Goal: Contribute content: Contribute content

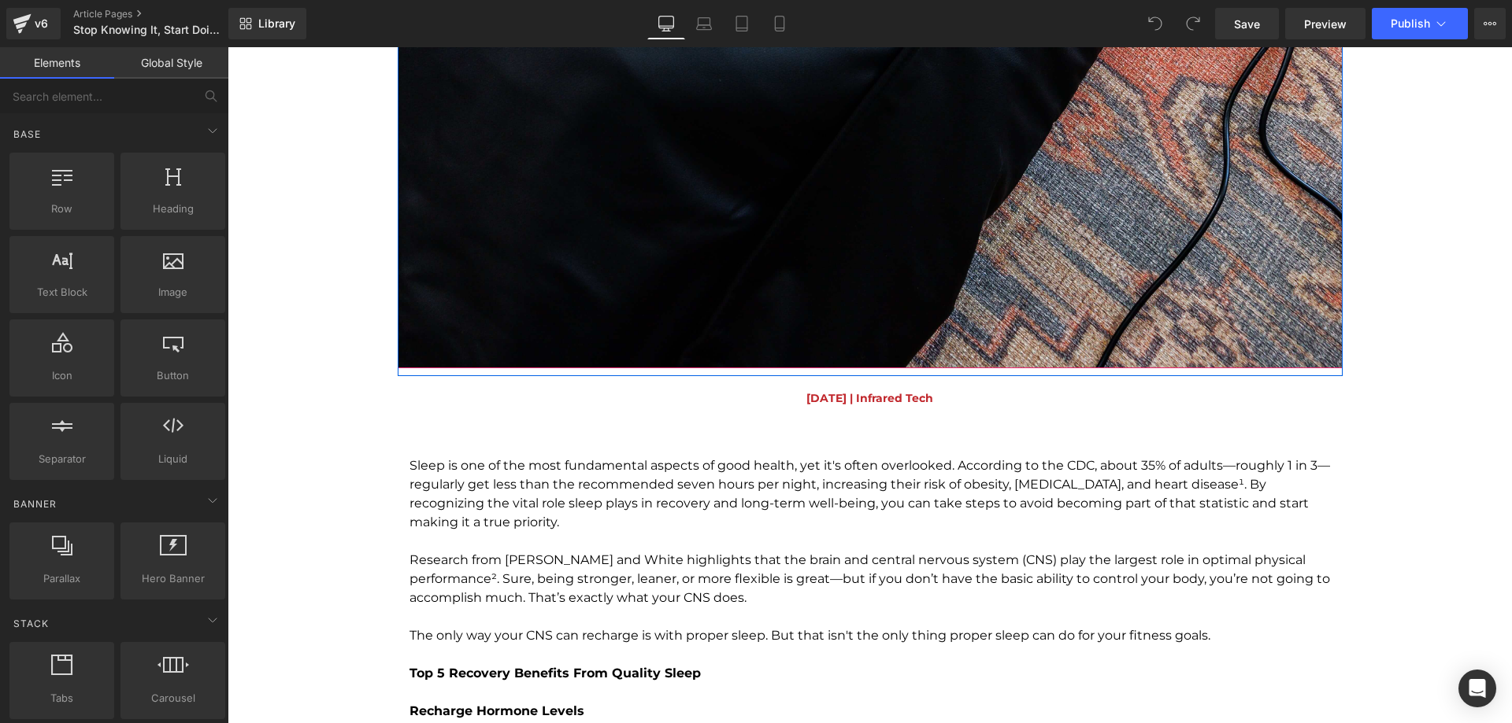
scroll to position [1496, 0]
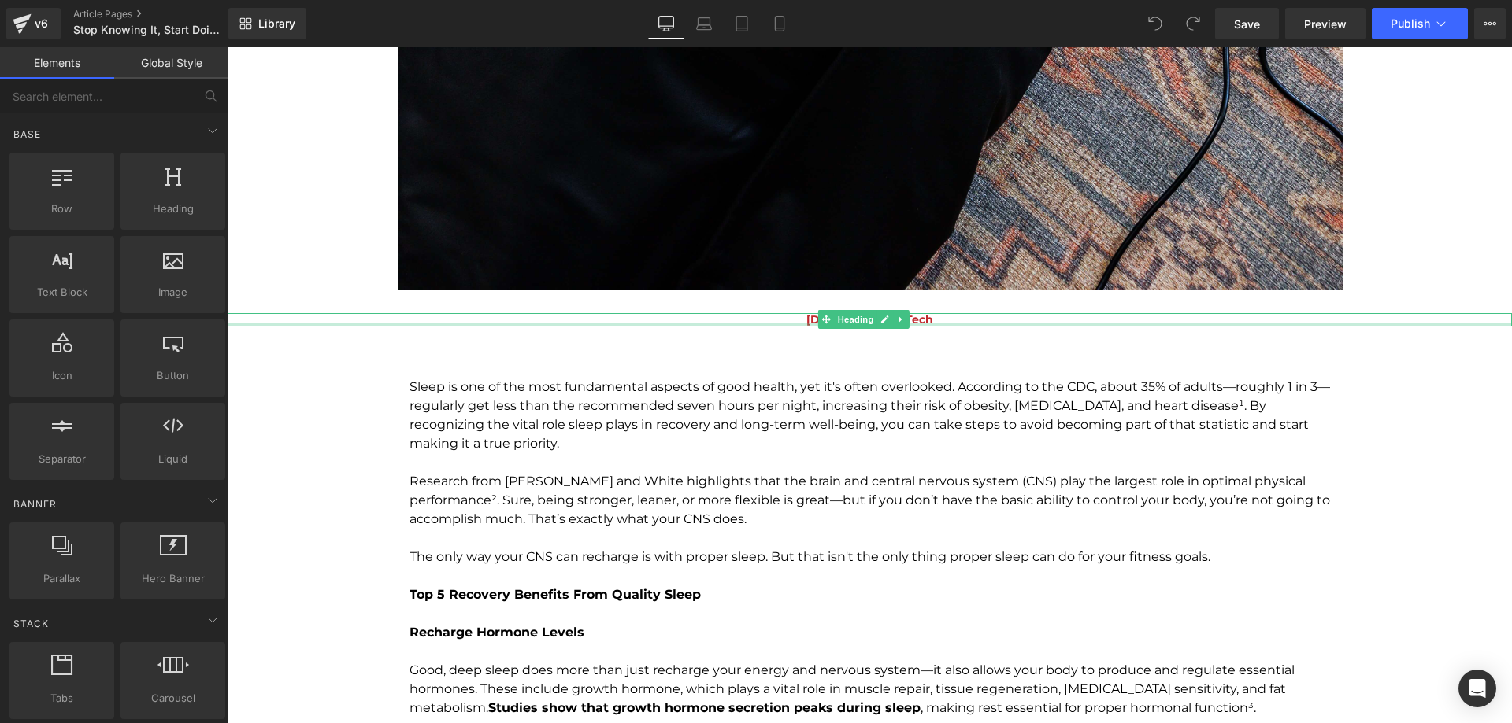
click at [790, 323] on div "August 22nd, 2025 | Infrared Tech Heading" at bounding box center [870, 319] width 1284 height 13
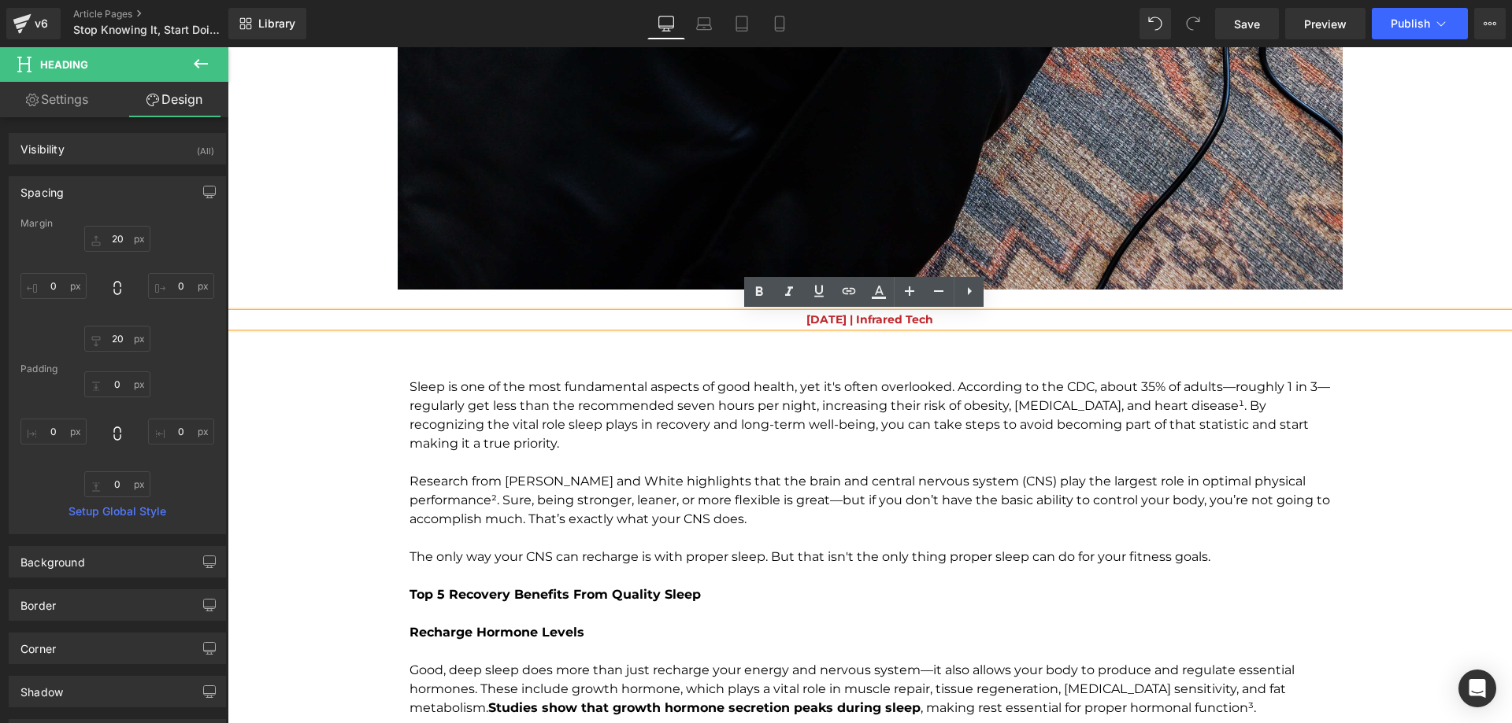
click at [823, 323] on span "[DATE] | Infrared Tech" at bounding box center [869, 320] width 127 height 14
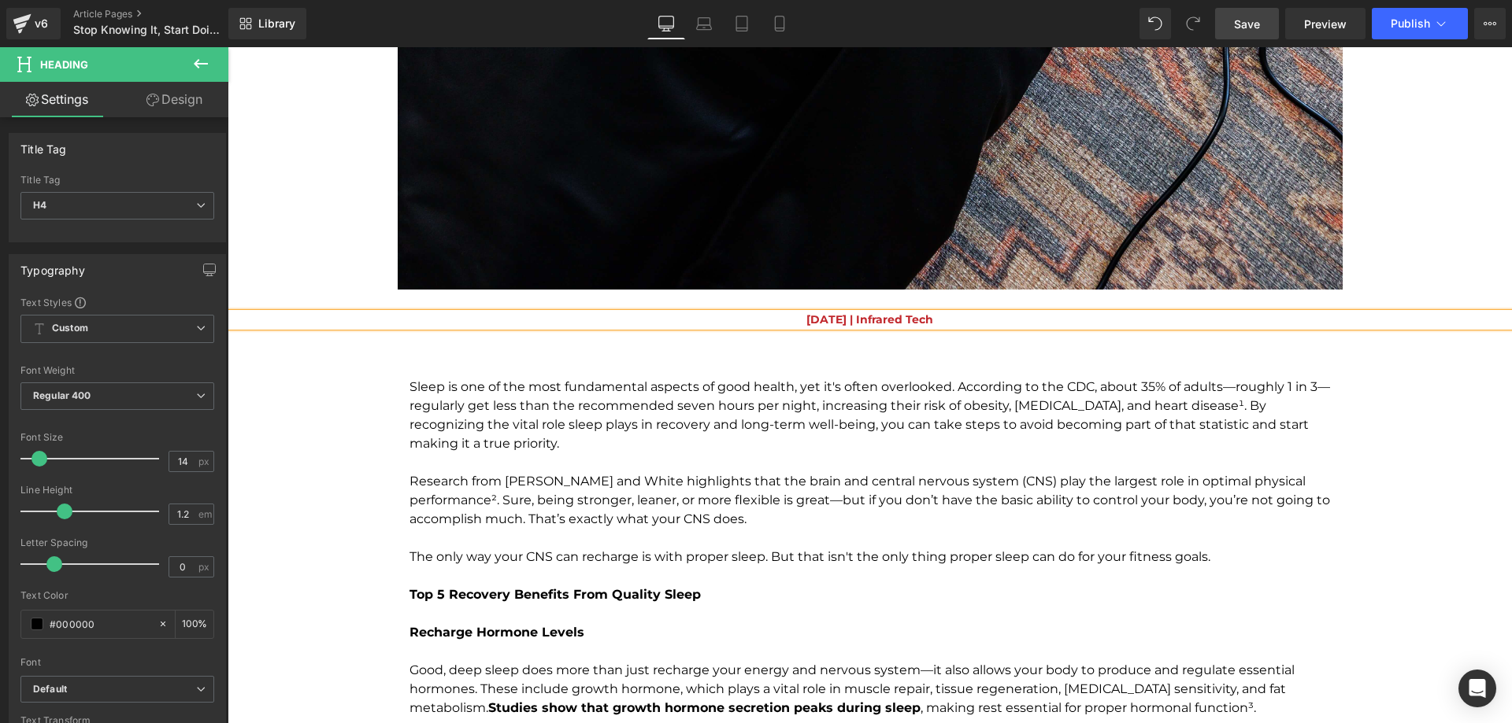
click at [1253, 32] on link "Save" at bounding box center [1247, 23] width 64 height 31
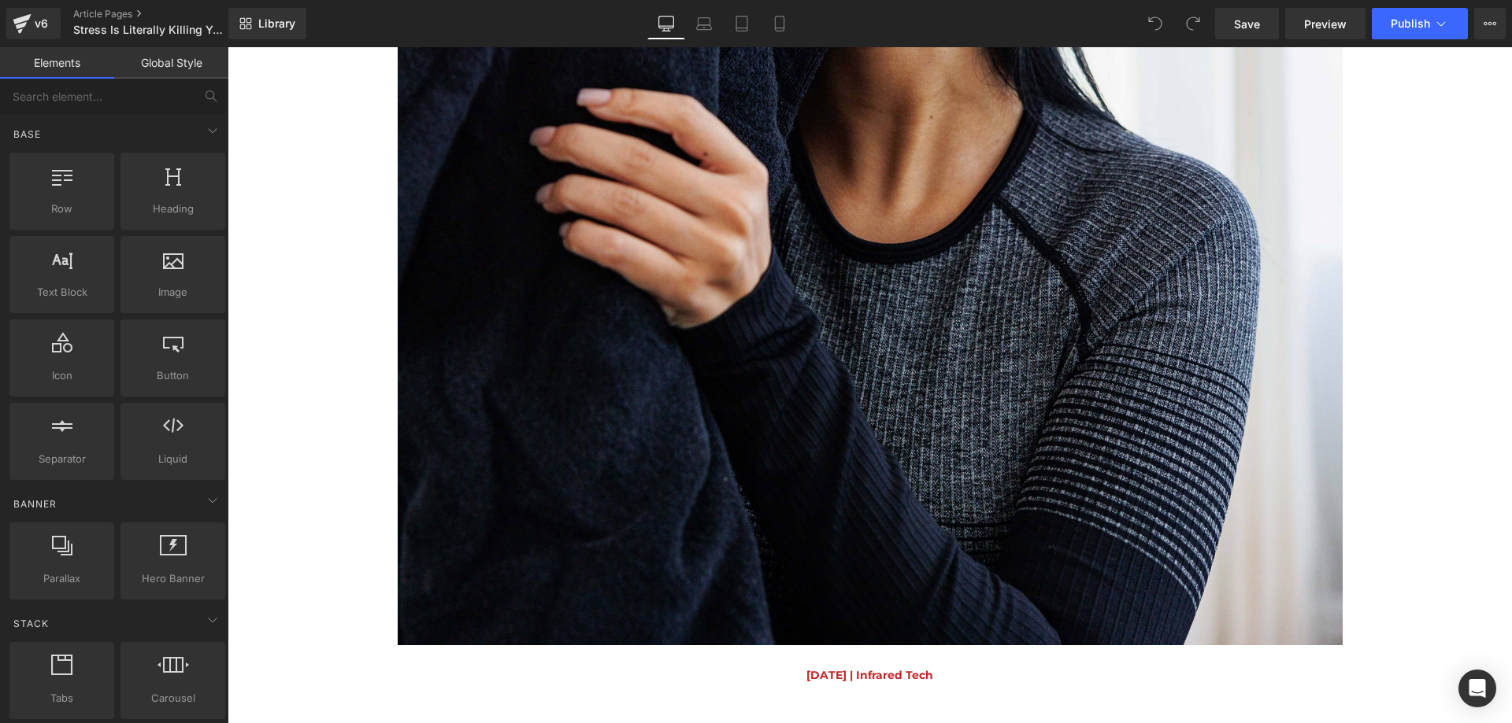
scroll to position [1496, 0]
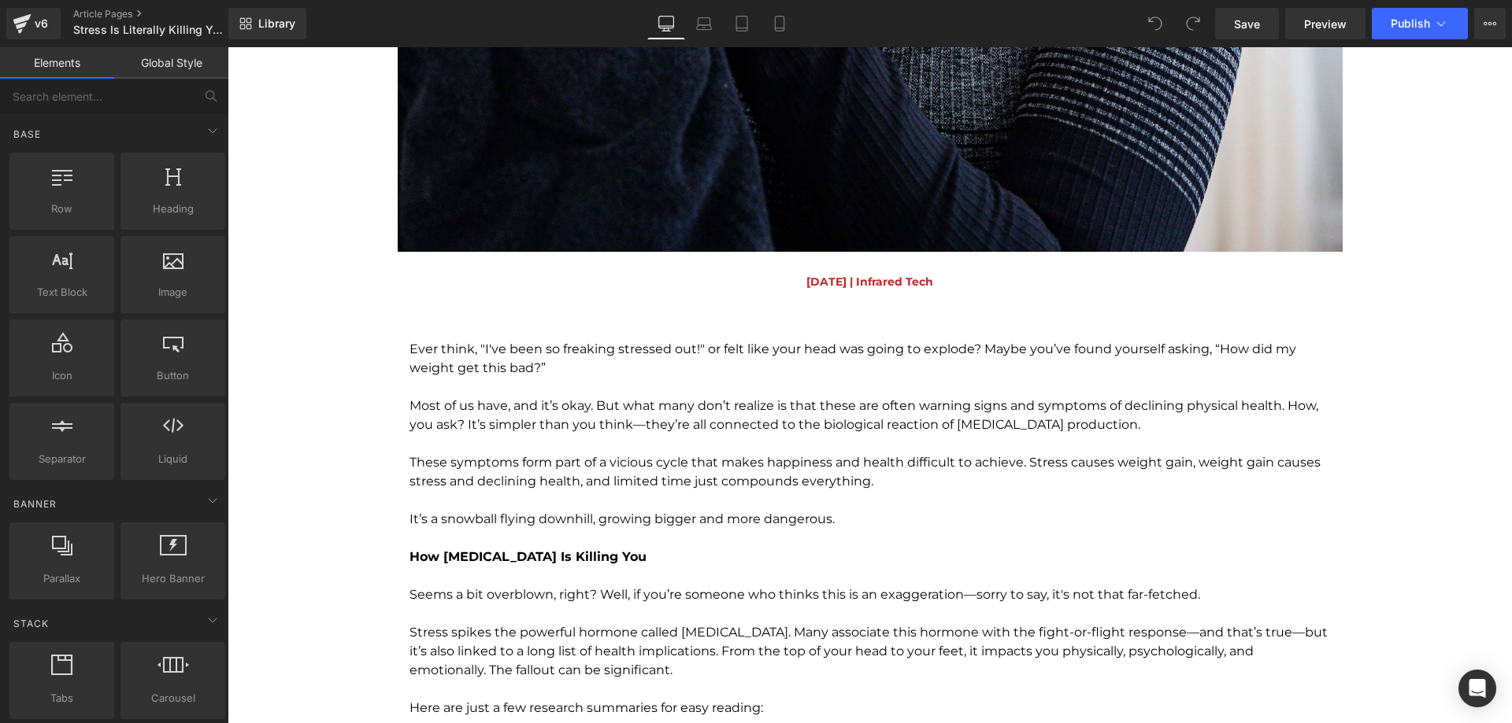
click at [806, 280] on span "[DATE] | Infrared Tech" at bounding box center [869, 282] width 127 height 14
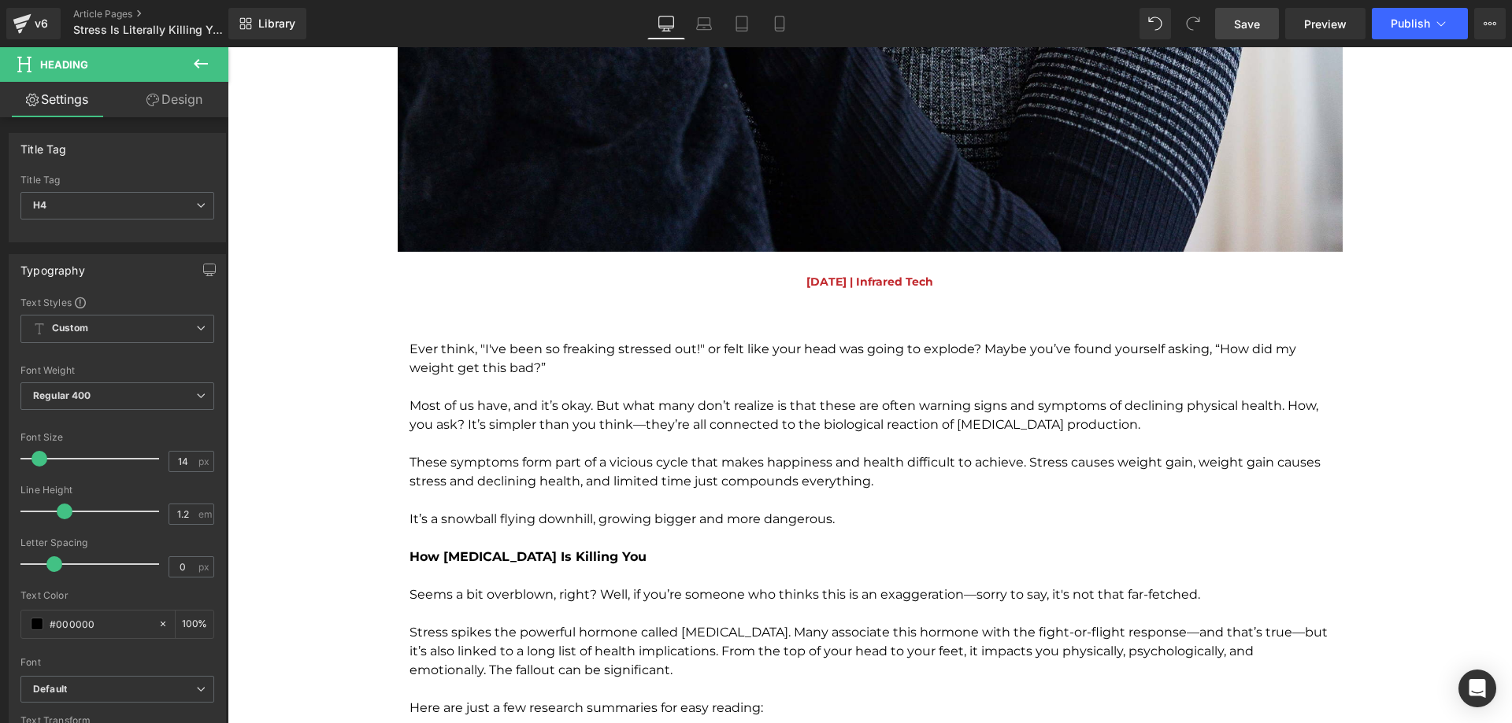
click at [1255, 28] on span "Save" at bounding box center [1247, 24] width 26 height 17
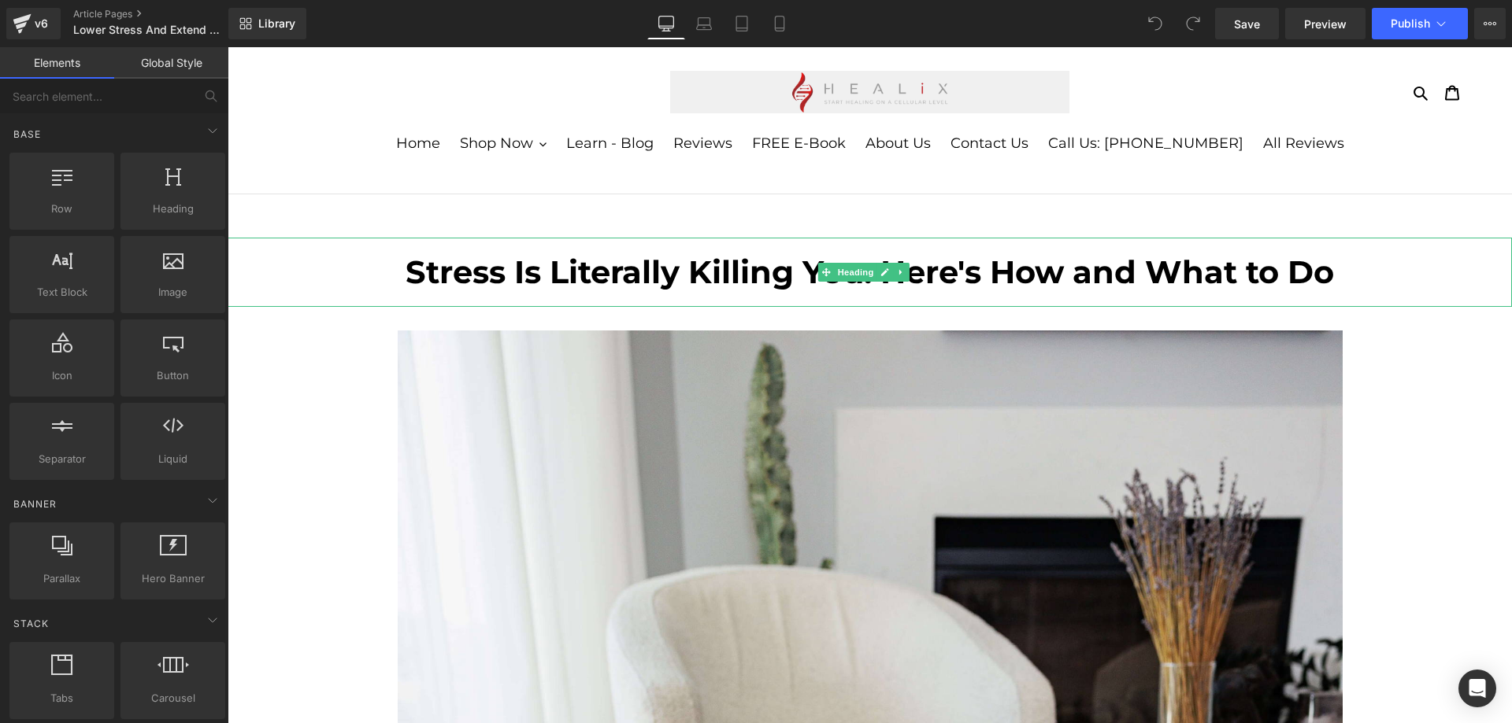
click at [674, 280] on b "Stress Is Literally Killing You: Here's How and What to Do" at bounding box center [869, 272] width 928 height 39
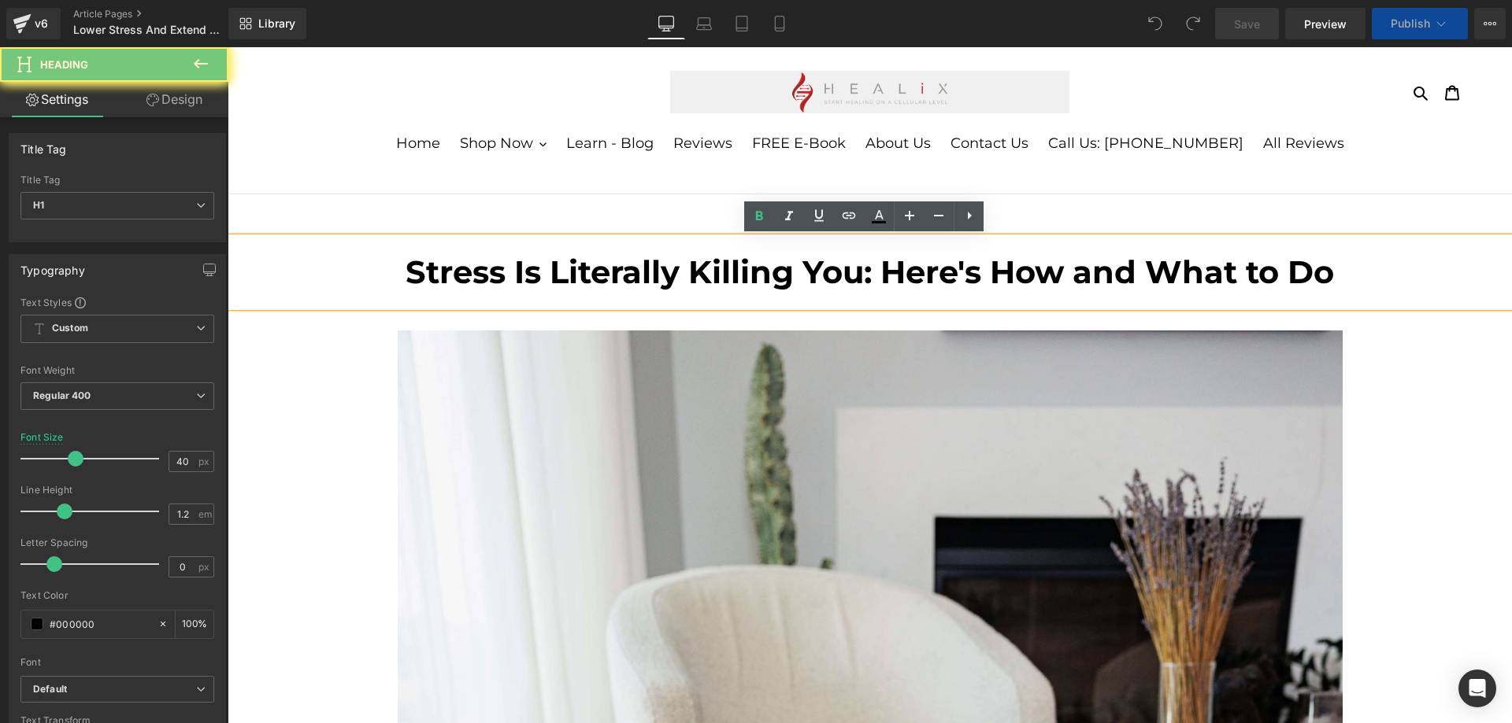
click at [674, 280] on b "Stress Is Literally Killing You: Here's How and What to Do" at bounding box center [869, 272] width 928 height 39
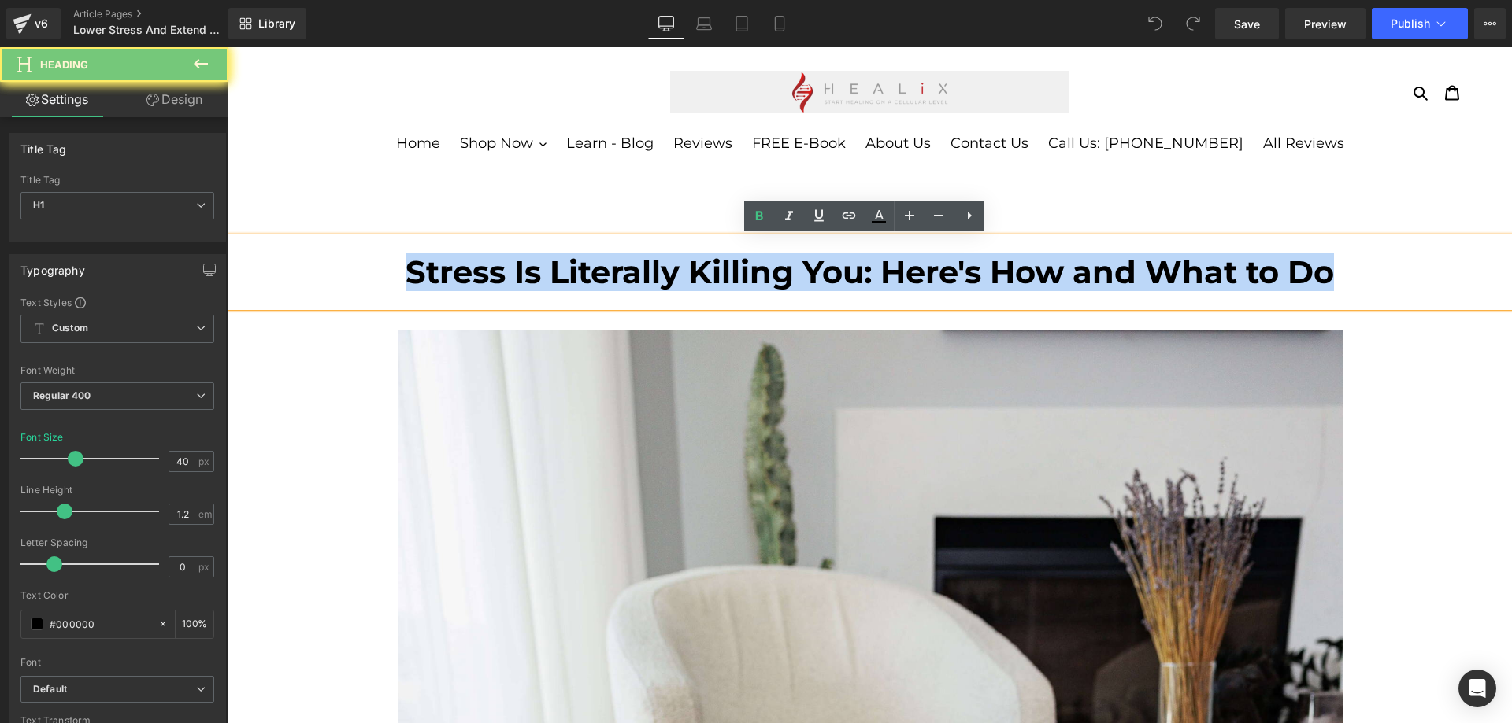
paste div "To enrich screen reader interactions, please activate Accessibility in Grammarl…"
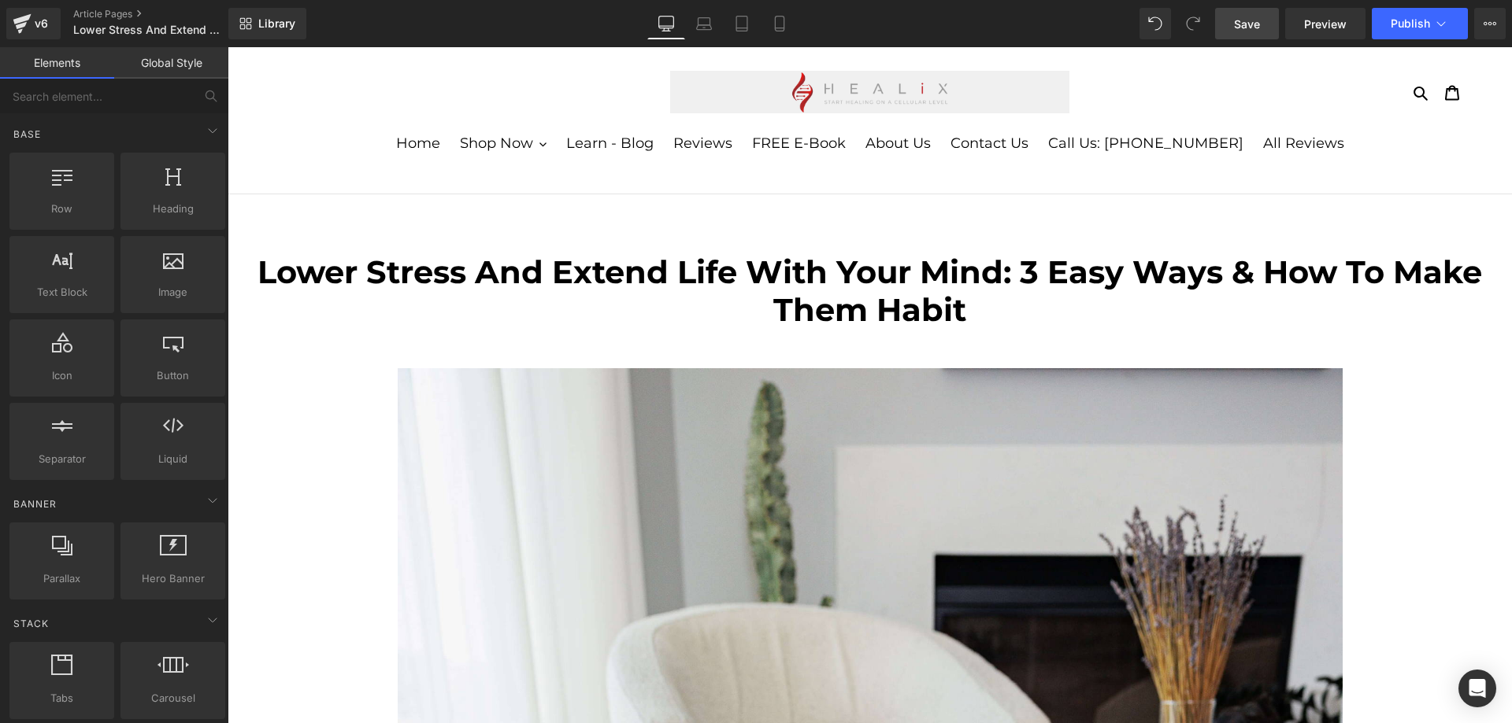
click at [1253, 19] on span "Save" at bounding box center [1247, 24] width 26 height 17
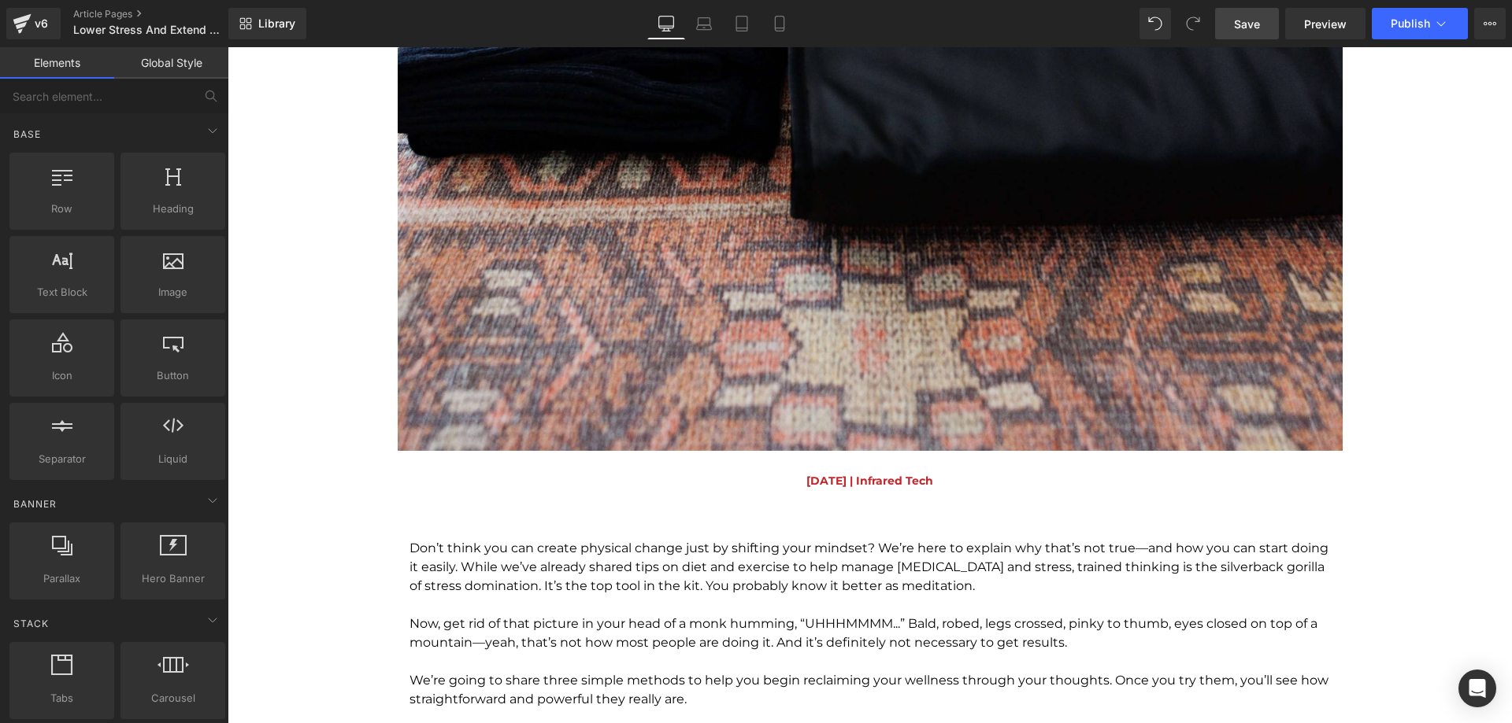
scroll to position [1417, 0]
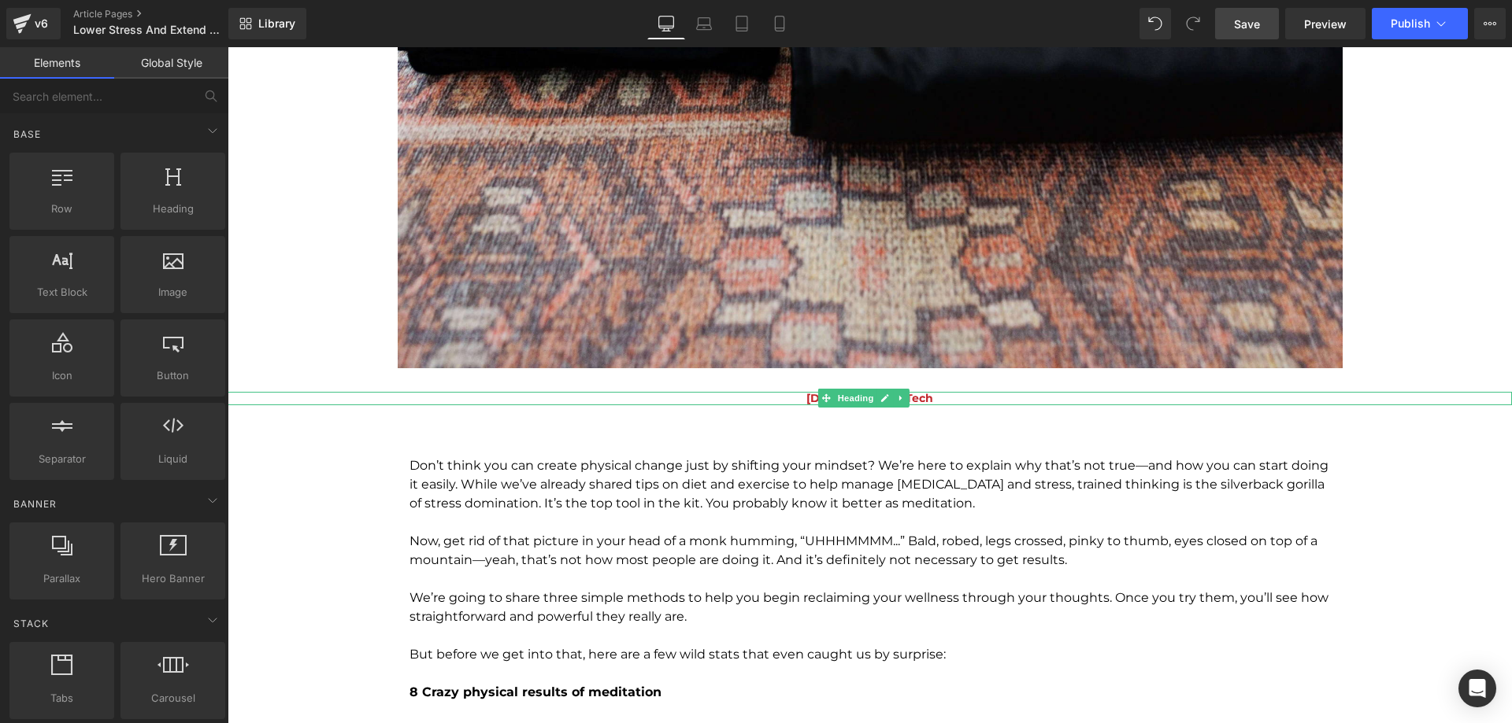
click at [806, 396] on span "August 22nd, 2025 | Infrared Tech" at bounding box center [869, 398] width 127 height 14
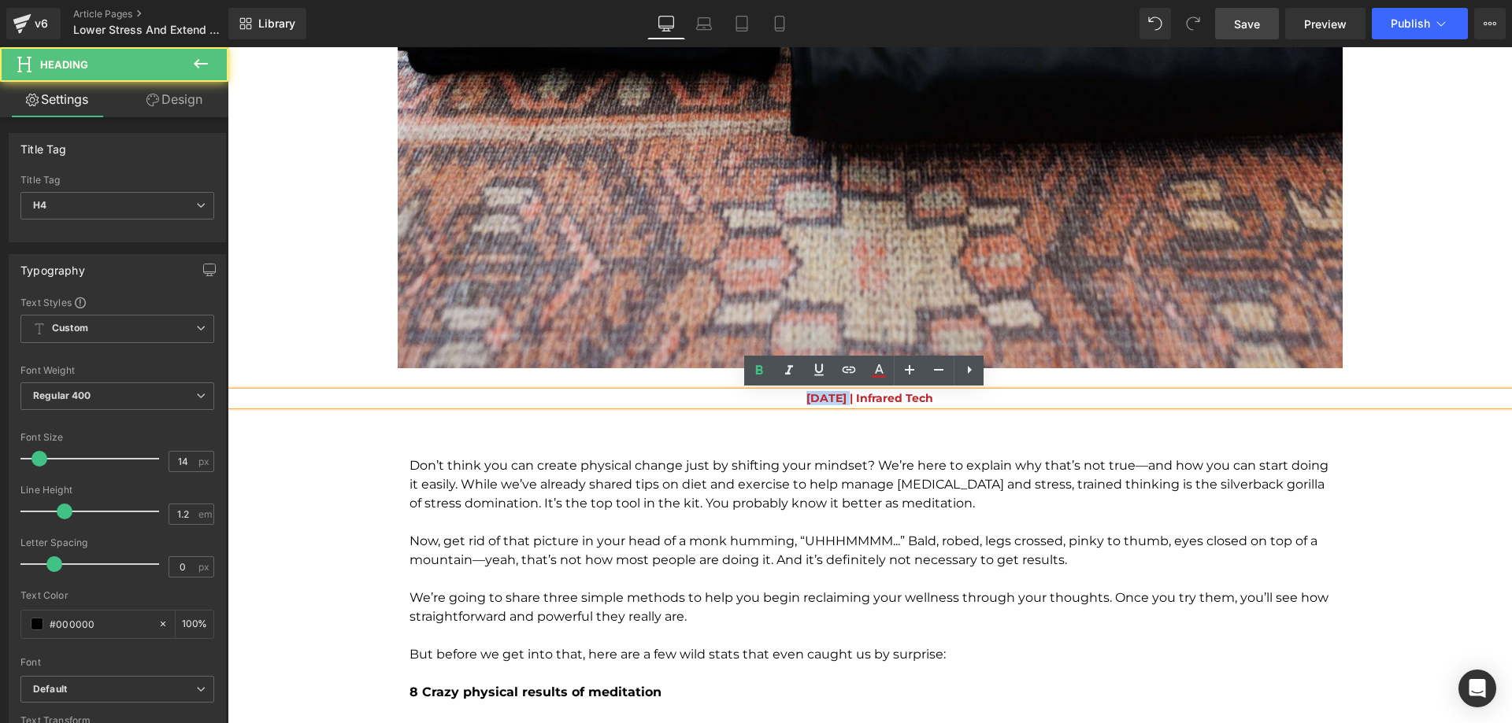
click at [806, 396] on span "August 22nd, 2025 | Infrared Tech" at bounding box center [869, 398] width 127 height 14
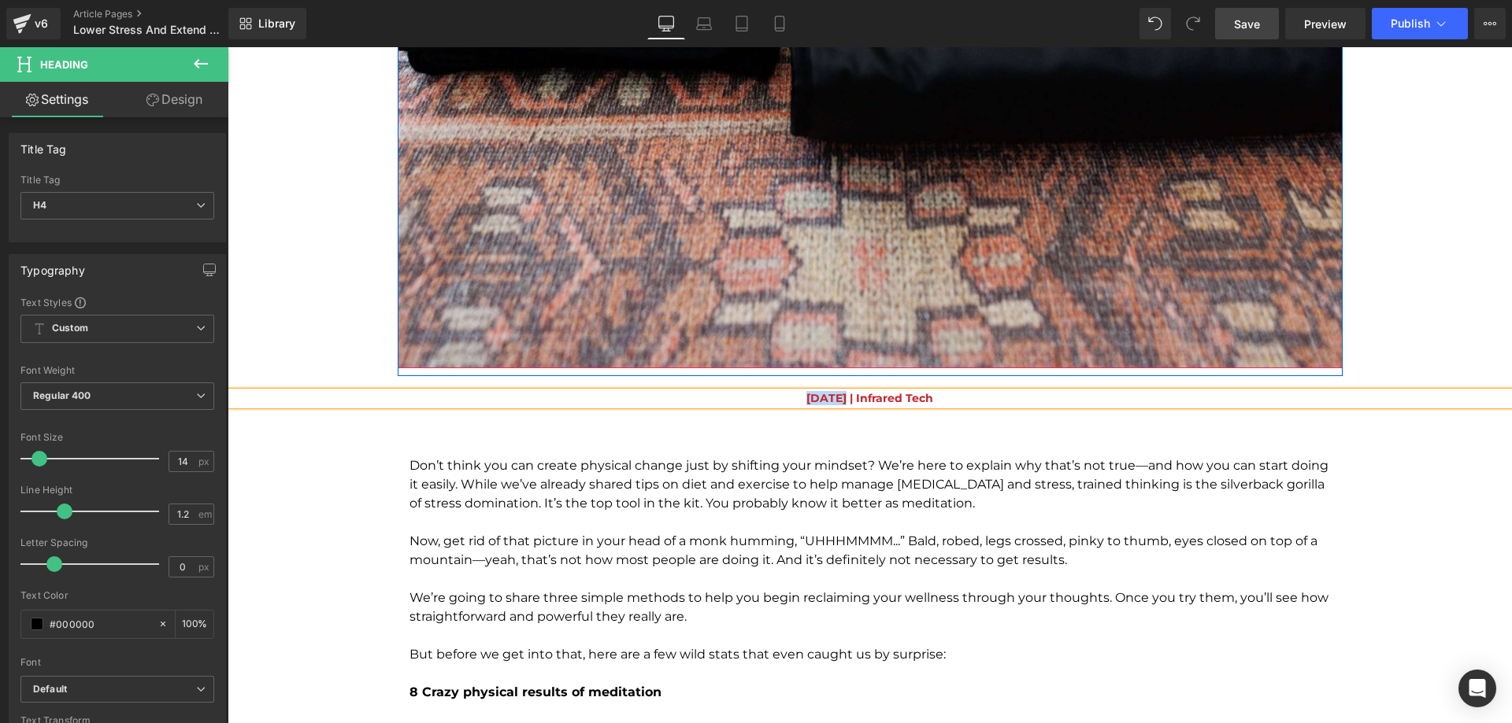
paste div
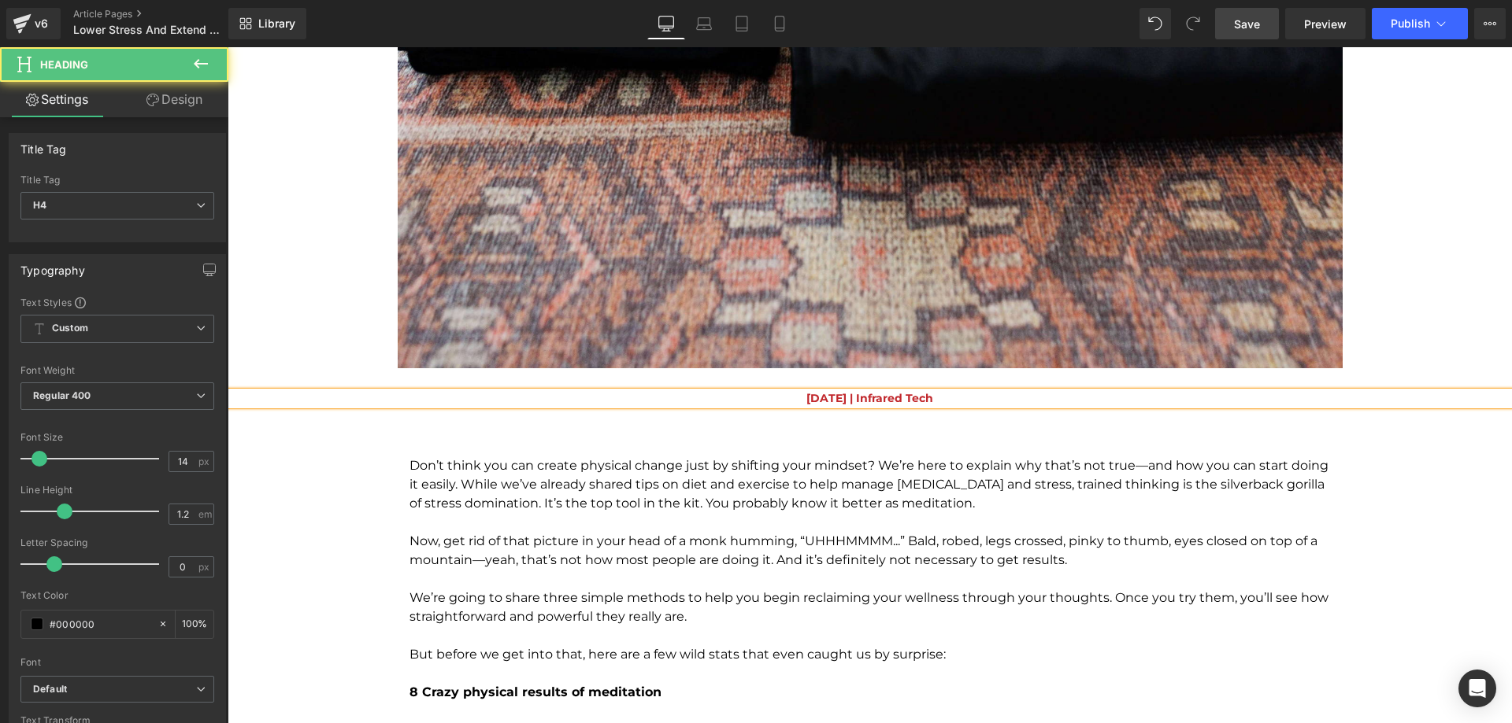
click at [836, 397] on span "September 22nd, 2025 | Infrared Tech" at bounding box center [869, 398] width 127 height 14
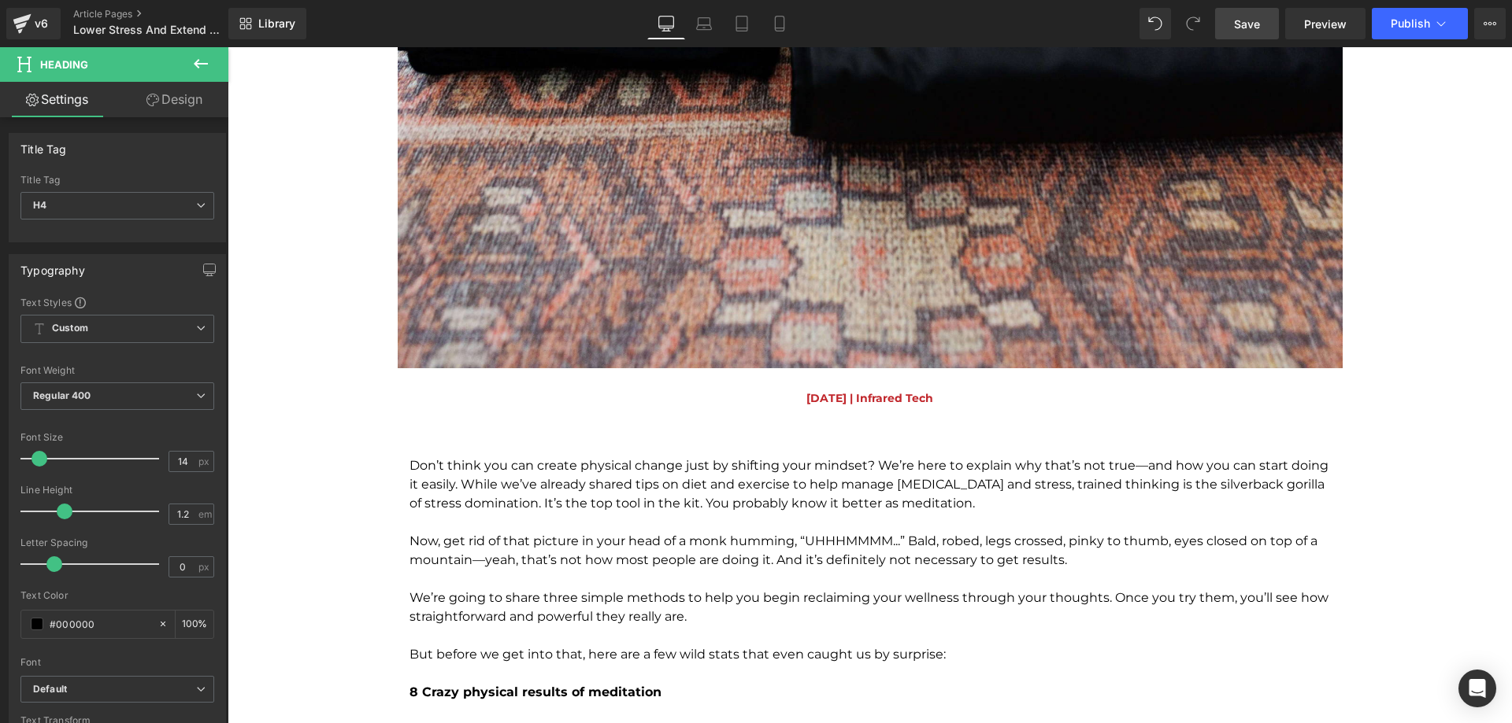
click at [1246, 28] on span "Save" at bounding box center [1247, 24] width 26 height 17
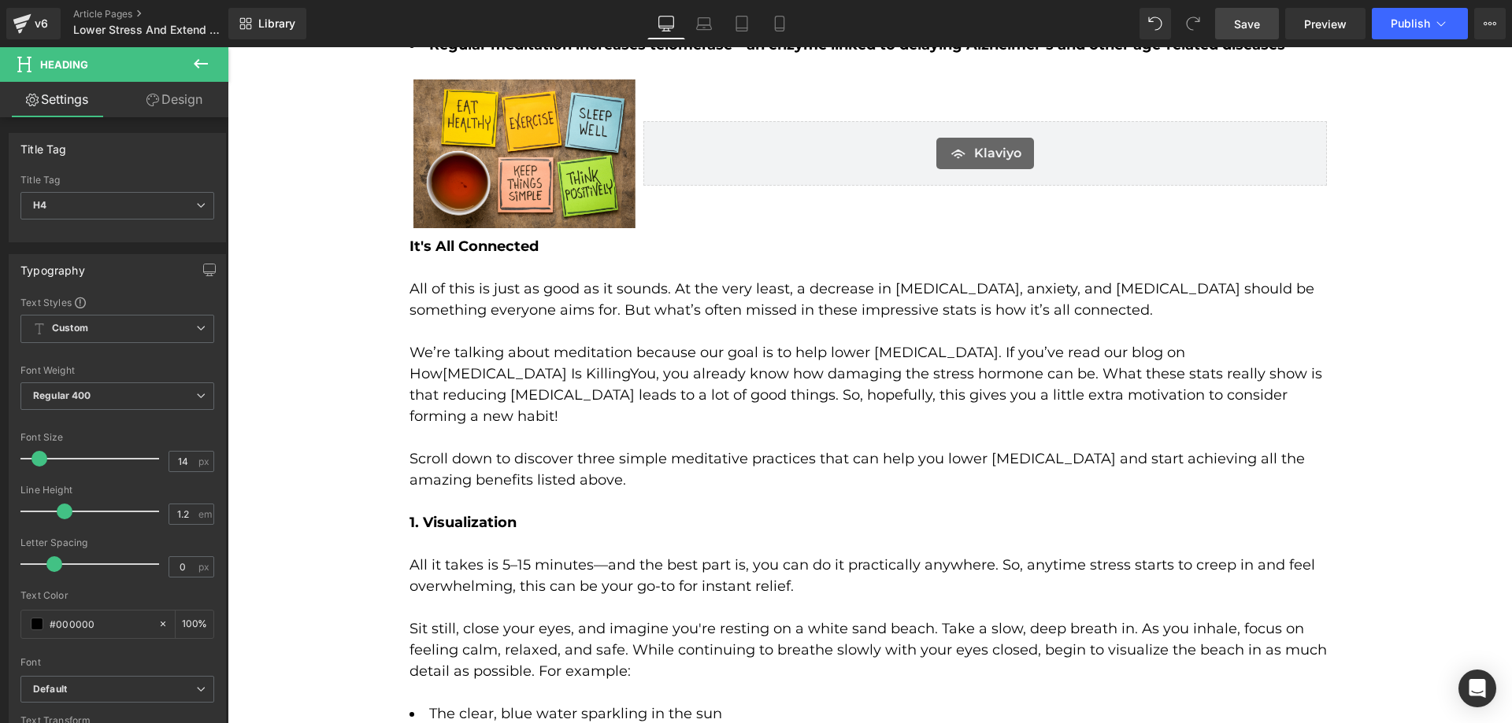
scroll to position [1889, 0]
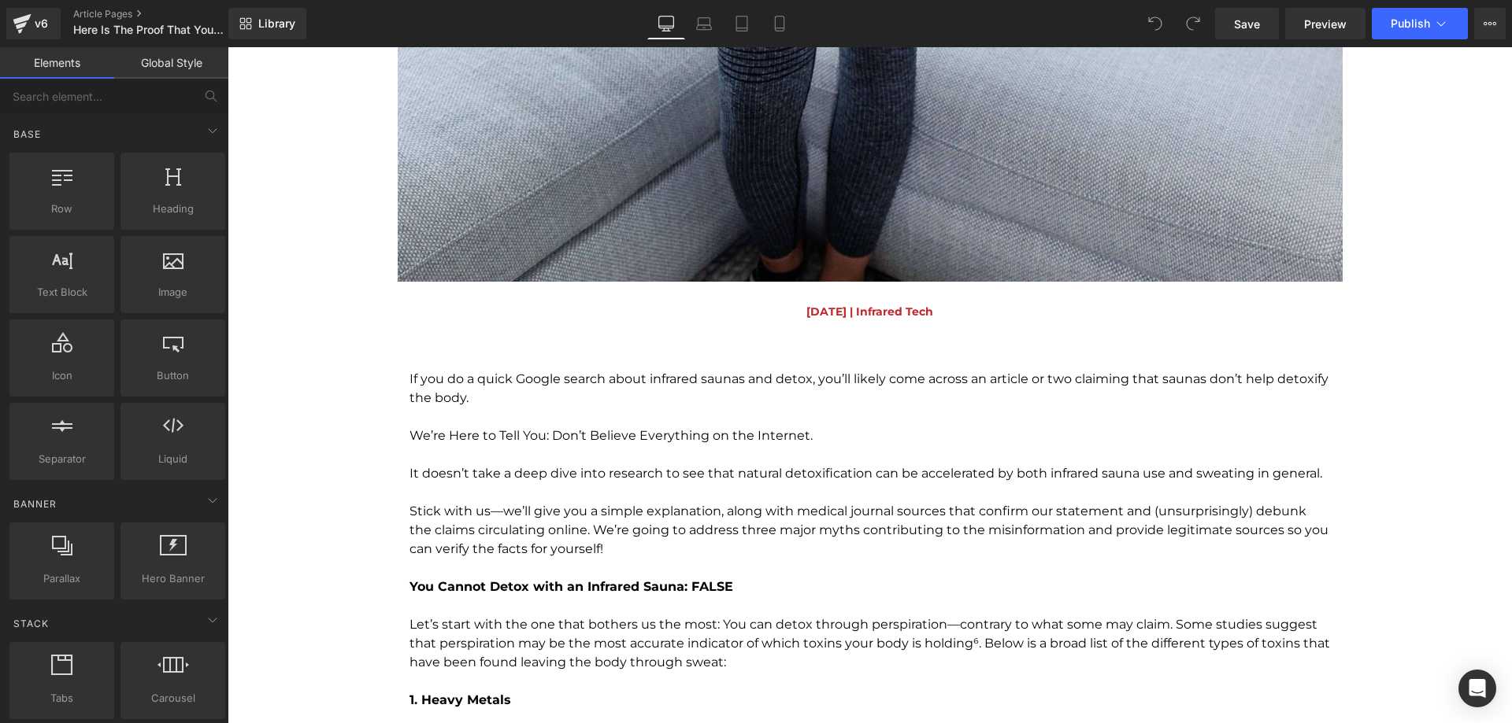
scroll to position [1653, 0]
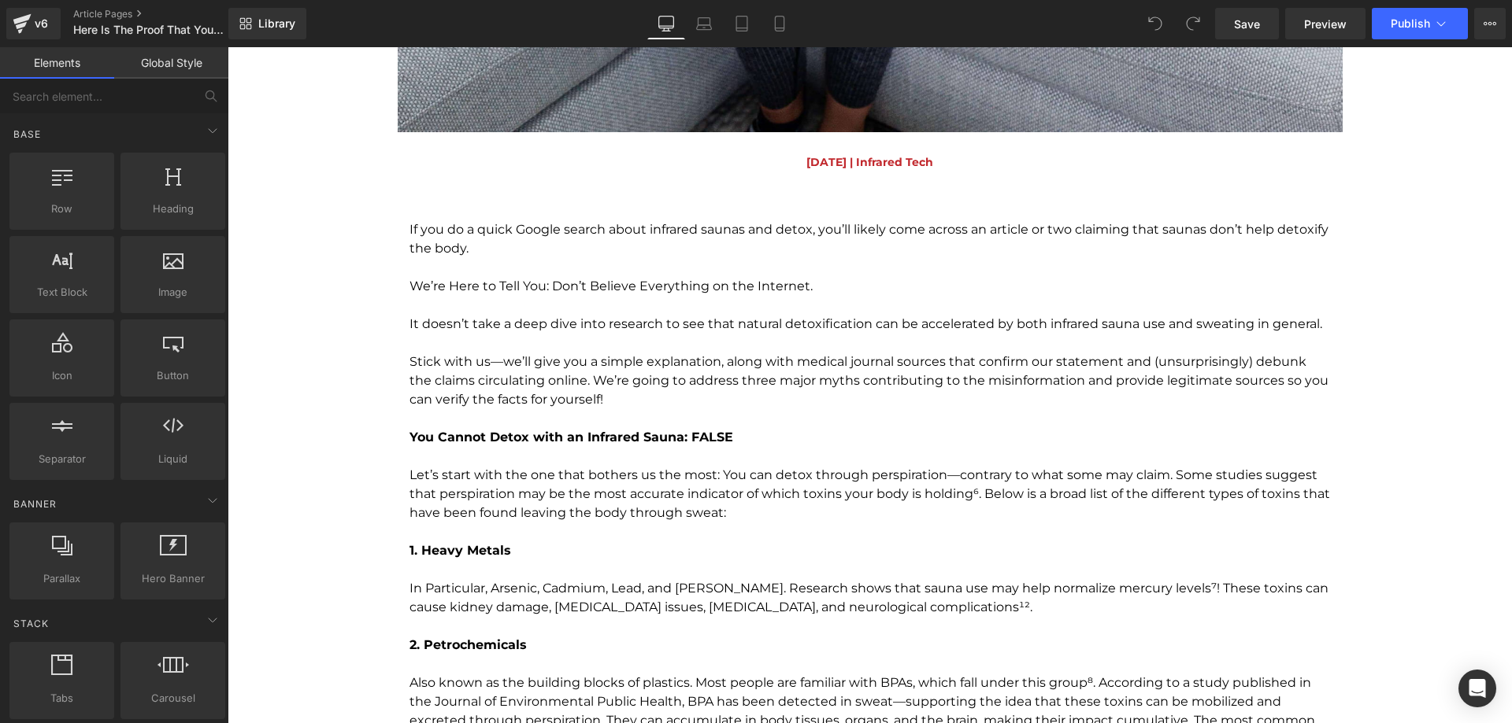
click at [228, 47] on div at bounding box center [228, 47] width 0 height 0
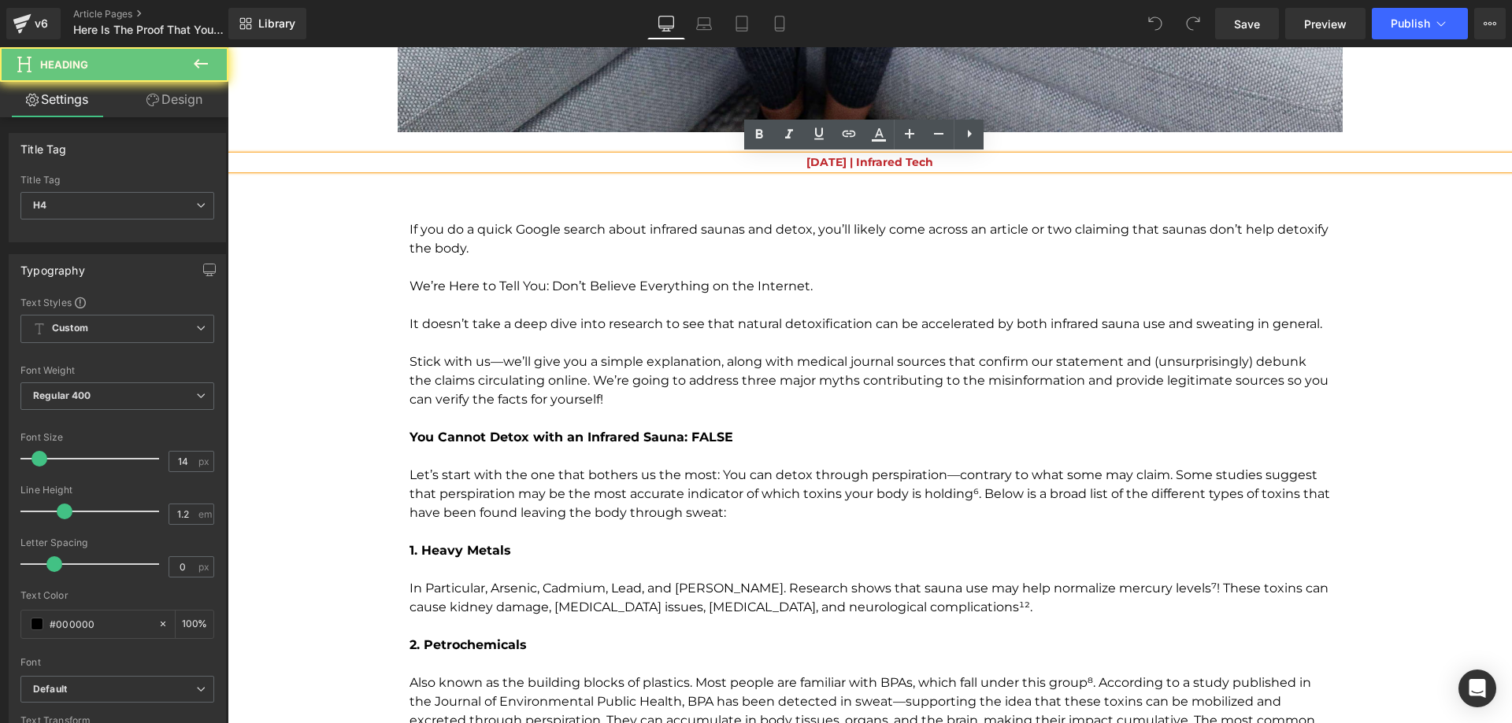
click at [806, 167] on span "[DATE] | Infrared Tech" at bounding box center [869, 162] width 127 height 14
paste div
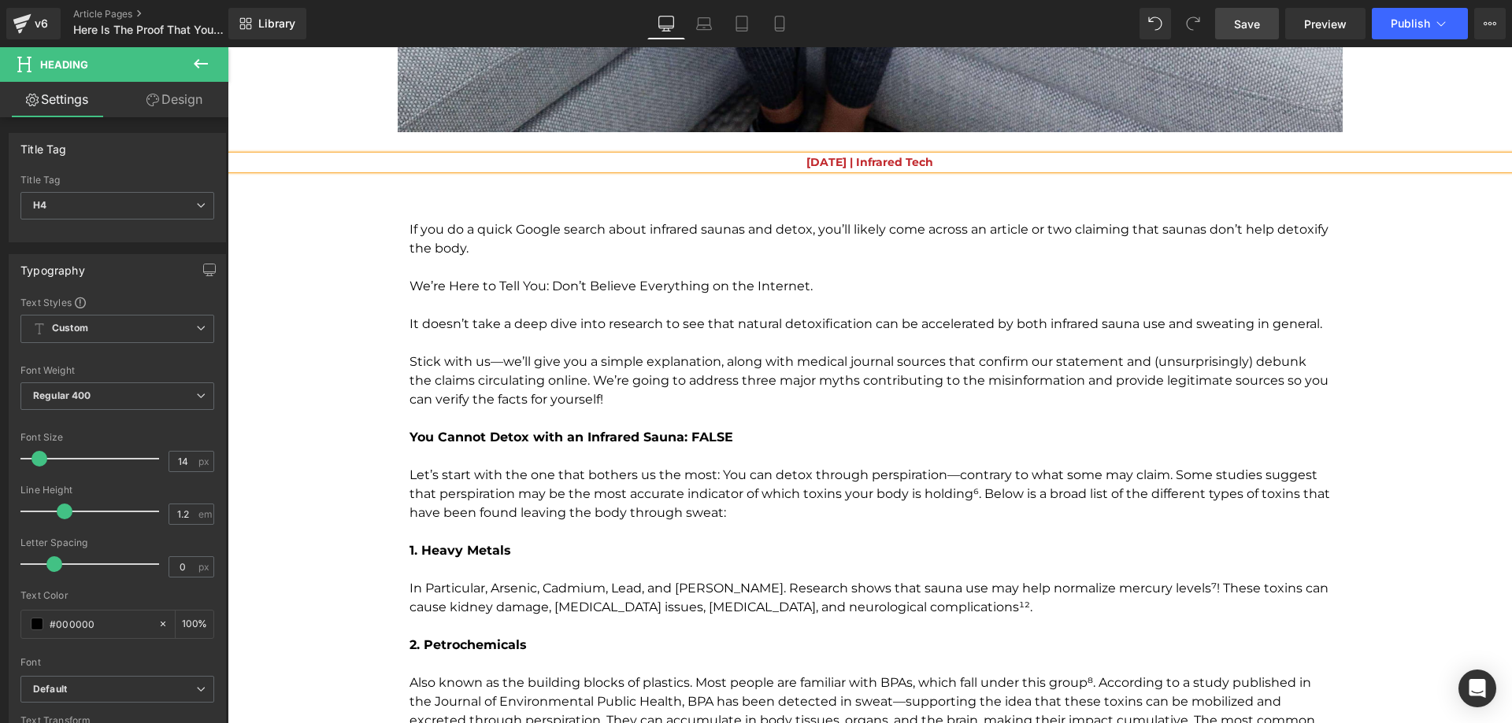
click at [1245, 24] on span "Save" at bounding box center [1247, 24] width 26 height 17
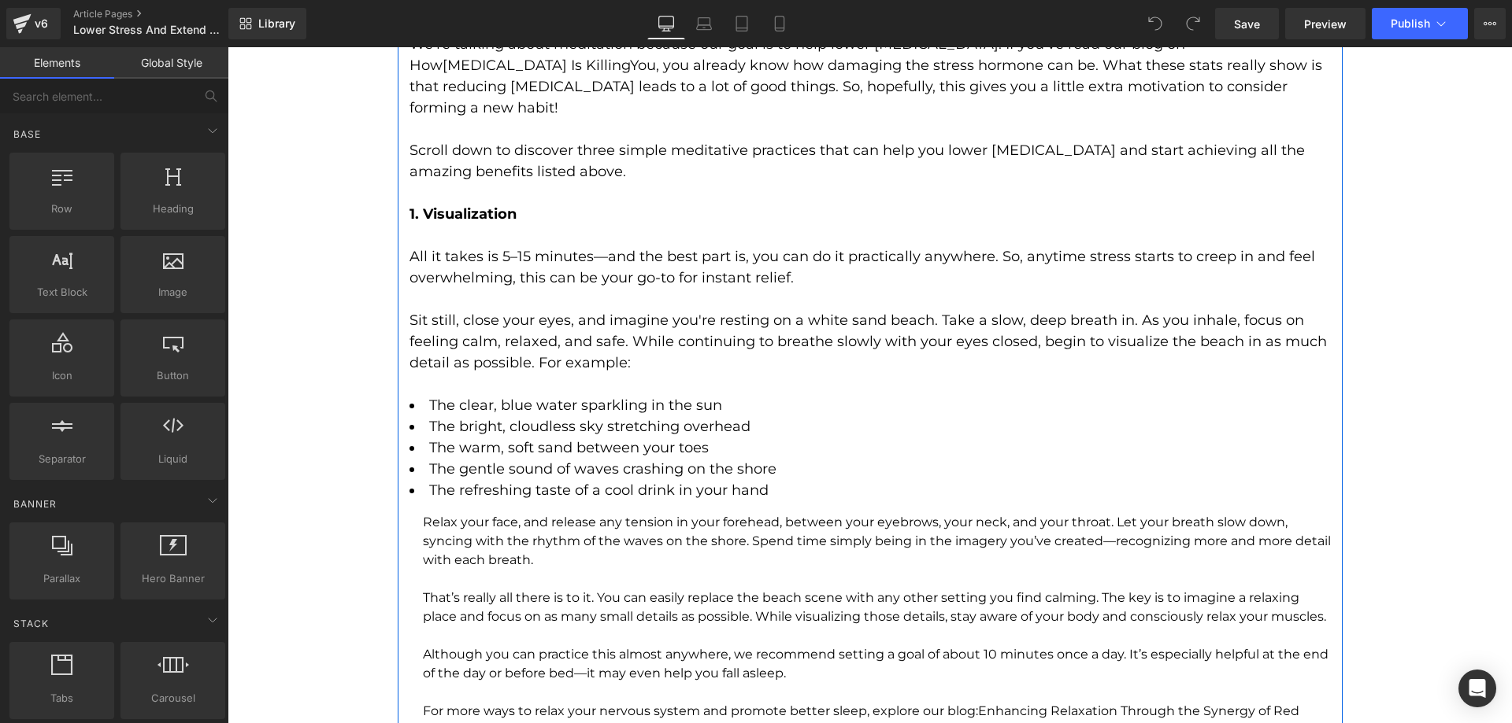
scroll to position [2598, 0]
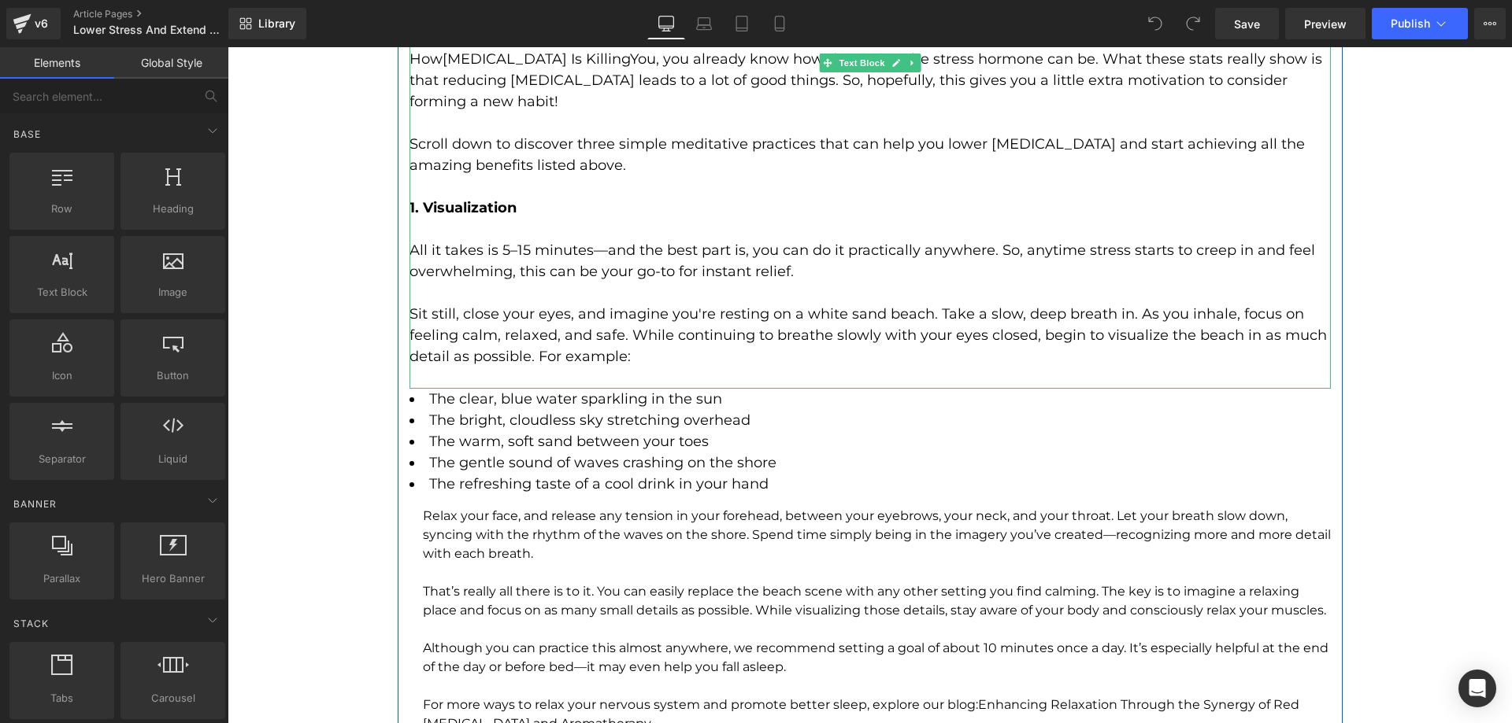
click at [647, 325] on p "Sit still, close your eyes, and imagine you're resting on a white sand beach. T…" at bounding box center [869, 336] width 921 height 64
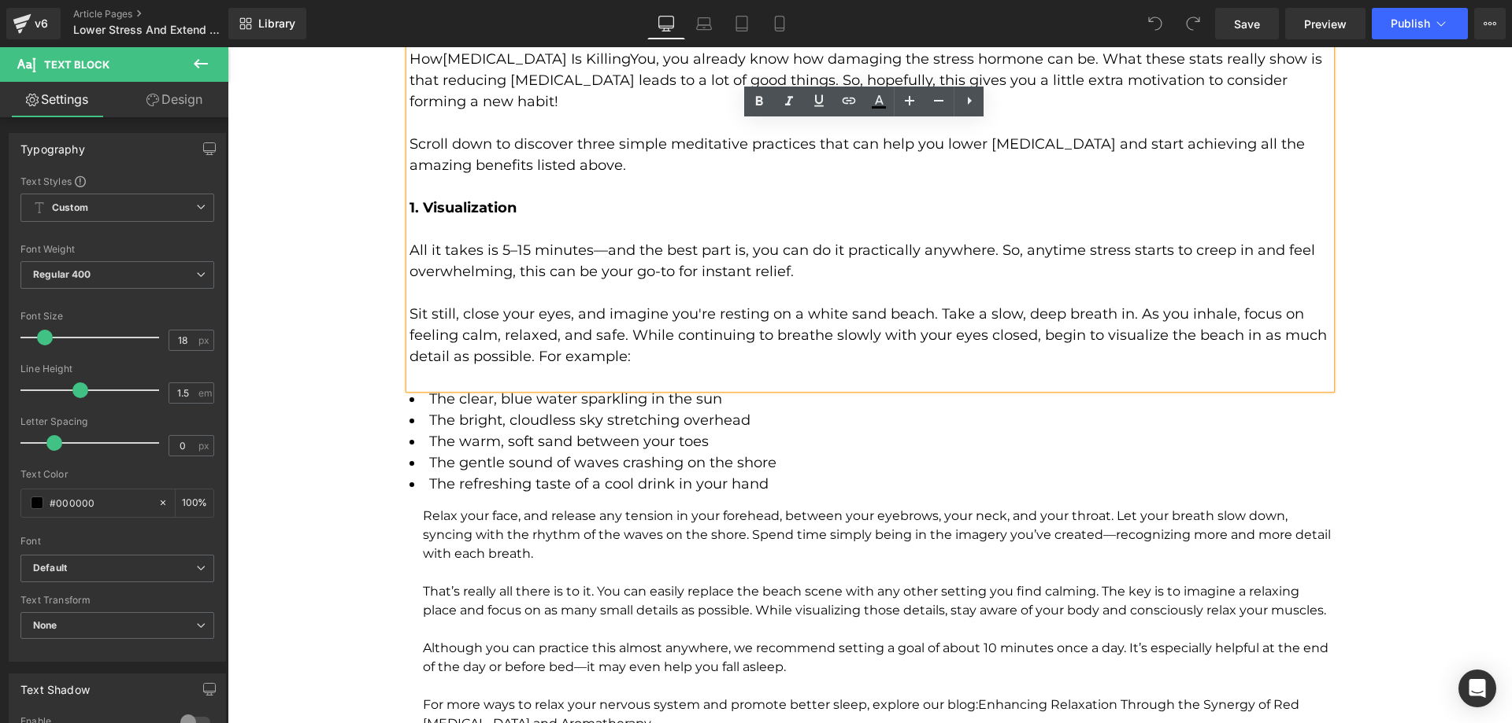
click at [632, 309] on p "Sit still, close your eyes, and imagine you're resting on a white sand beach. T…" at bounding box center [869, 336] width 921 height 64
click at [572, 524] on p "Relax your face, and release any tension in your forehead, between your eyebrow…" at bounding box center [877, 535] width 908 height 57
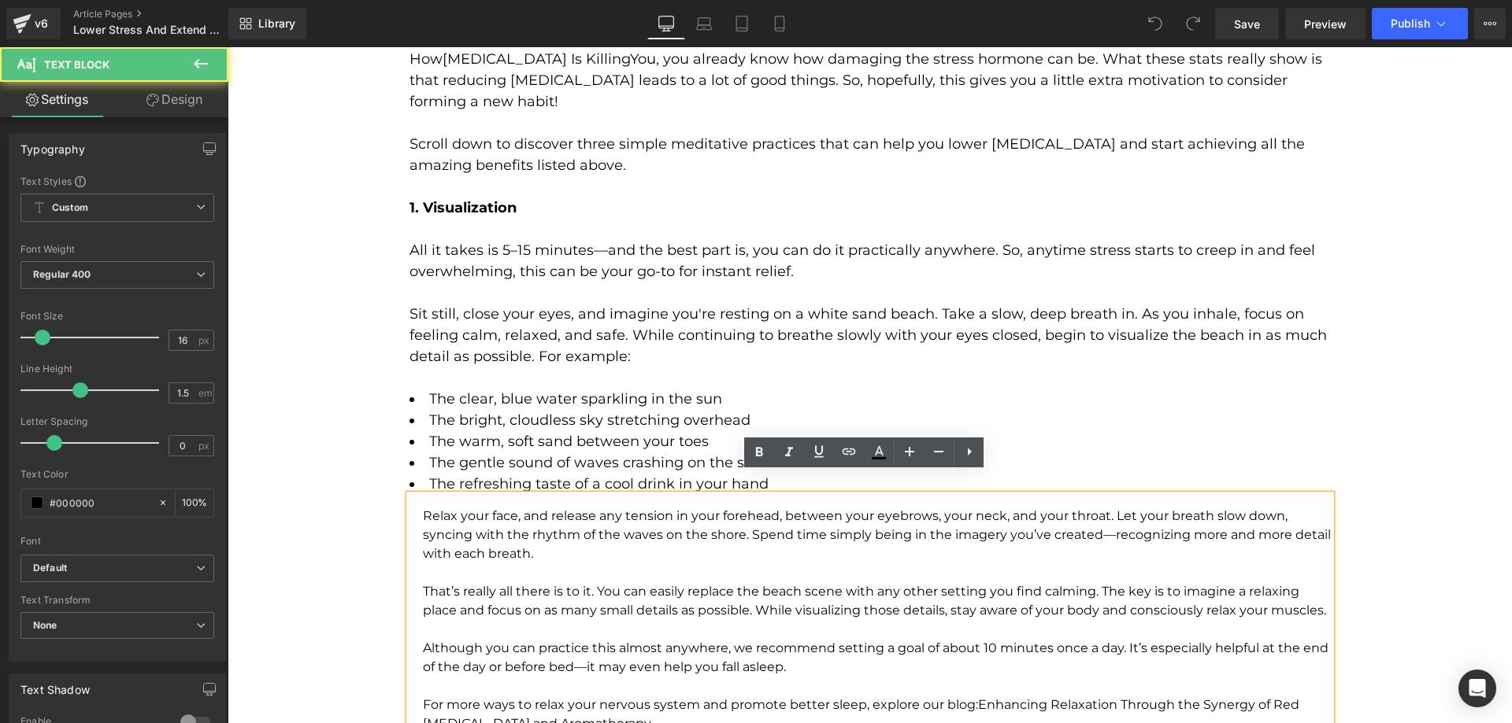
click at [541, 517] on p "Relax your face, and release any tension in your forehead, between your eyebrow…" at bounding box center [877, 535] width 908 height 57
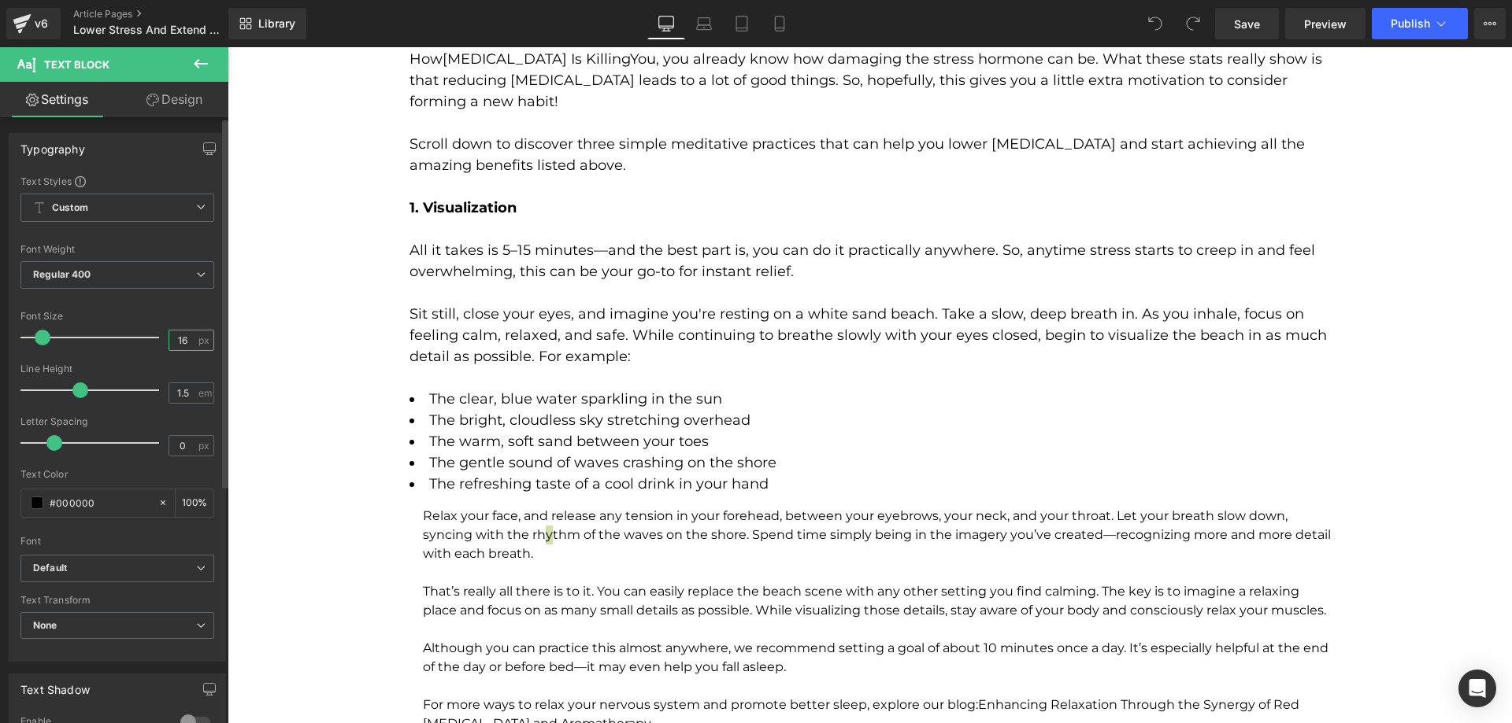
click at [180, 341] on input "16" at bounding box center [183, 341] width 28 height 20
type input "18"
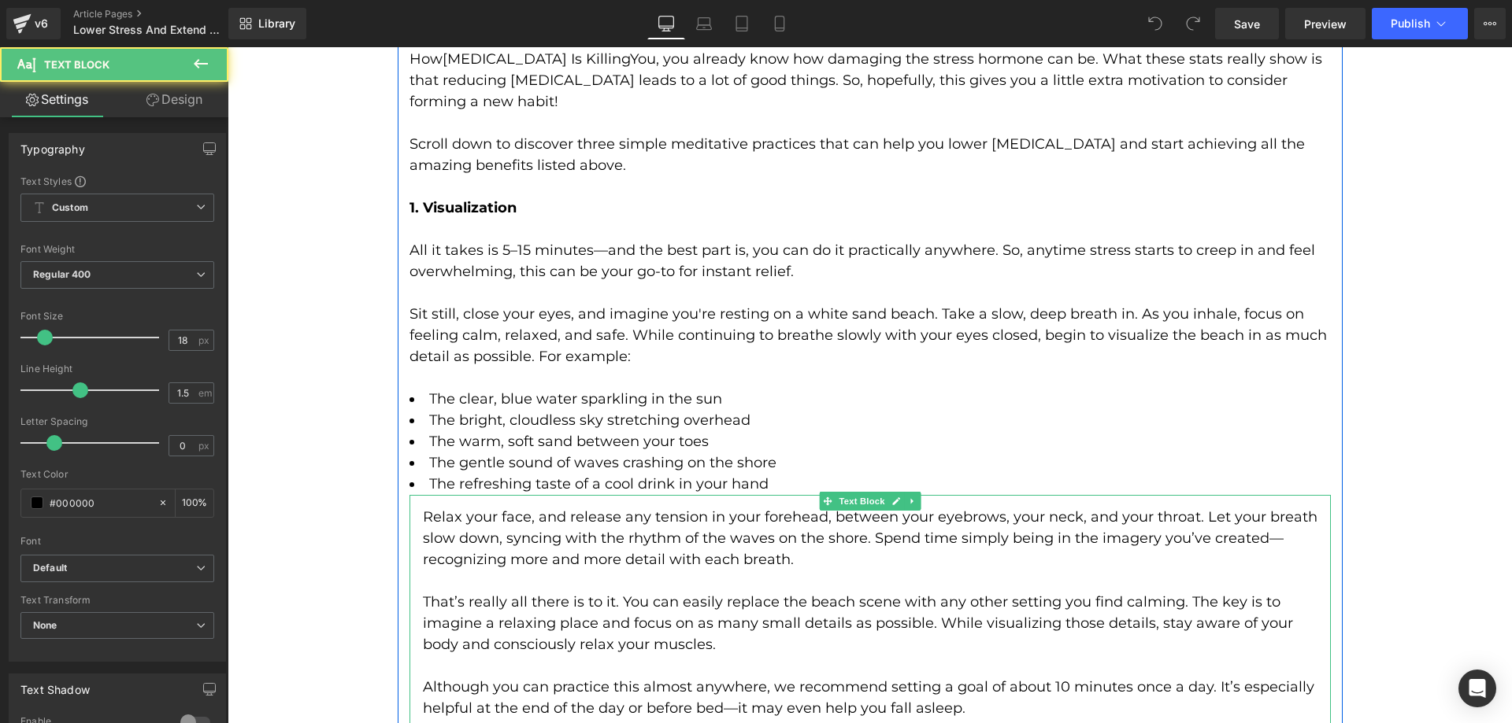
click at [412, 495] on div "Relax your face, and release any tension in your forehead, between your eyebrow…" at bounding box center [869, 719] width 921 height 449
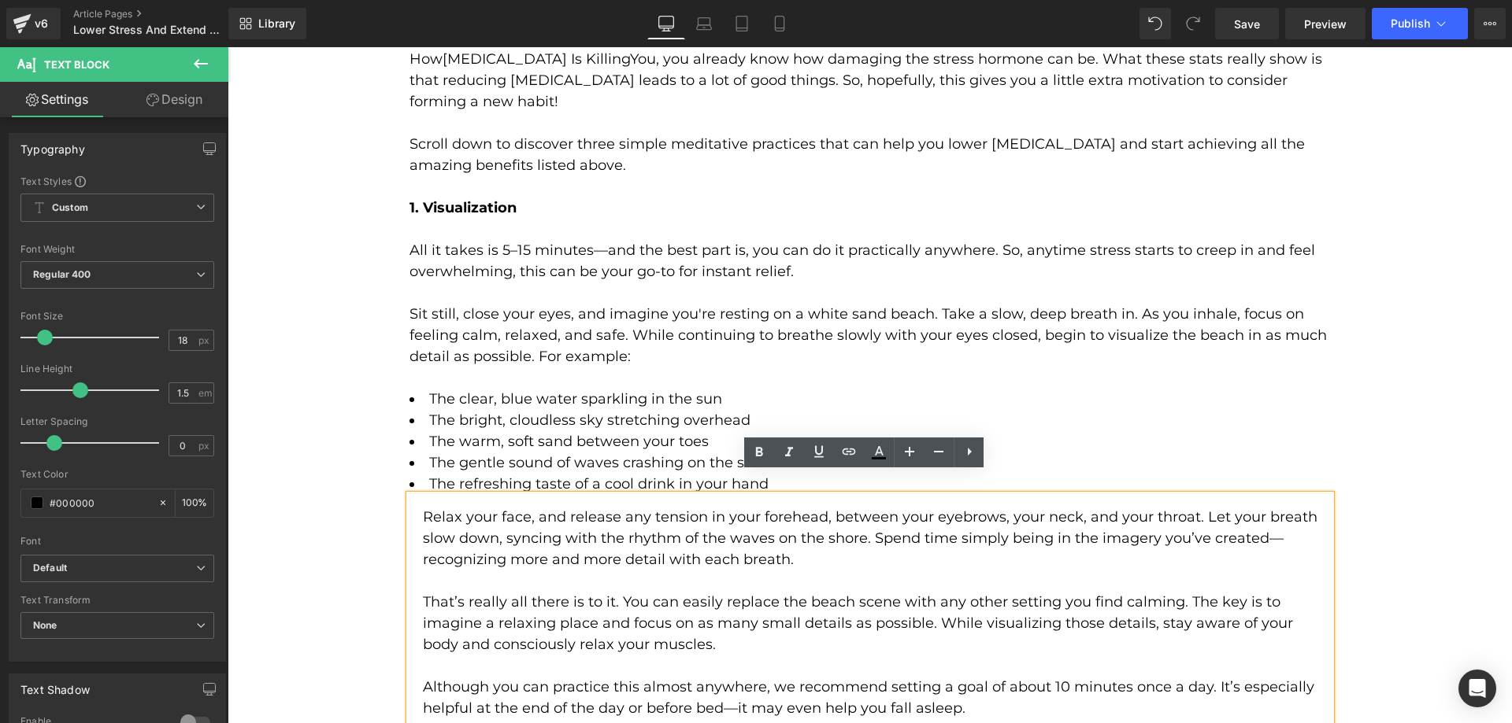
click at [466, 571] on p "To enrich screen reader interactions, please activate Accessibility in Grammarl…" at bounding box center [877, 581] width 908 height 21
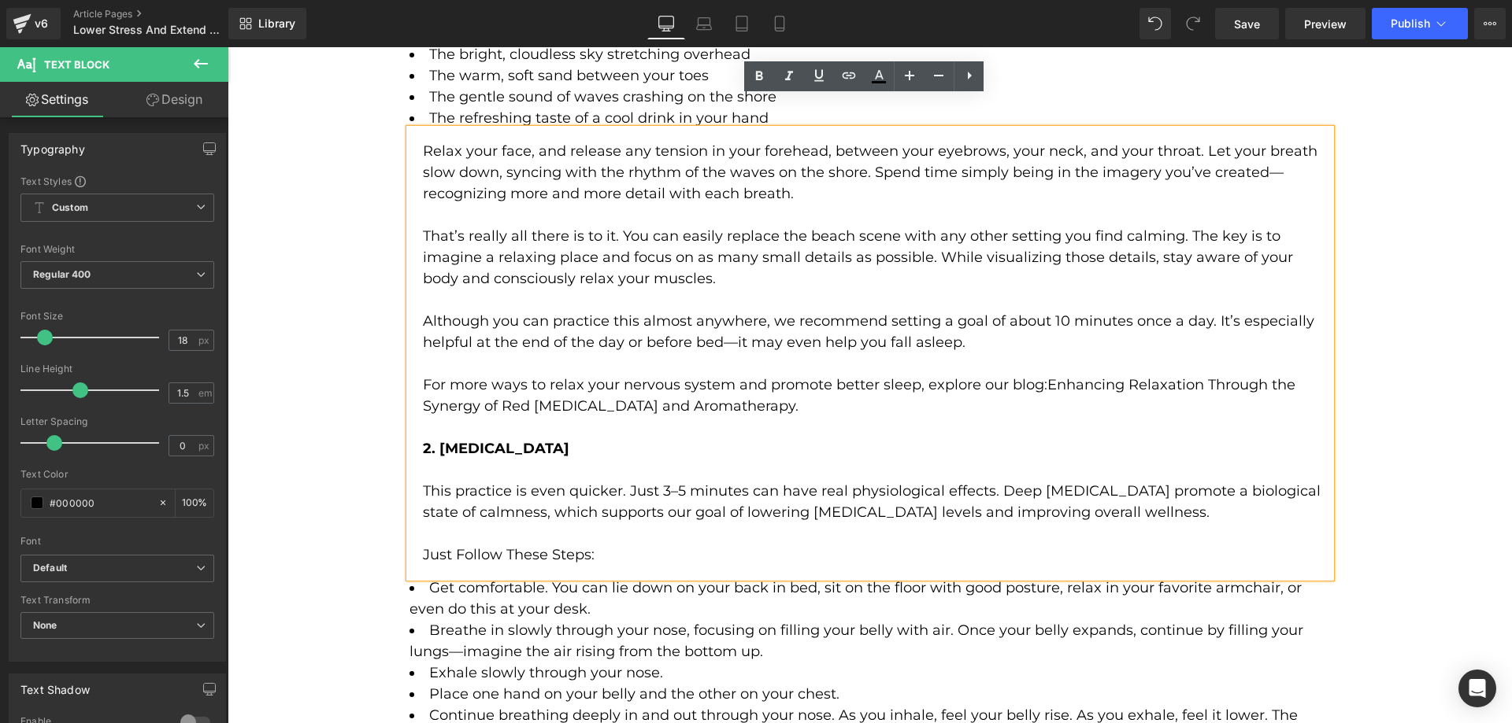
scroll to position [2992, 0]
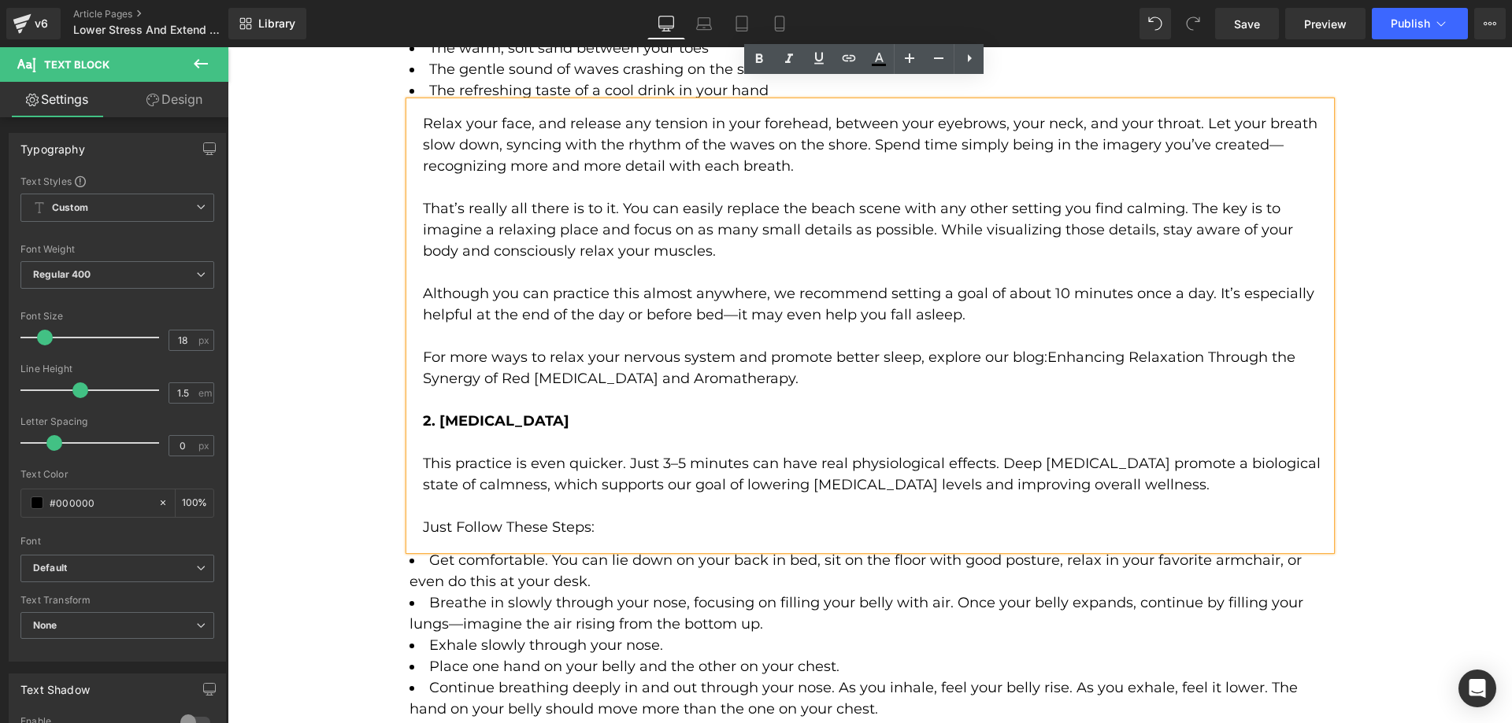
click at [463, 566] on li "Get comfortable. You can lie down on your back in bed, sit on the floor with go…" at bounding box center [869, 571] width 921 height 43
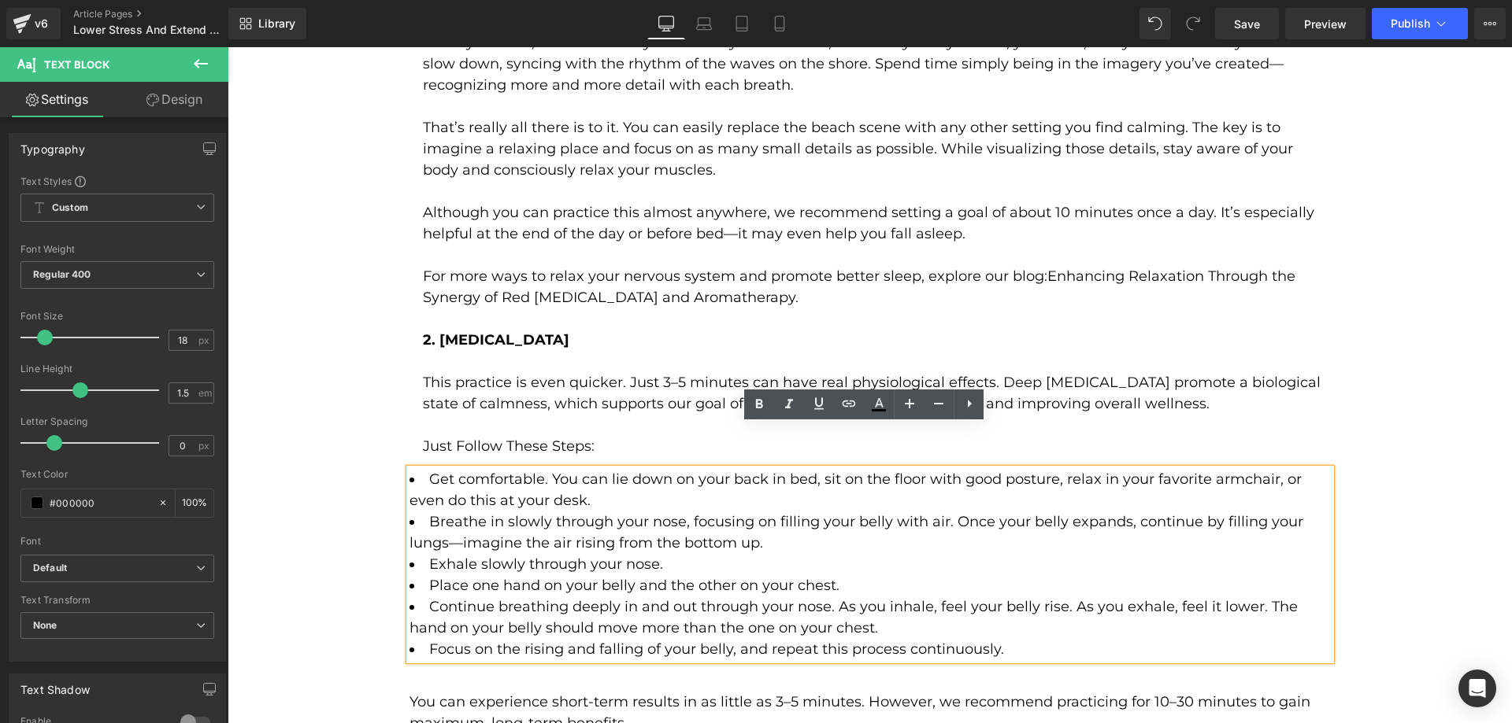
scroll to position [3149, 0]
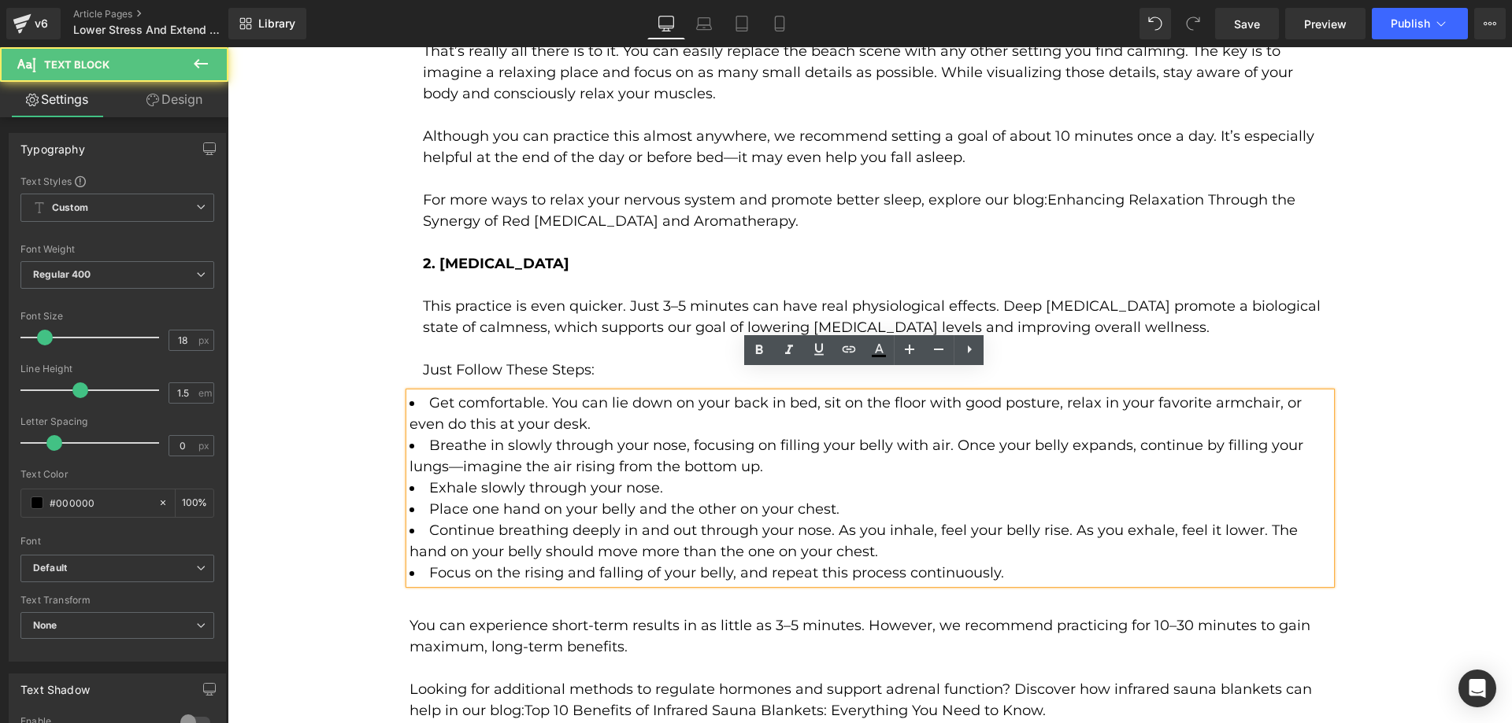
click at [572, 455] on li "Breathe in slowly through your nose, focusing on filling your belly with air. O…" at bounding box center [869, 456] width 921 height 43
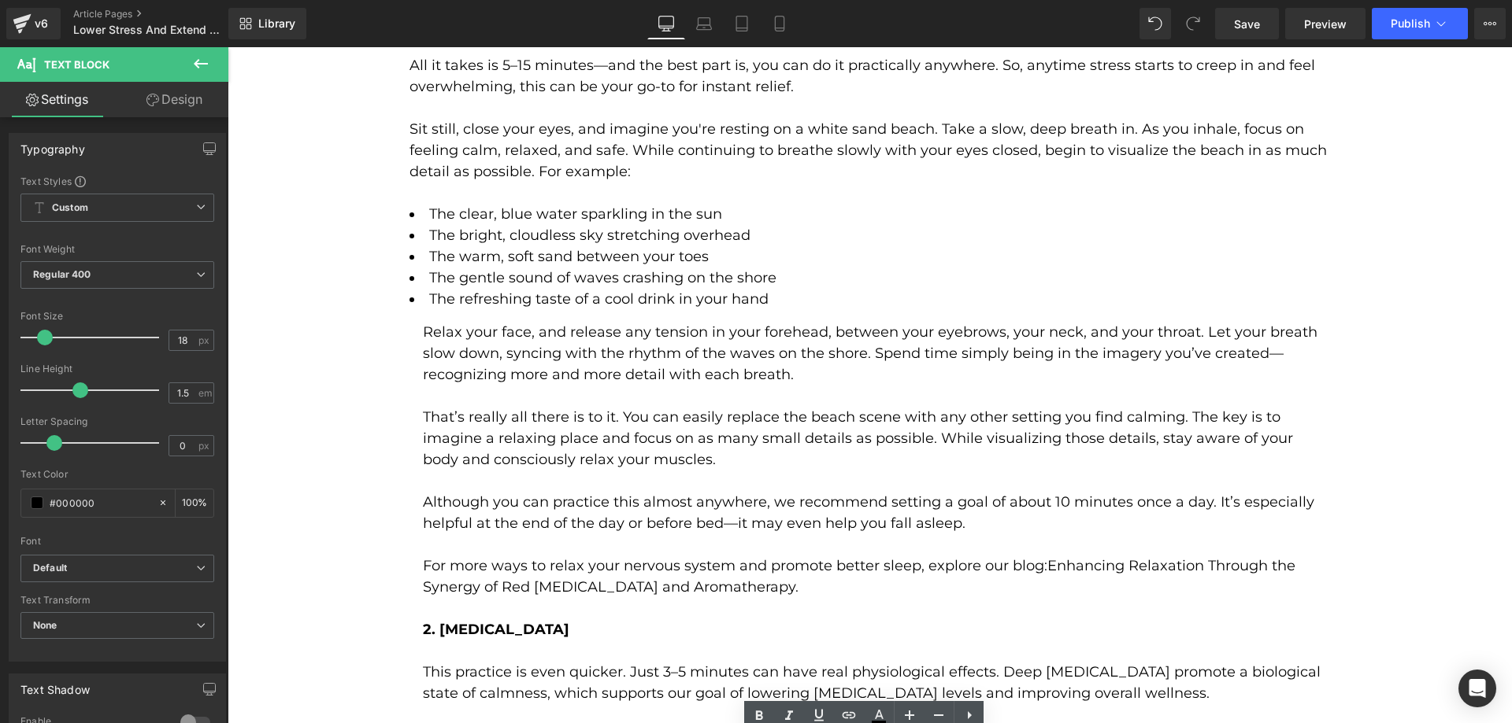
scroll to position [2755, 0]
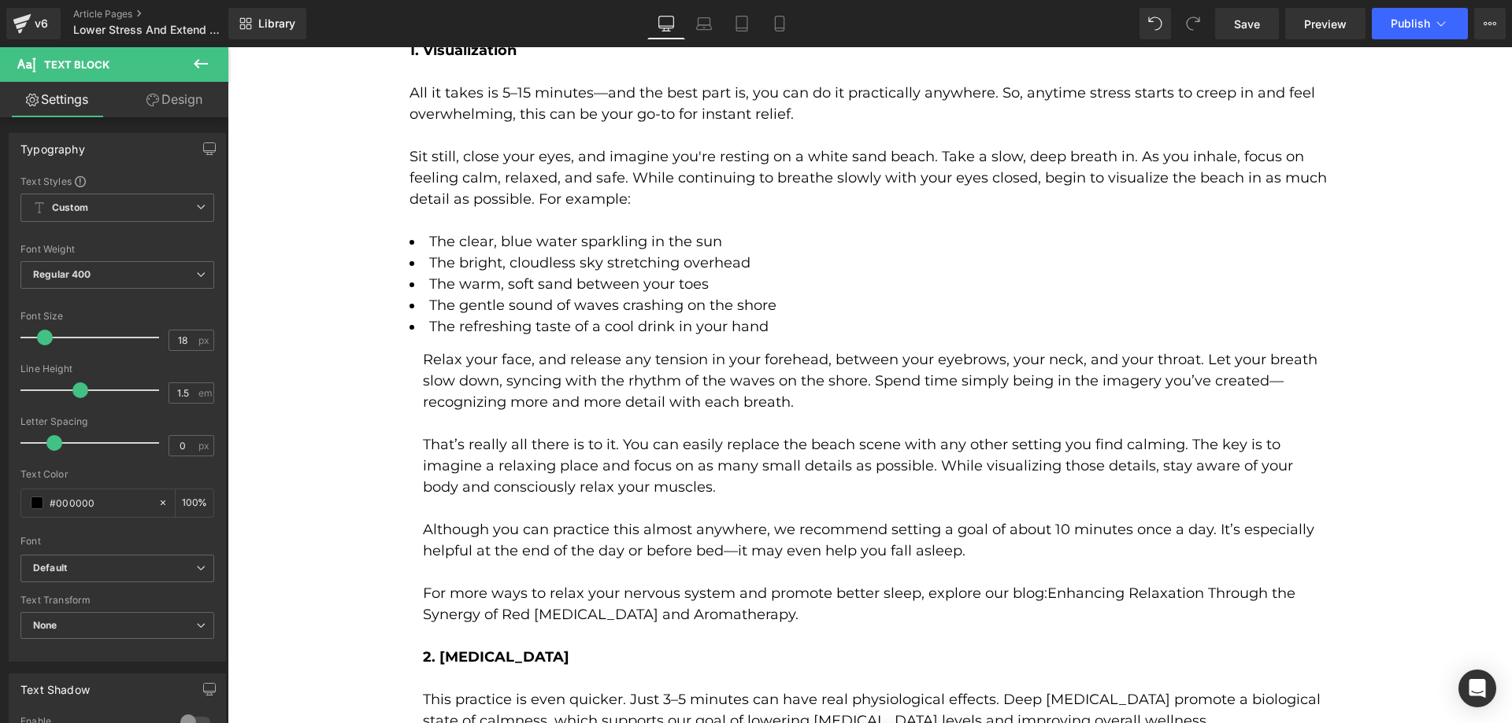
click at [594, 295] on li "The gentle sound of waves crashing on the shore" at bounding box center [869, 305] width 921 height 21
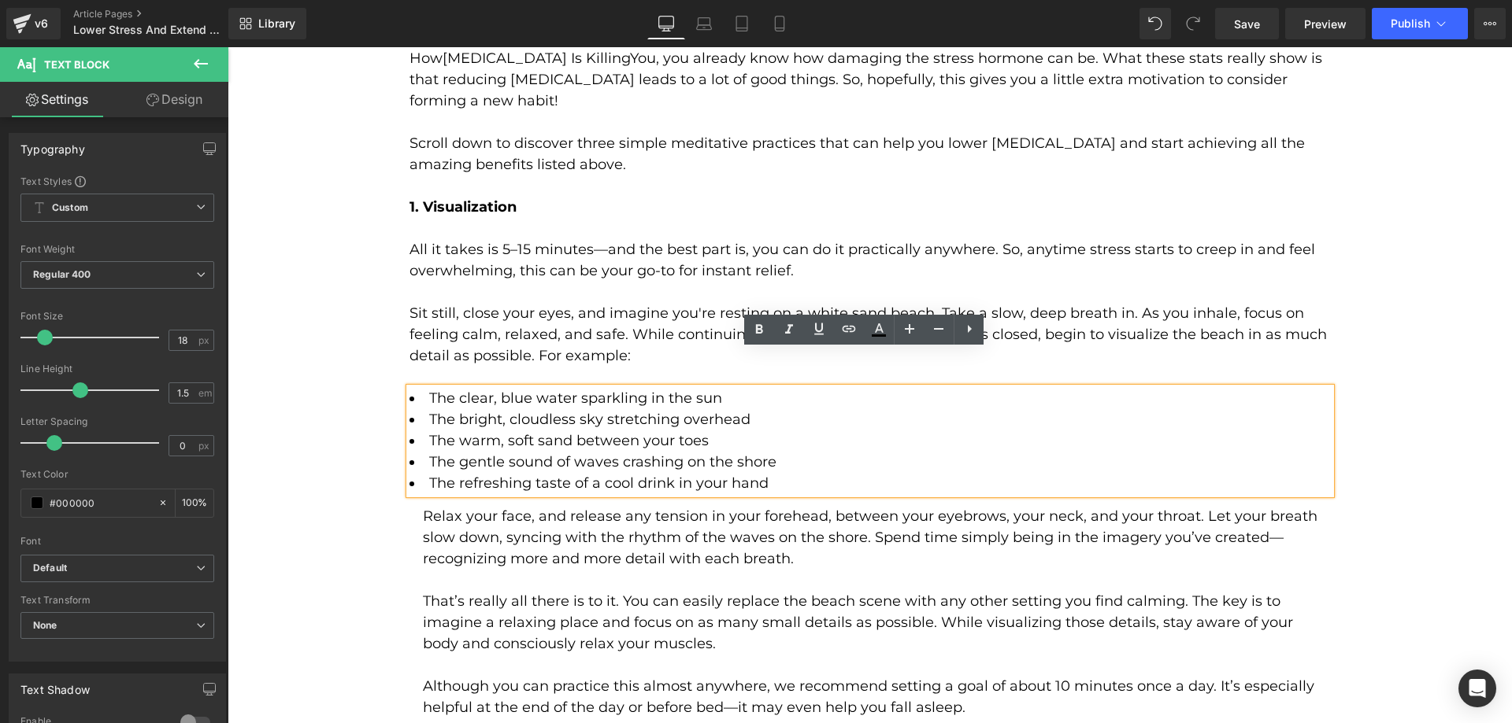
scroll to position [2598, 0]
click at [586, 335] on p "Sit still, close your eyes, and imagine you're resting on a white sand beach. T…" at bounding box center [869, 336] width 921 height 64
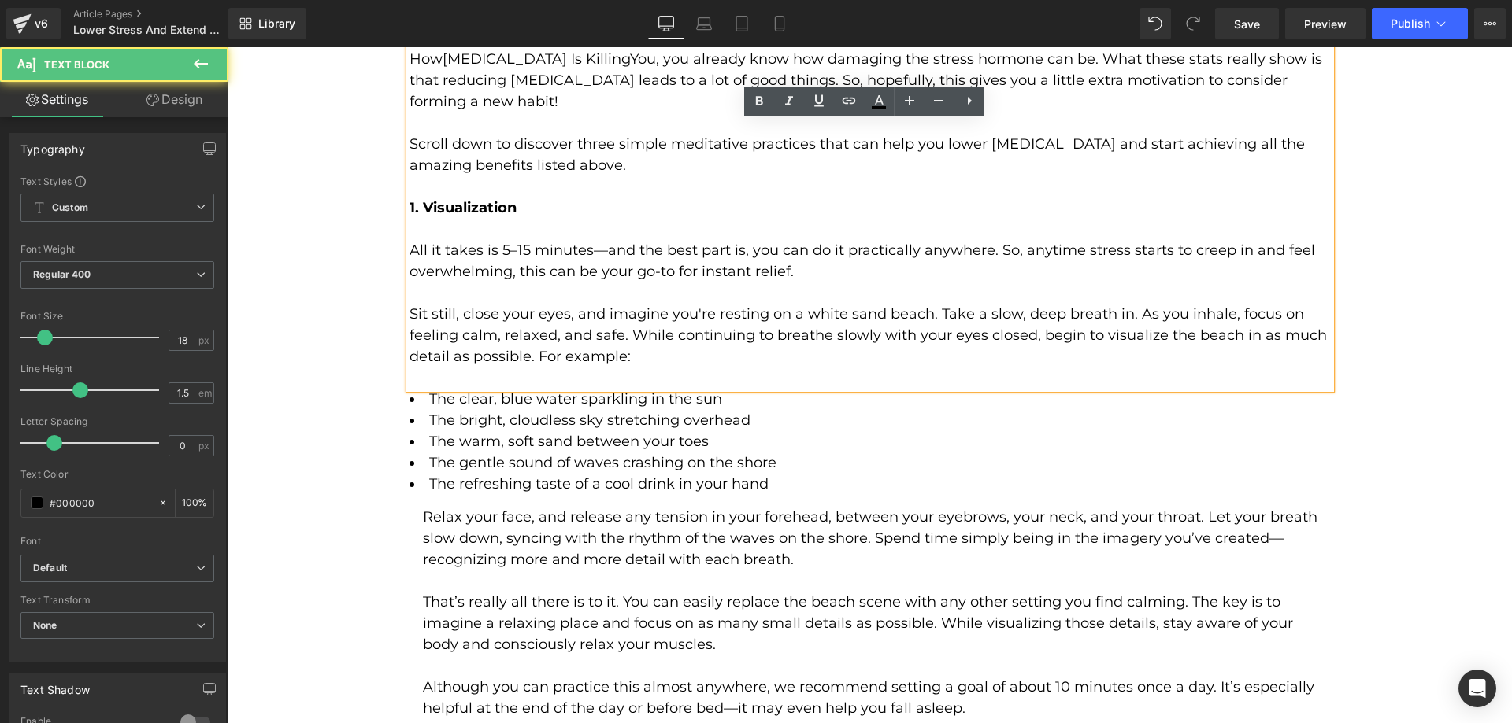
click at [588, 474] on li "The refreshing taste of a cool drink in your hand" at bounding box center [869, 484] width 921 height 21
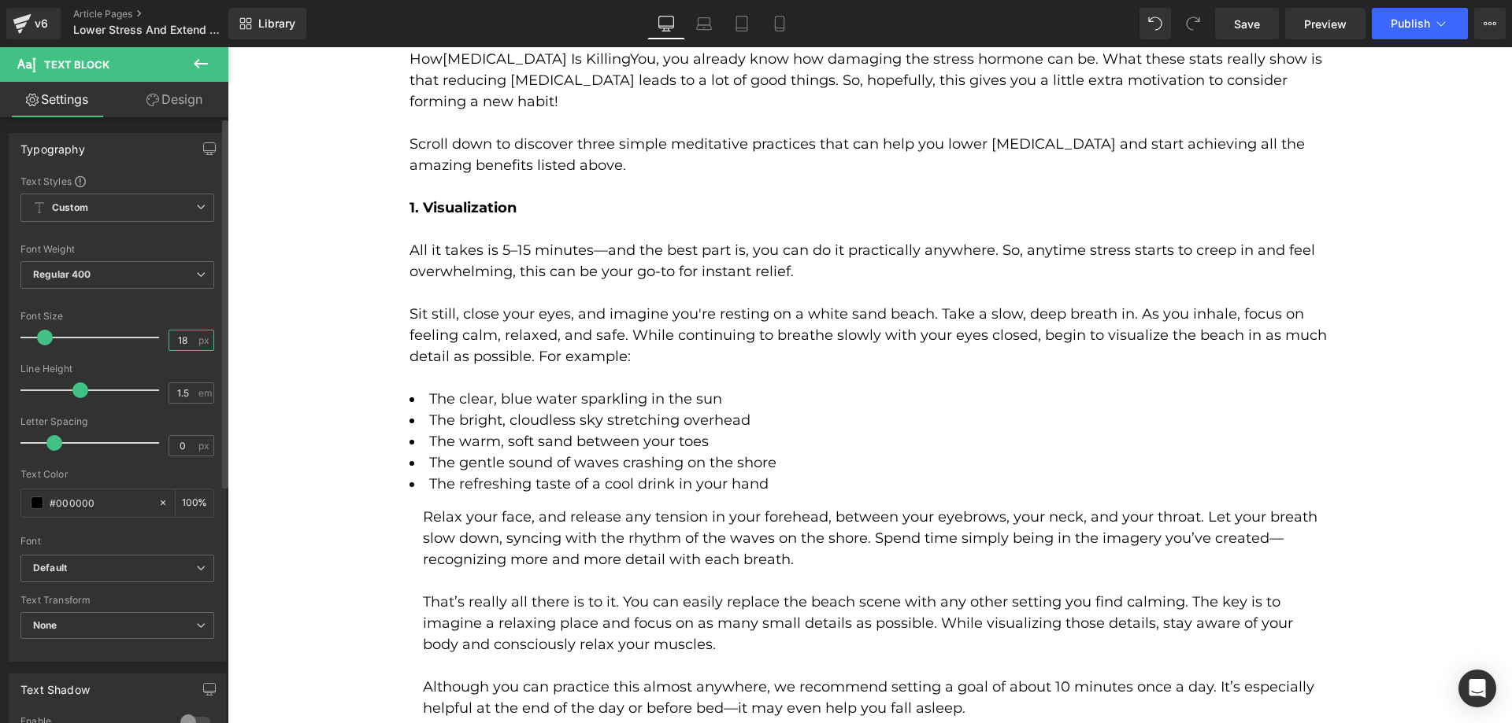
click at [176, 339] on input "18" at bounding box center [183, 341] width 28 height 20
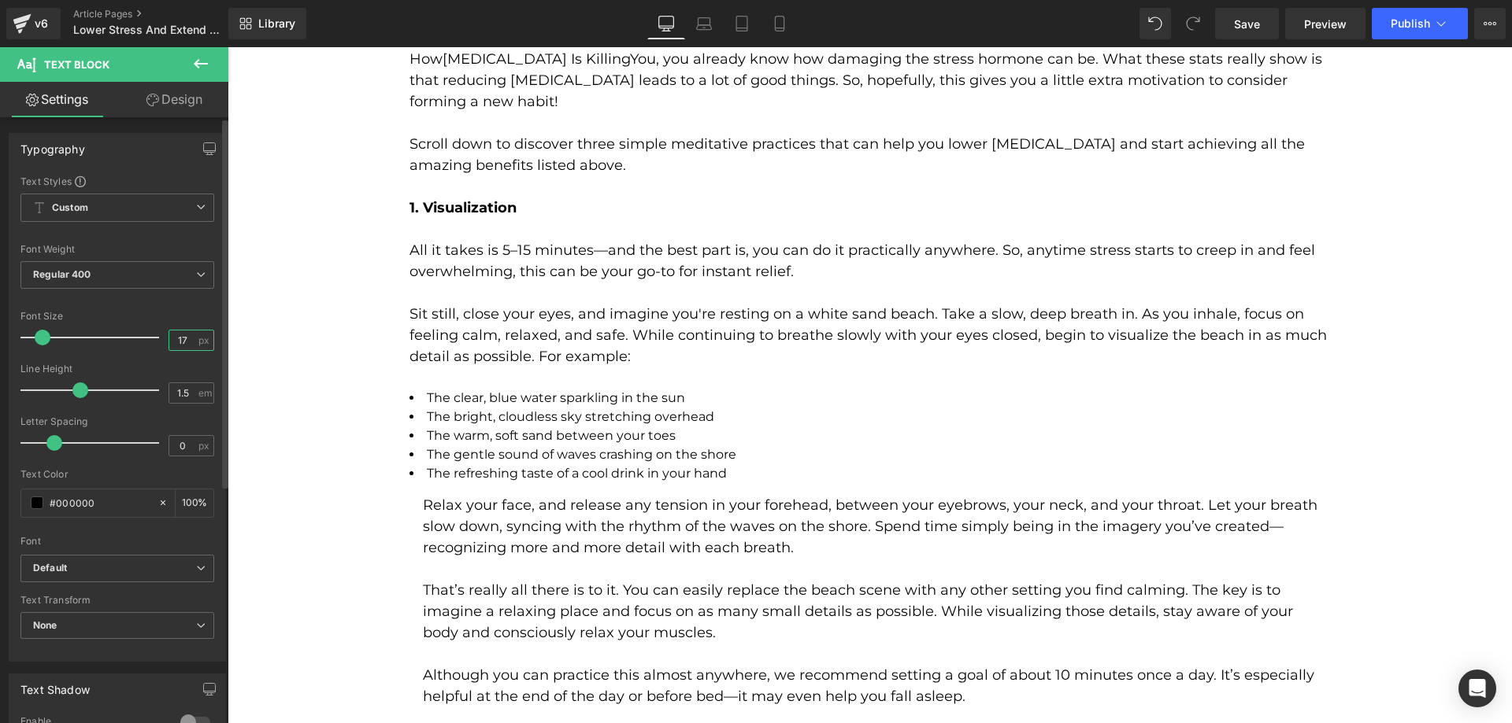
type input "18"
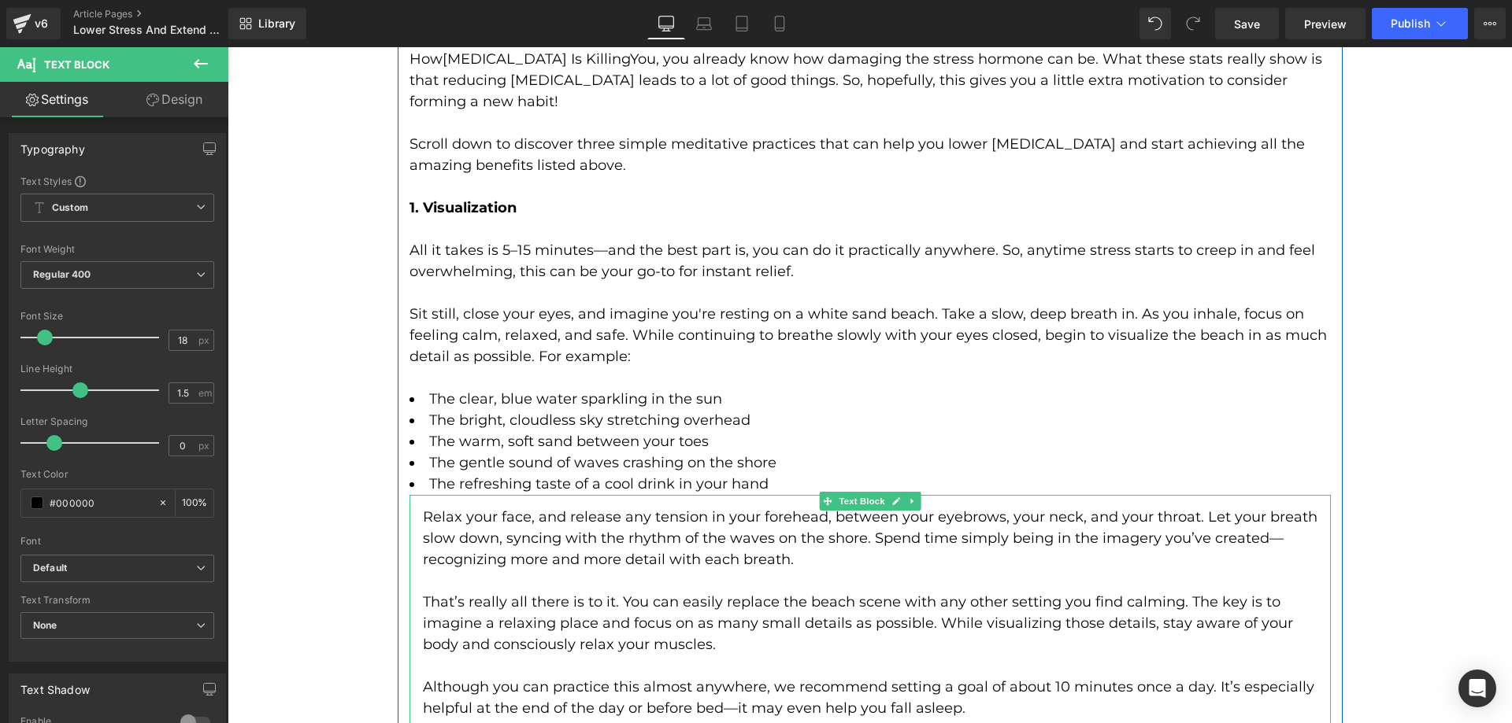
click at [490, 507] on p "Relax your face, and release any tension in your forehead, between your eyebrow…" at bounding box center [877, 539] width 908 height 64
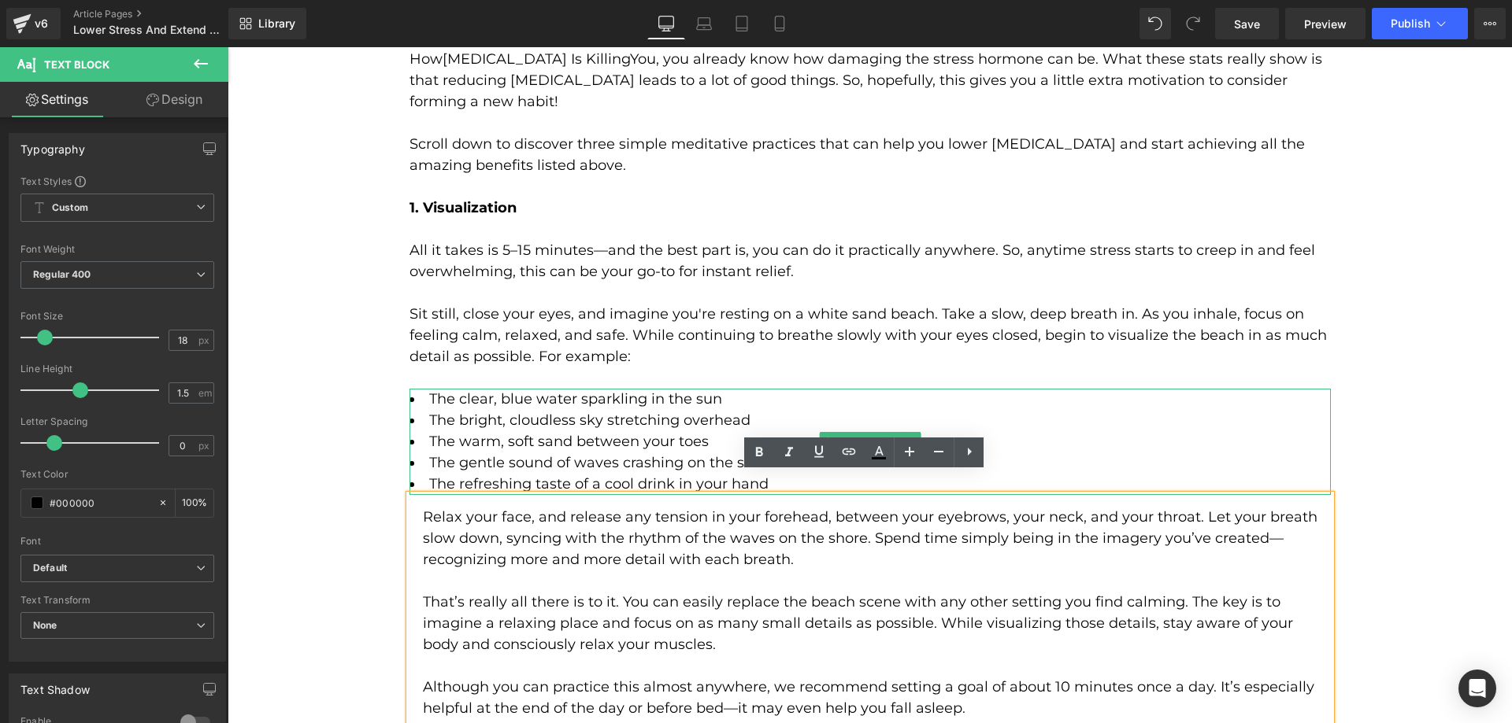
click at [441, 431] on li "The warm, soft sand between your toes" at bounding box center [869, 441] width 921 height 21
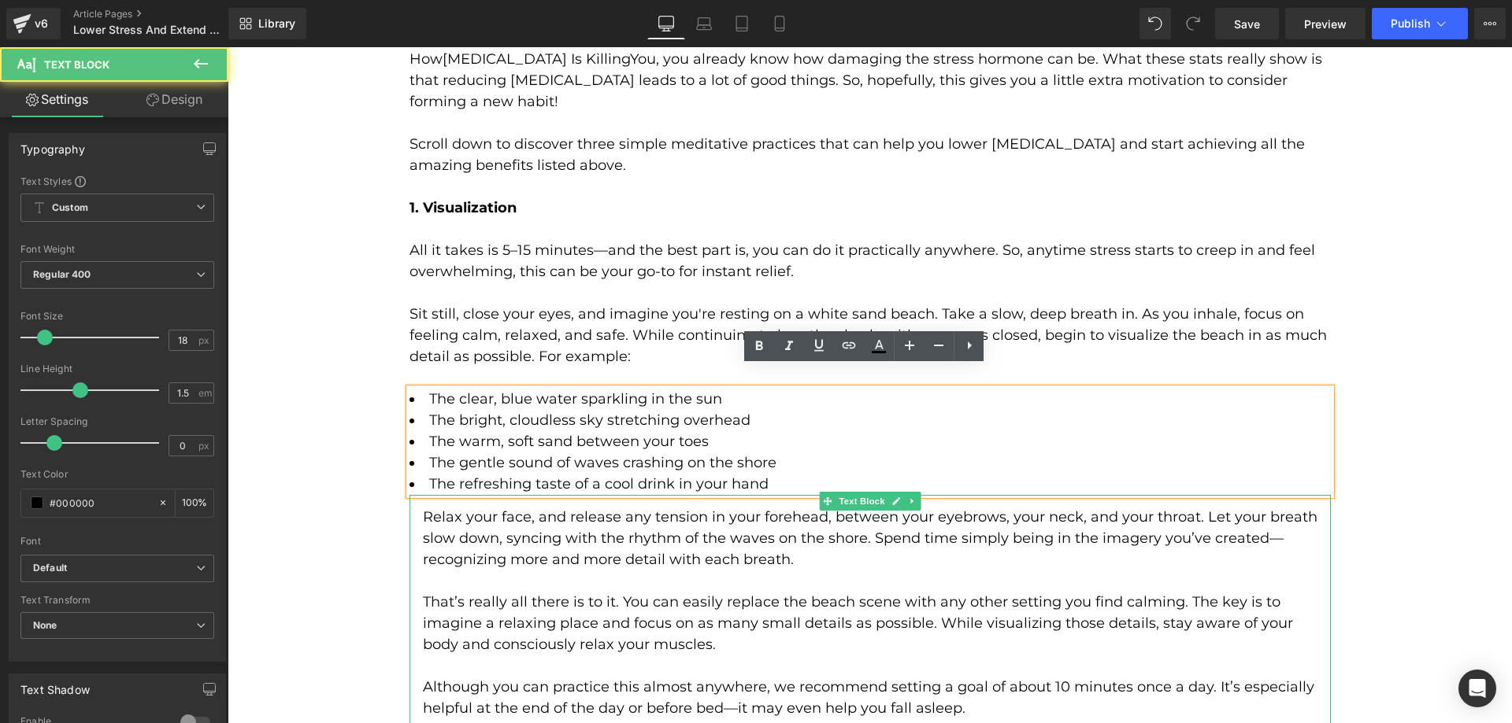
click at [414, 516] on div "Relax your face, and release any tension in your forehead, between your eyebrow…" at bounding box center [869, 719] width 921 height 449
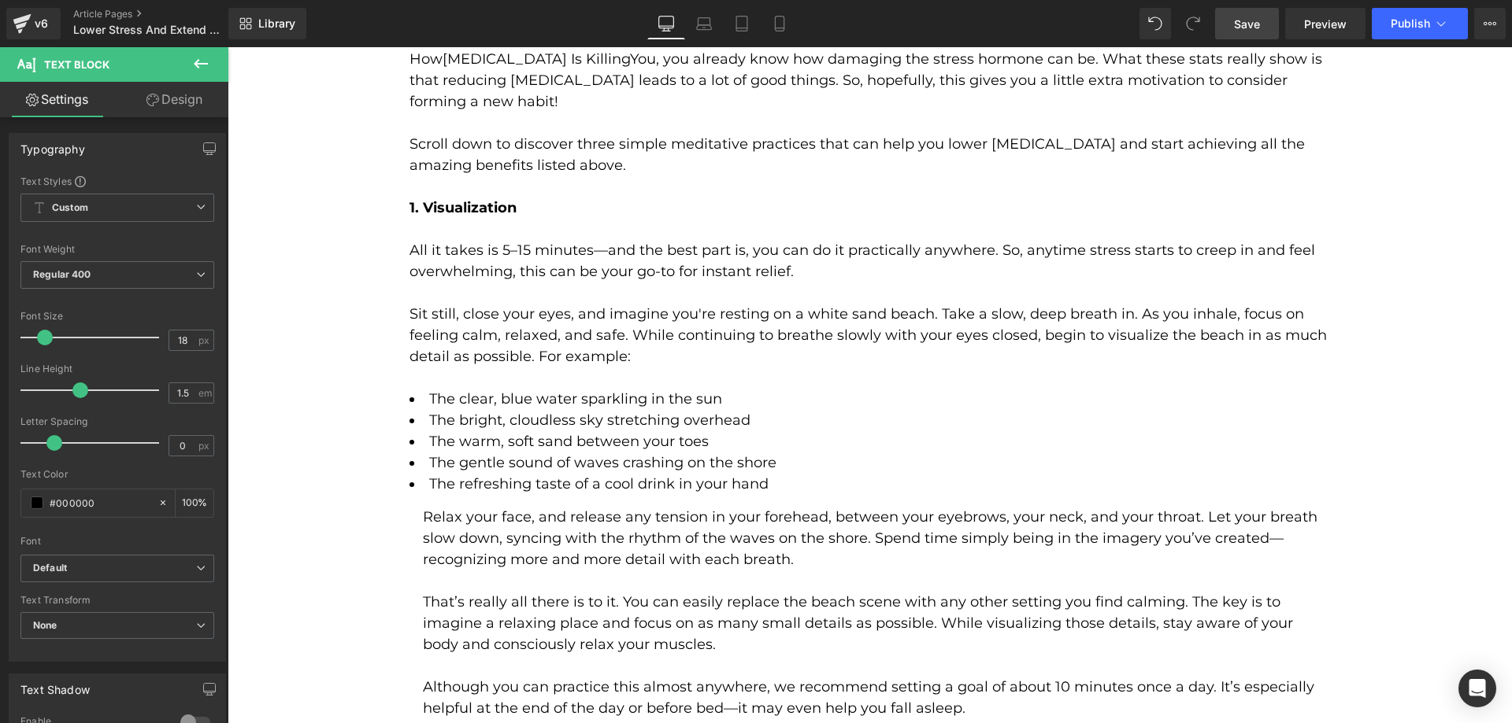
drag, startPoint x: 1239, startPoint y: 30, endPoint x: 818, endPoint y: 205, distance: 456.0
click at [1239, 30] on span "Save" at bounding box center [1247, 24] width 26 height 17
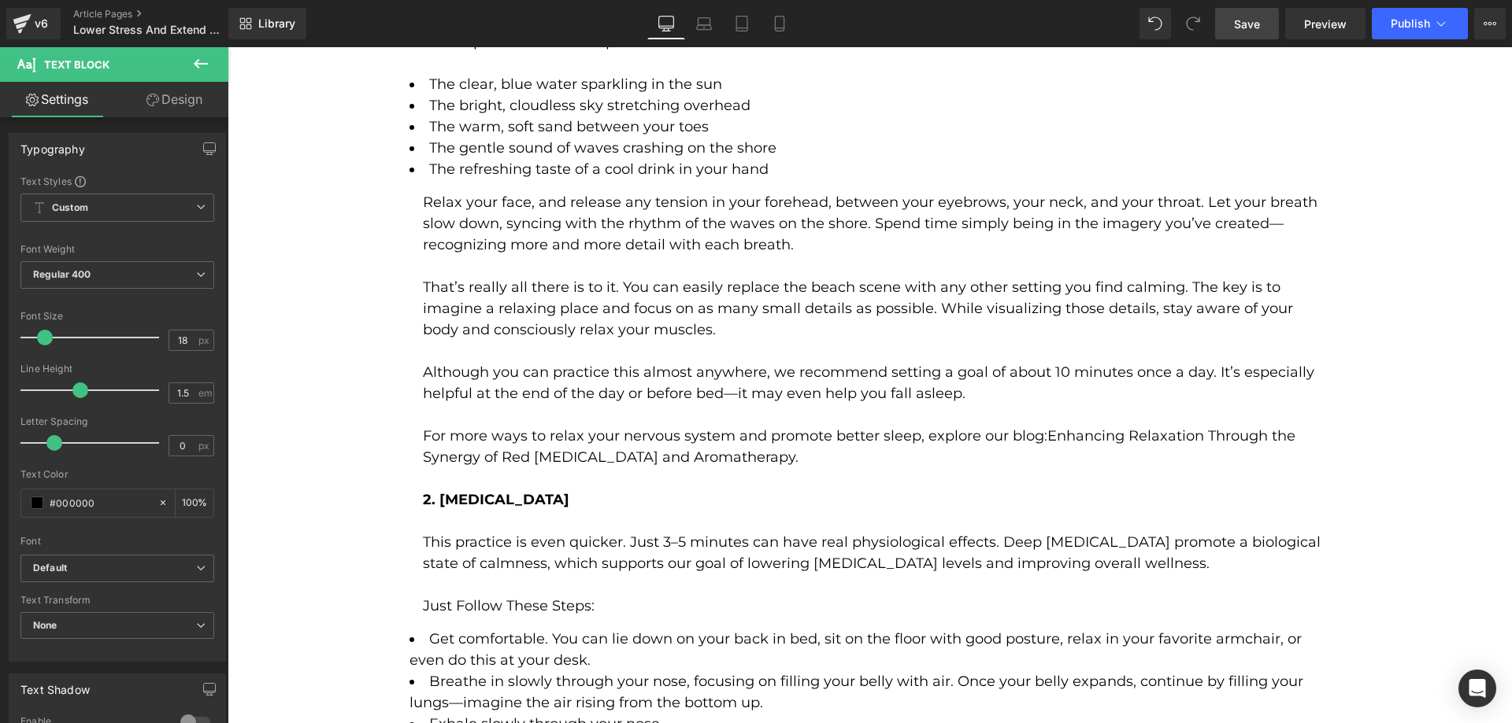
scroll to position [3385, 0]
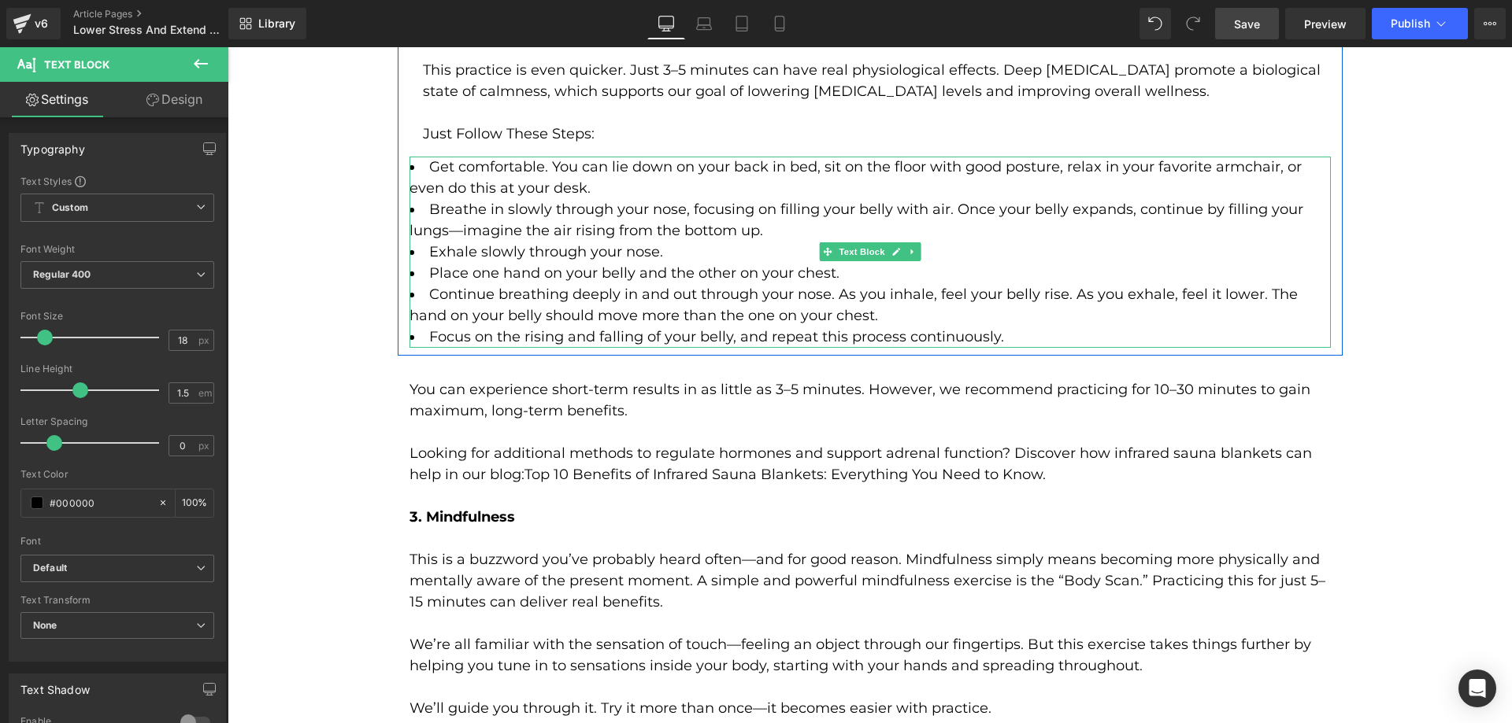
click at [621, 327] on li "Focus on the rising and falling of your belly, and repeat this process continuo…" at bounding box center [869, 337] width 921 height 21
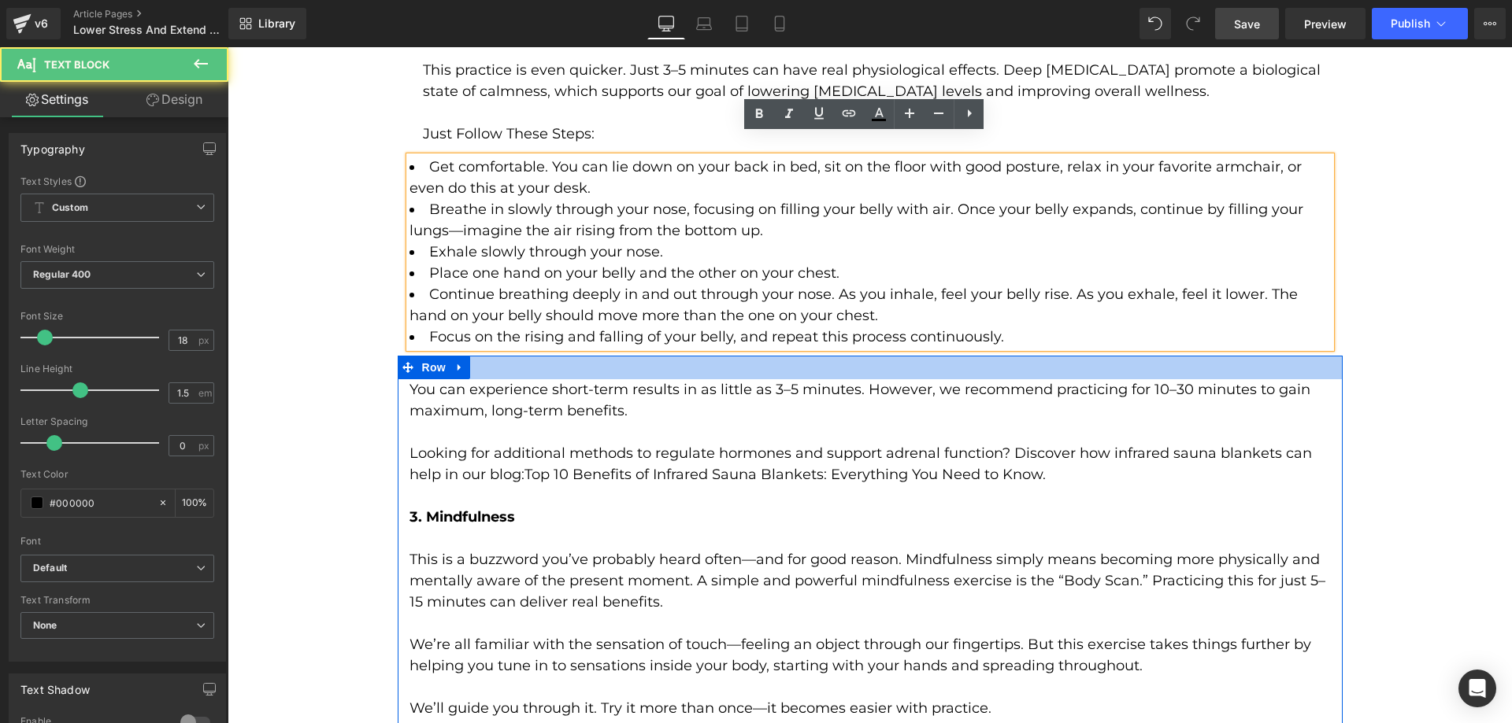
click at [590, 356] on div at bounding box center [870, 368] width 945 height 24
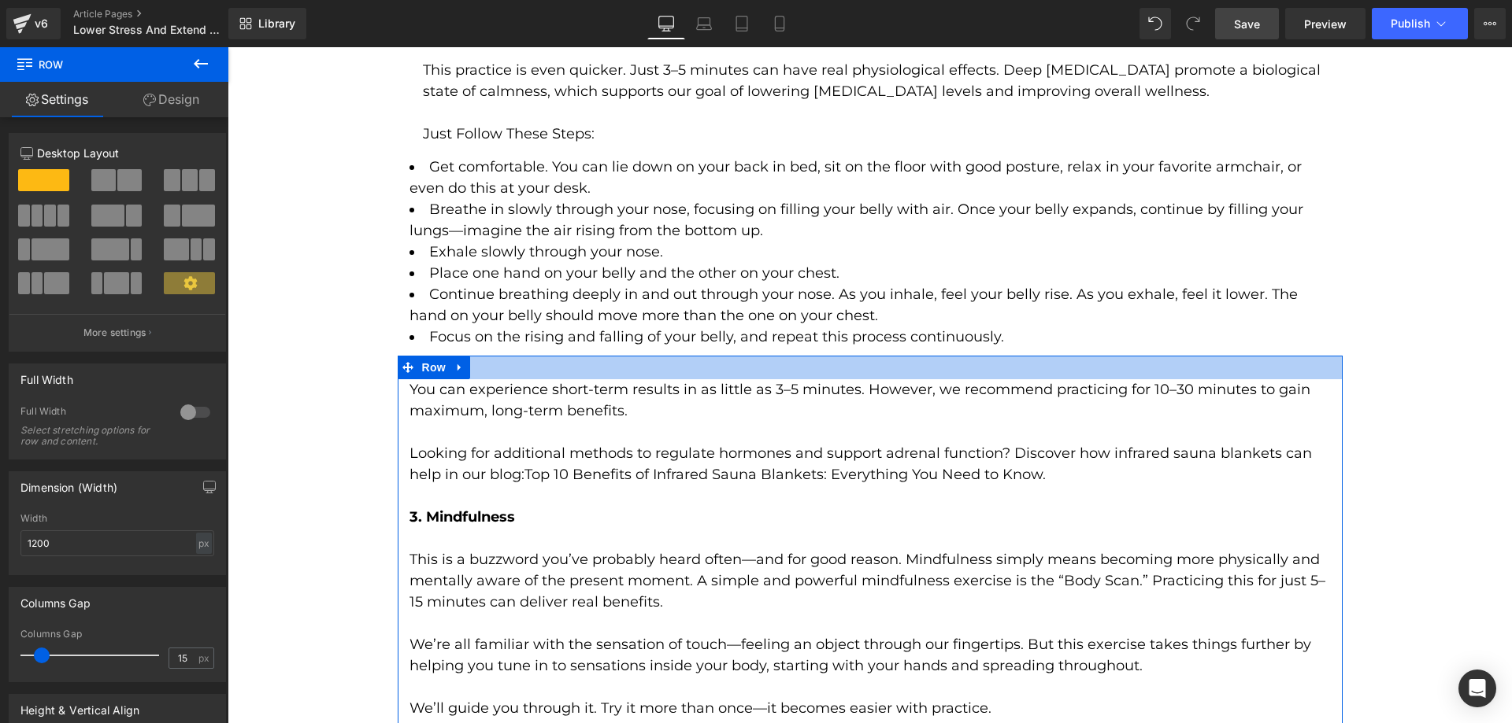
click at [564, 356] on div at bounding box center [870, 368] width 945 height 24
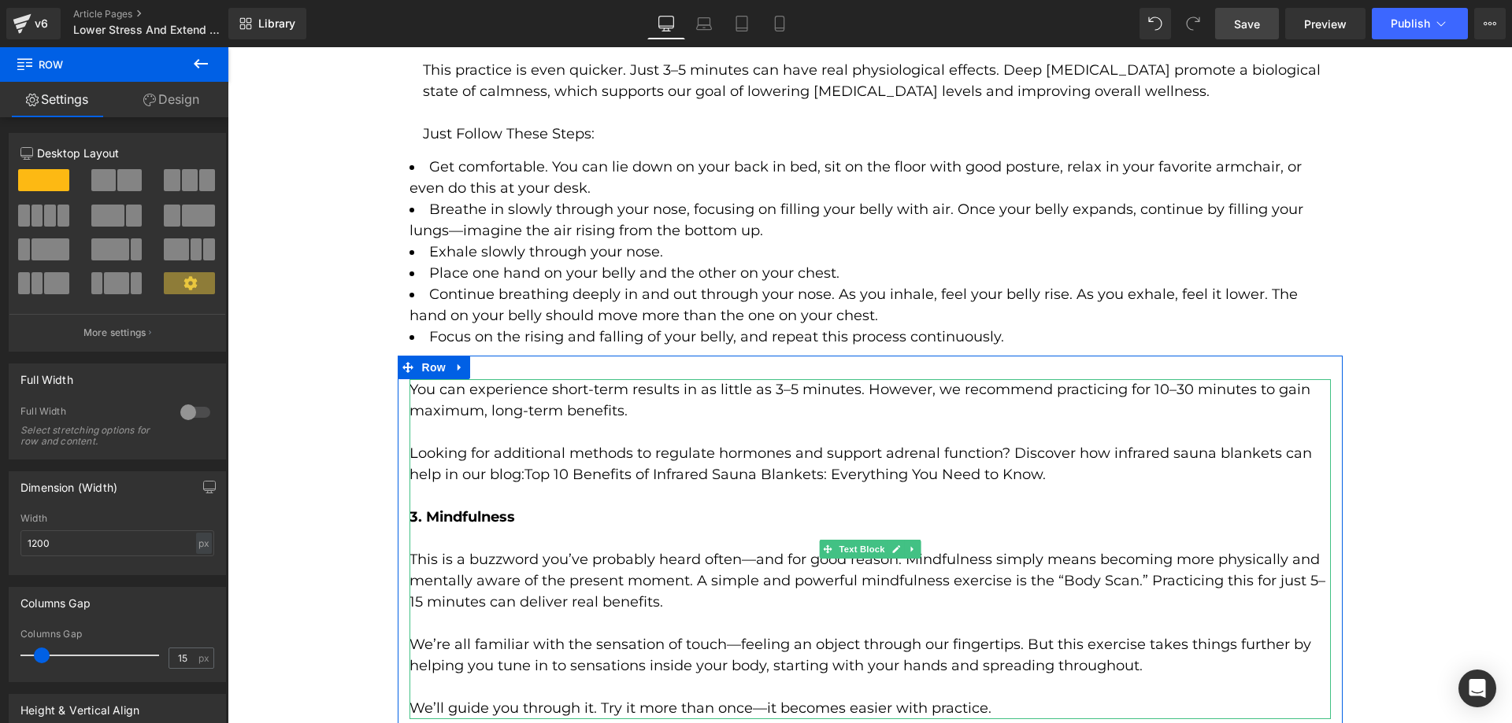
click at [411, 379] on p "You can experience short-term results in as little as 3–5 minutes. However, we …" at bounding box center [869, 400] width 921 height 43
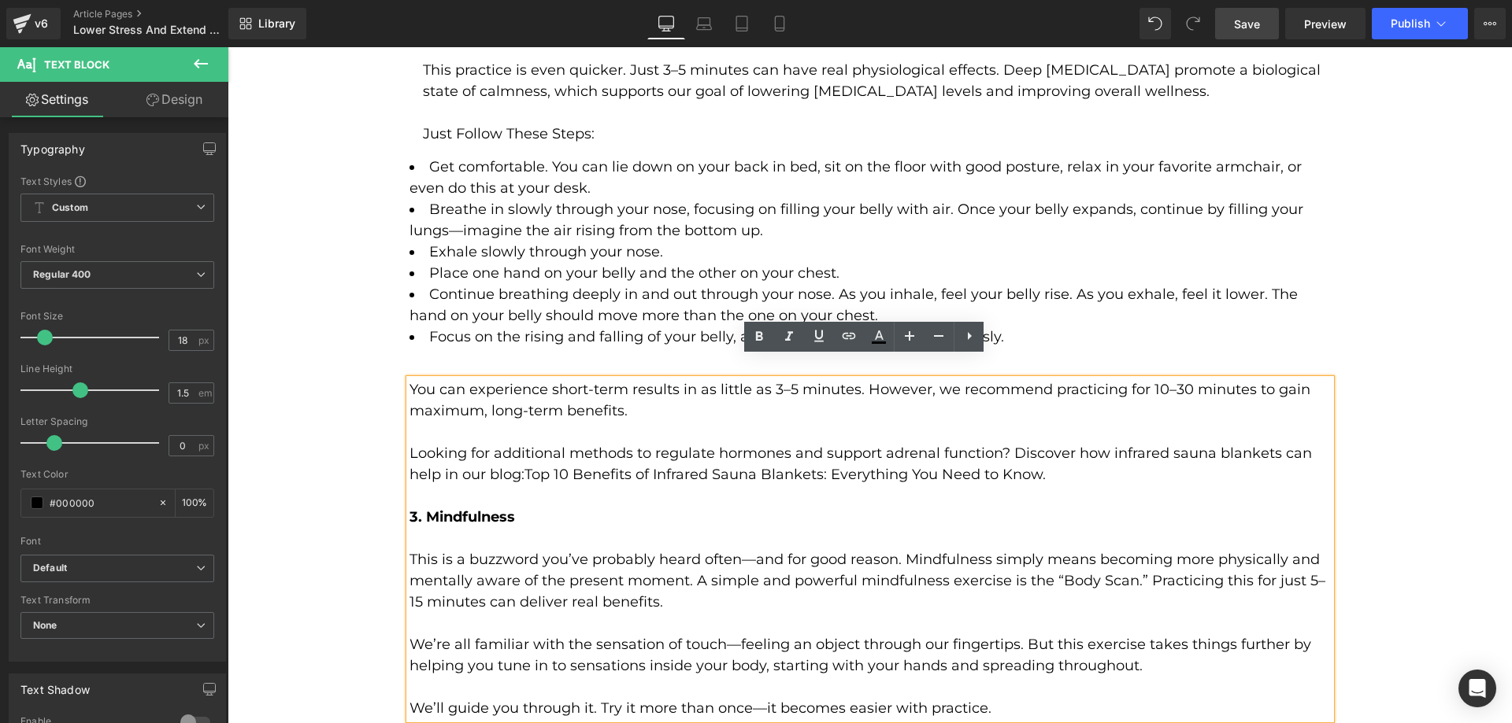
click at [390, 367] on div "Lower Stress And Extend Life With Your Mind: 3 Easy Ways & How To Make Them Hab…" at bounding box center [870, 6] width 1284 height 6306
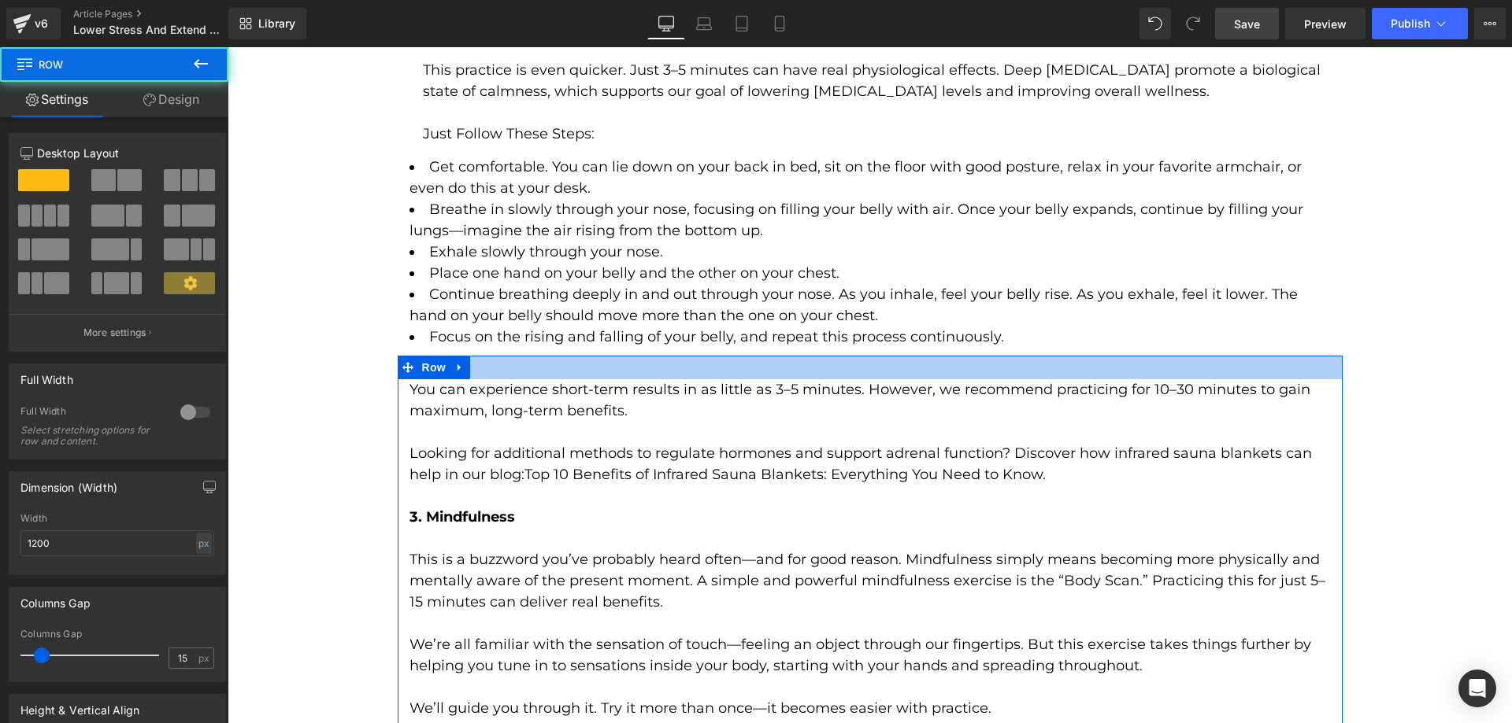
click at [509, 356] on div at bounding box center [870, 368] width 945 height 24
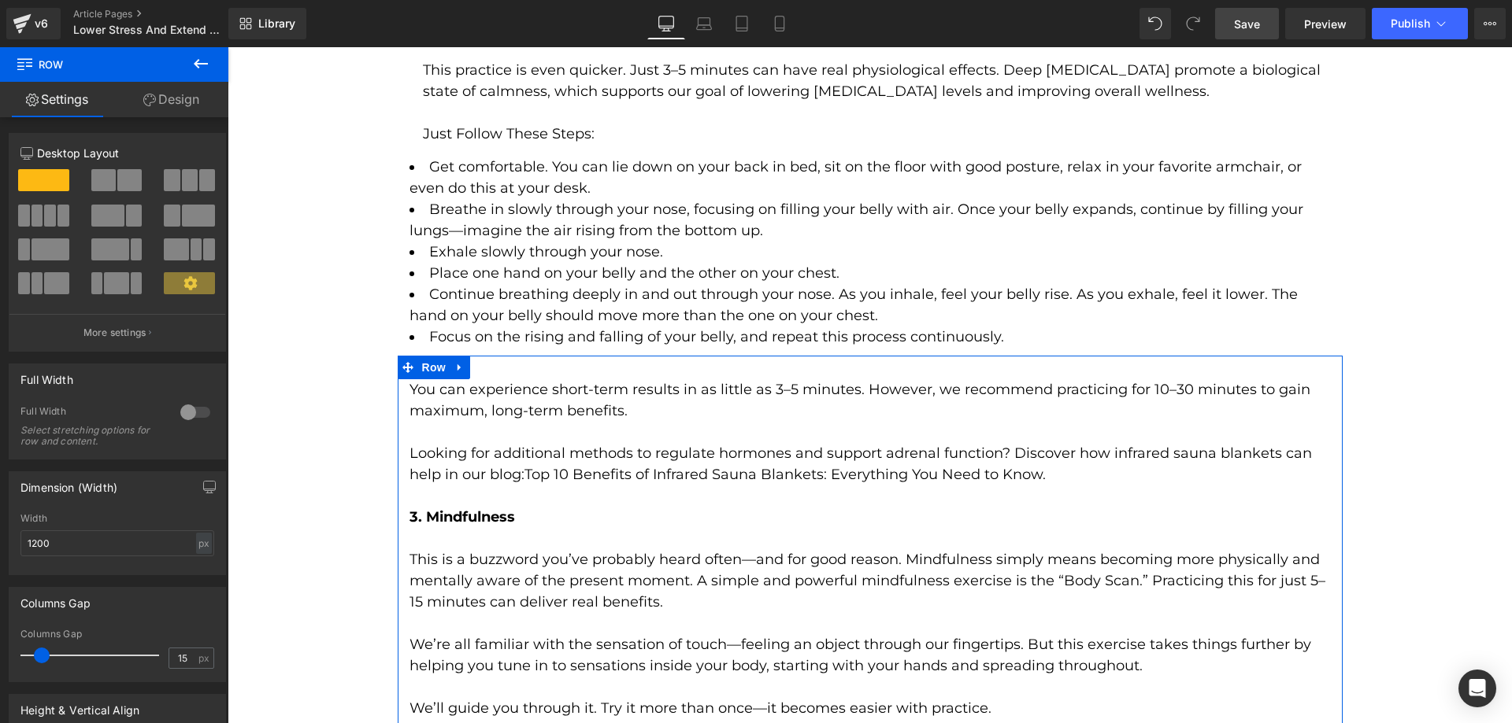
click at [198, 102] on link "Design" at bounding box center [171, 99] width 114 height 35
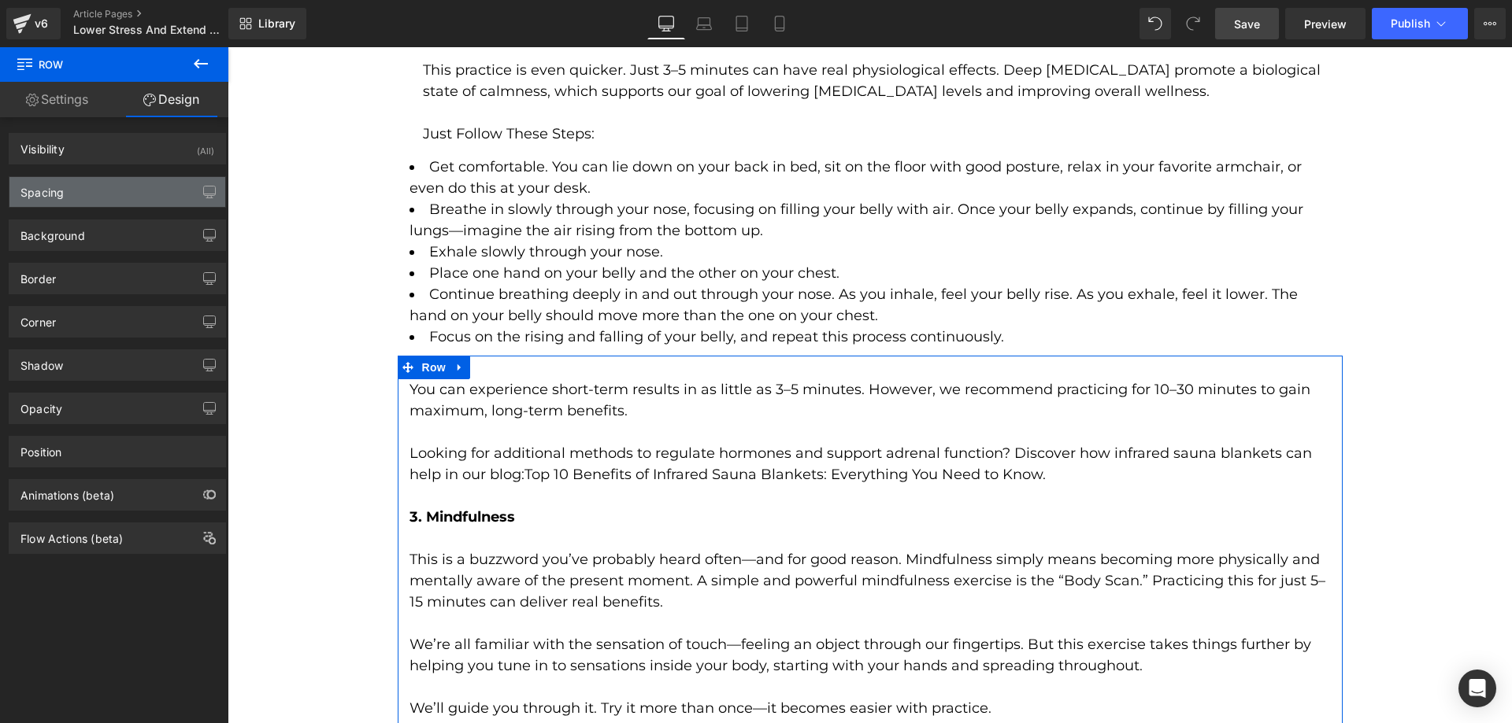
click at [109, 196] on div "Spacing" at bounding box center [117, 192] width 216 height 30
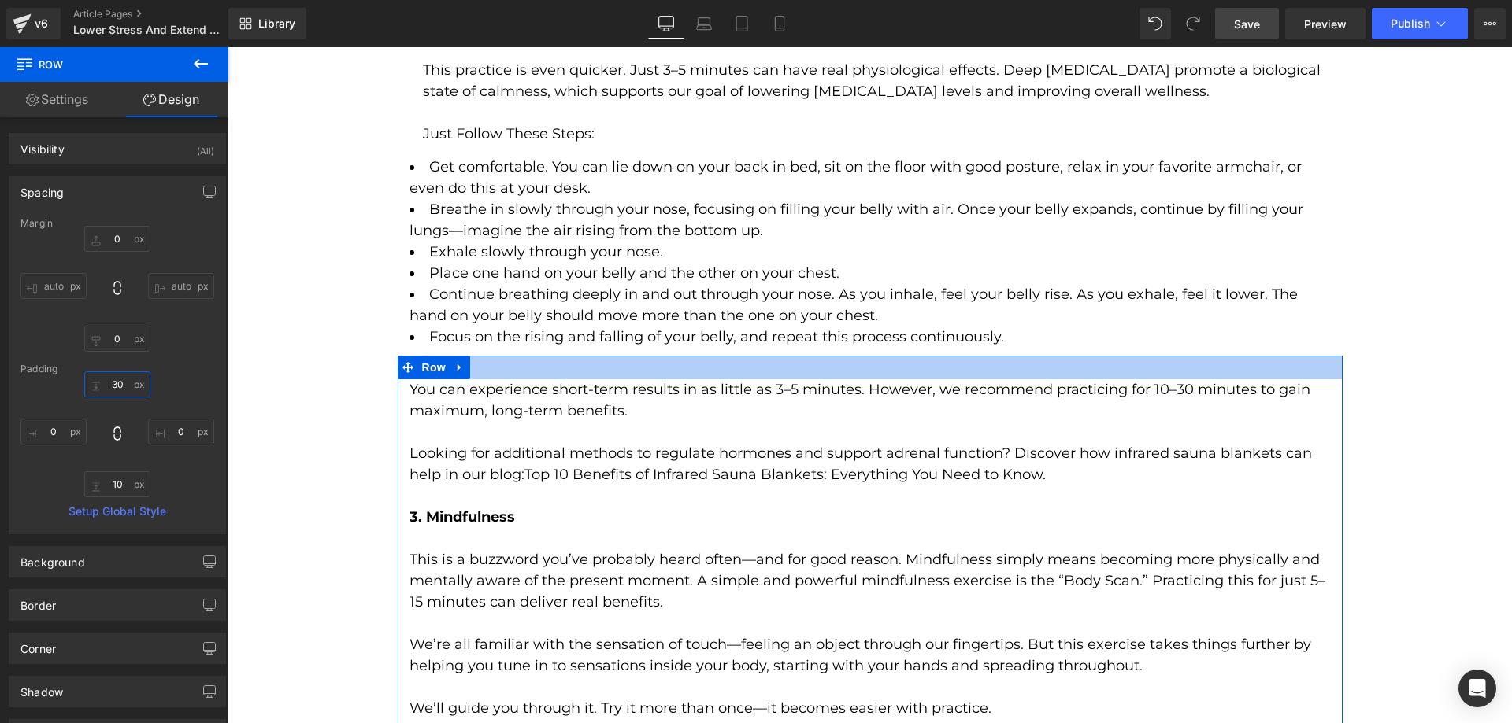
click at [126, 386] on input "30" at bounding box center [117, 385] width 66 height 26
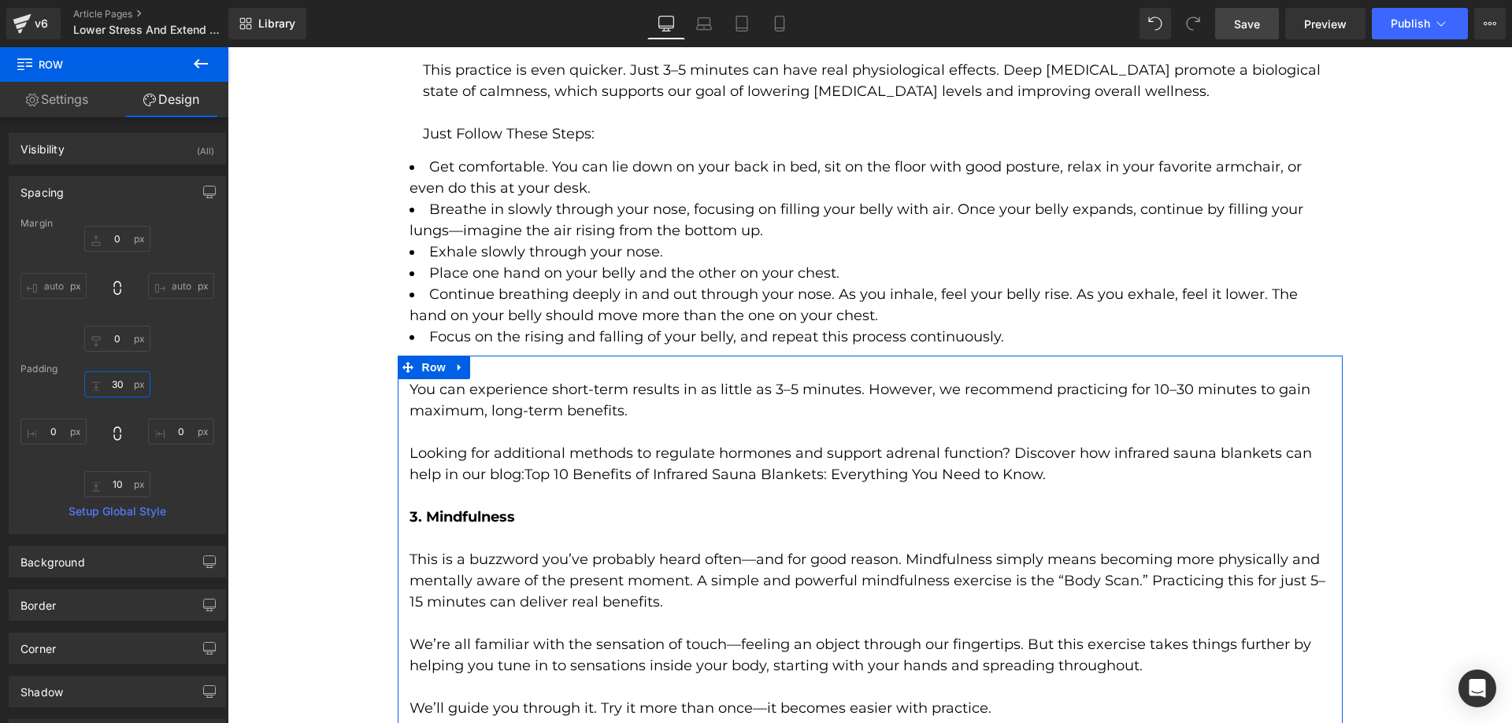
click at [126, 386] on input "30" at bounding box center [117, 385] width 66 height 26
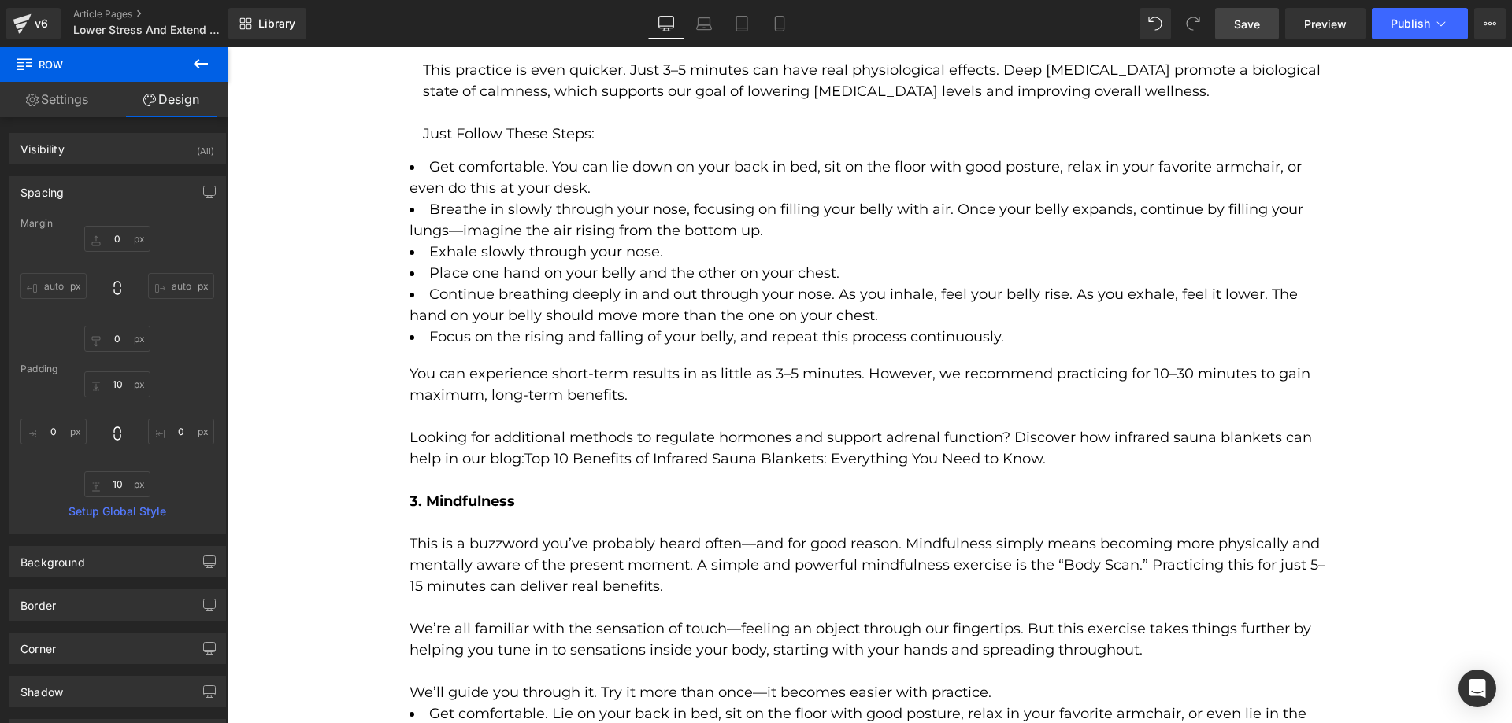
click at [1257, 19] on span "Save" at bounding box center [1247, 24] width 26 height 17
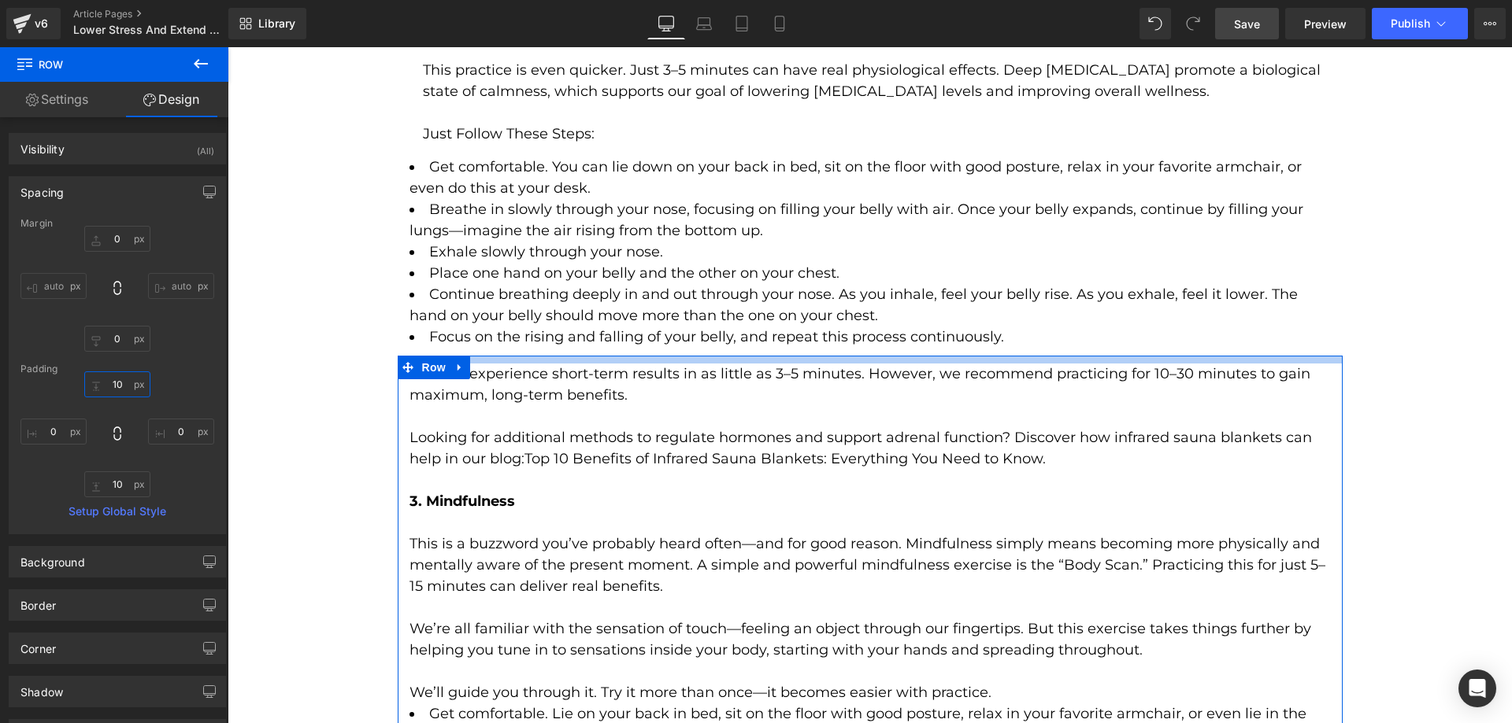
click at [114, 377] on input "10" at bounding box center [117, 385] width 66 height 26
click at [113, 377] on input "10" at bounding box center [117, 385] width 66 height 26
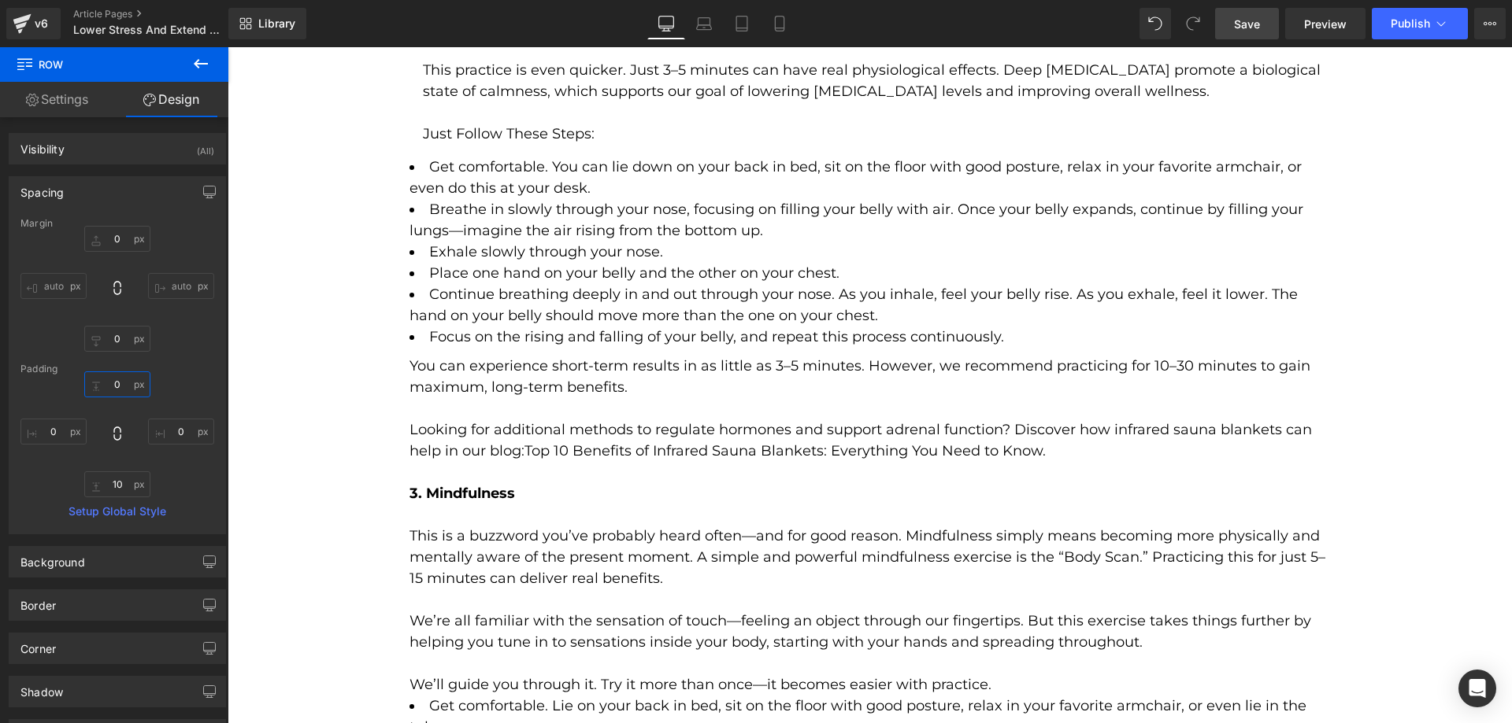
type input "0"
click at [1259, 17] on span "Save" at bounding box center [1247, 24] width 26 height 17
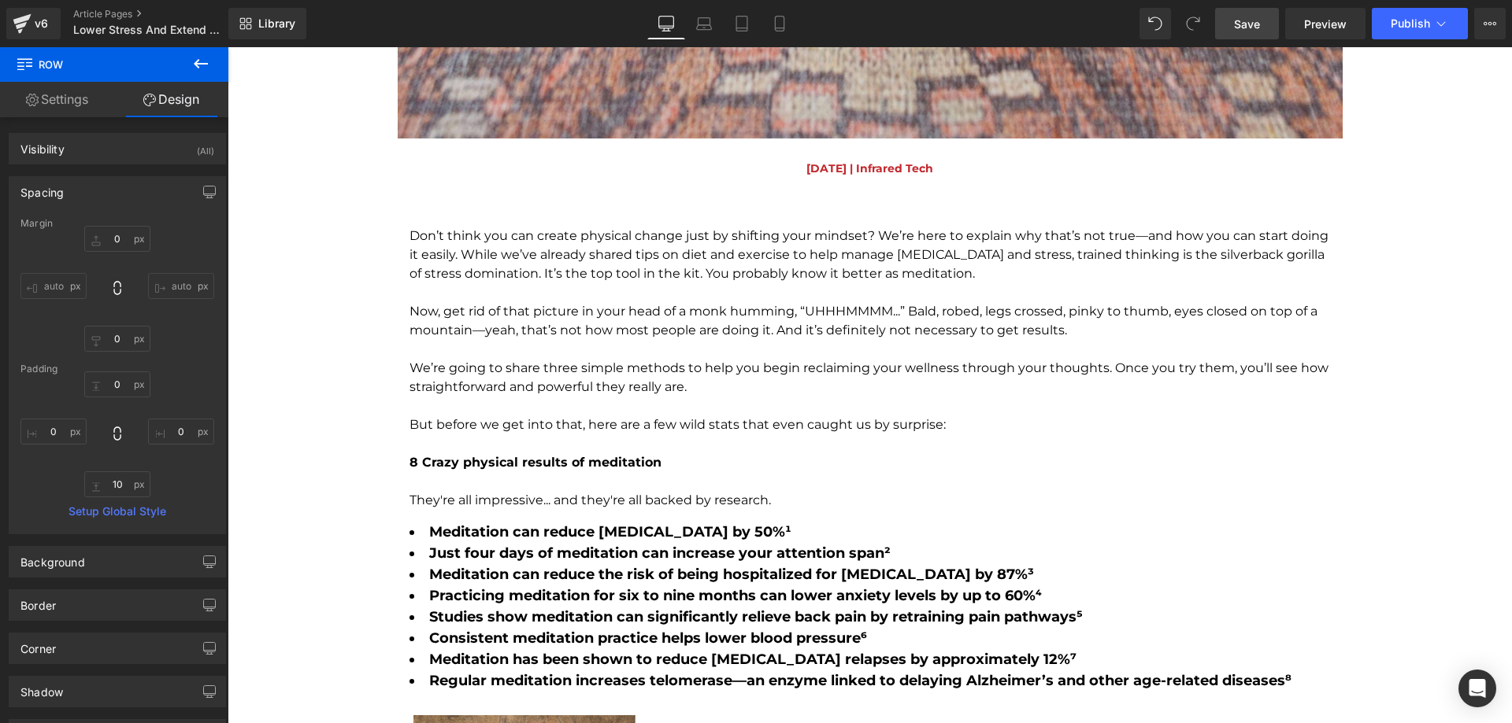
scroll to position [1496, 0]
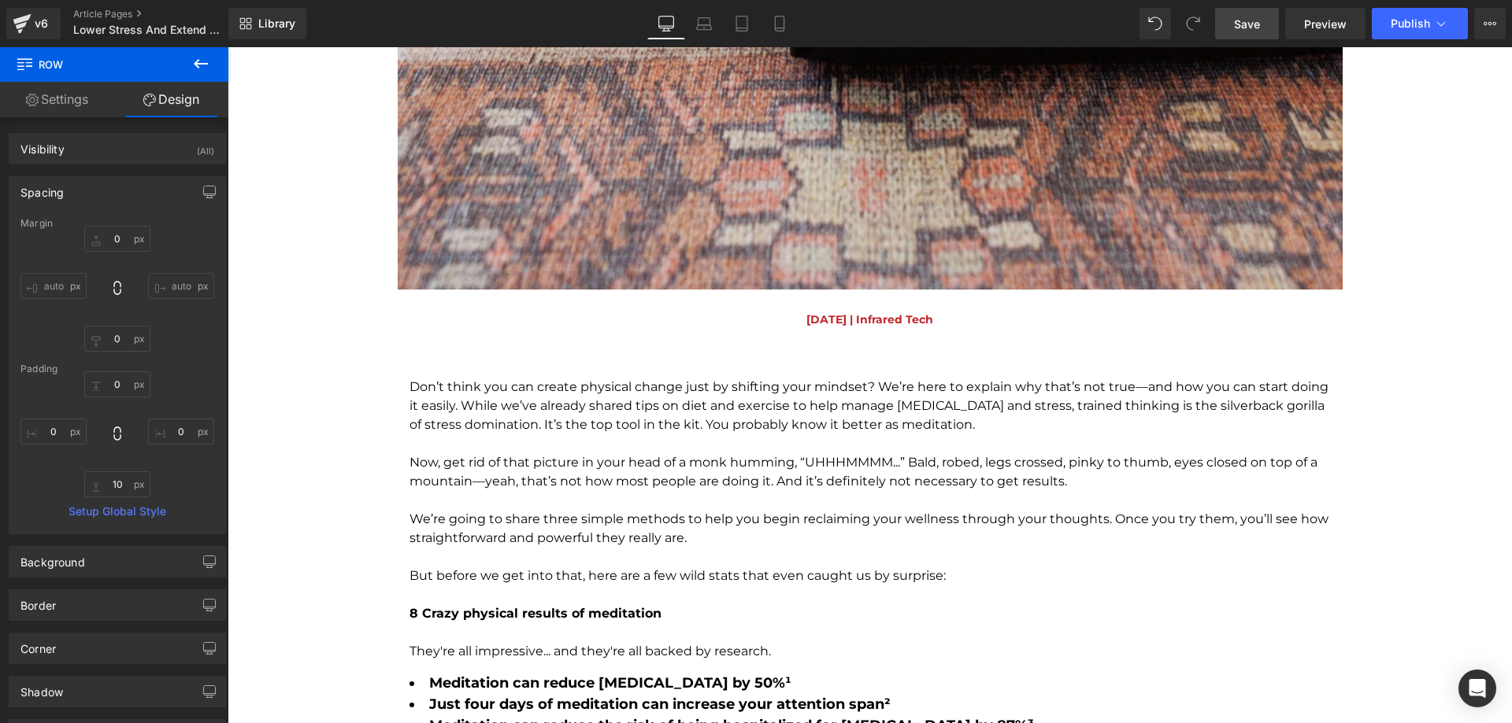
click at [493, 394] on p "Don’t think you can create physical change just by shifting your mindset? We’re…" at bounding box center [869, 406] width 921 height 57
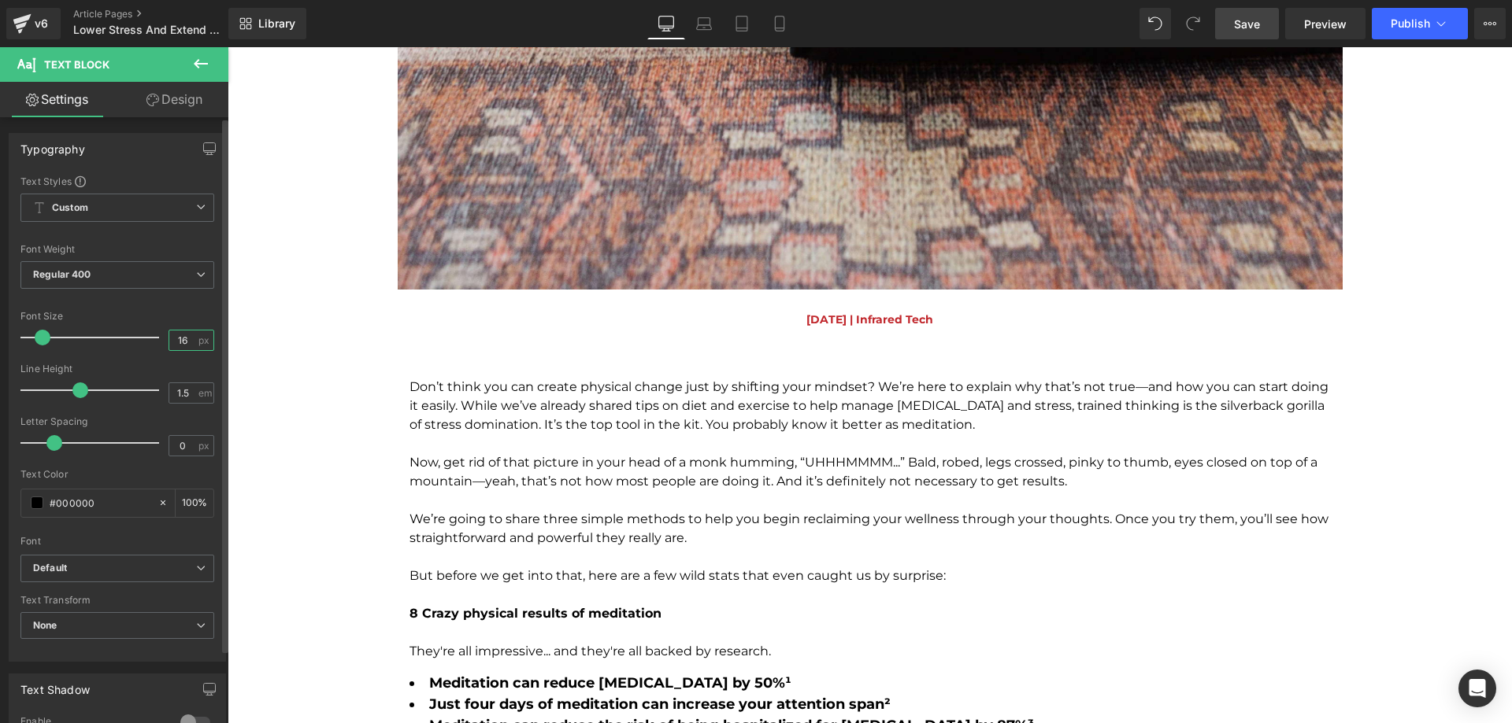
click at [176, 339] on input "16" at bounding box center [183, 341] width 28 height 20
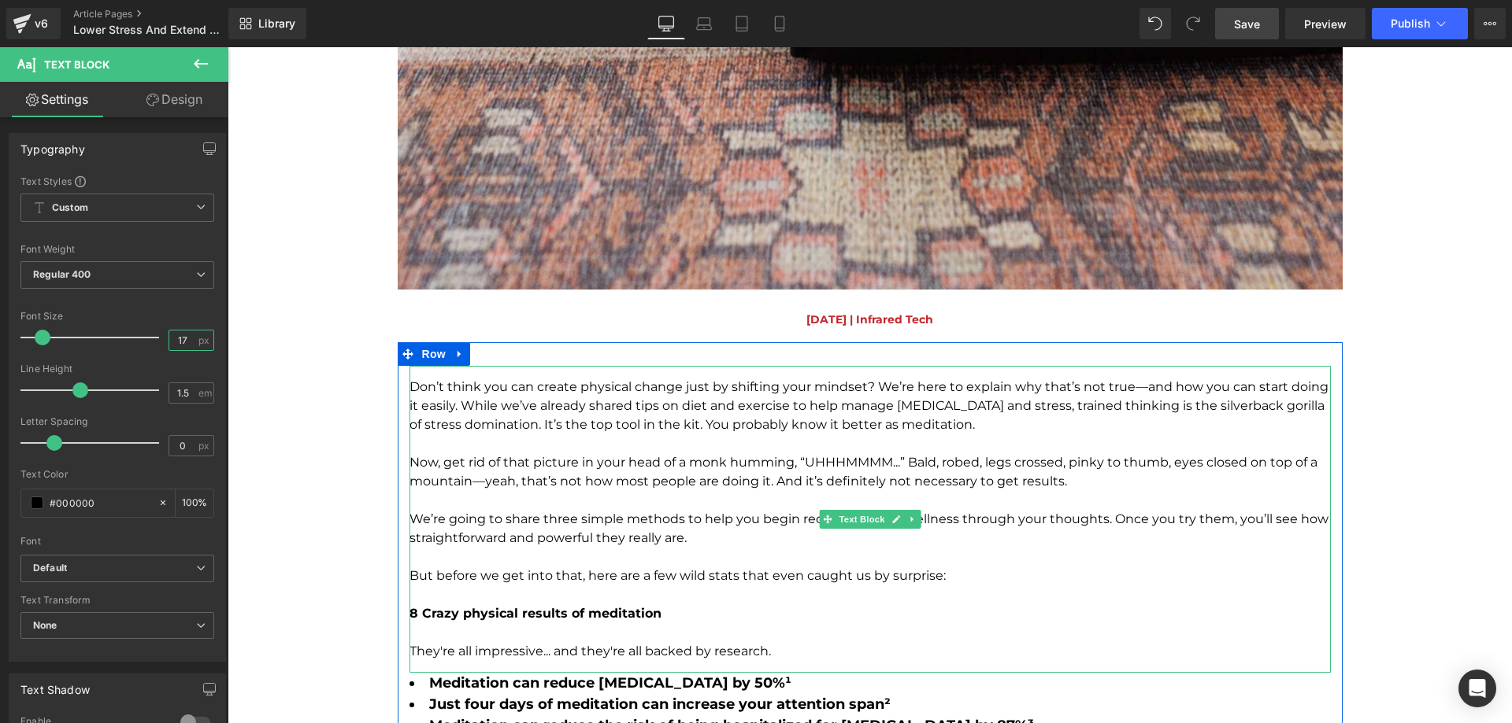
type input "18"
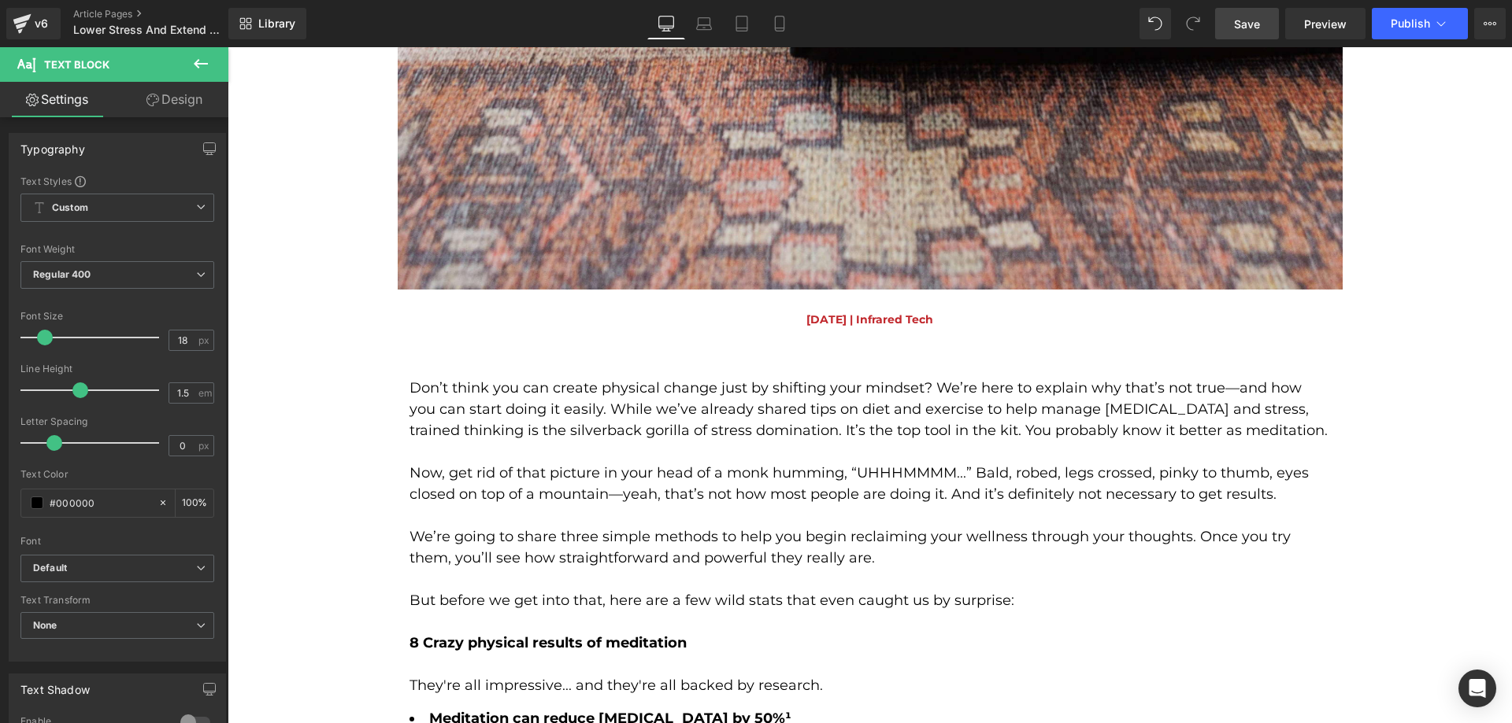
click at [1241, 22] on span "Save" at bounding box center [1247, 24] width 26 height 17
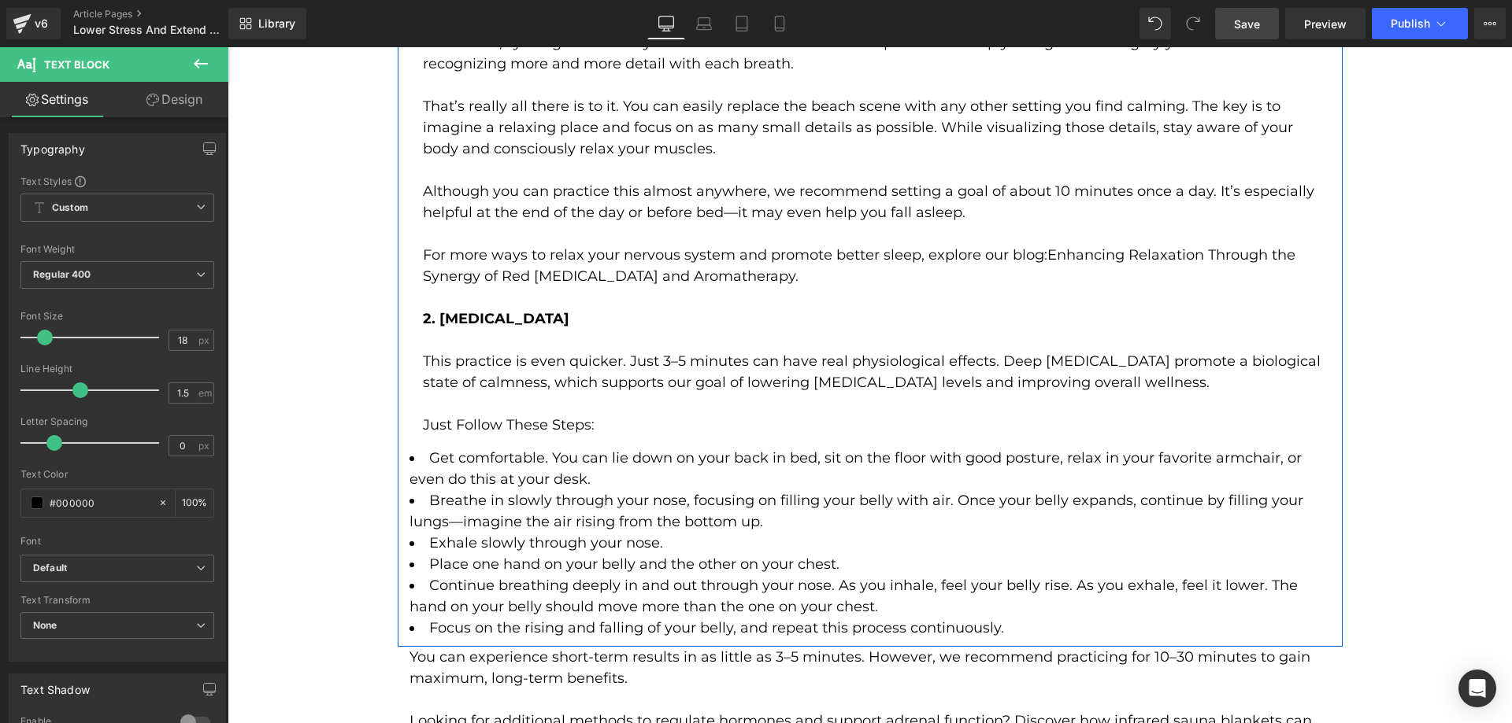
scroll to position [3306, 0]
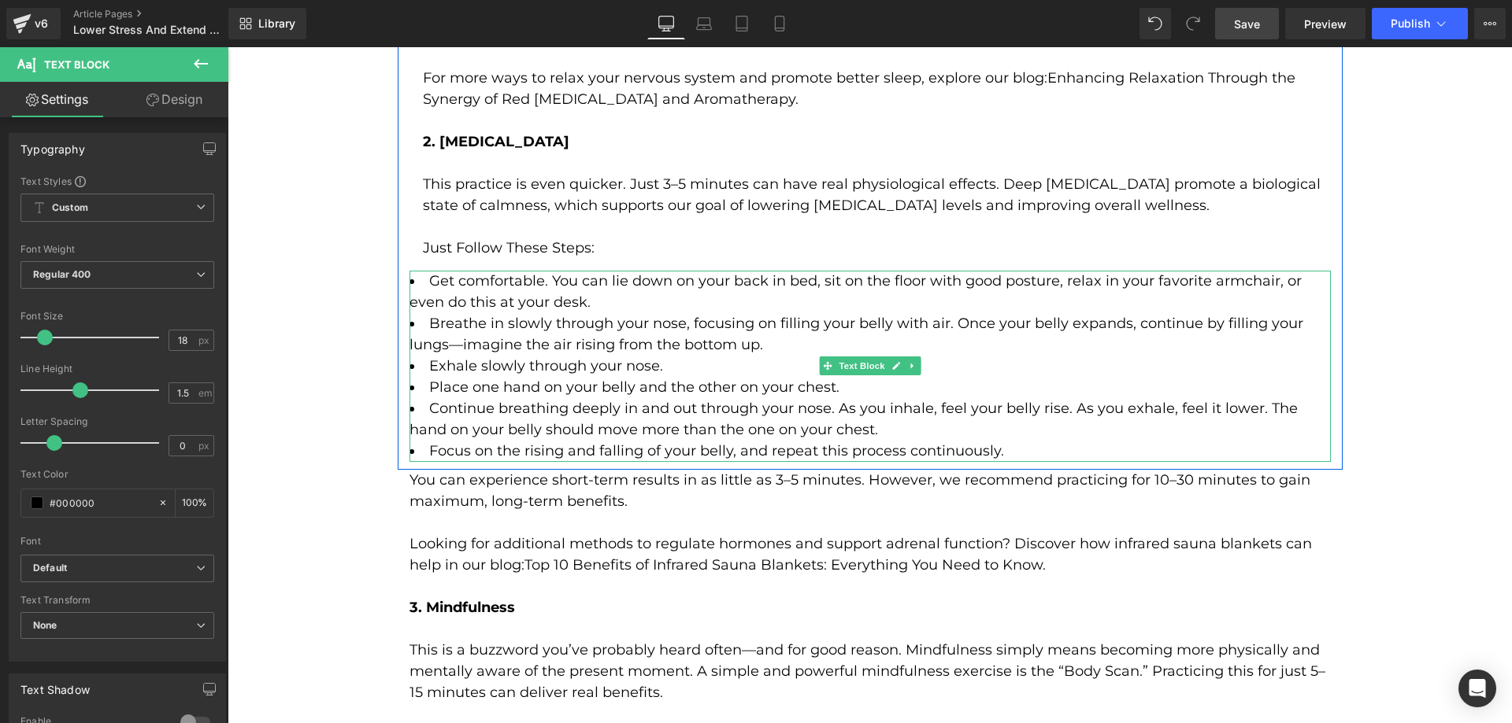
click at [486, 271] on li "Get comfortable. You can lie down on your back in bed, sit on the floor with go…" at bounding box center [869, 292] width 921 height 43
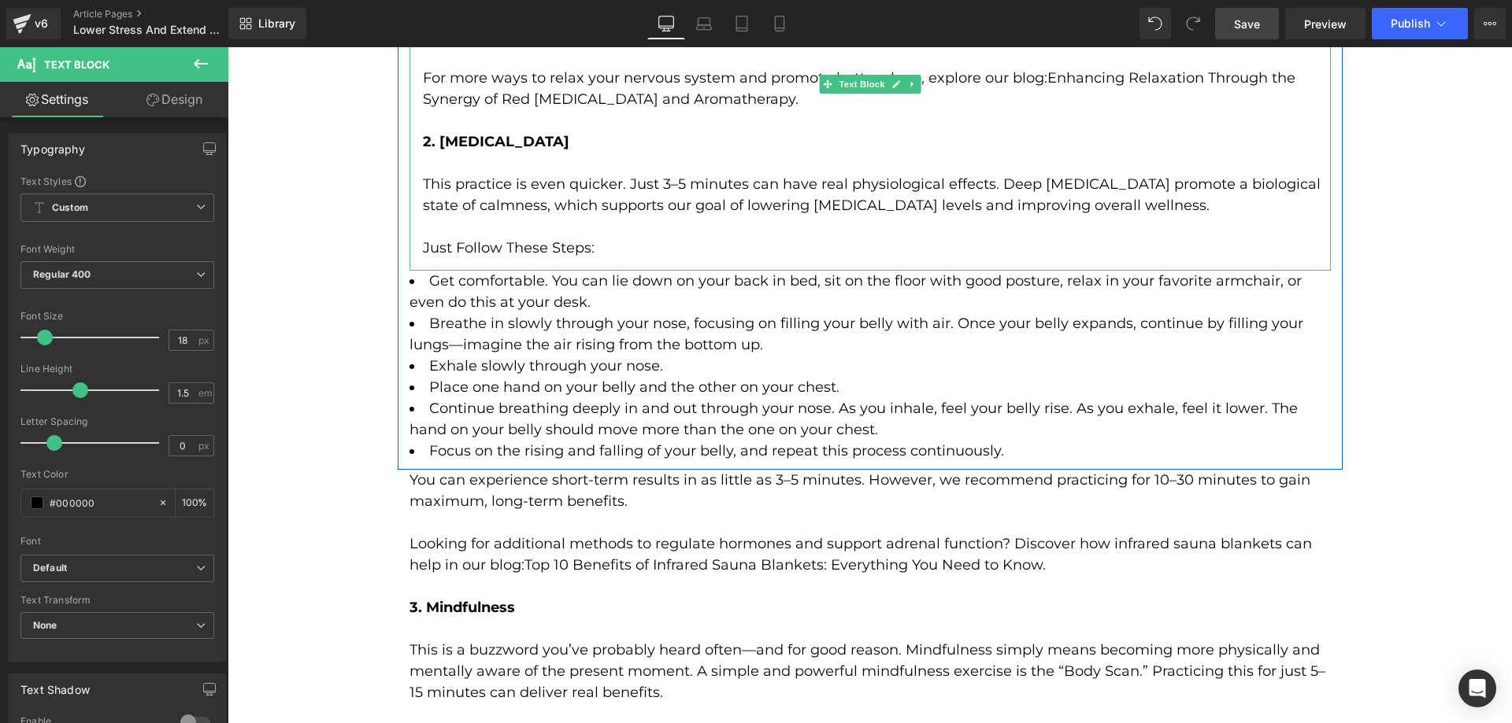
click at [450, 238] on p "Just Follow These Steps:" at bounding box center [877, 248] width 908 height 21
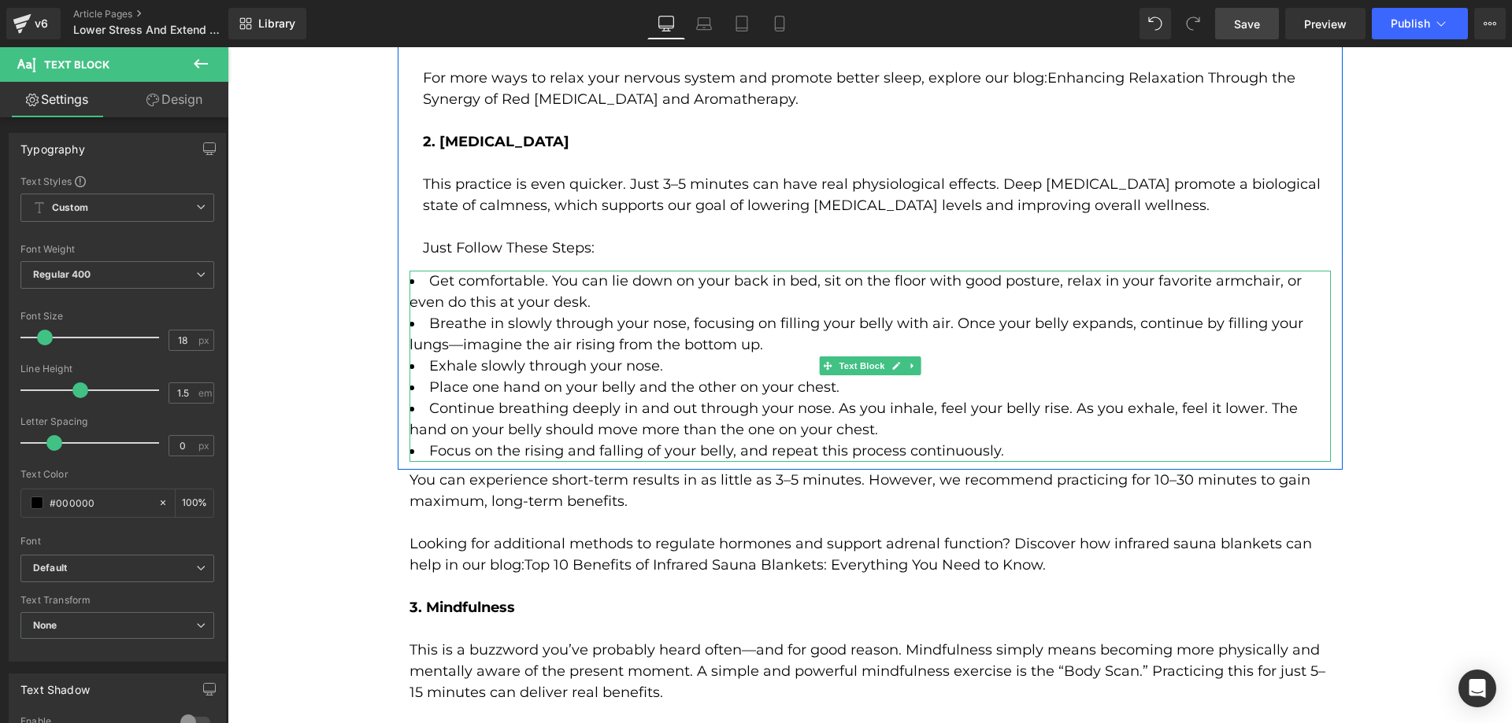
click at [446, 282] on li "Get comfortable. You can lie down on your back in bed, sit on the floor with go…" at bounding box center [869, 292] width 921 height 43
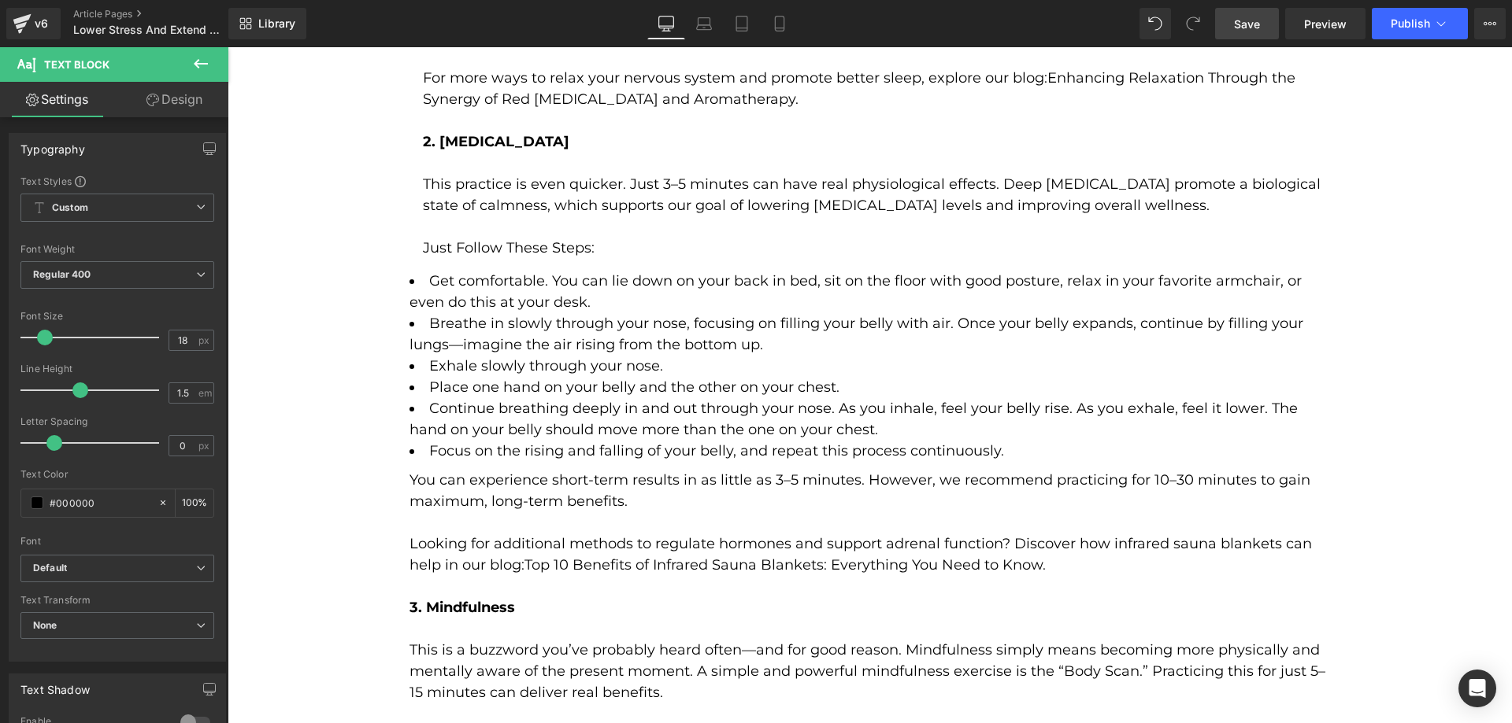
click at [194, 91] on link "Design" at bounding box center [174, 99] width 114 height 35
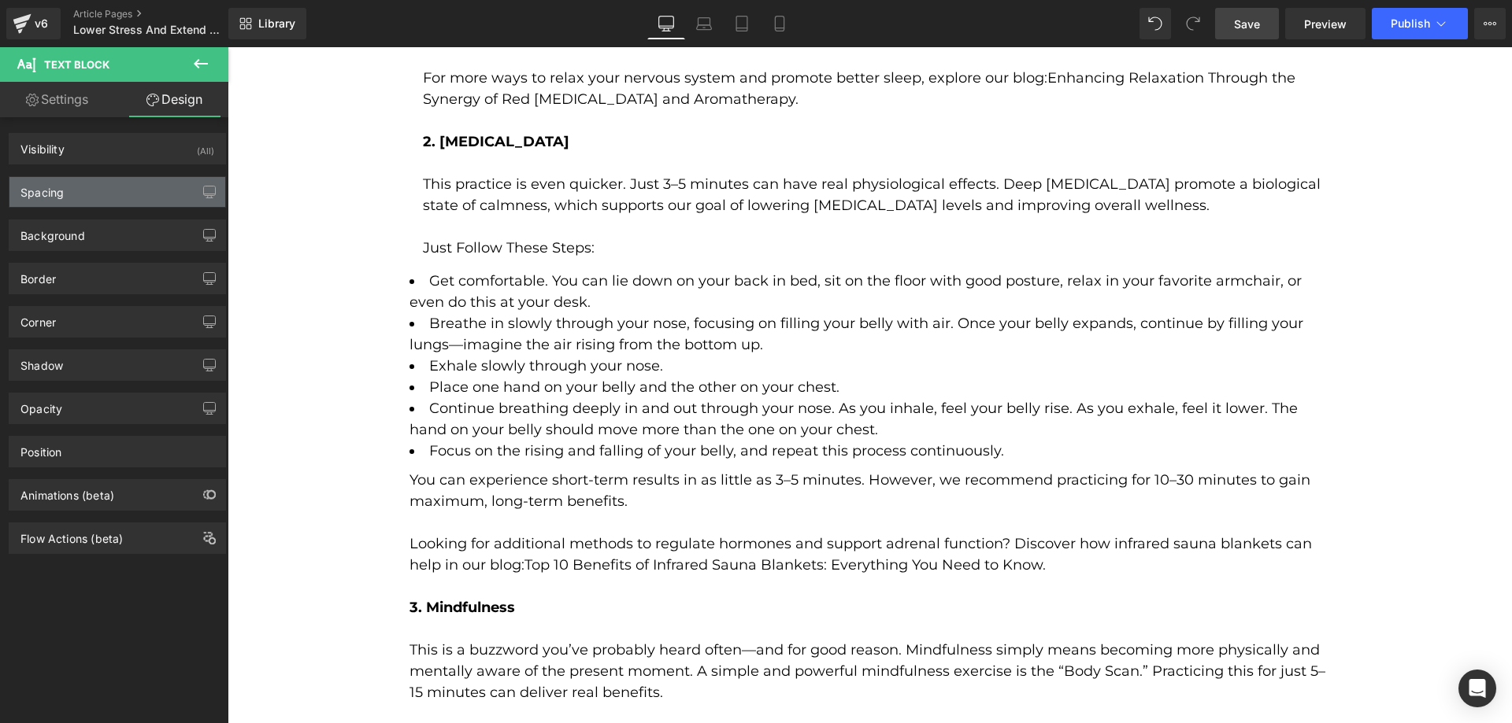
click at [98, 188] on div "Spacing" at bounding box center [117, 192] width 216 height 30
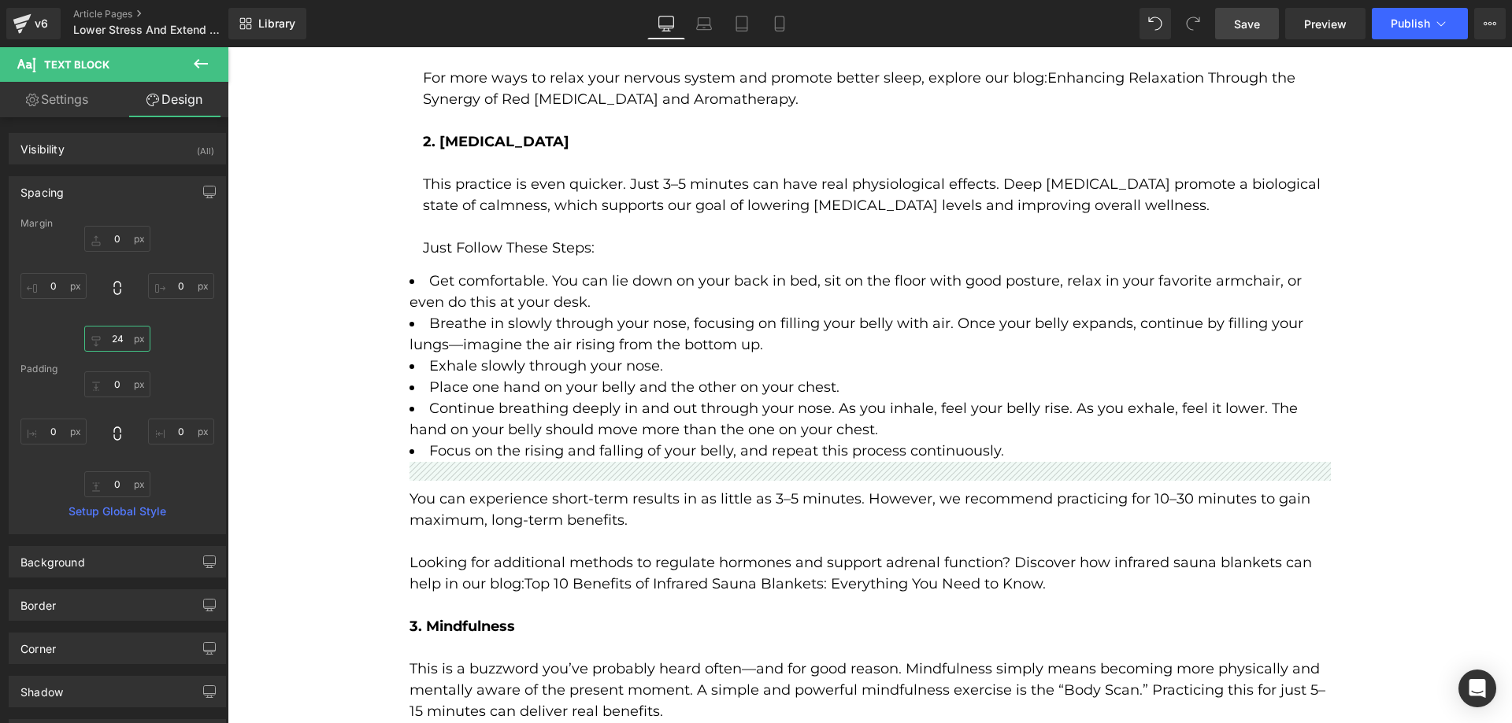
click at [117, 342] on input "text" at bounding box center [117, 339] width 66 height 26
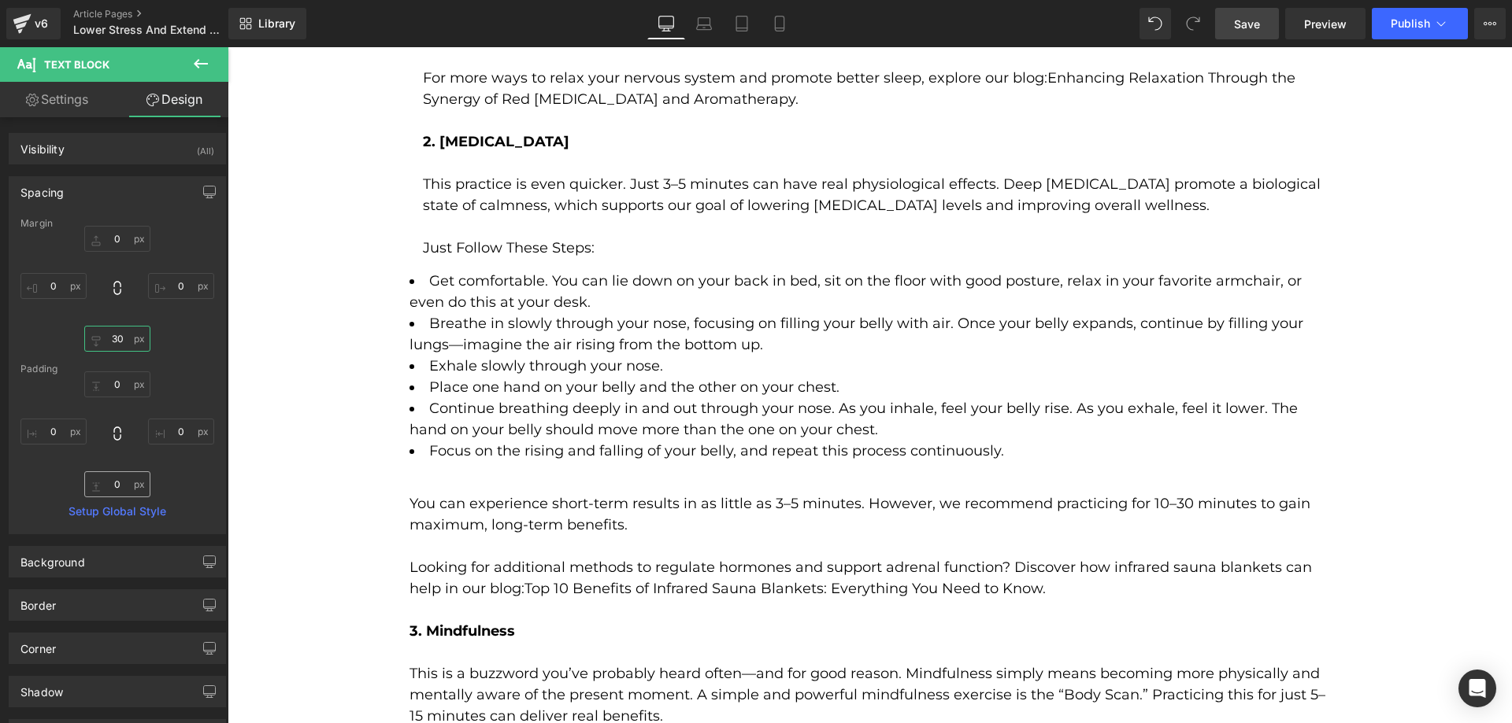
type input "30"
click at [113, 483] on input "text" at bounding box center [117, 485] width 66 height 26
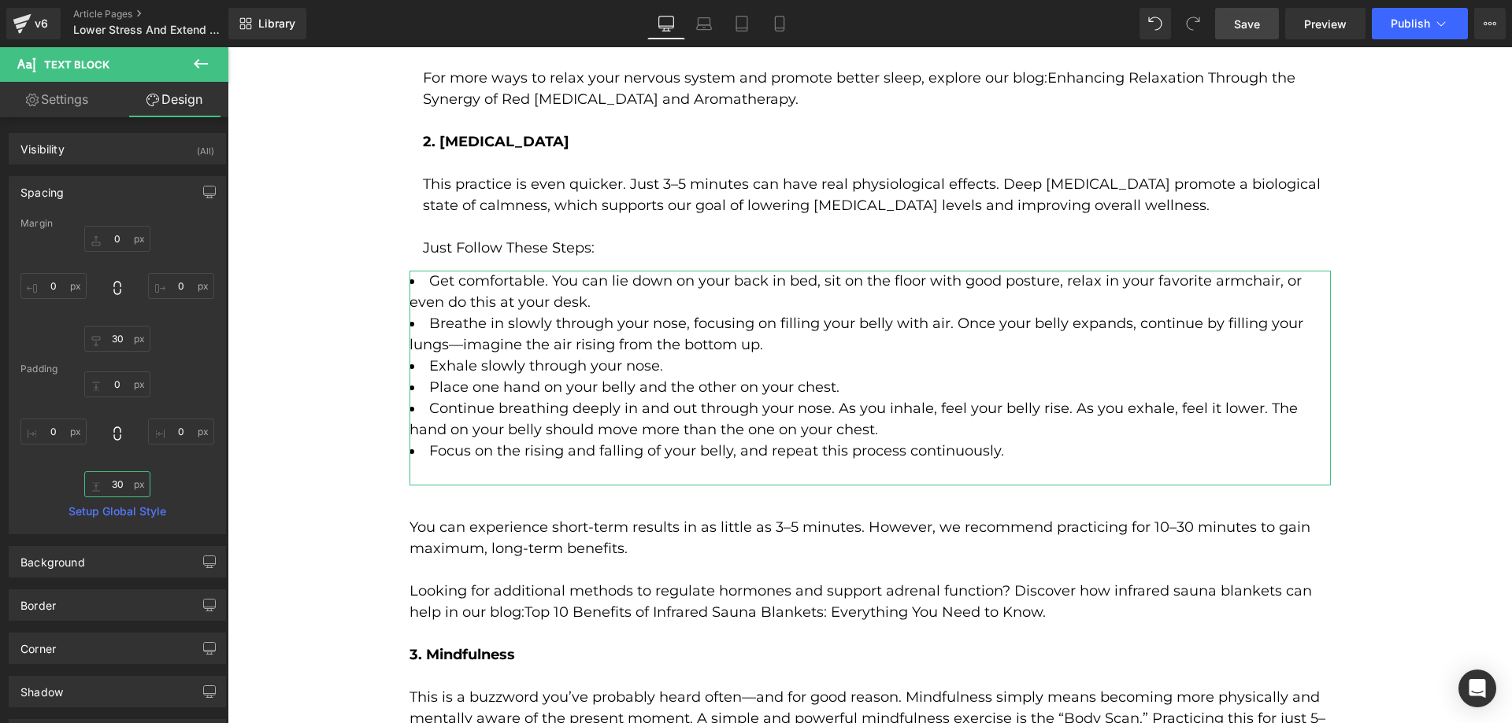
type input "3"
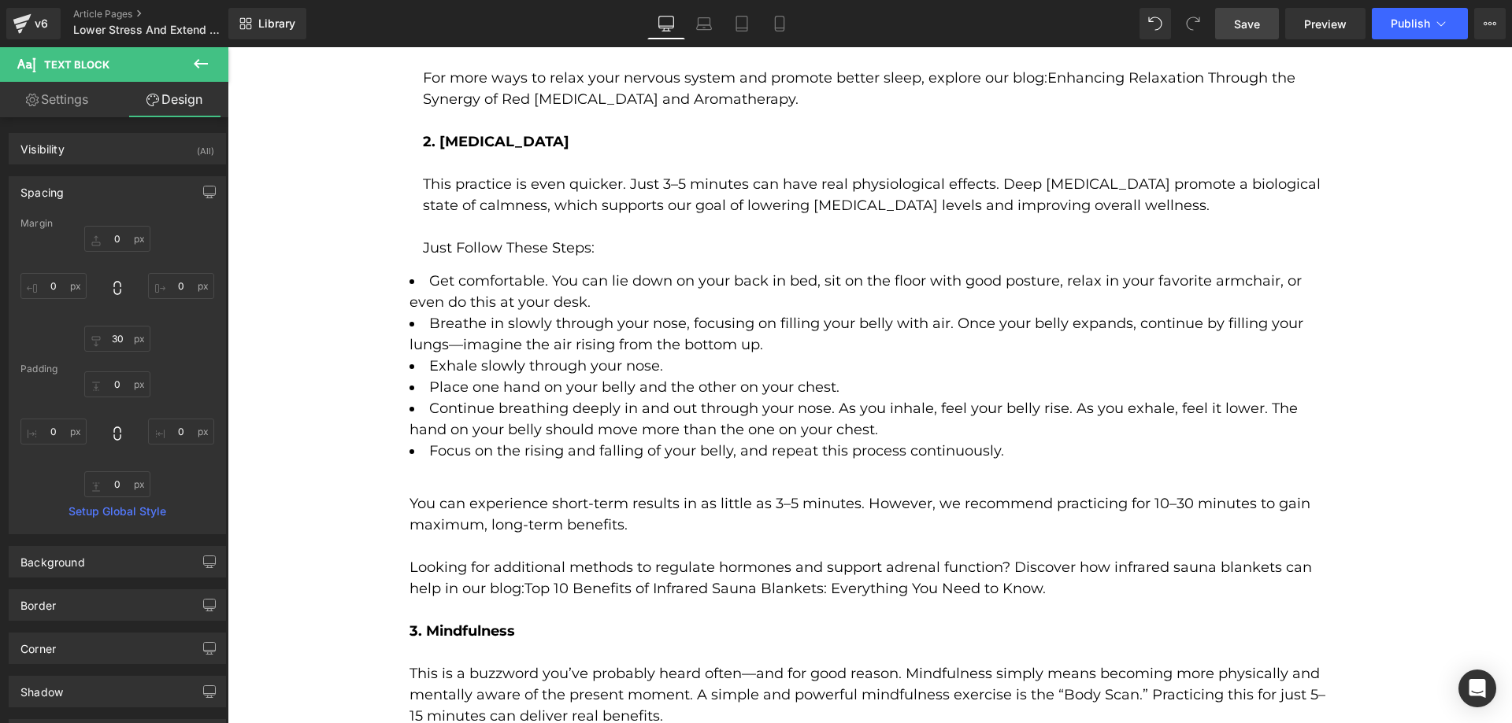
click at [1230, 29] on link "Save" at bounding box center [1247, 23] width 64 height 31
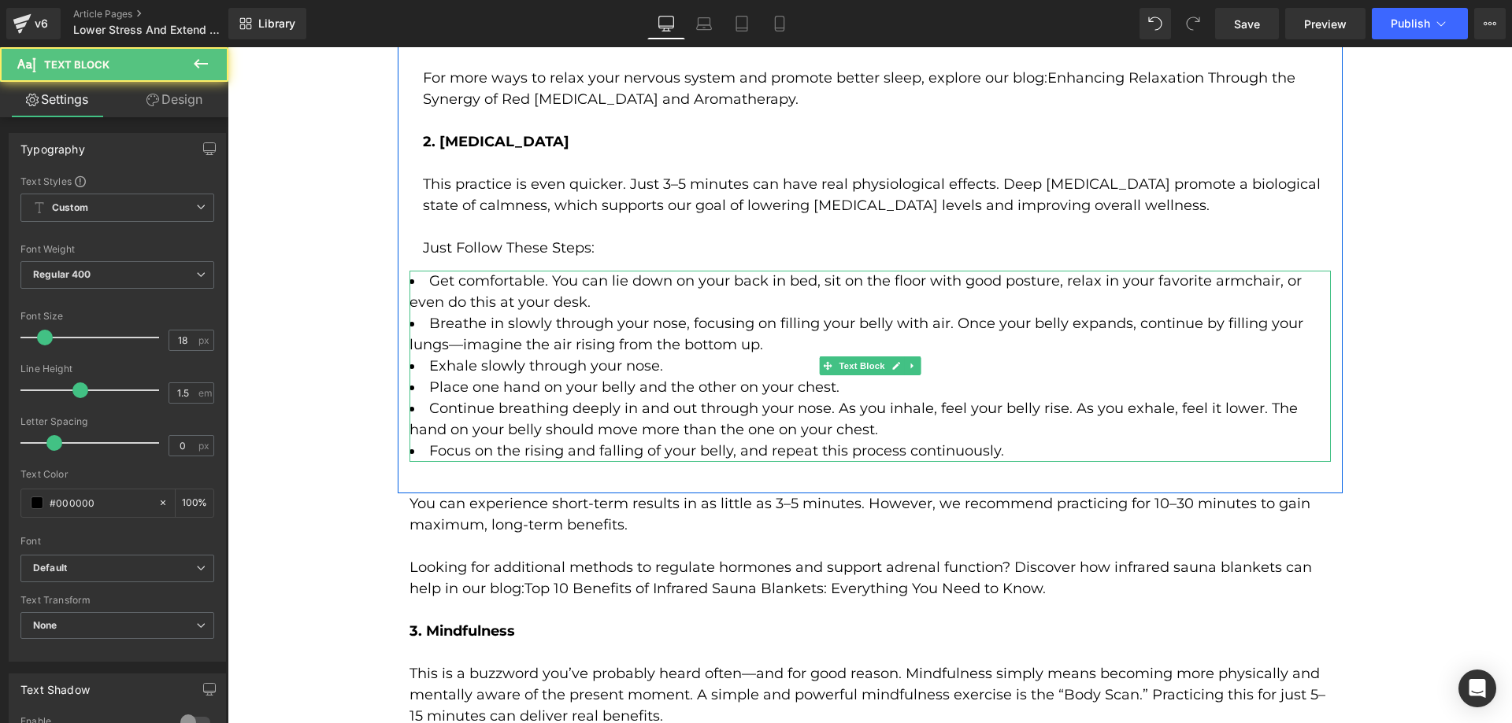
click at [508, 313] on li "Breathe in slowly through your nose, focusing on filling your belly with air. O…" at bounding box center [869, 334] width 921 height 43
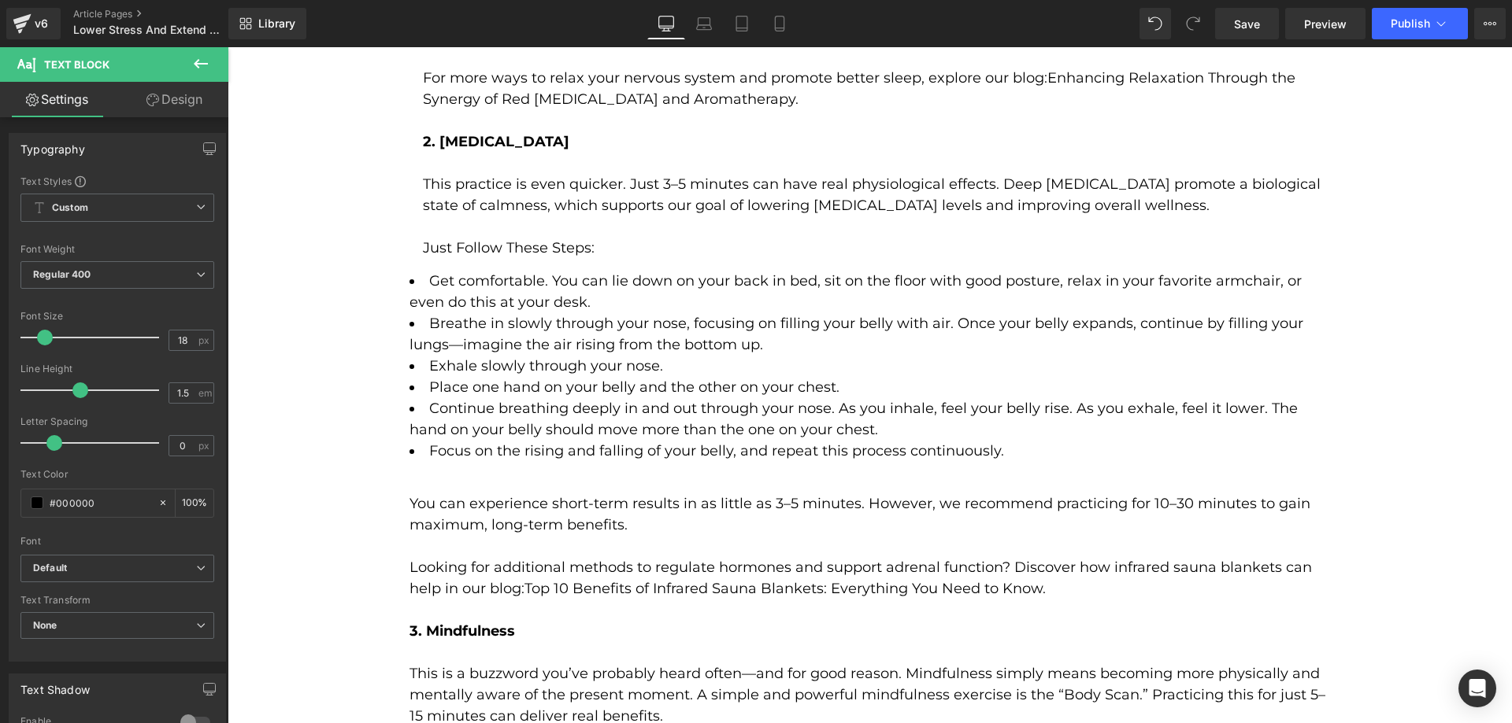
click at [168, 103] on link "Design" at bounding box center [174, 99] width 114 height 35
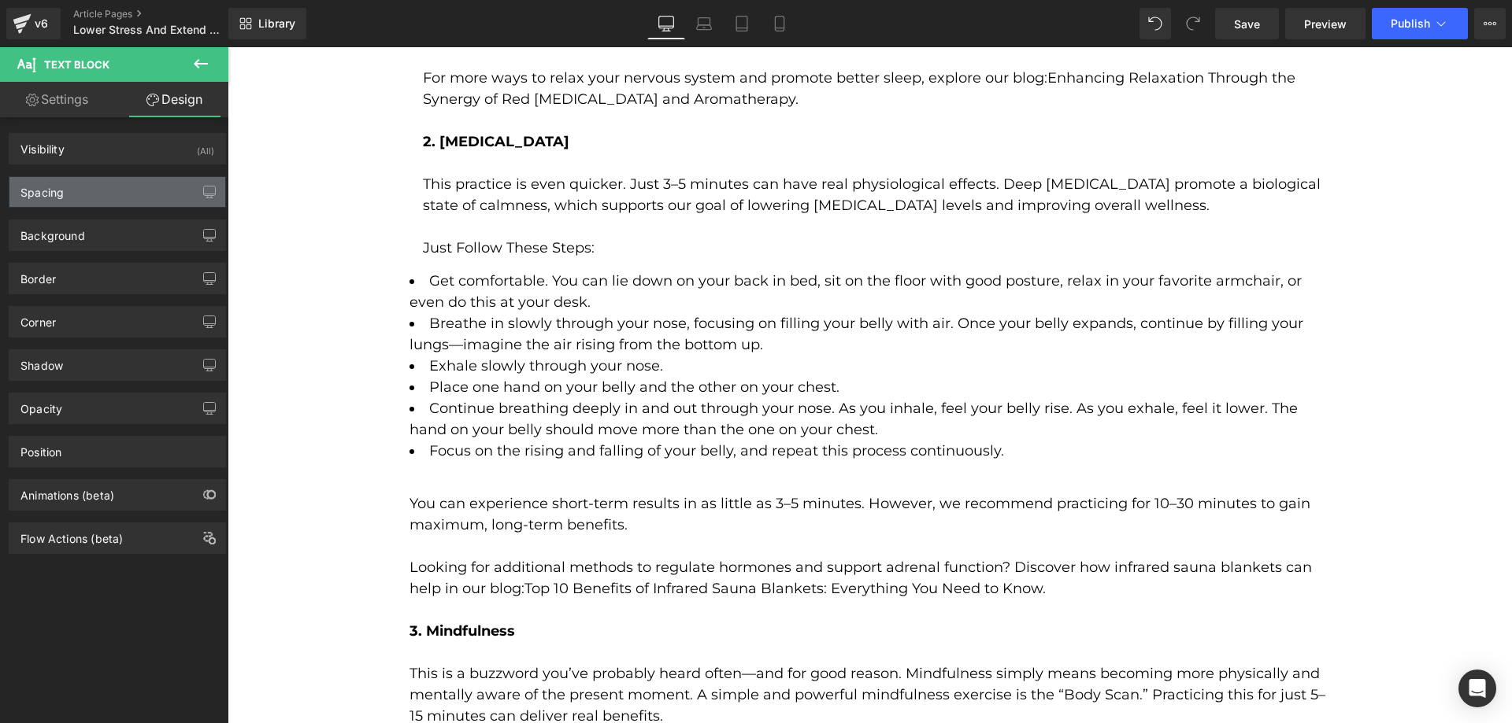
click at [108, 200] on div "Spacing" at bounding box center [117, 192] width 216 height 30
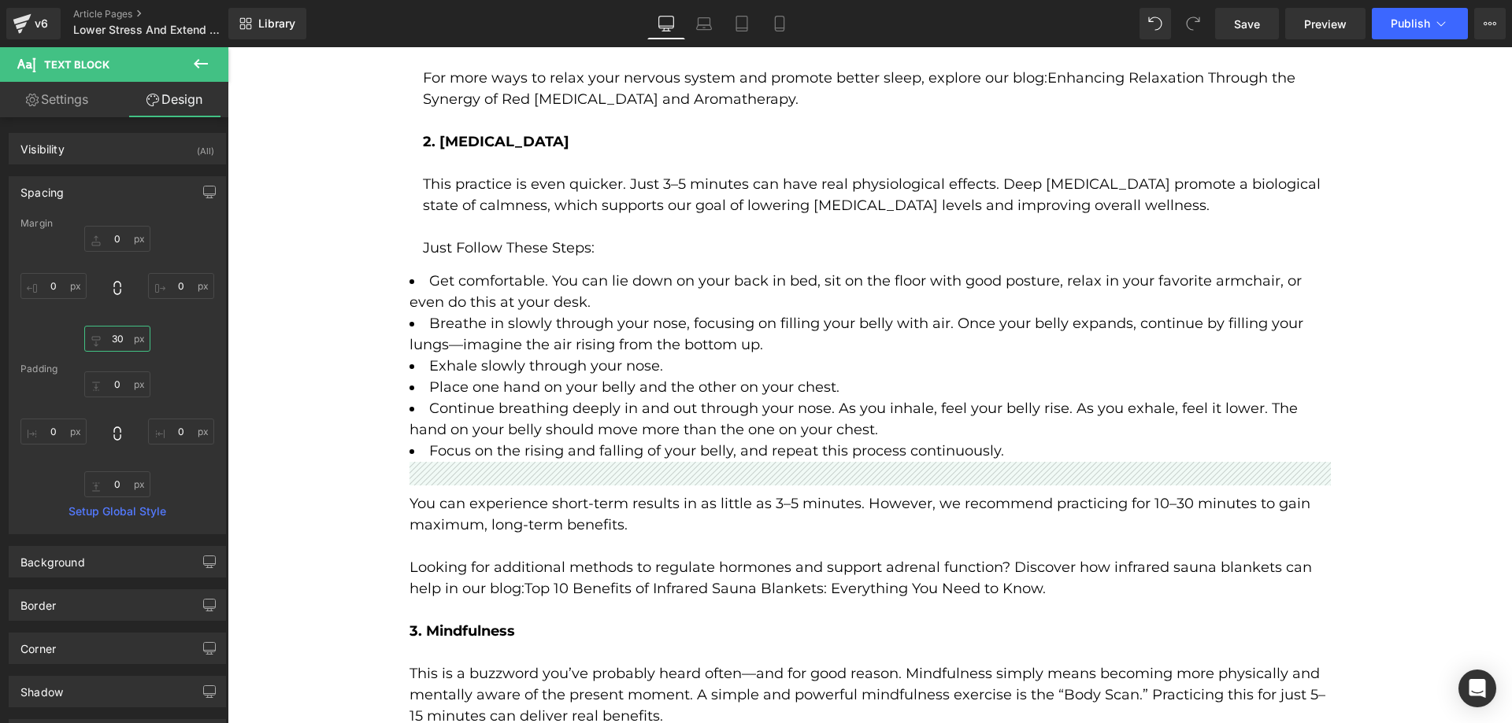
click at [122, 342] on input "30" at bounding box center [117, 339] width 66 height 26
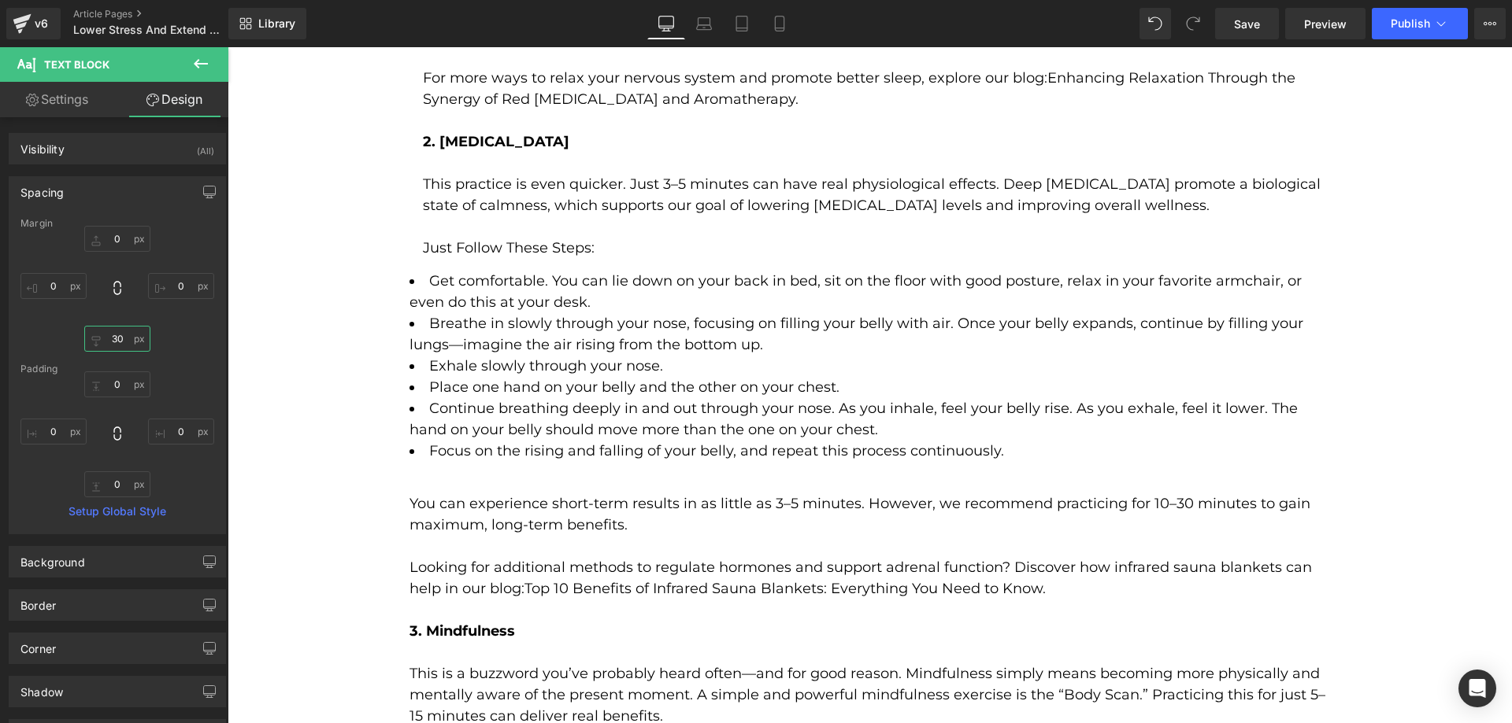
type input "0"
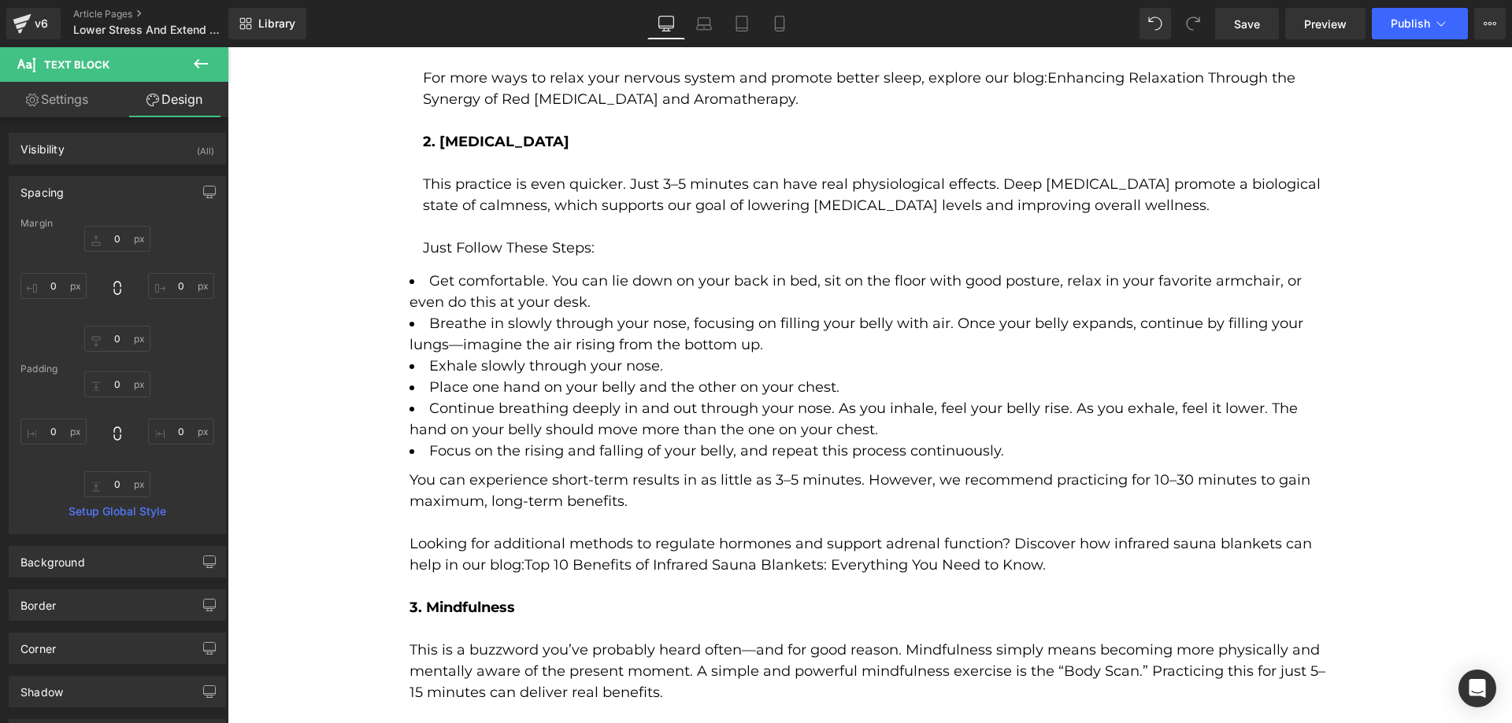
click at [968, 356] on li "Exhale slowly through your nose." at bounding box center [869, 366] width 921 height 21
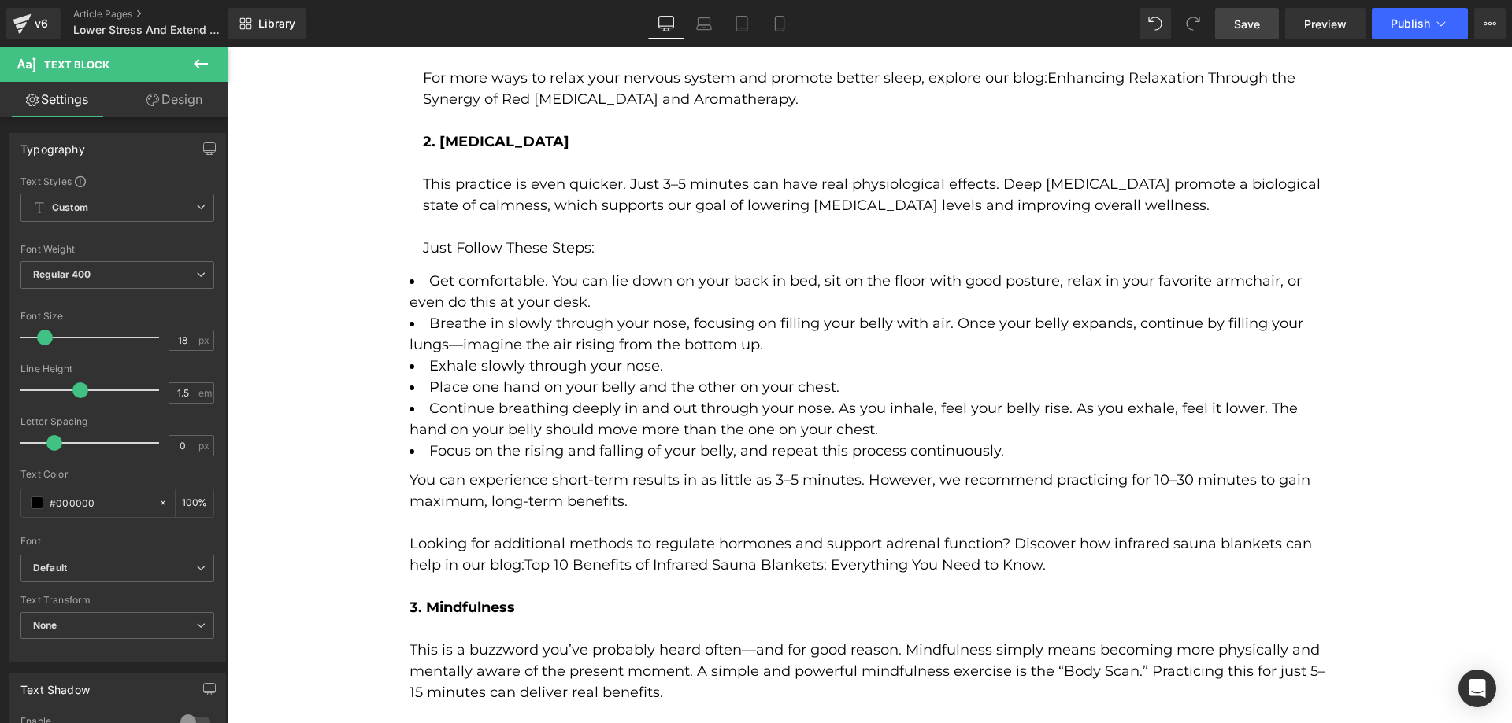
drag, startPoint x: 1253, startPoint y: 30, endPoint x: 627, endPoint y: 235, distance: 658.0
click at [1253, 30] on span "Save" at bounding box center [1247, 24] width 26 height 17
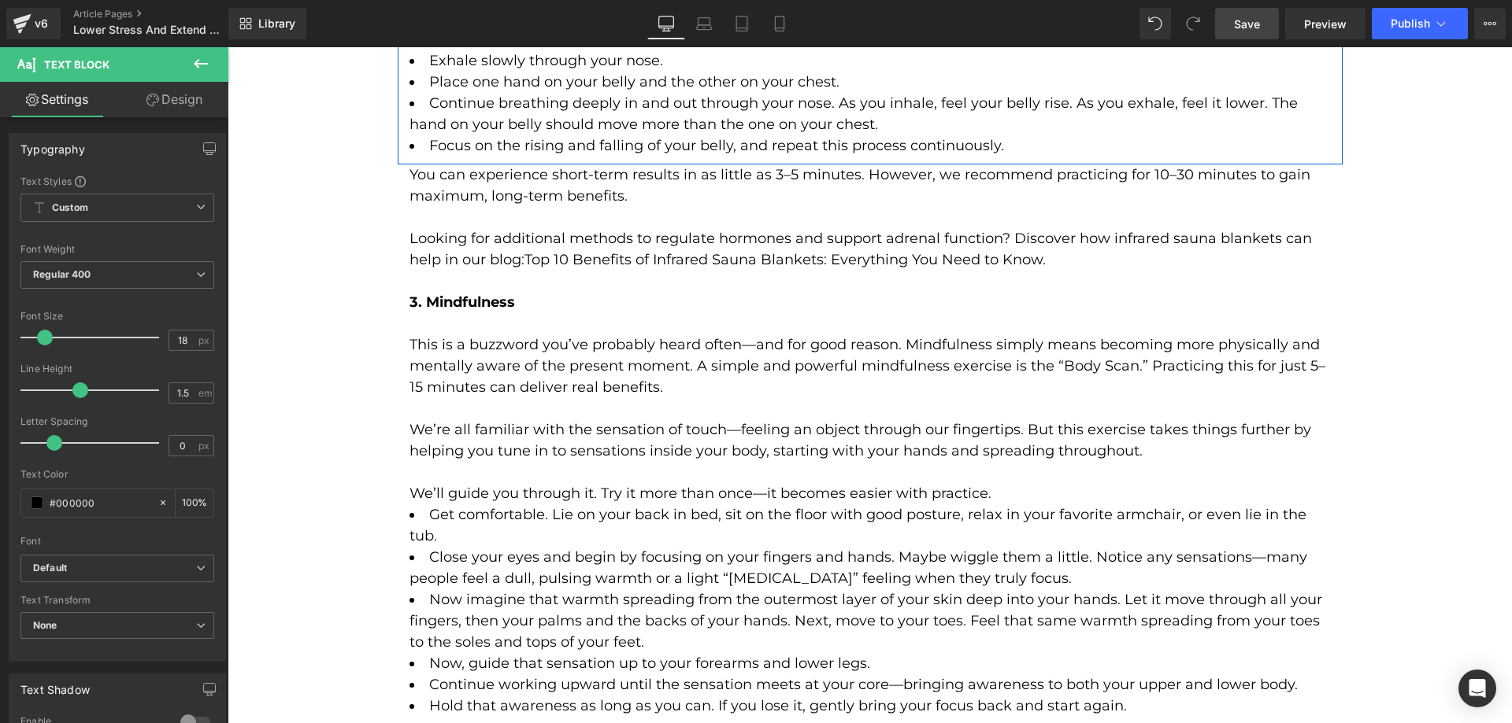
scroll to position [3700, 0]
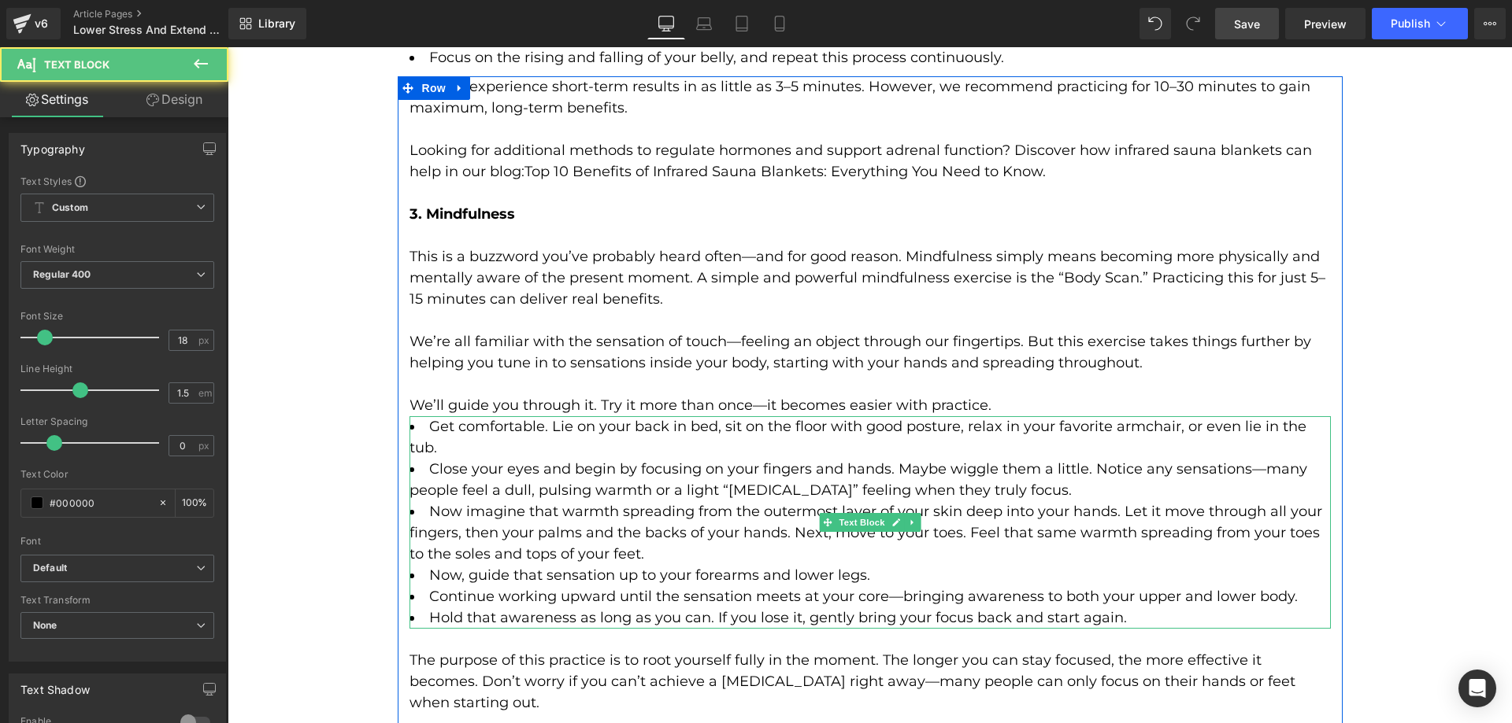
click at [520, 459] on li "Close your eyes and begin by focusing on your fingers and hands. Maybe wiggle t…" at bounding box center [869, 480] width 921 height 43
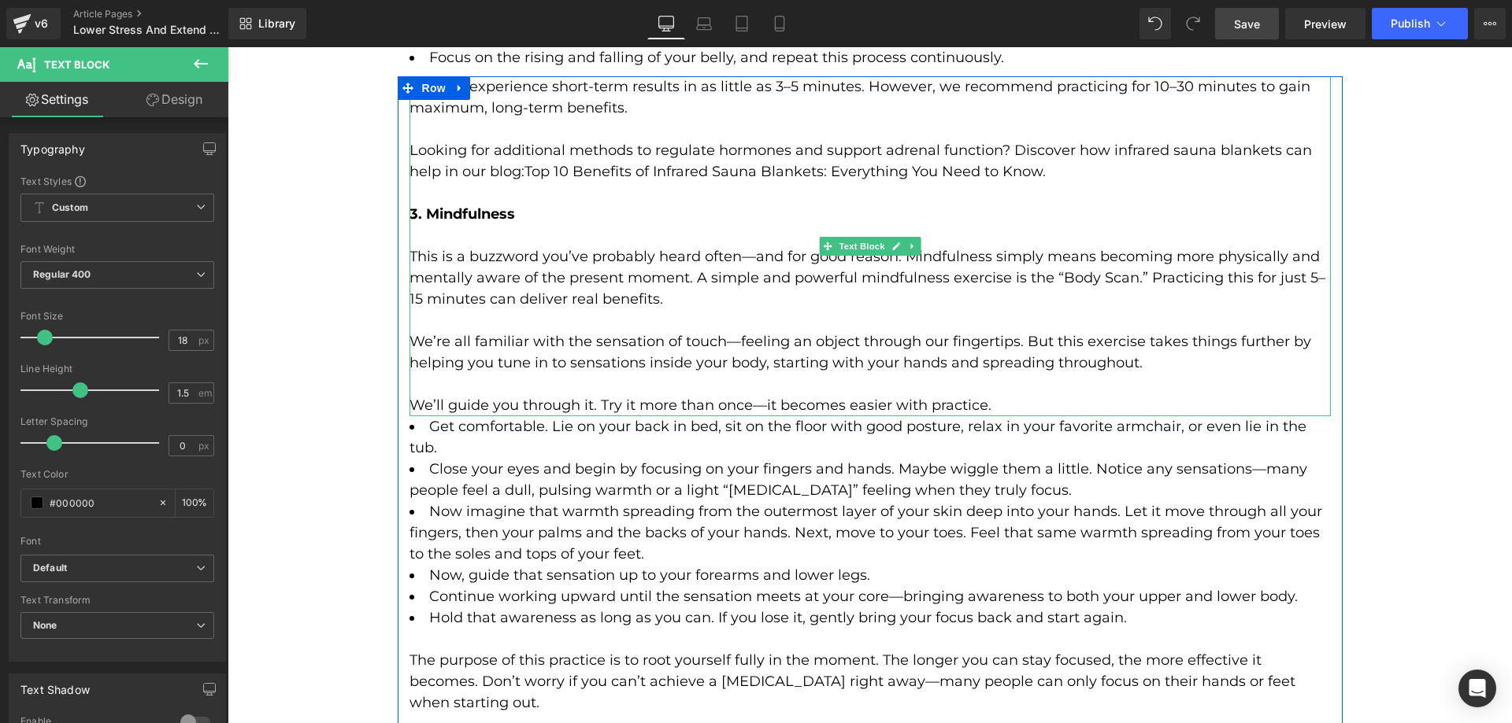
click at [446, 395] on p "We’ll guide you through it. Try it more than once—it becomes easier with practi…" at bounding box center [869, 405] width 921 height 21
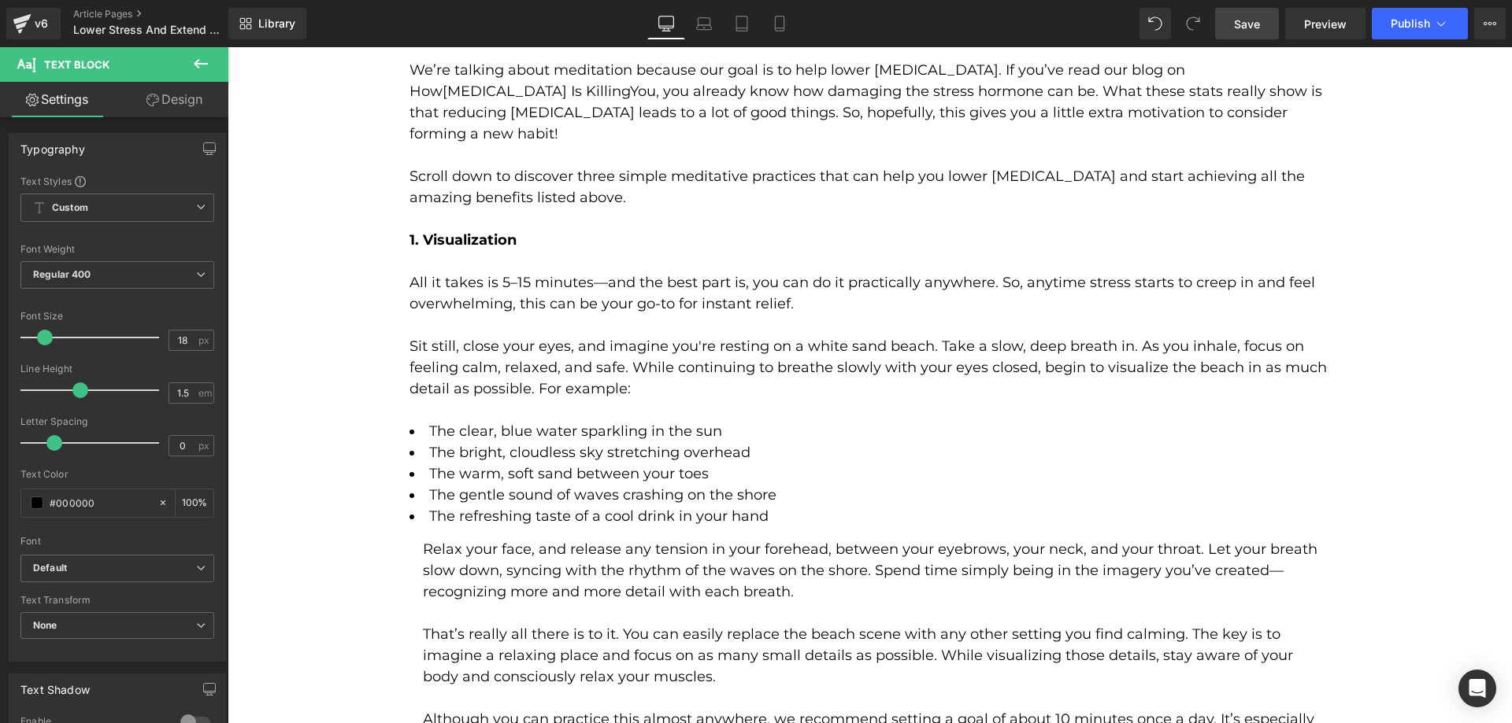
scroll to position [2598, 0]
click at [590, 356] on p "Sit still, close your eyes, and imagine you're resting on a white sand beach. T…" at bounding box center [869, 371] width 921 height 64
click at [186, 97] on link "Design" at bounding box center [174, 99] width 114 height 35
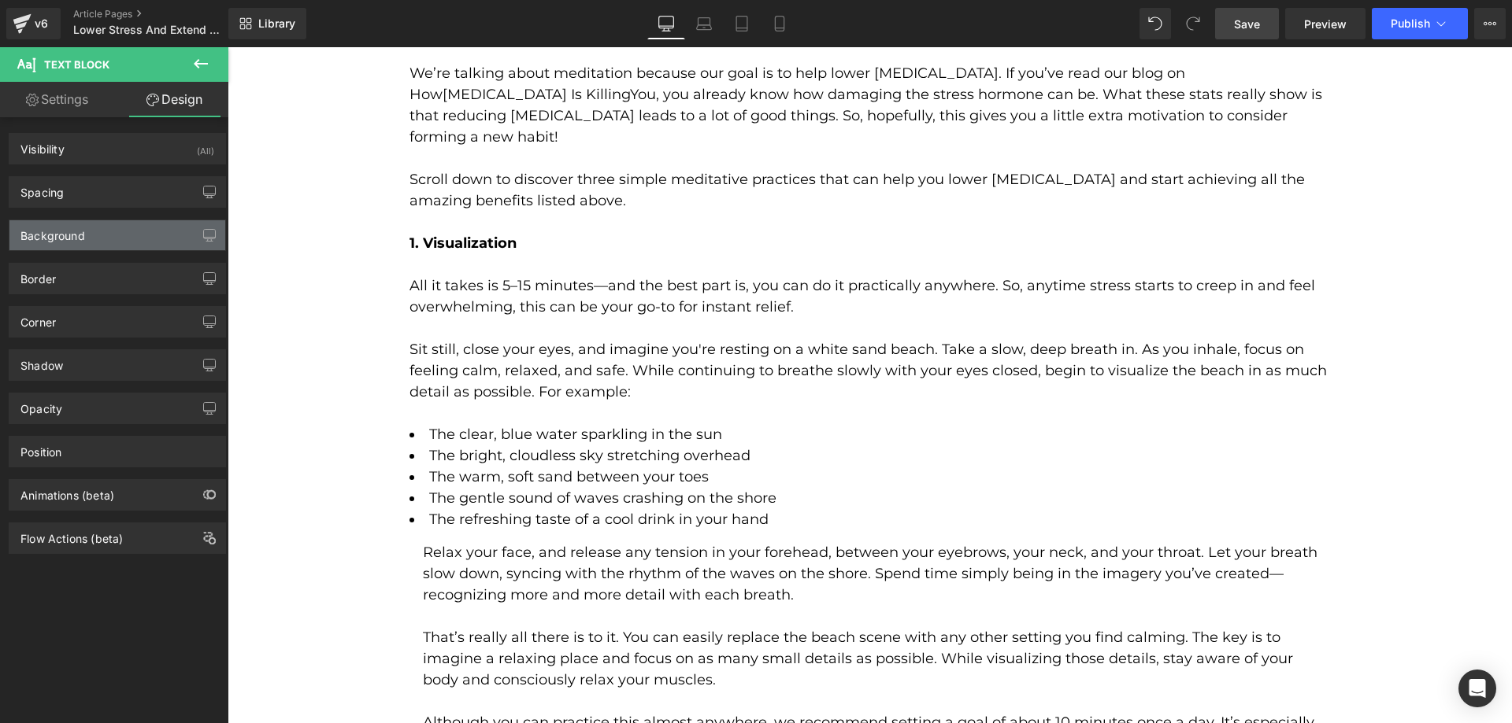
click at [68, 239] on div "Background" at bounding box center [52, 231] width 65 height 22
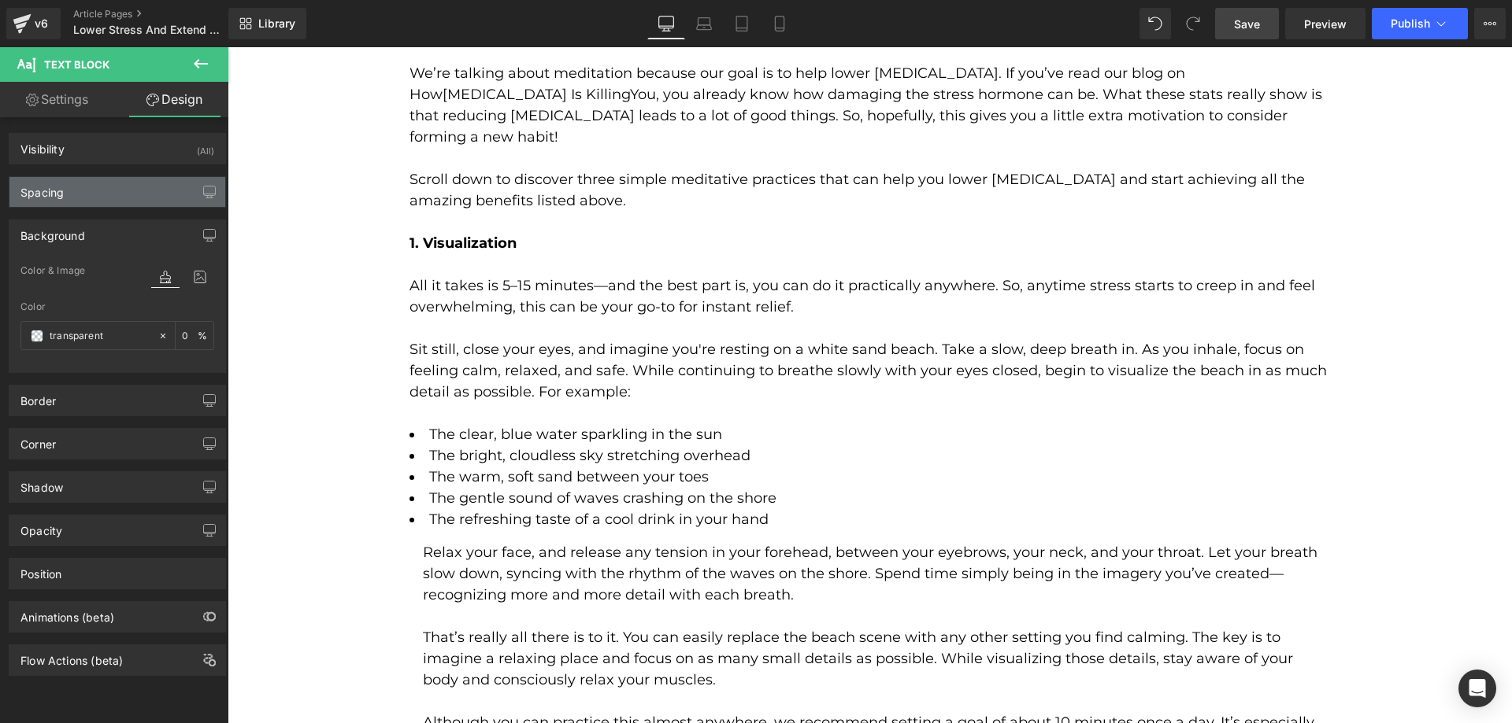
click at [72, 199] on div "Spacing" at bounding box center [117, 192] width 216 height 30
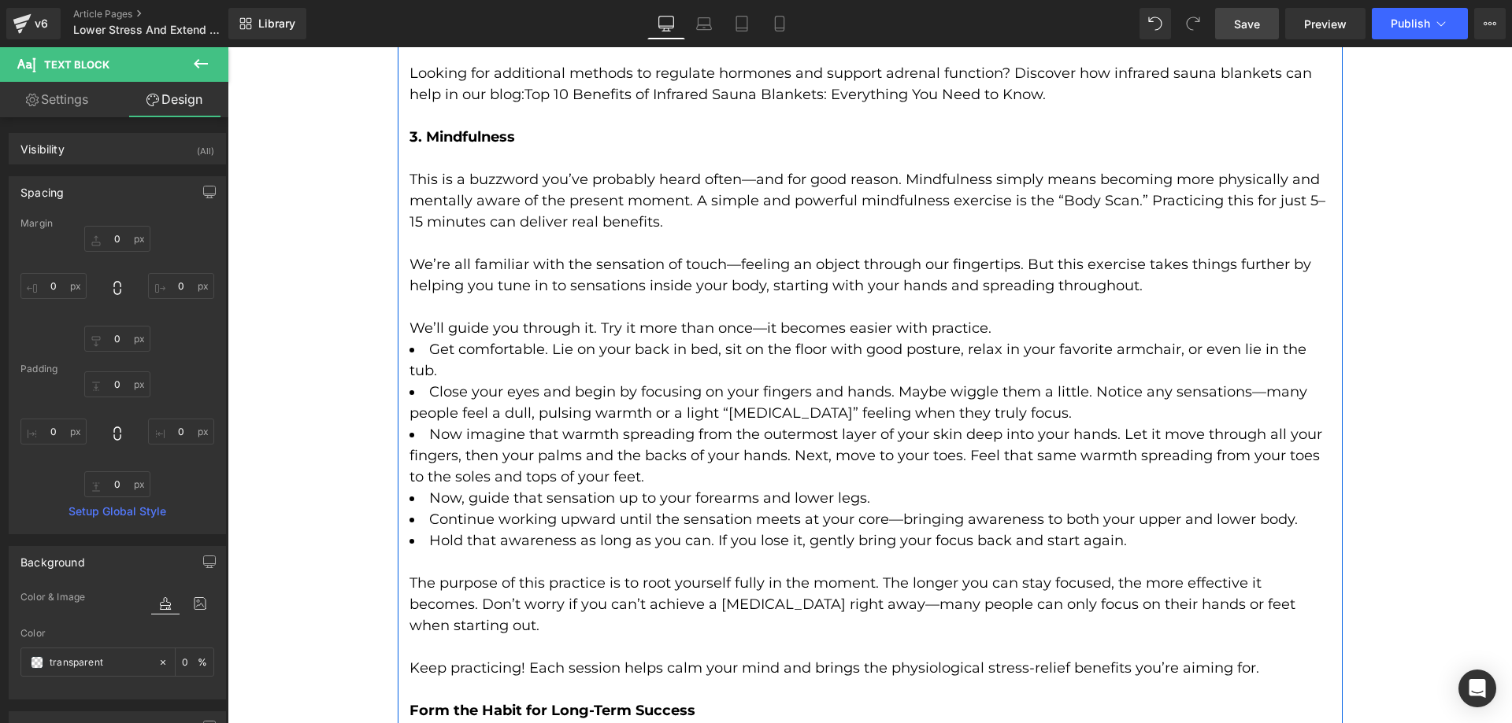
scroll to position [3779, 0]
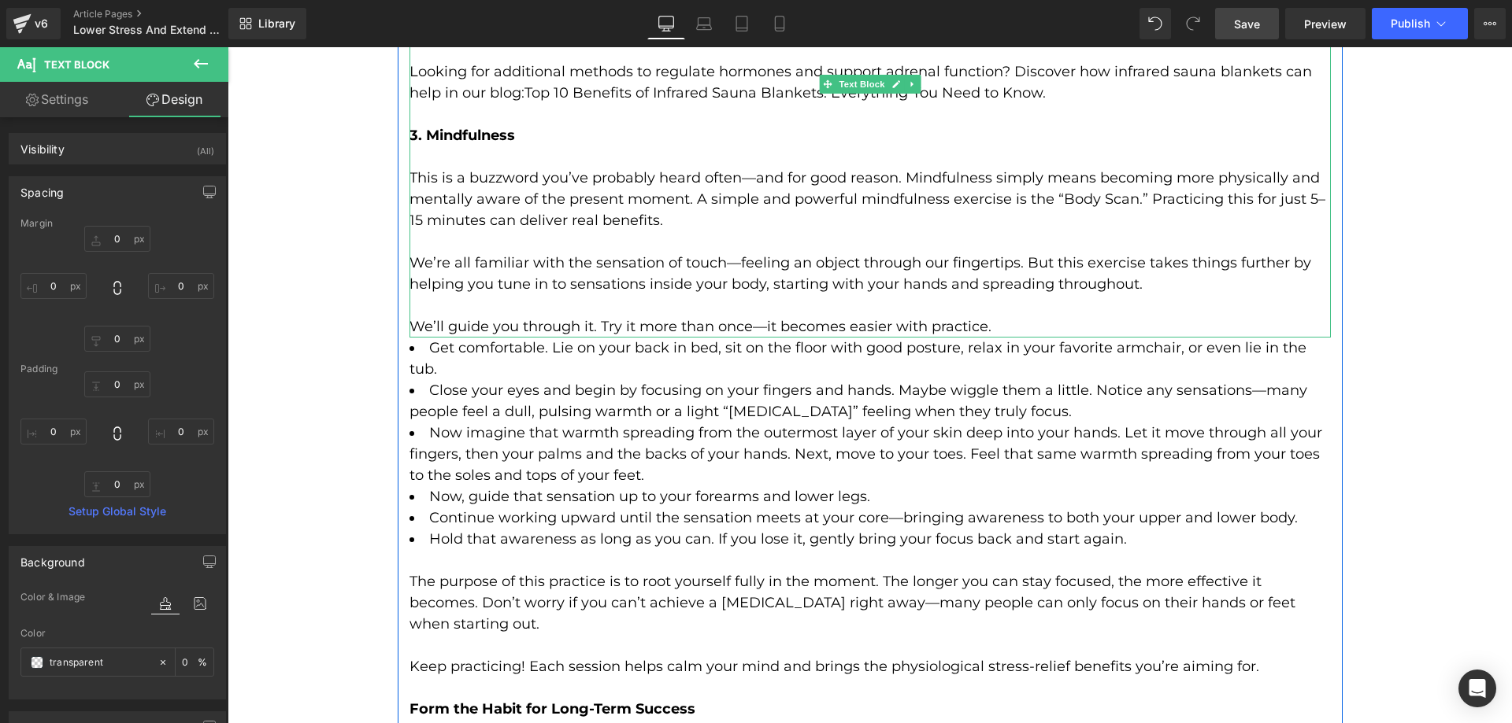
click at [528, 253] on p "We’re all familiar with the sensation of touch—feeling an object through our fi…" at bounding box center [869, 274] width 921 height 43
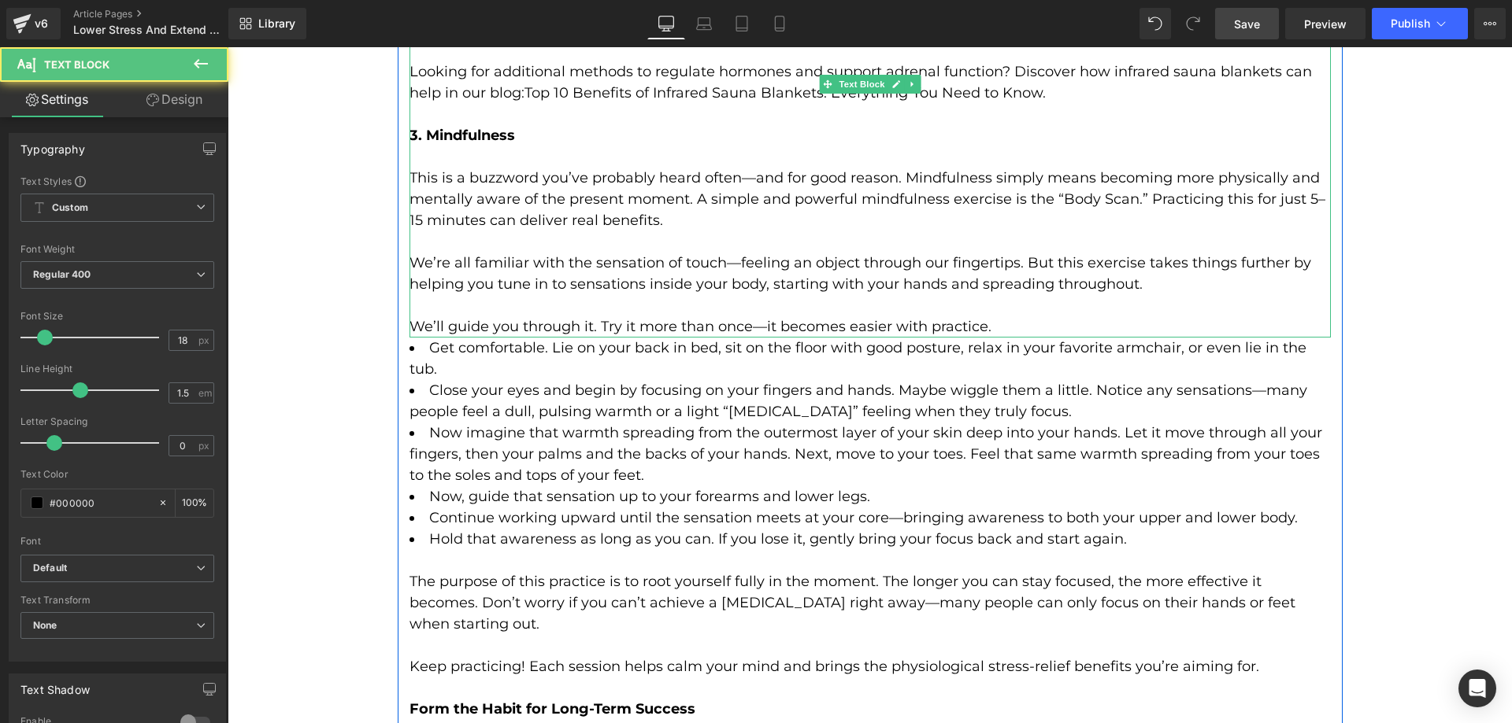
click at [1002, 316] on p "We’ll guide you through it. Try it more than once—it becomes easier with practi…" at bounding box center [869, 326] width 921 height 21
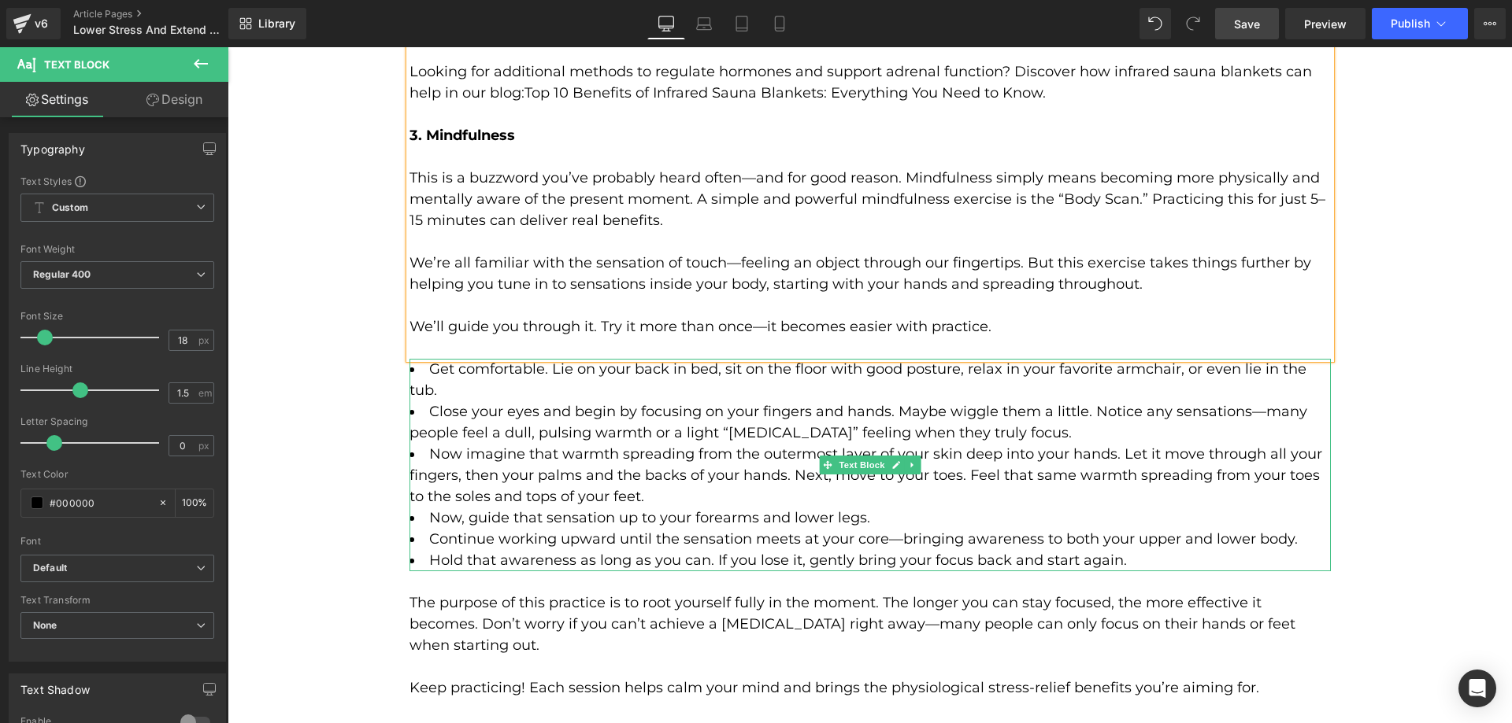
click at [566, 481] on li "Now imagine that warmth spreading from the outermost layer of your skin deep in…" at bounding box center [869, 476] width 921 height 64
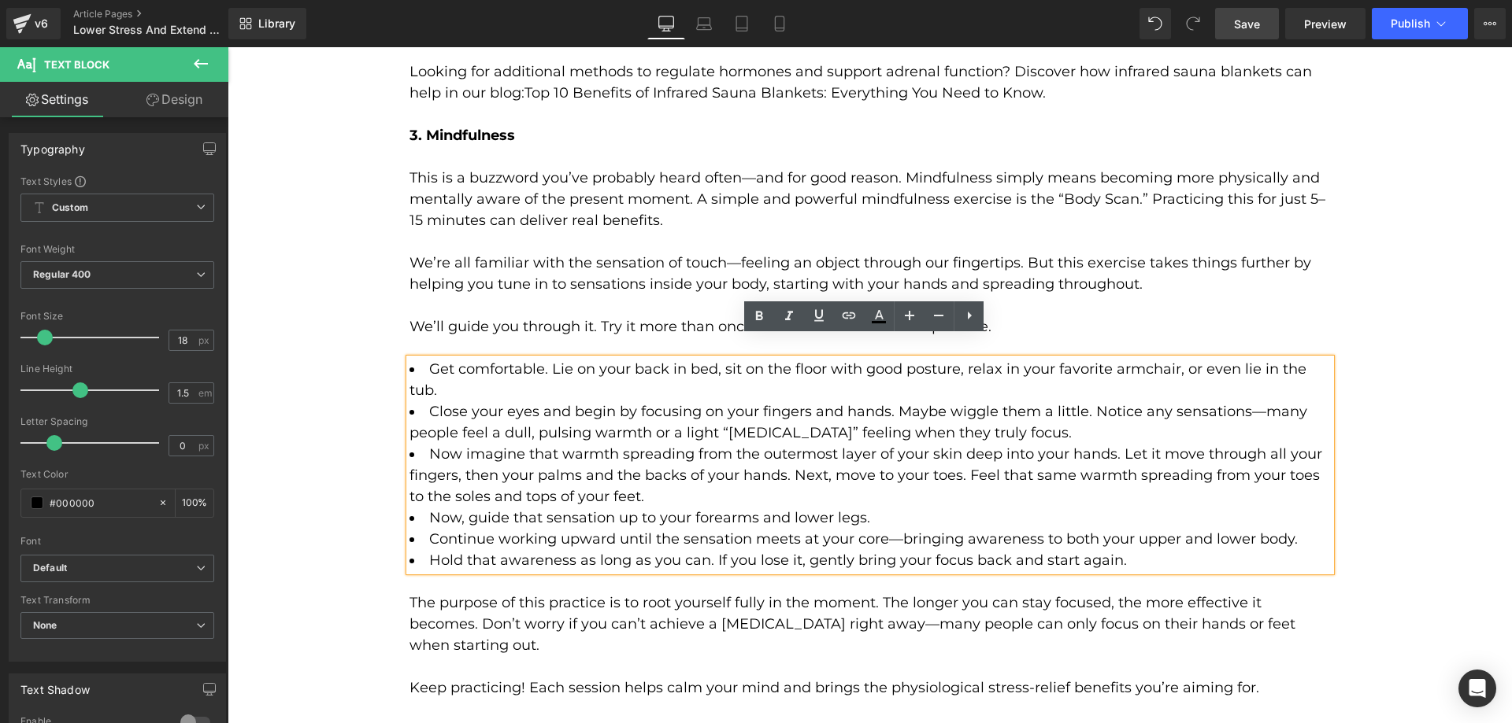
click at [1242, 27] on span "Save" at bounding box center [1247, 24] width 26 height 17
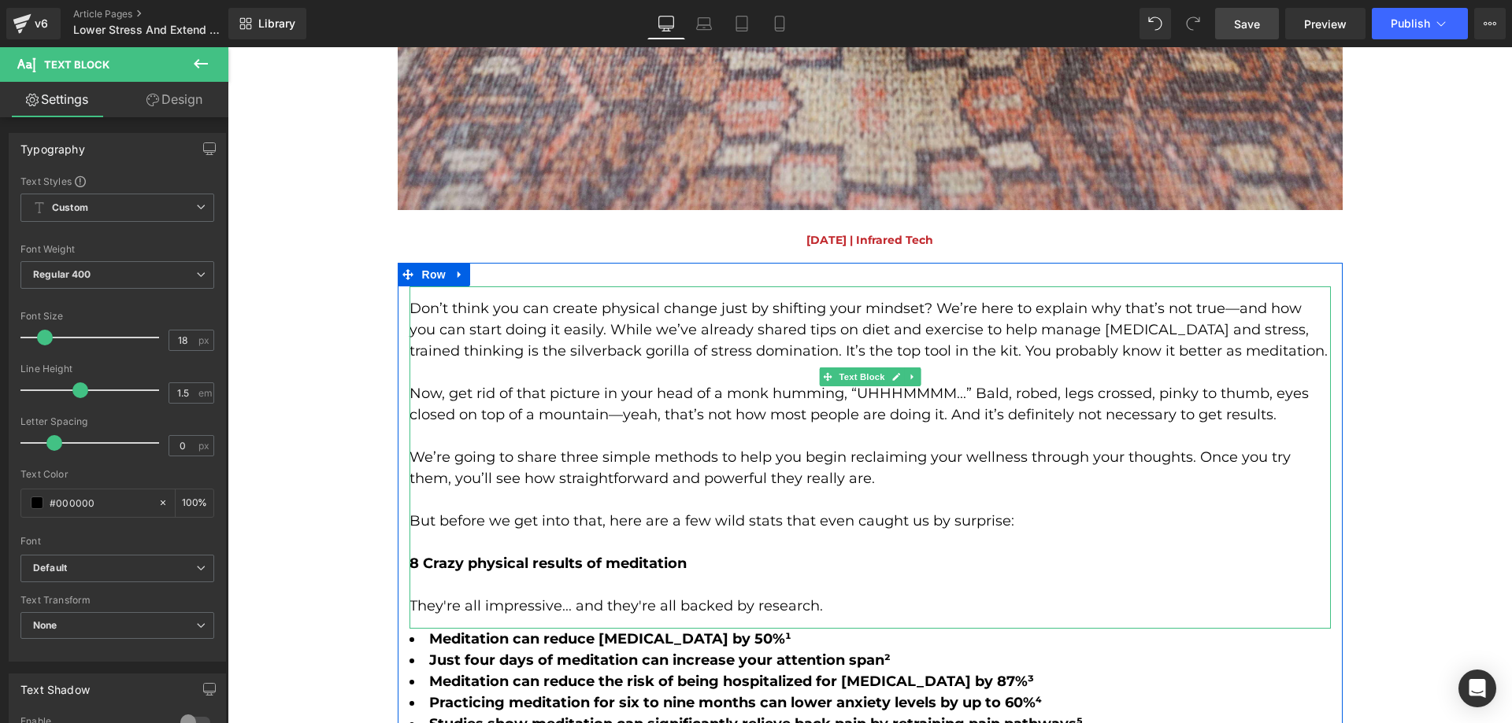
scroll to position [1575, 0]
click at [647, 388] on p "Now, get rid of that picture in your head of a monk humming, “UHHHMMMM...” Bald…" at bounding box center [869, 405] width 921 height 43
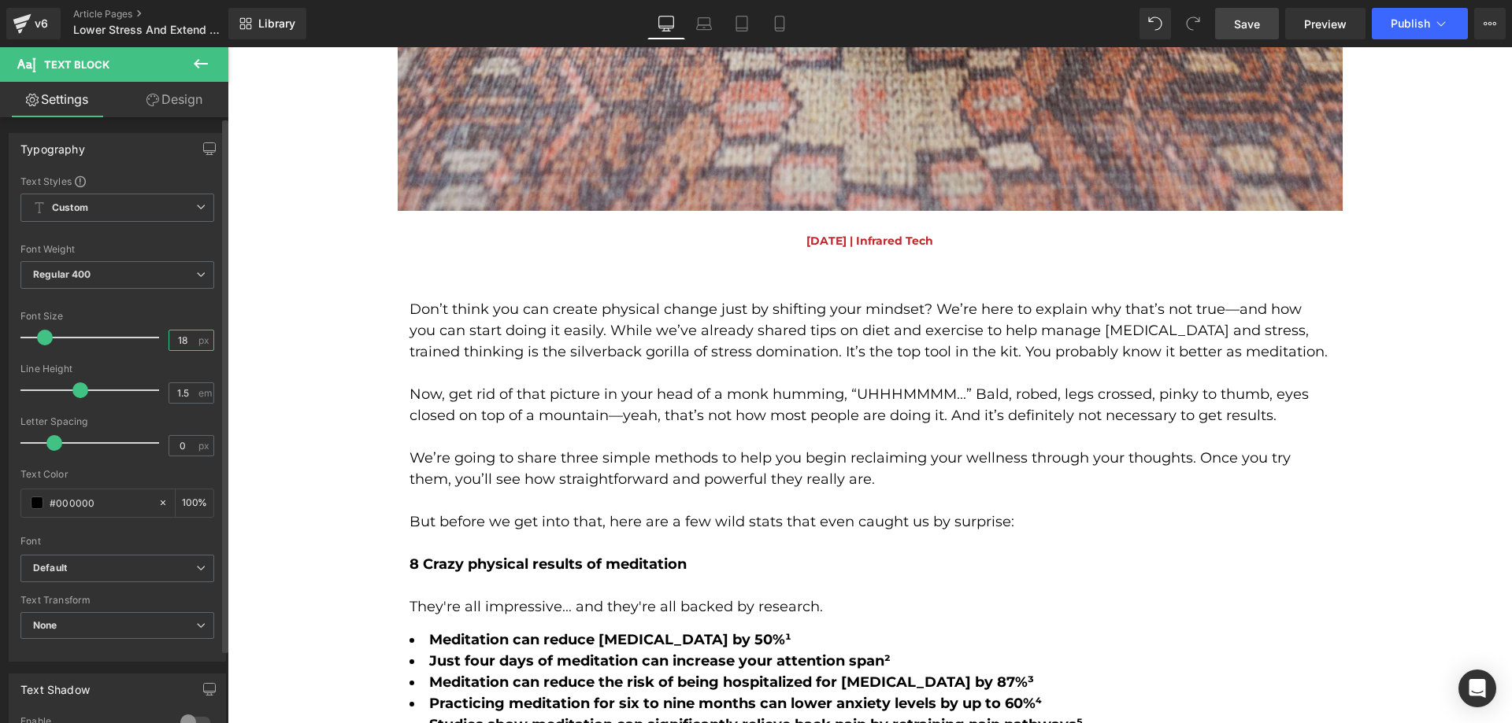
click at [180, 338] on input "18" at bounding box center [183, 341] width 28 height 20
type input "16"
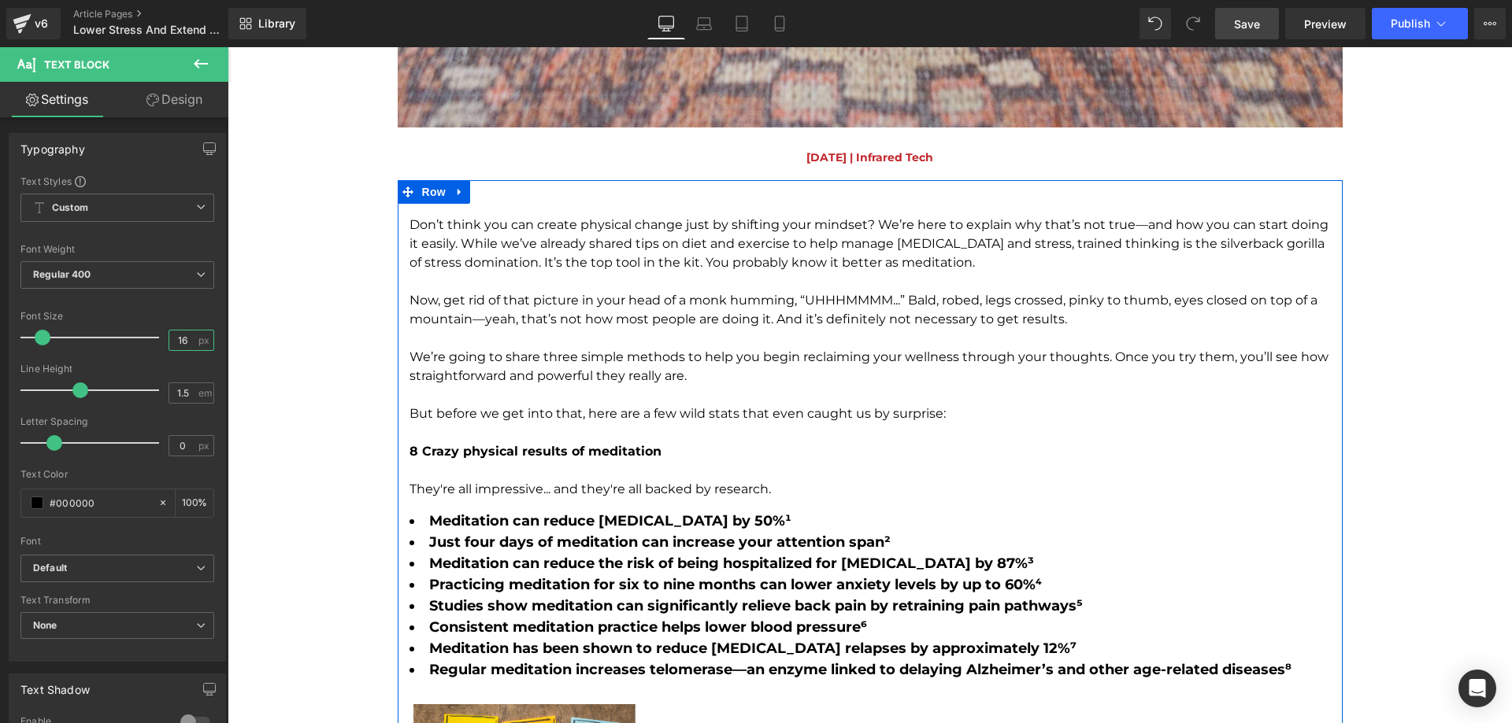
scroll to position [1732, 0]
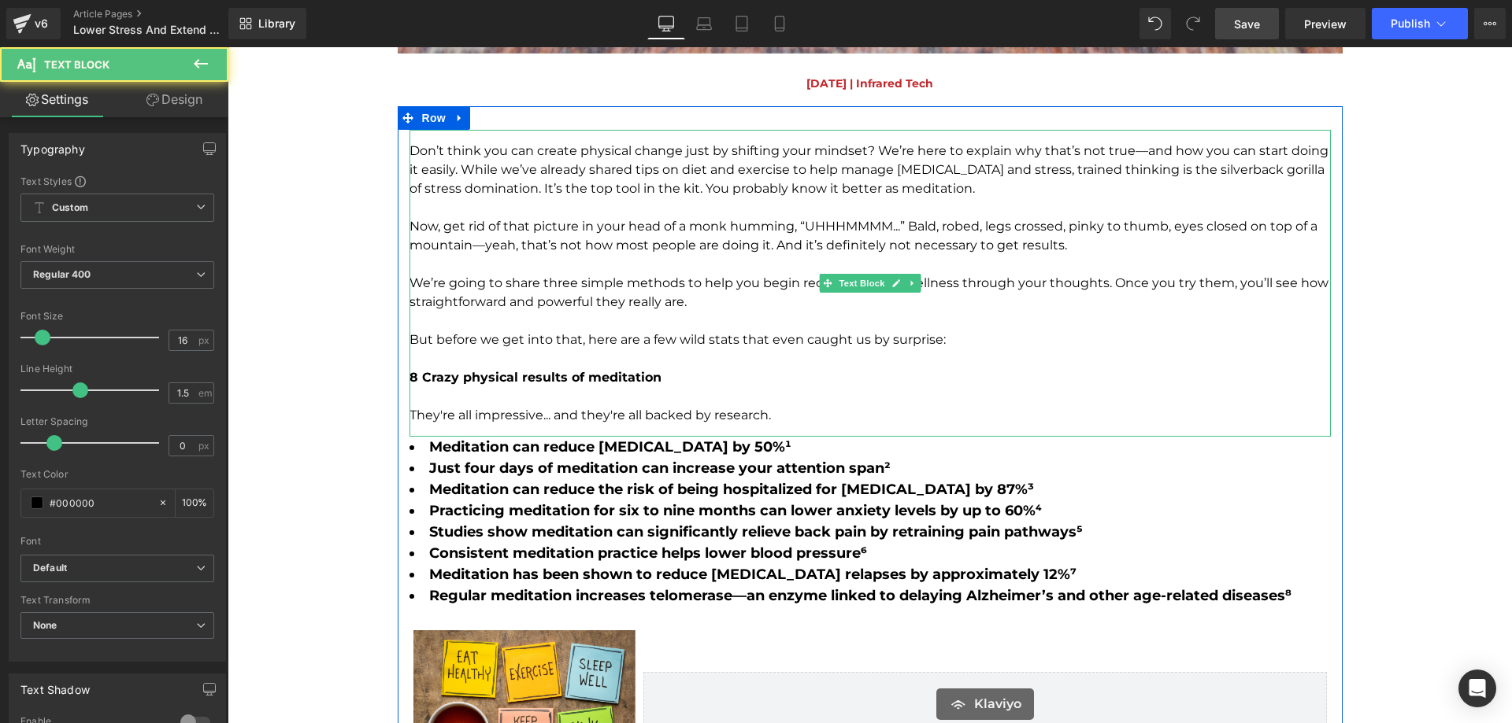
click at [584, 363] on p "To enrich screen reader interactions, please activate Accessibility in Grammarl…" at bounding box center [869, 359] width 921 height 19
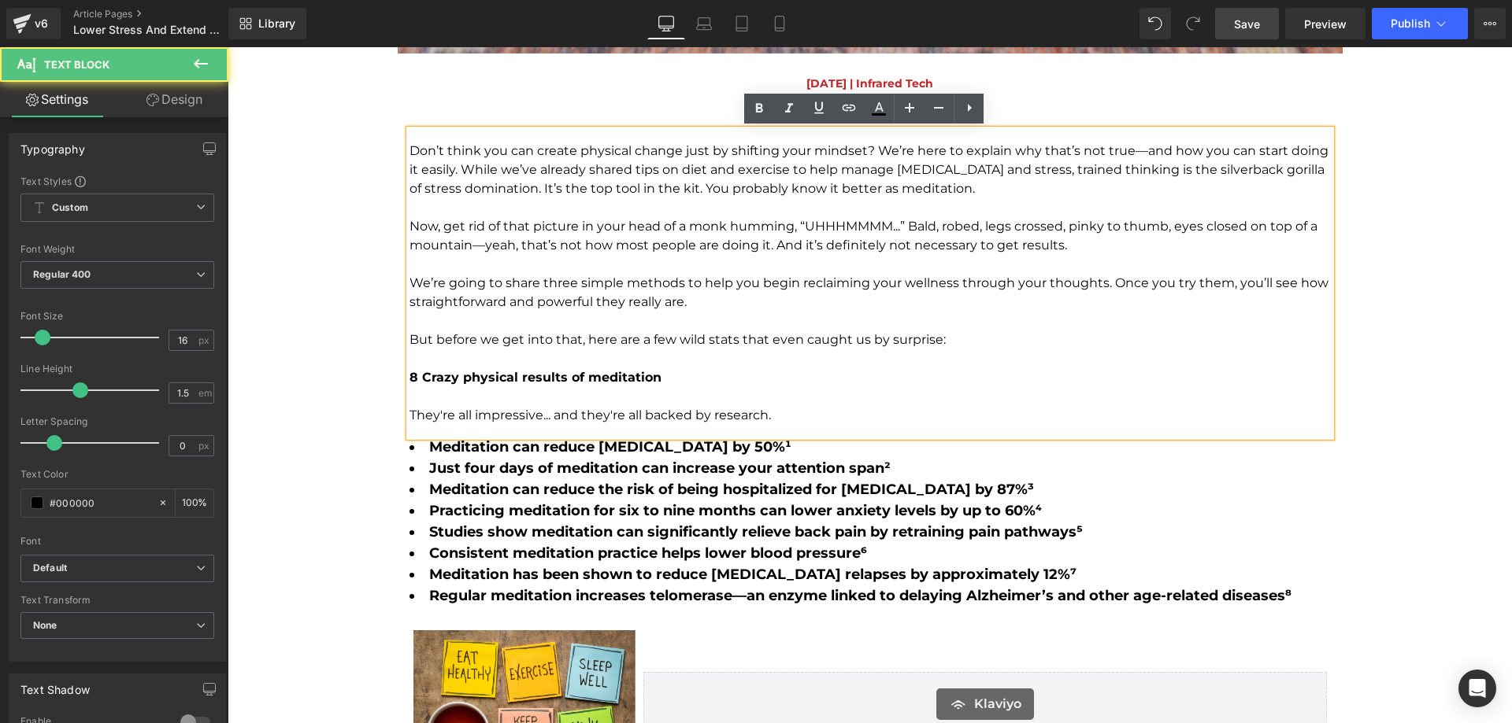
click at [537, 501] on li "Practicing meditation for six to nine months can lower anxiety levels by up to …" at bounding box center [869, 511] width 921 height 21
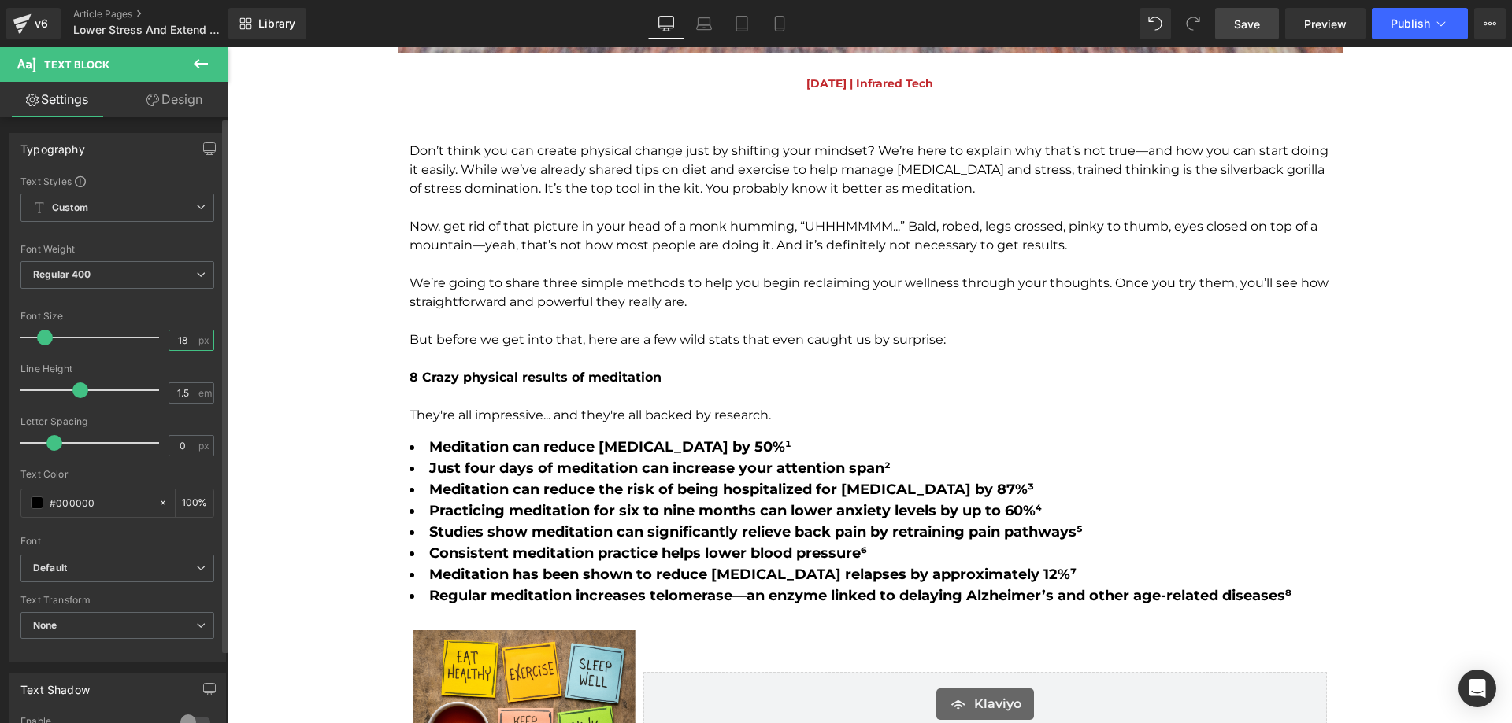
drag, startPoint x: 176, startPoint y: 340, endPoint x: 38, endPoint y: 306, distance: 141.9
click at [176, 340] on input "18" at bounding box center [183, 341] width 28 height 20
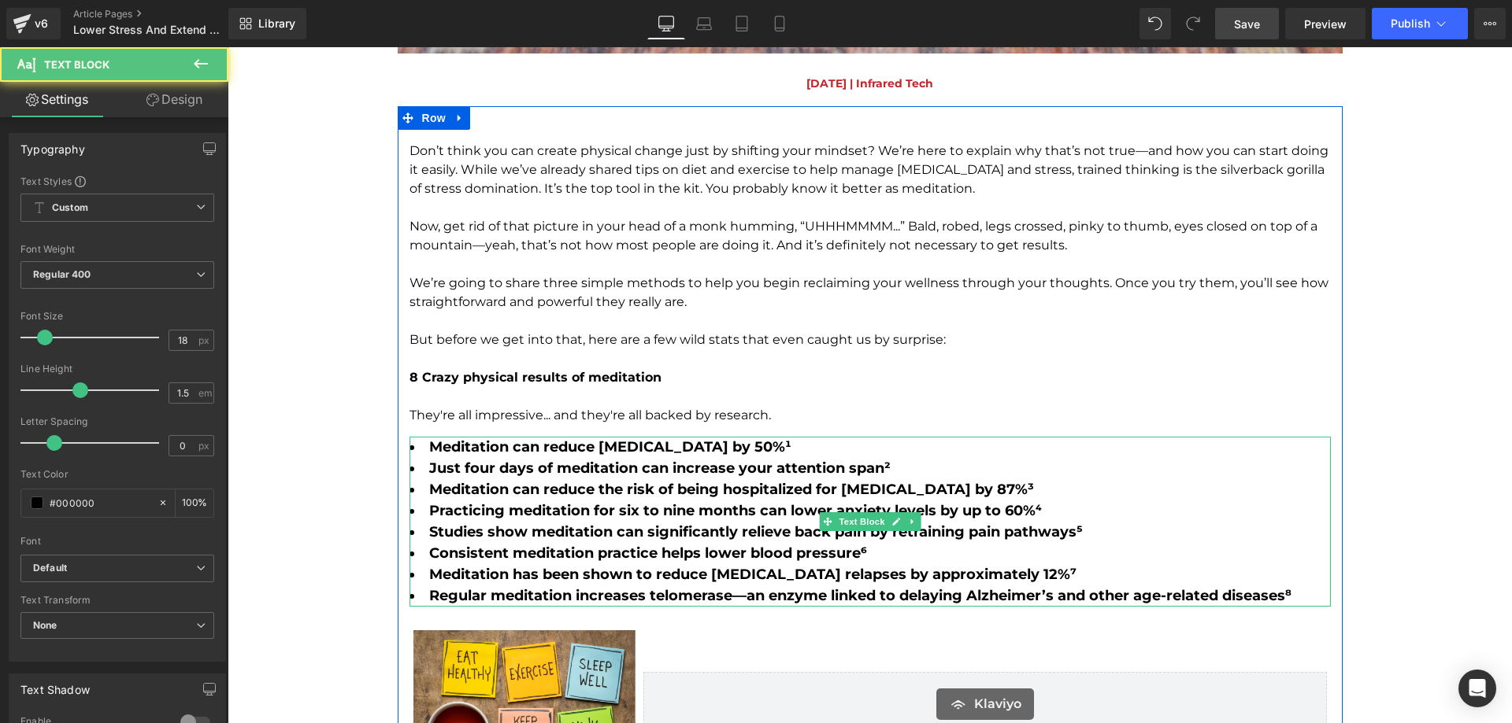
click at [494, 476] on strong "Just four days of meditation can increase your attention span²" at bounding box center [659, 468] width 461 height 17
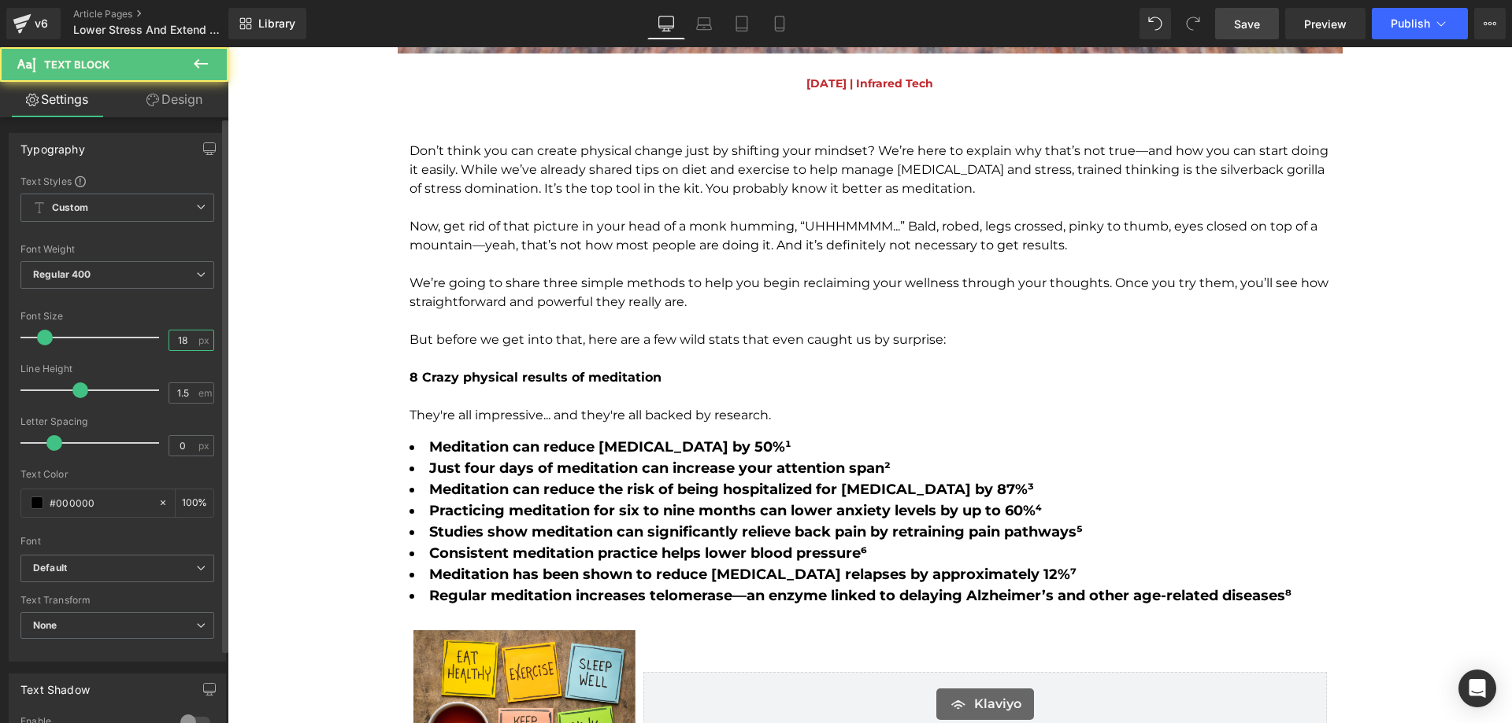
click at [183, 348] on input "18" at bounding box center [183, 341] width 28 height 20
type input "16"
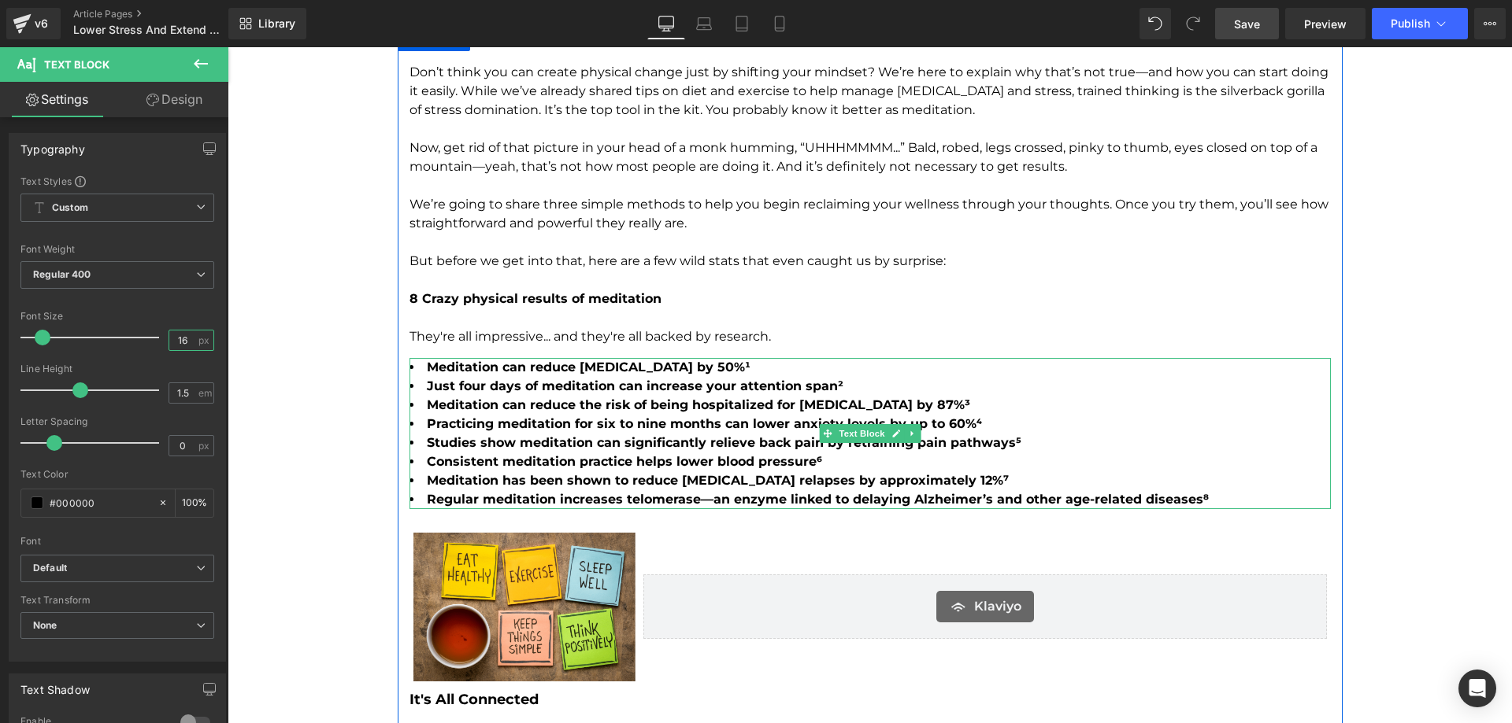
scroll to position [2126, 0]
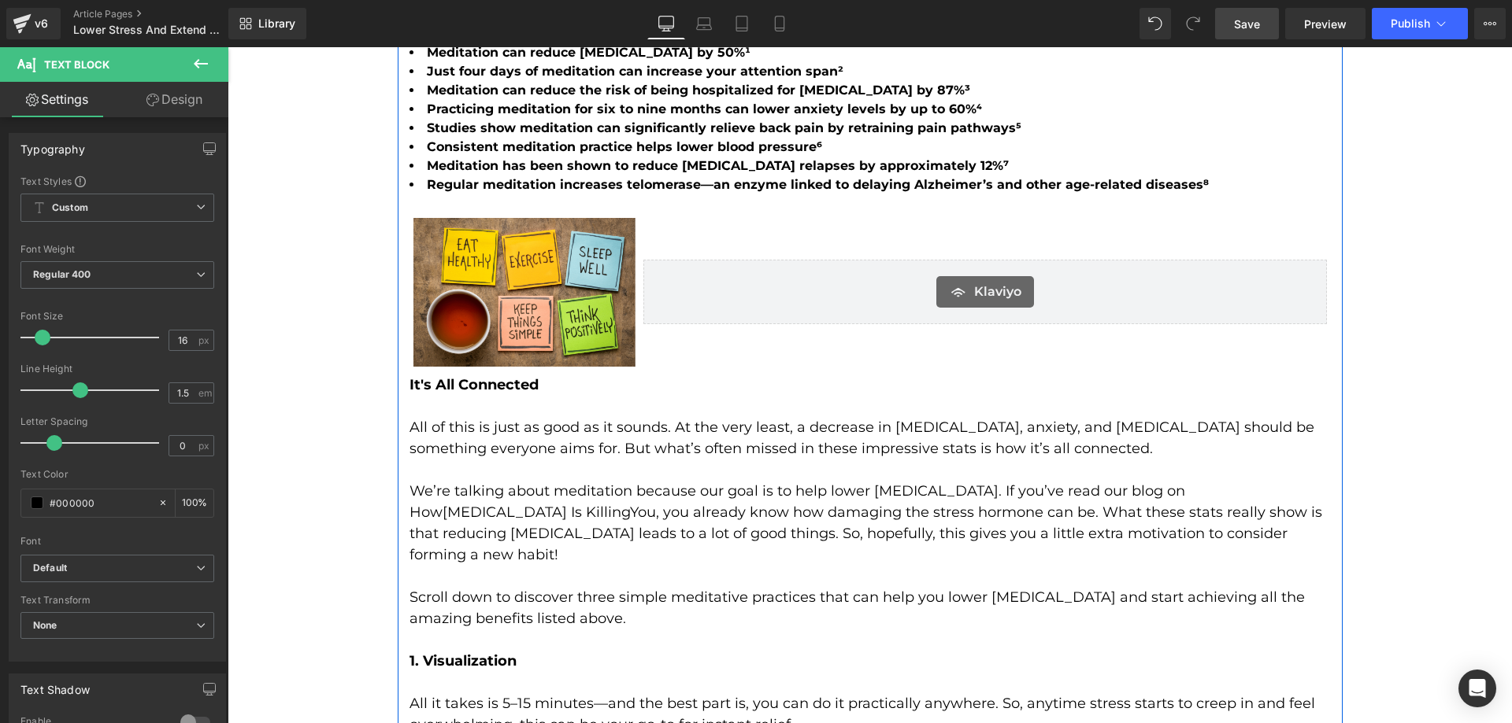
click at [611, 464] on p at bounding box center [869, 470] width 921 height 21
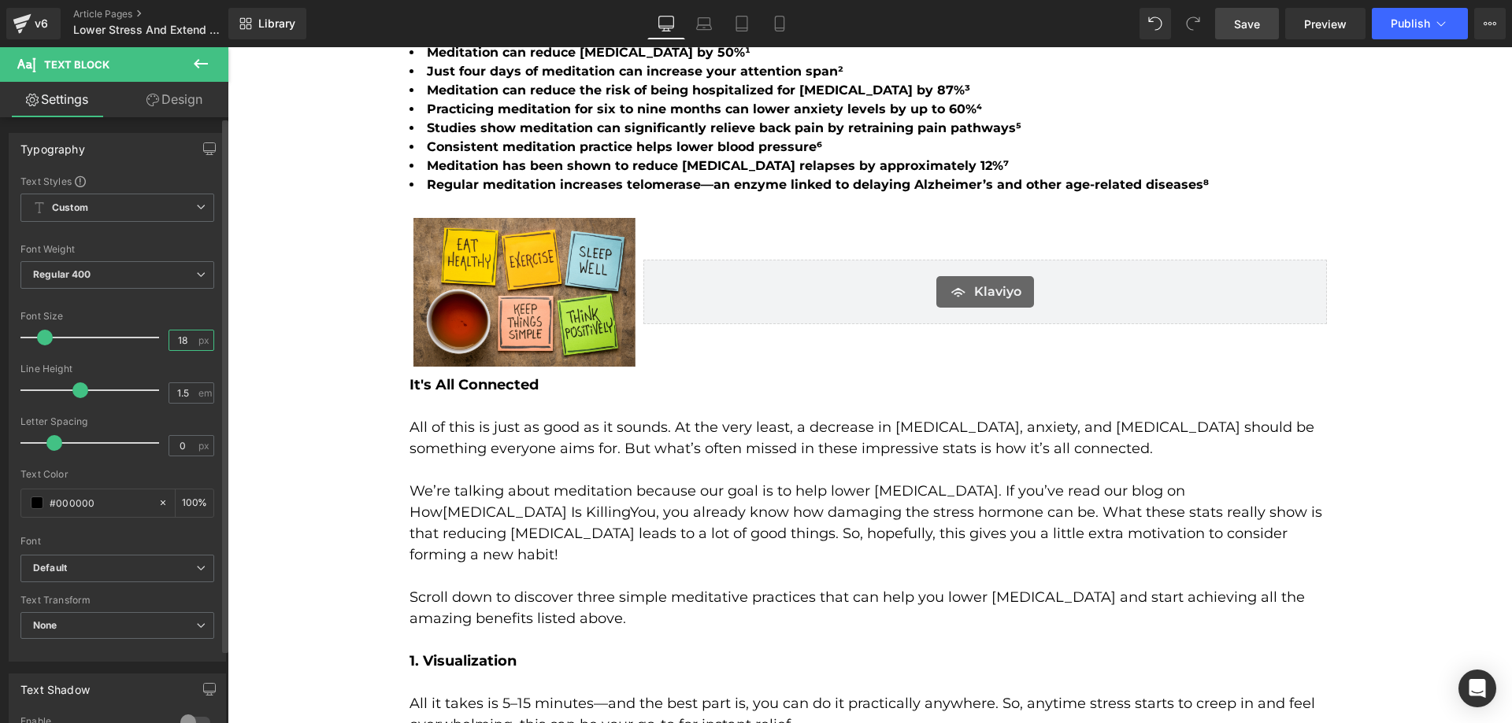
click at [181, 342] on input "18" at bounding box center [183, 341] width 28 height 20
type input "16"
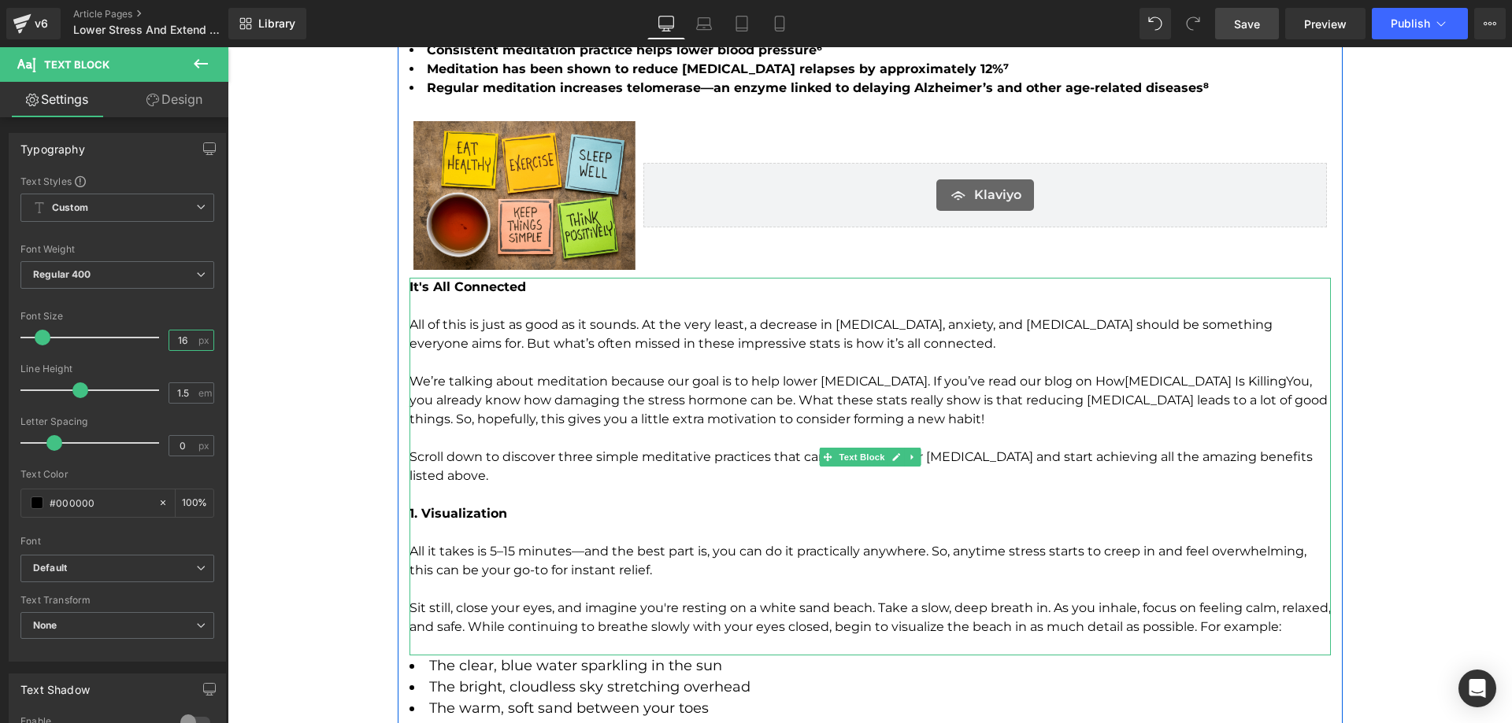
scroll to position [2362, 0]
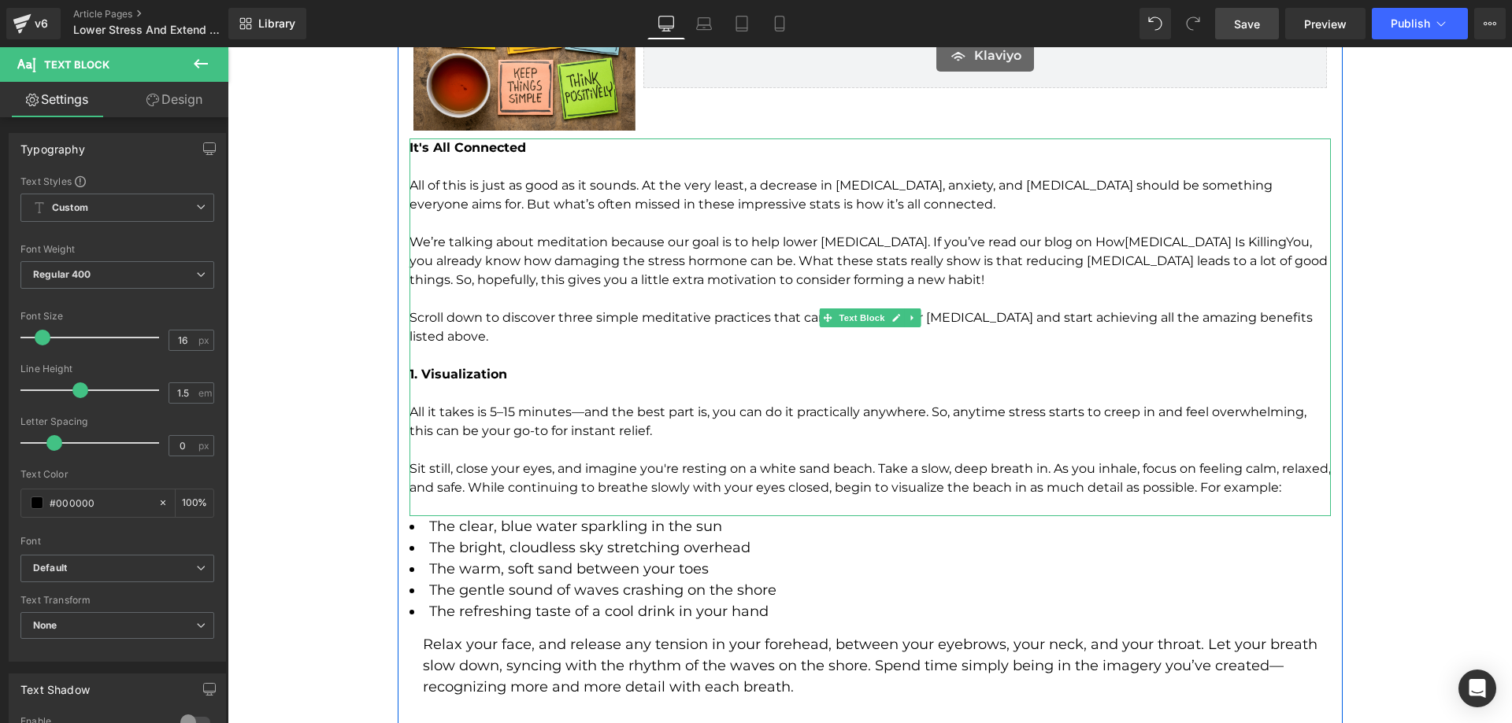
click at [602, 418] on p "All it takes is 5–15 minutes—and the best part is, you can do it practically an…" at bounding box center [869, 422] width 921 height 38
click at [472, 384] on p at bounding box center [869, 393] width 921 height 19
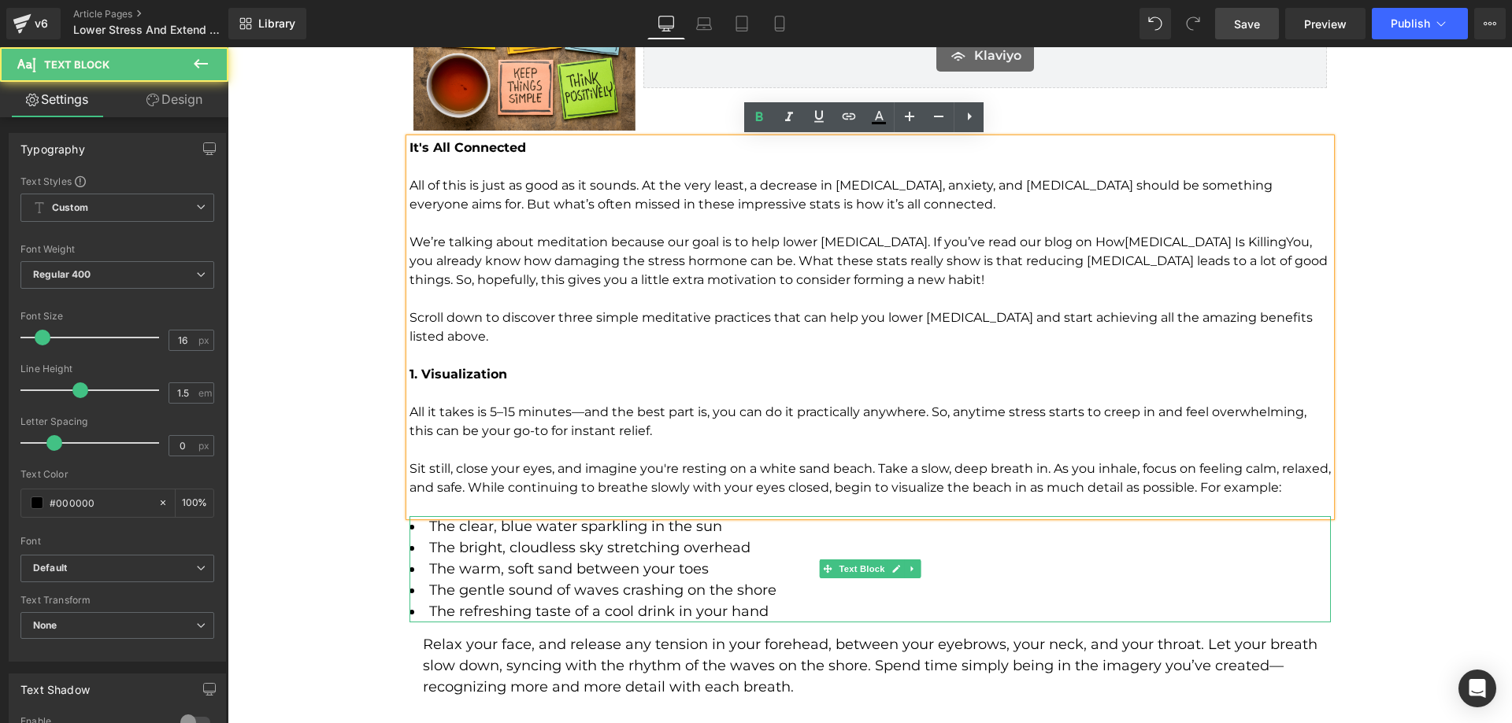
click at [465, 538] on li "The bright, cloudless sky stretching overhead" at bounding box center [869, 548] width 921 height 21
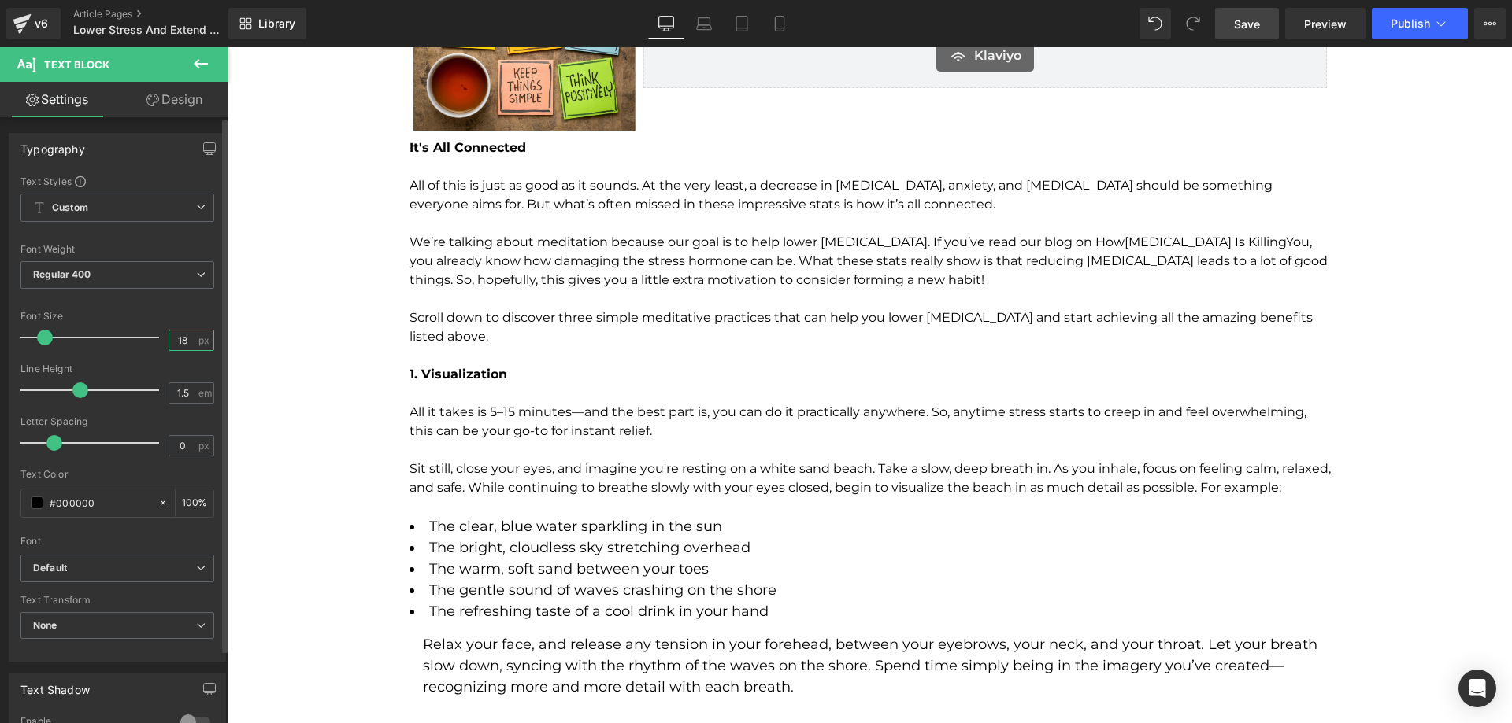
click at [186, 344] on input "18" at bounding box center [183, 341] width 28 height 20
type input "16"
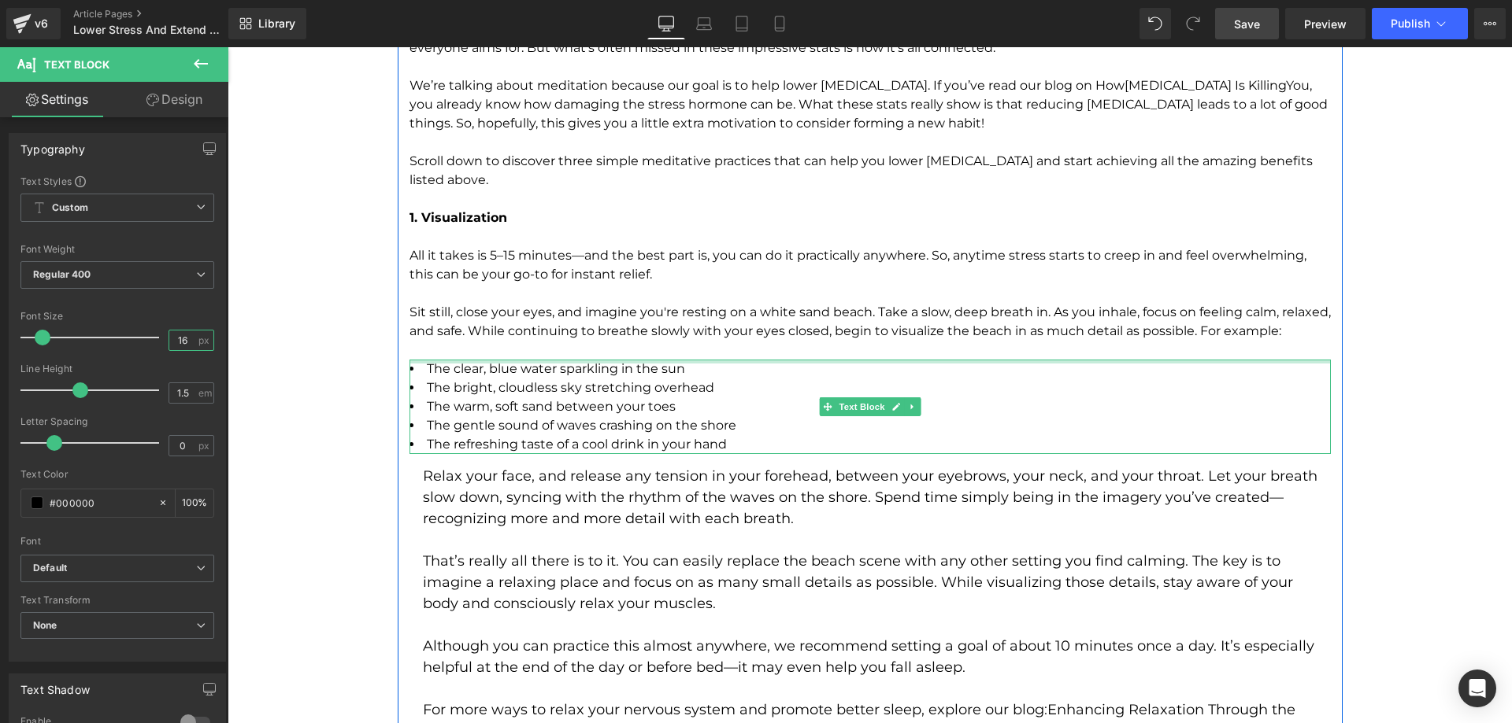
scroll to position [2519, 0]
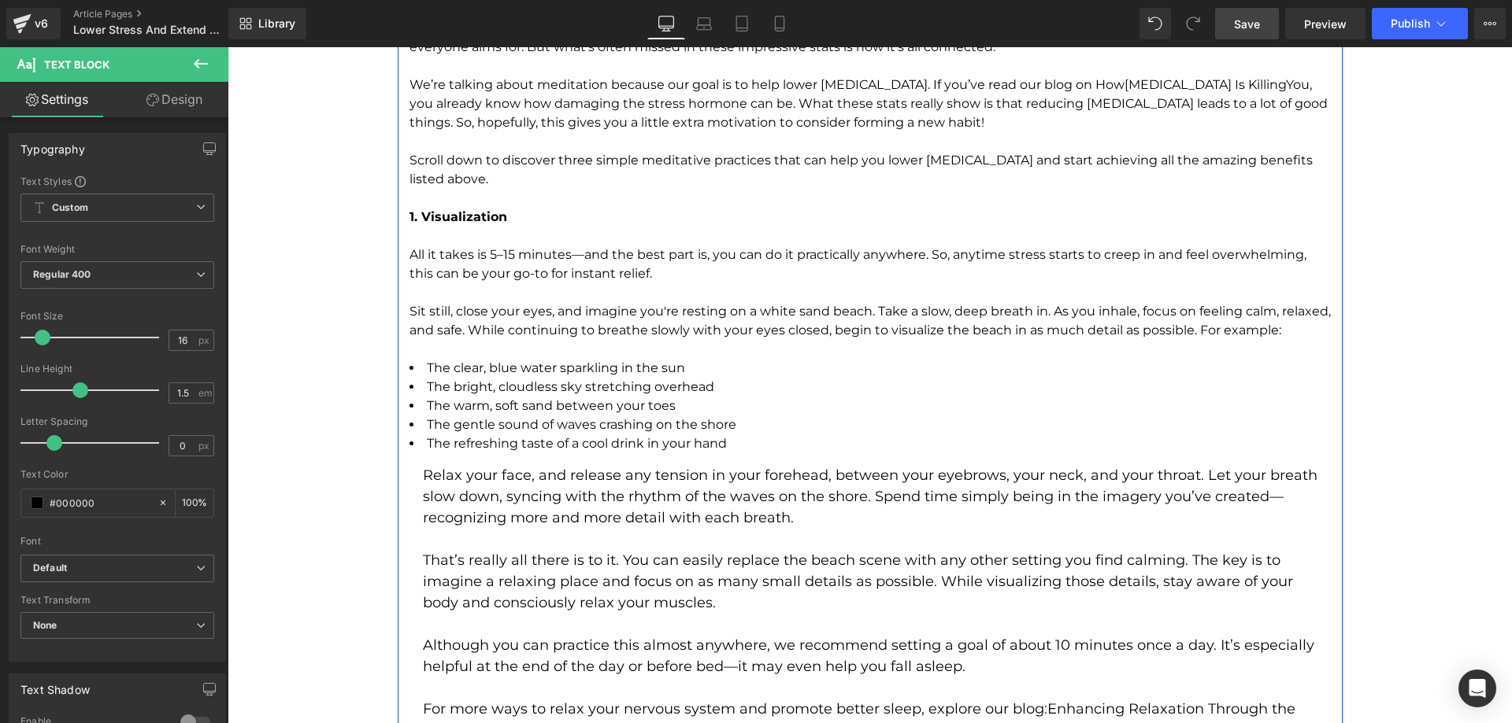
click at [615, 482] on p "Relax your face, and release any tension in your forehead, between your eyebrow…" at bounding box center [877, 497] width 908 height 64
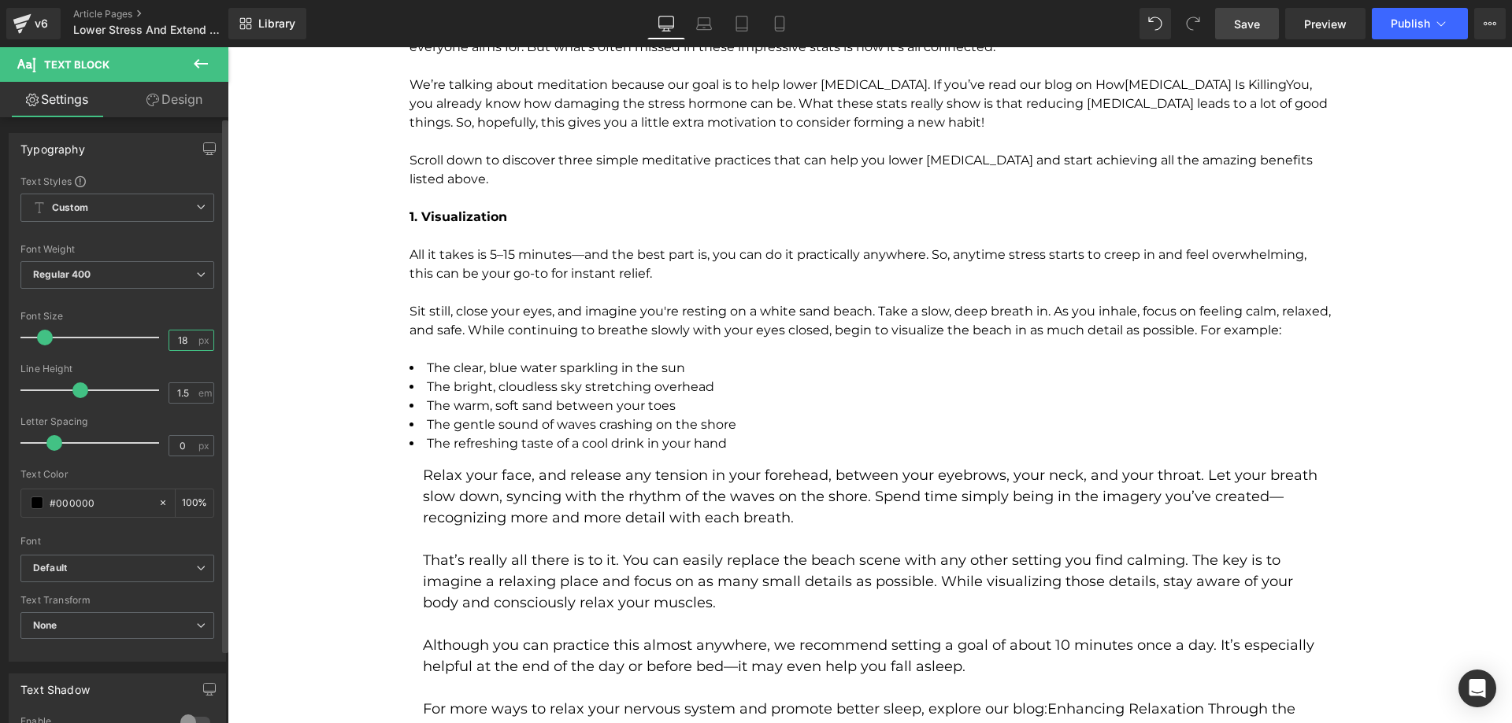
drag, startPoint x: 186, startPoint y: 342, endPoint x: 158, endPoint y: 322, distance: 33.9
click at [186, 342] on input "18" at bounding box center [183, 341] width 28 height 20
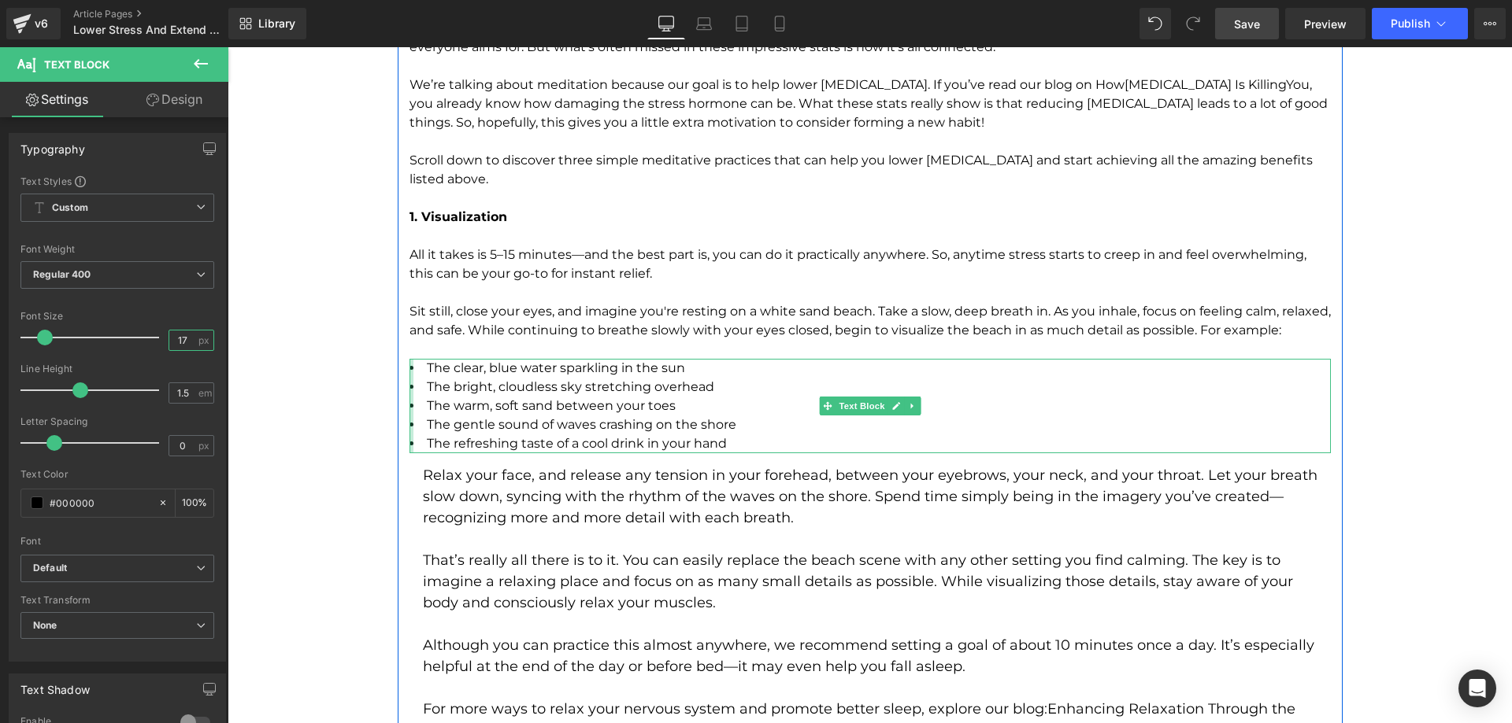
type input "16"
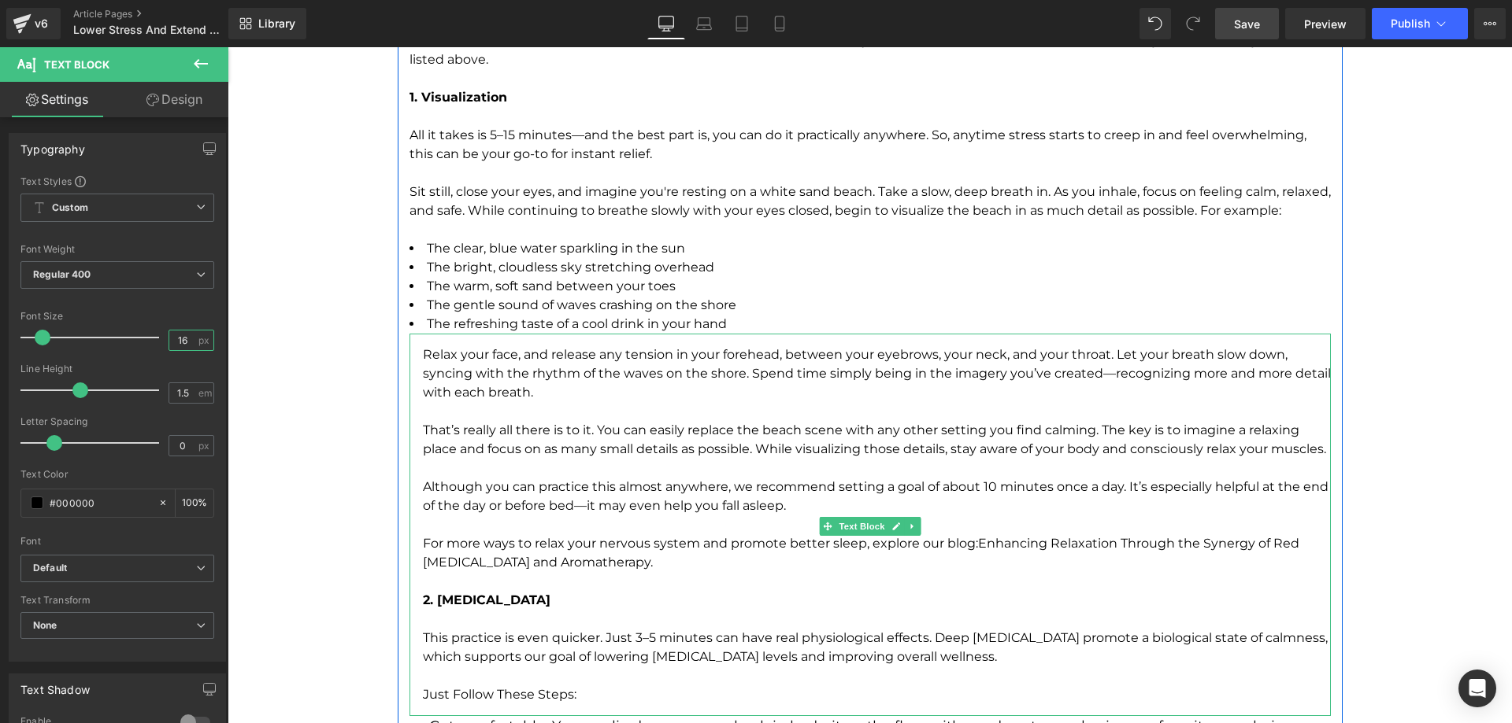
scroll to position [2755, 0]
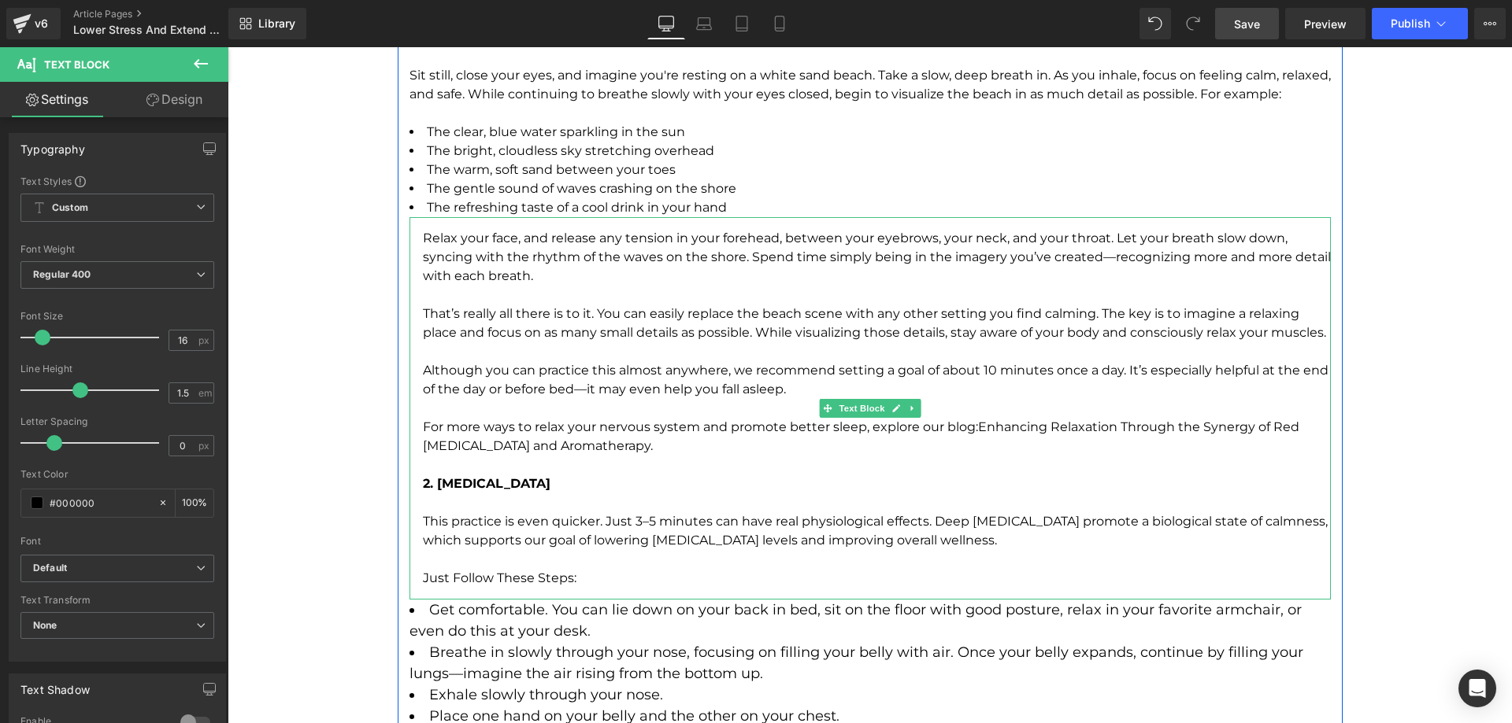
click at [653, 513] on p "This practice is even quicker. Just 3–5 minutes can have real physiological eff…" at bounding box center [877, 532] width 908 height 38
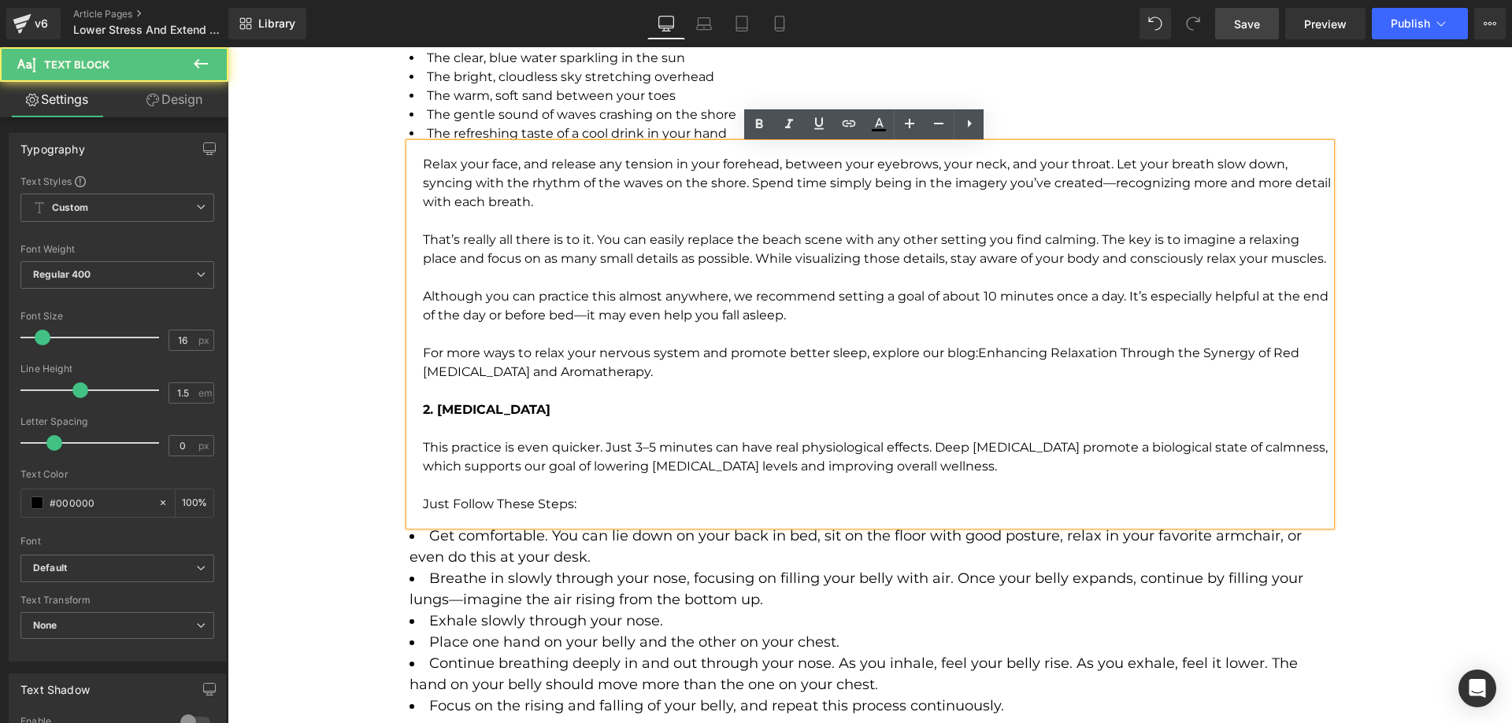
scroll to position [2913, 0]
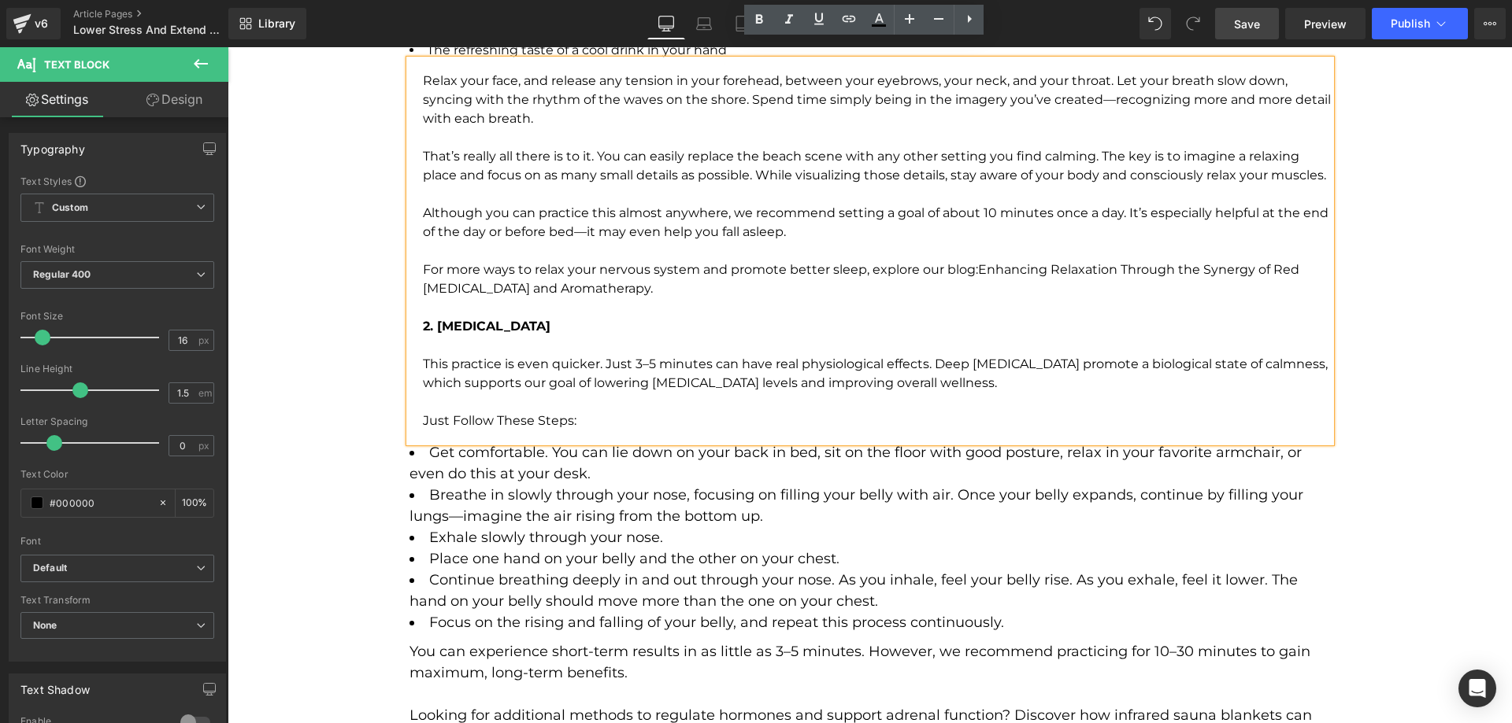
click at [590, 498] on li "Breathe in slowly through your nose, focusing on filling your belly with air. O…" at bounding box center [869, 506] width 921 height 43
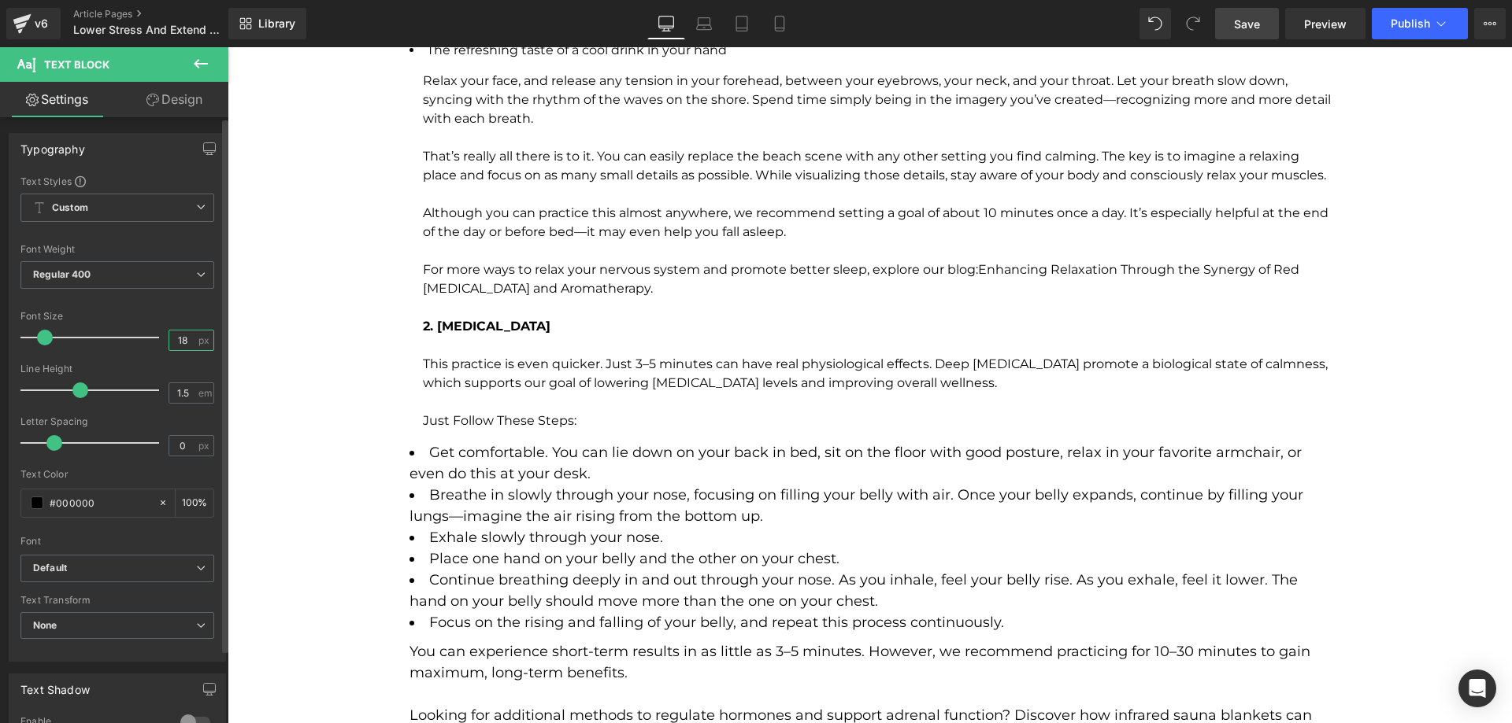
click at [180, 346] on input "18" at bounding box center [183, 341] width 28 height 20
type input "16"
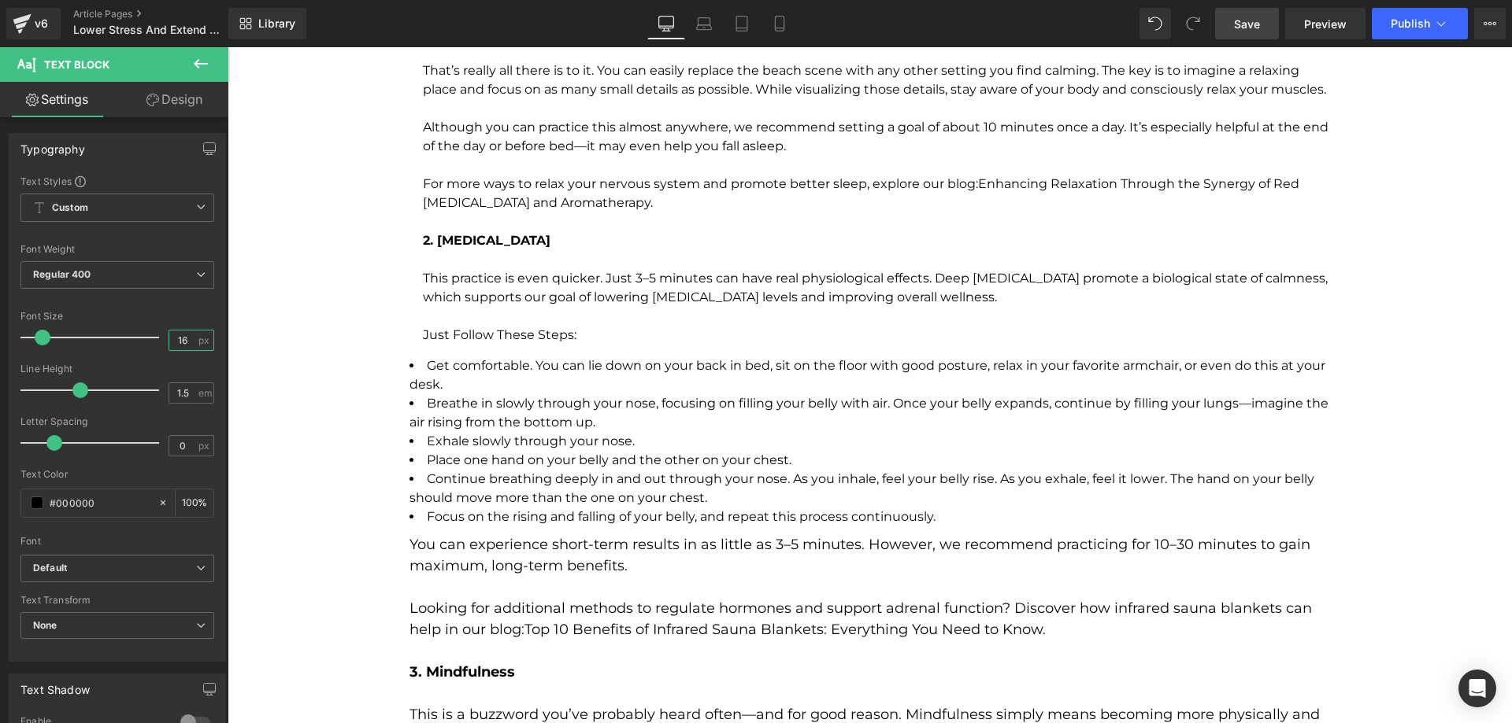
scroll to position [3070, 0]
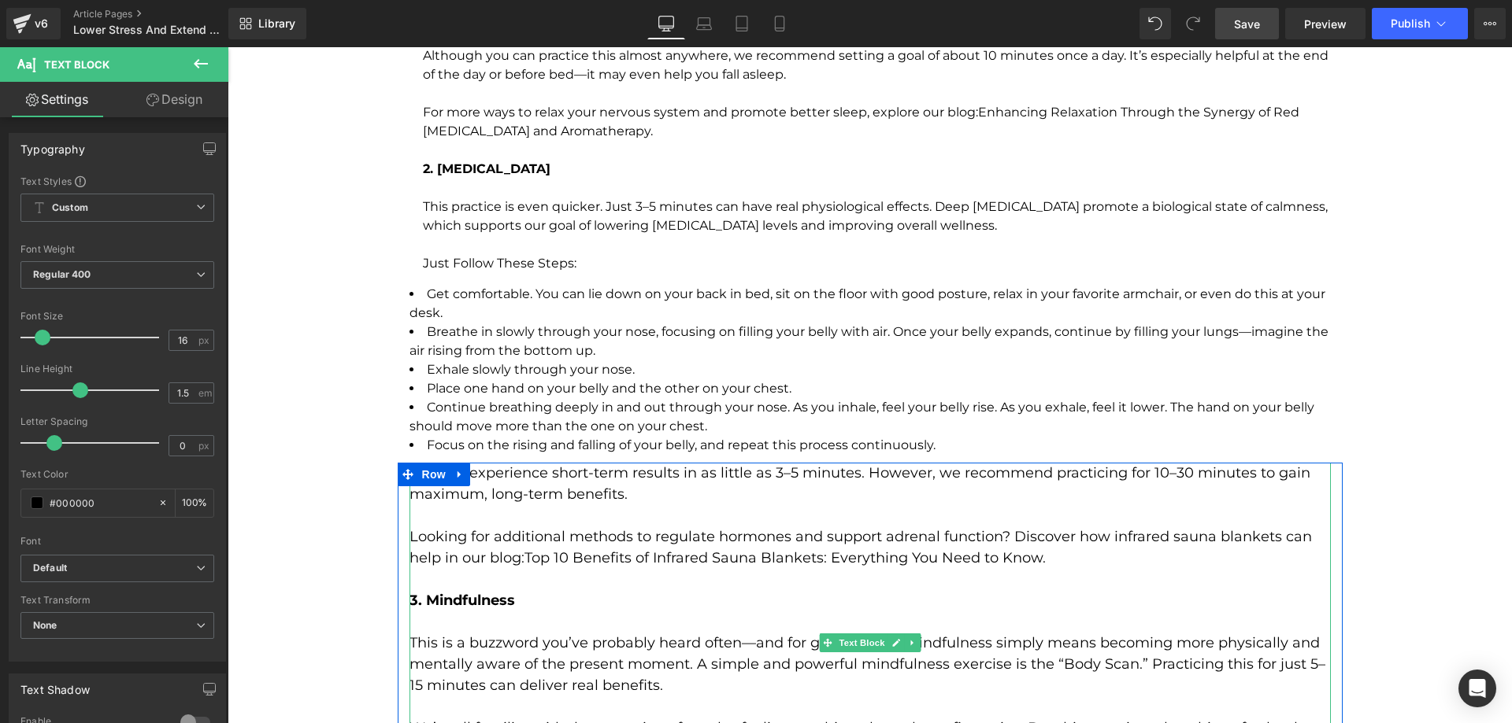
click at [564, 527] on p "Looking for additional methods to regulate hormones and support adrenal functio…" at bounding box center [869, 548] width 921 height 43
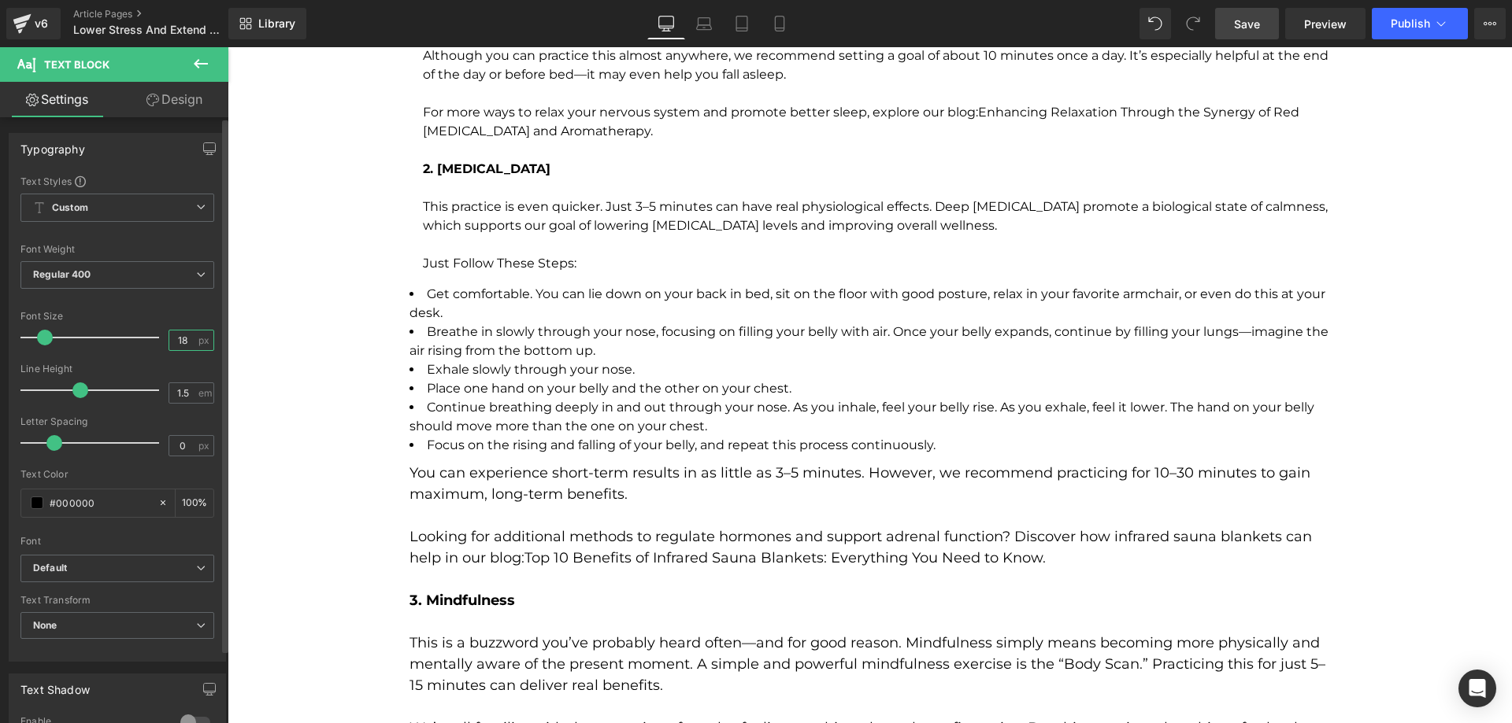
click at [182, 338] on input "18" at bounding box center [183, 341] width 28 height 20
type input "16"
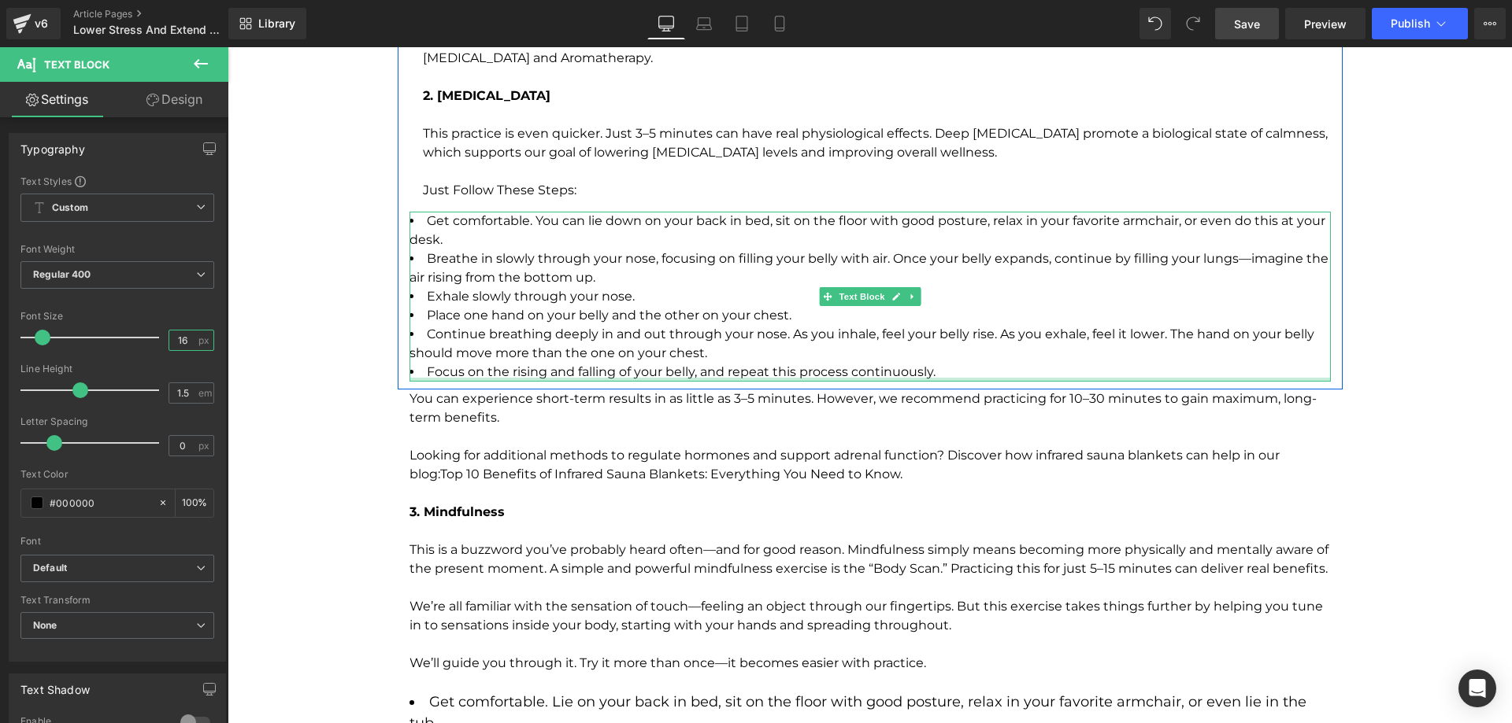
scroll to position [3228, 0]
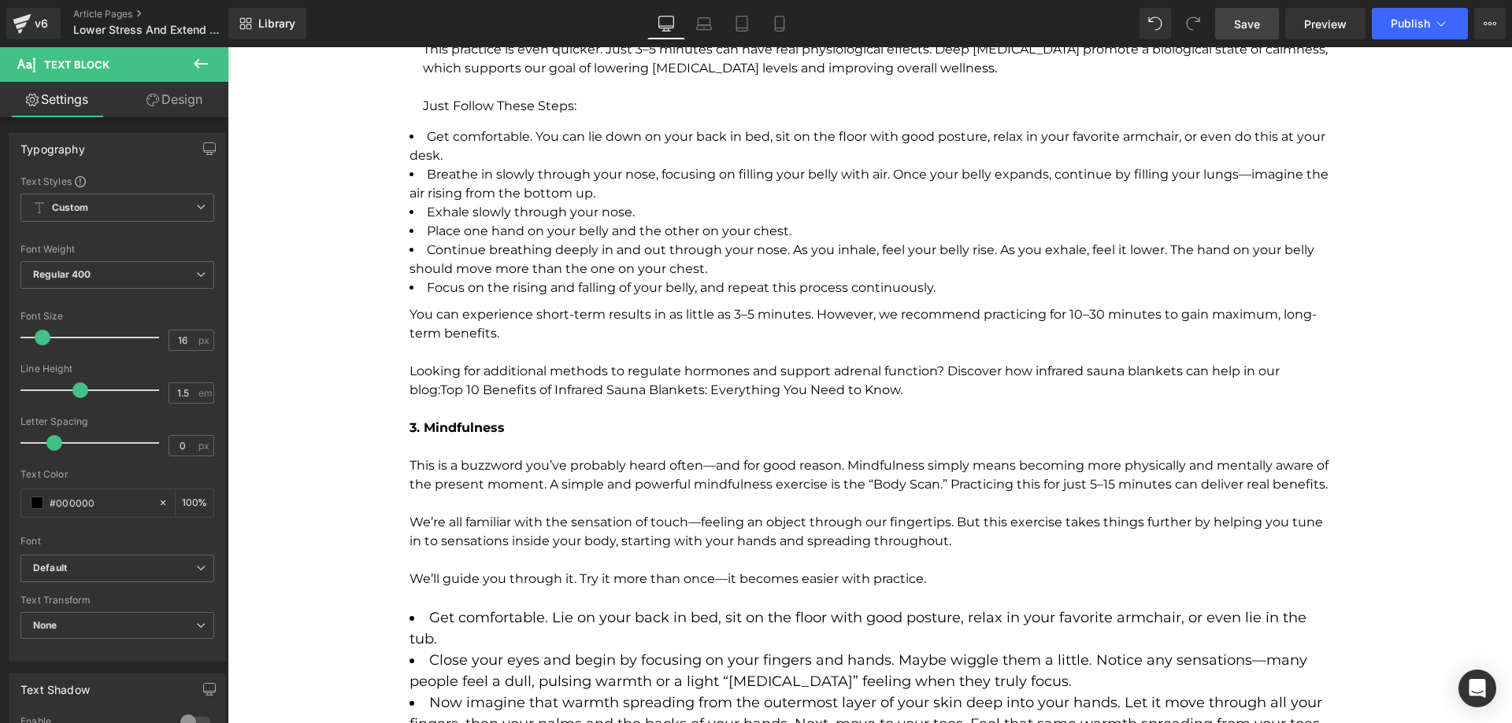
click at [499, 457] on p "This is a buzzword you’ve probably heard often—and for good reason. Mindfulness…" at bounding box center [869, 476] width 921 height 38
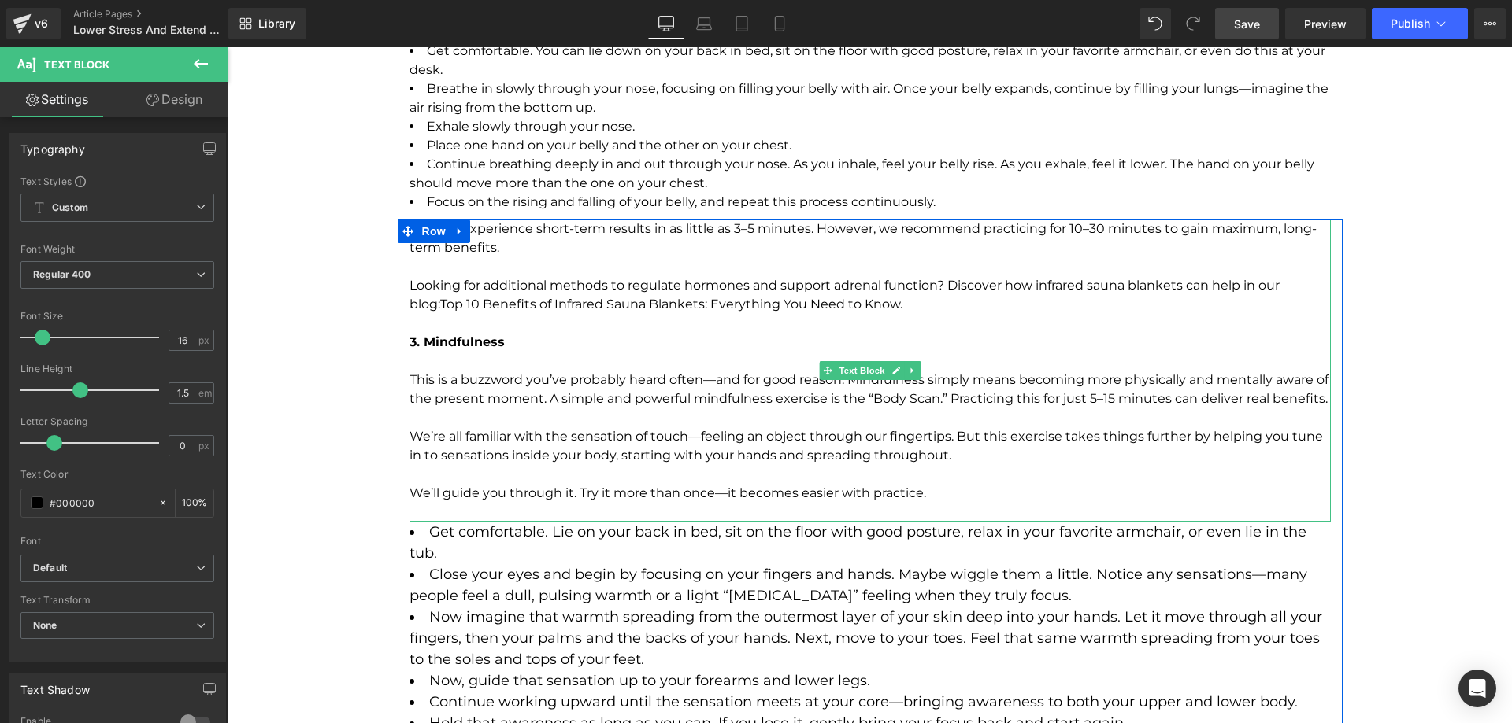
scroll to position [3464, 0]
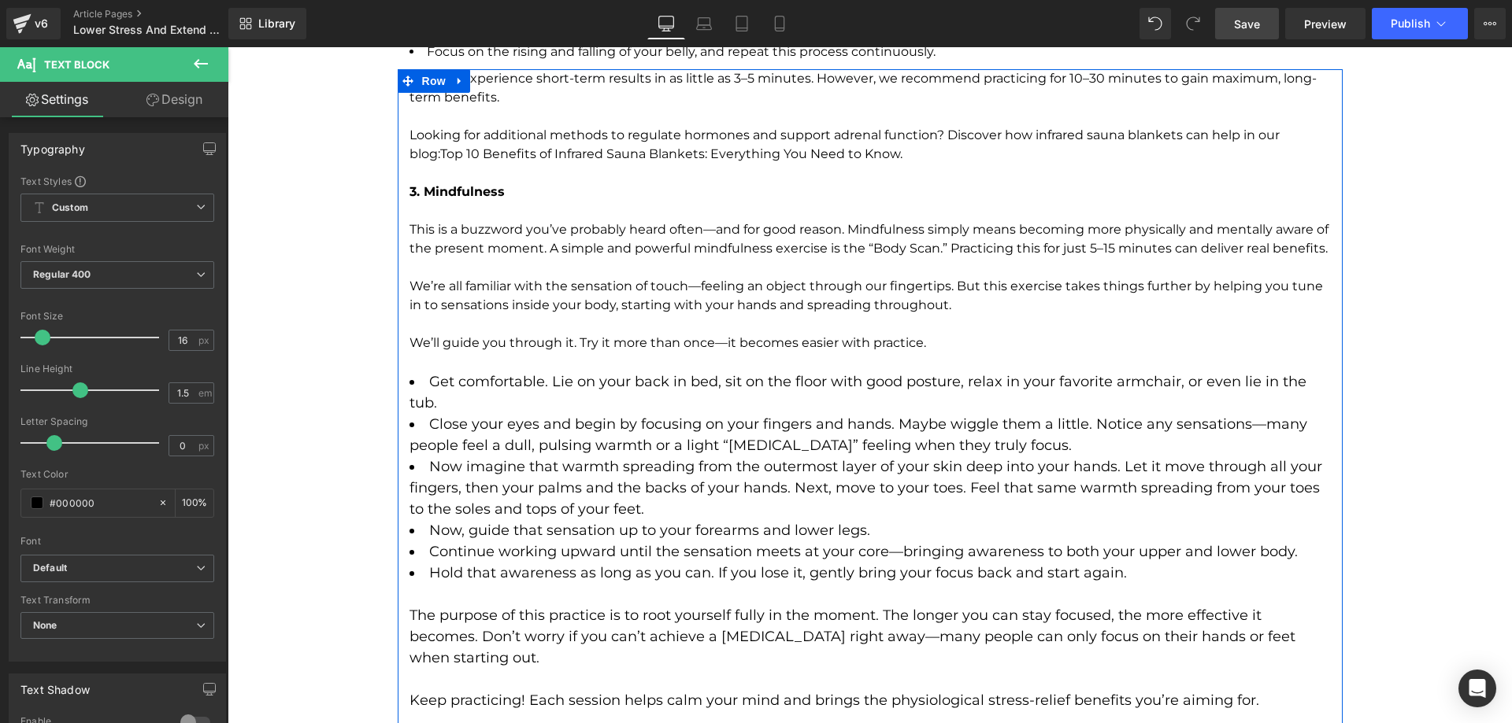
click at [510, 463] on li "Now imagine that warmth spreading from the outermost layer of your skin deep in…" at bounding box center [869, 489] width 921 height 64
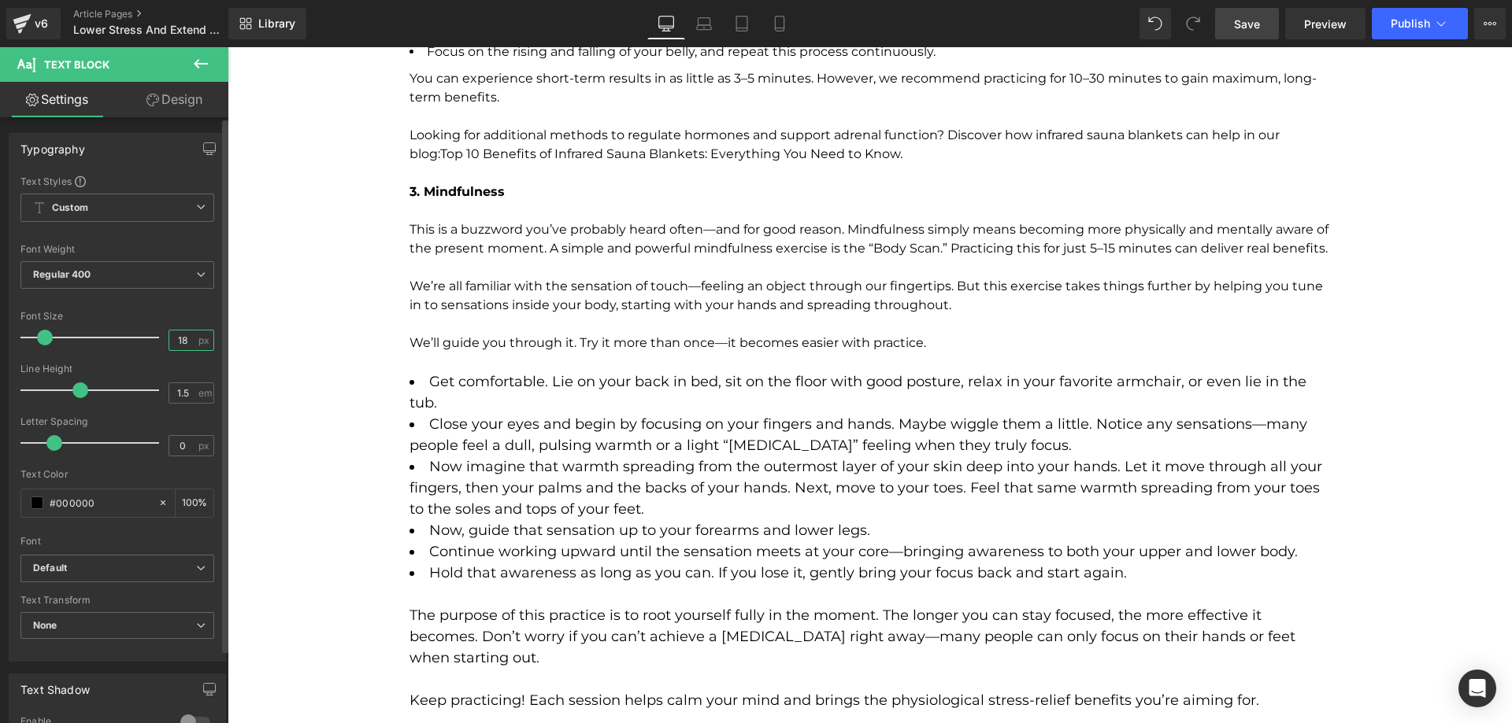
click at [183, 348] on input "18" at bounding box center [183, 341] width 28 height 20
type input "16"
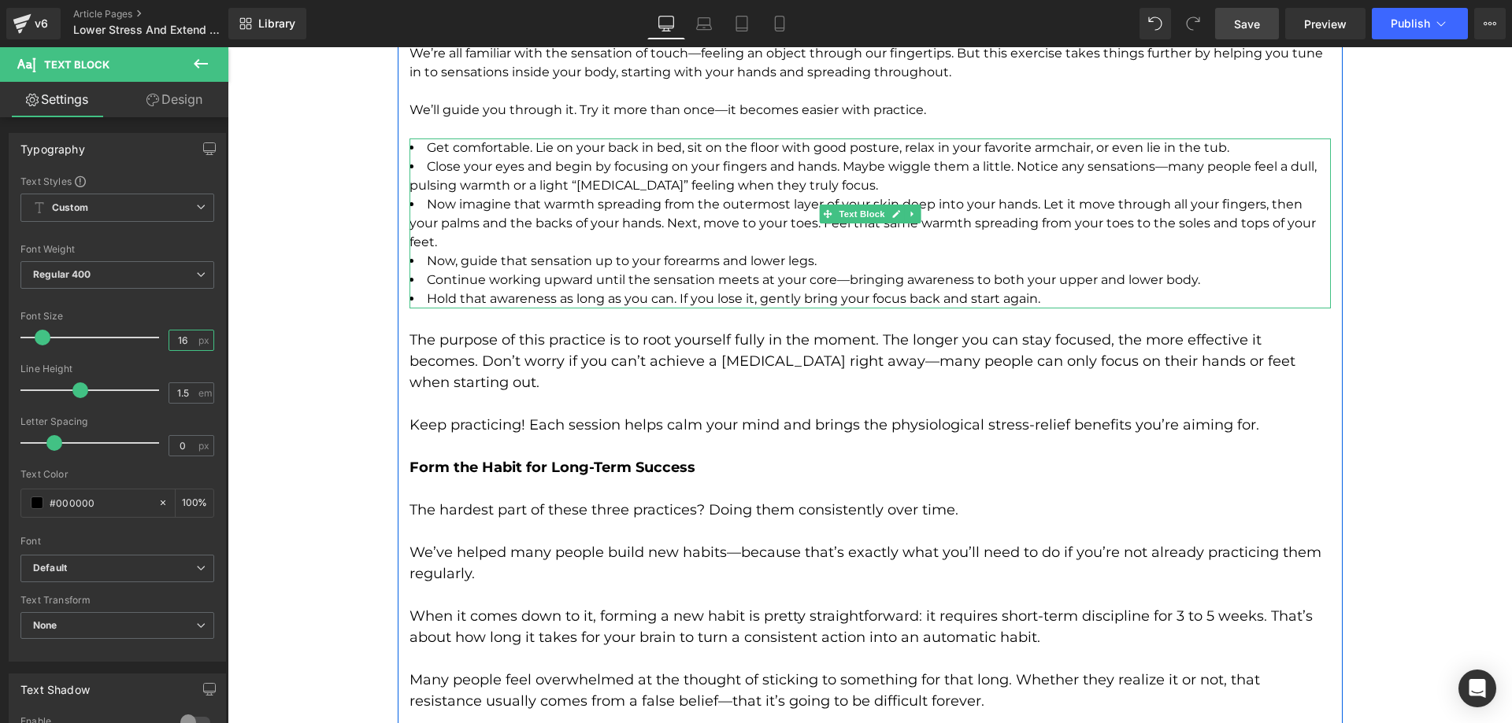
scroll to position [3700, 0]
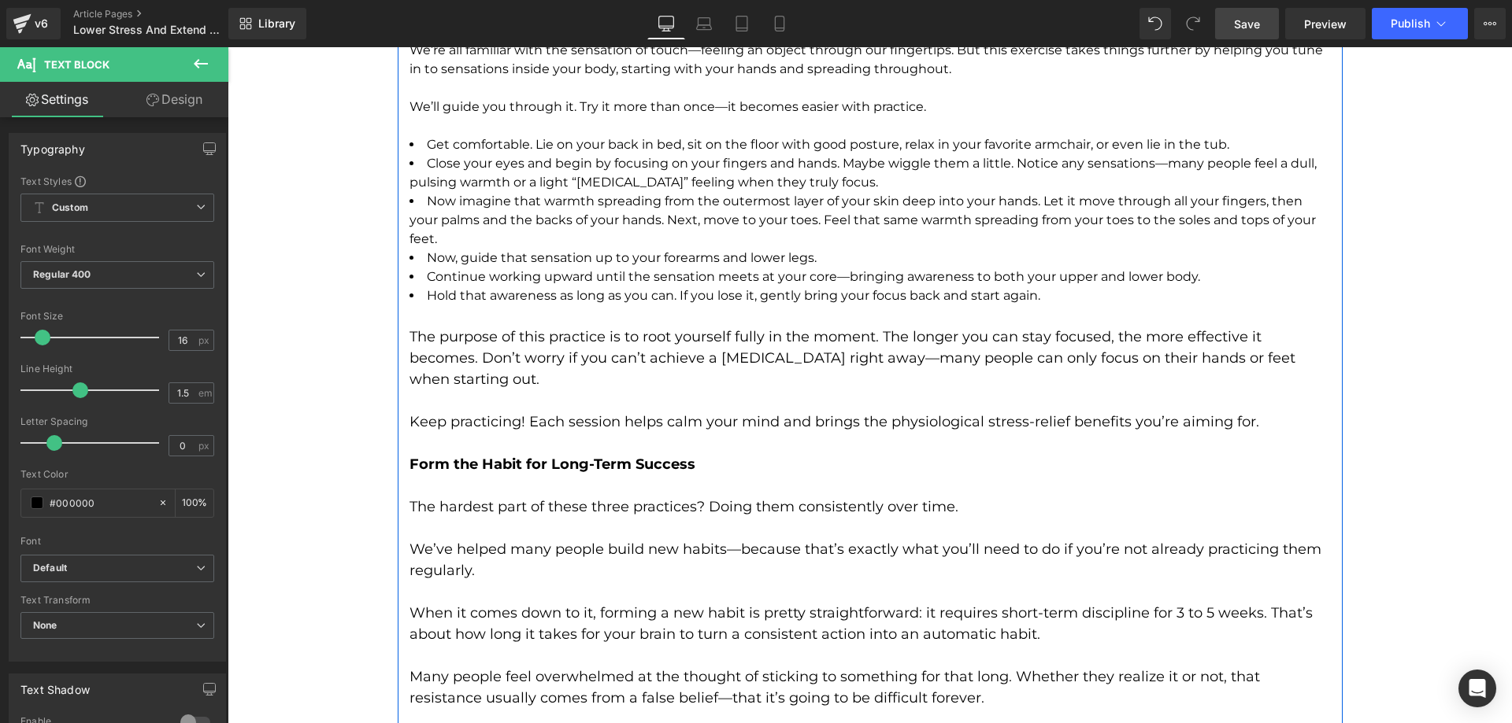
click at [510, 336] on p "The purpose of this practice is to root yourself fully in the moment. The longe…" at bounding box center [869, 359] width 921 height 64
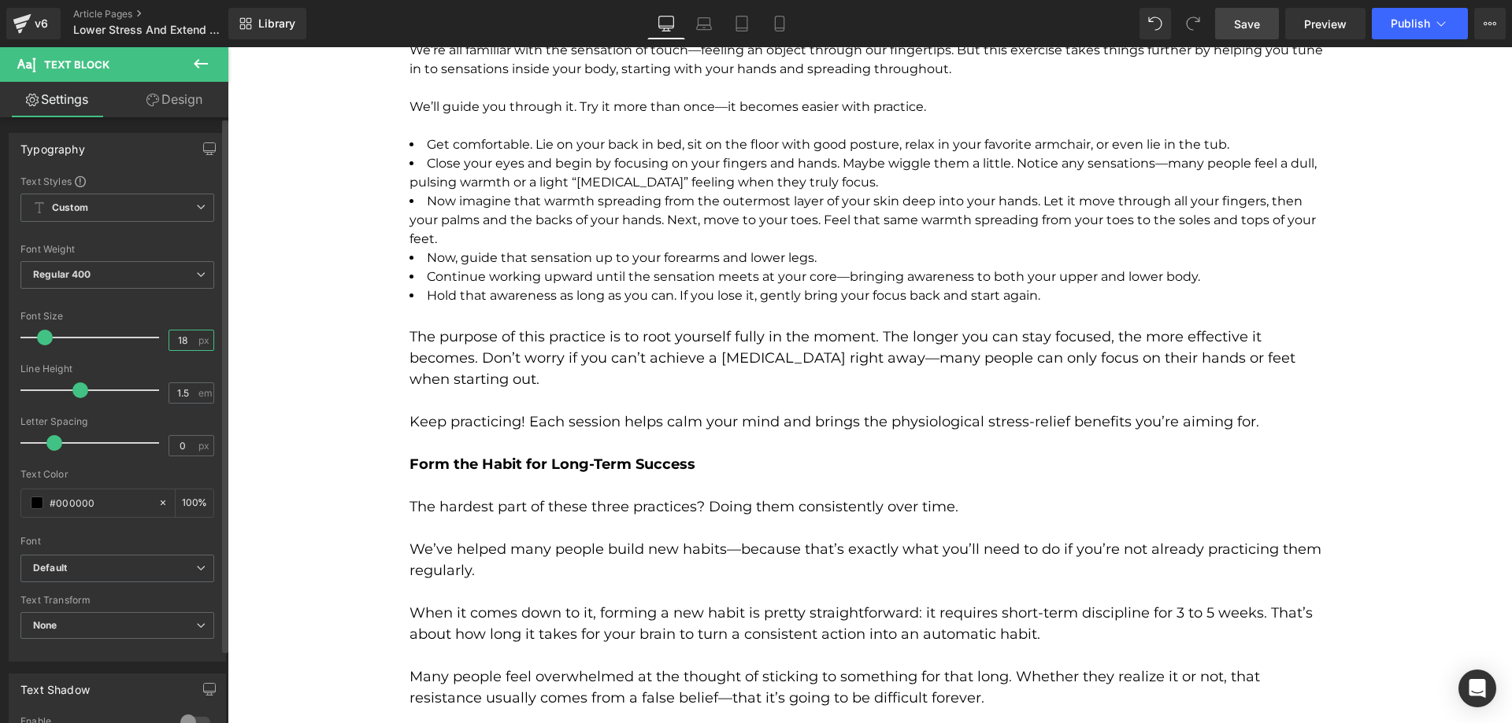
click at [176, 339] on input "18" at bounding box center [183, 341] width 28 height 20
type input "16"
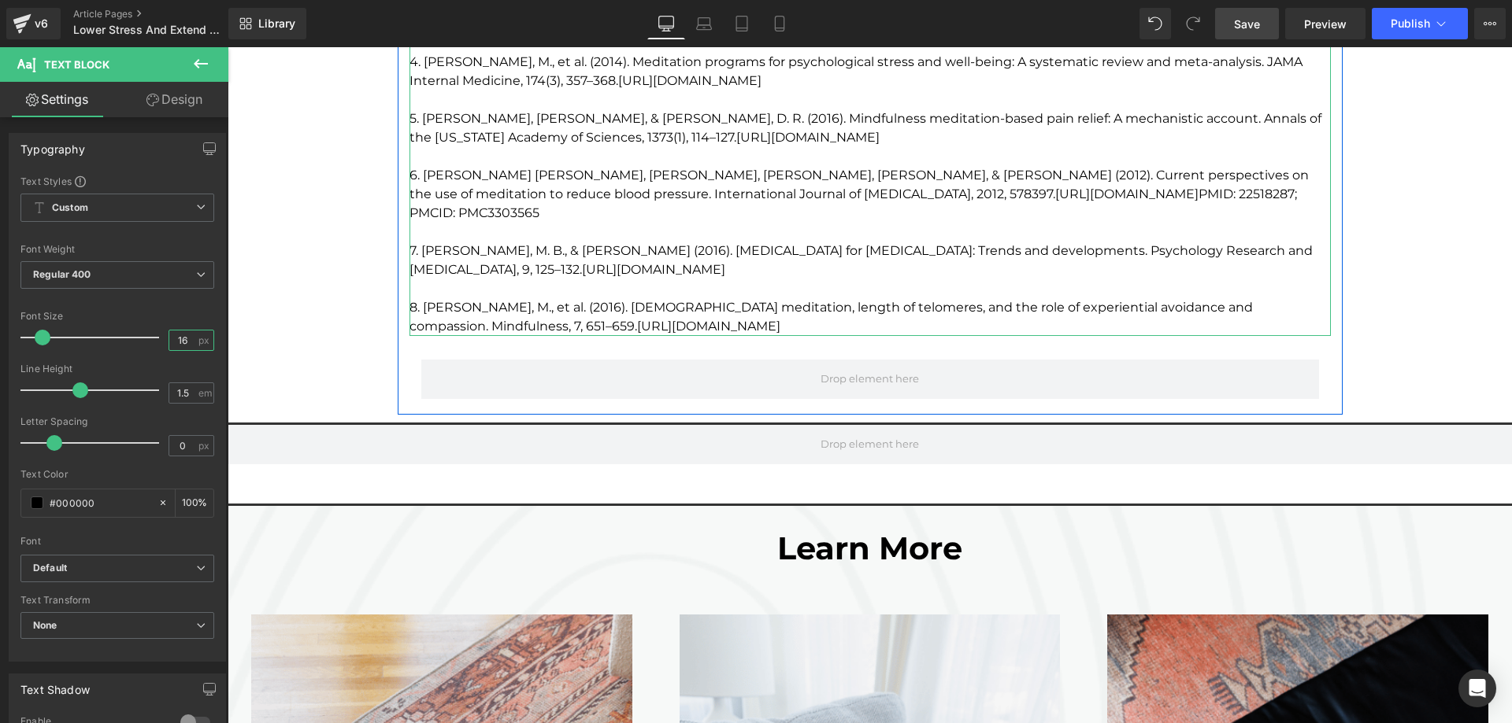
scroll to position [4566, 0]
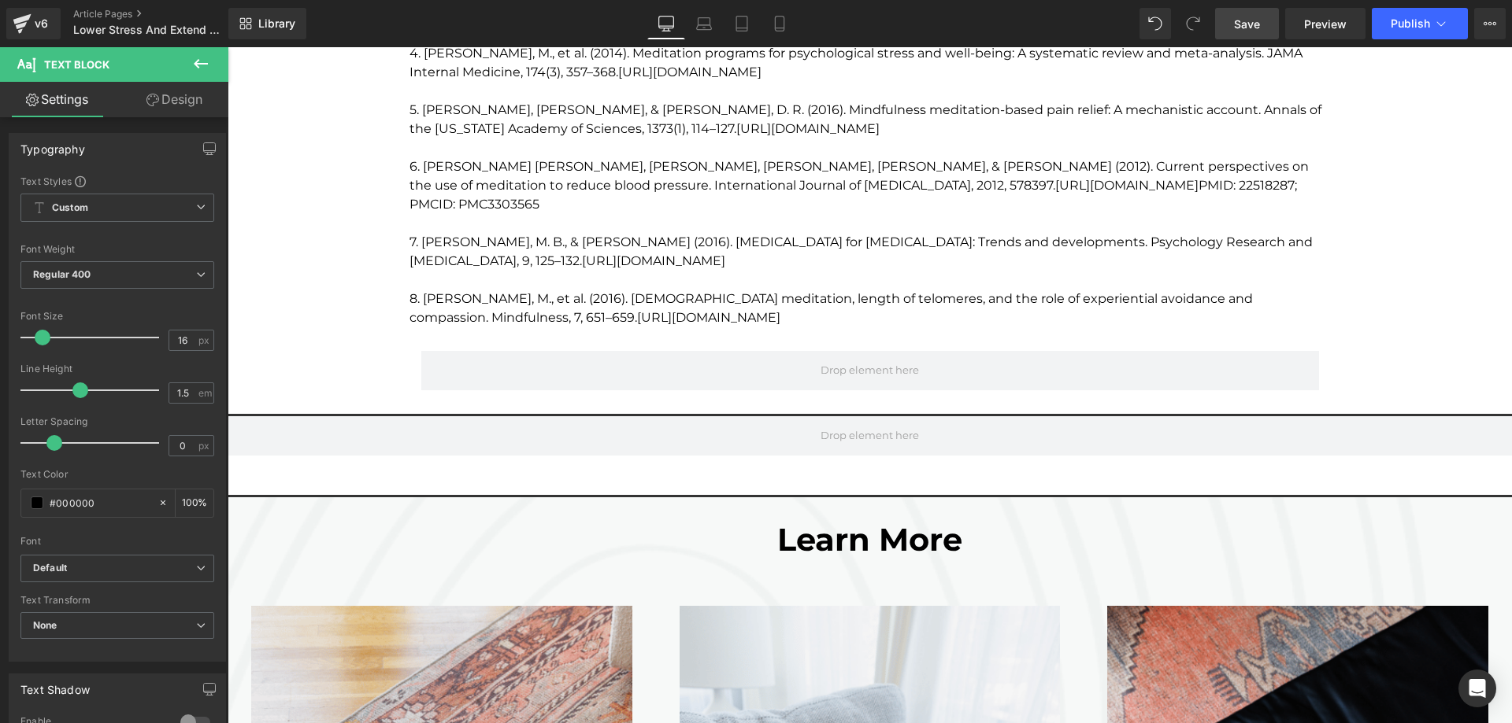
click at [1247, 35] on link "Save" at bounding box center [1247, 23] width 64 height 31
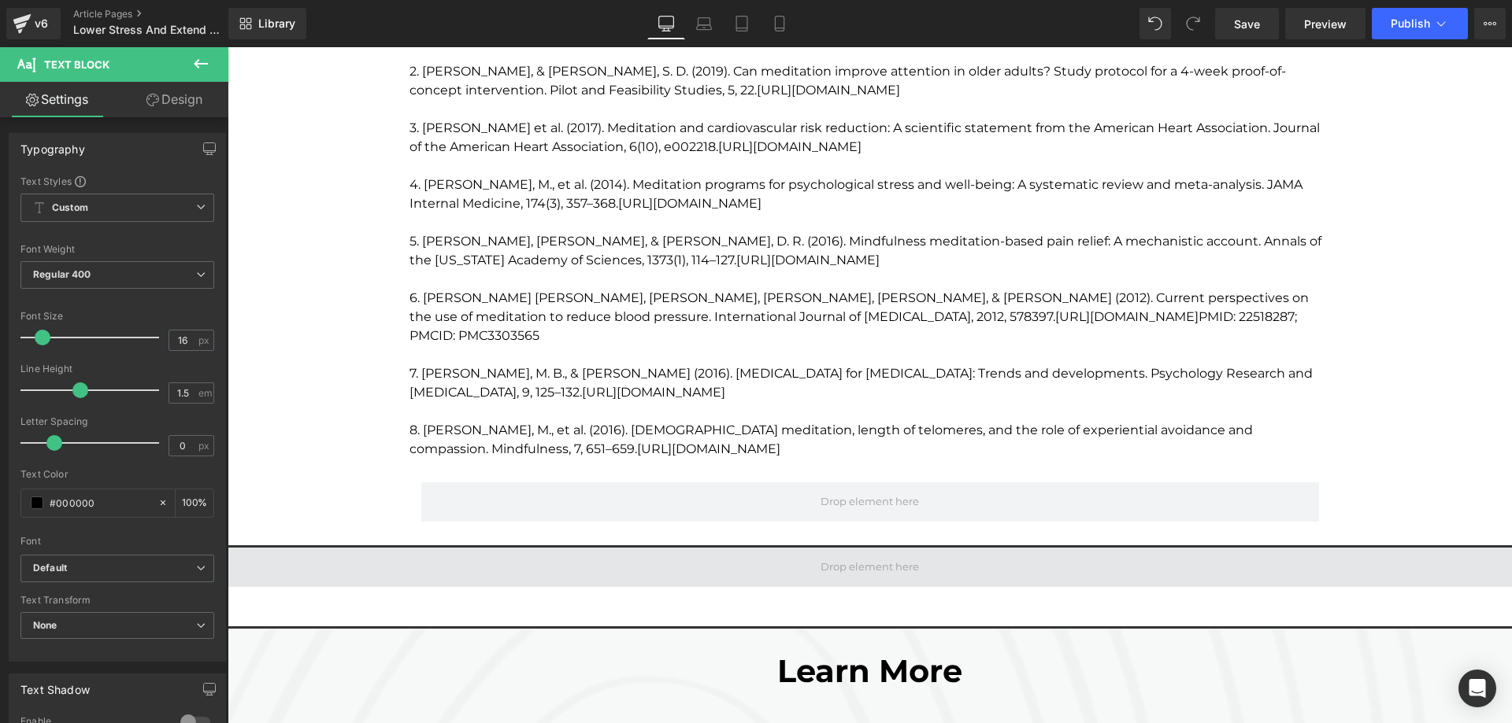
scroll to position [4330, 0]
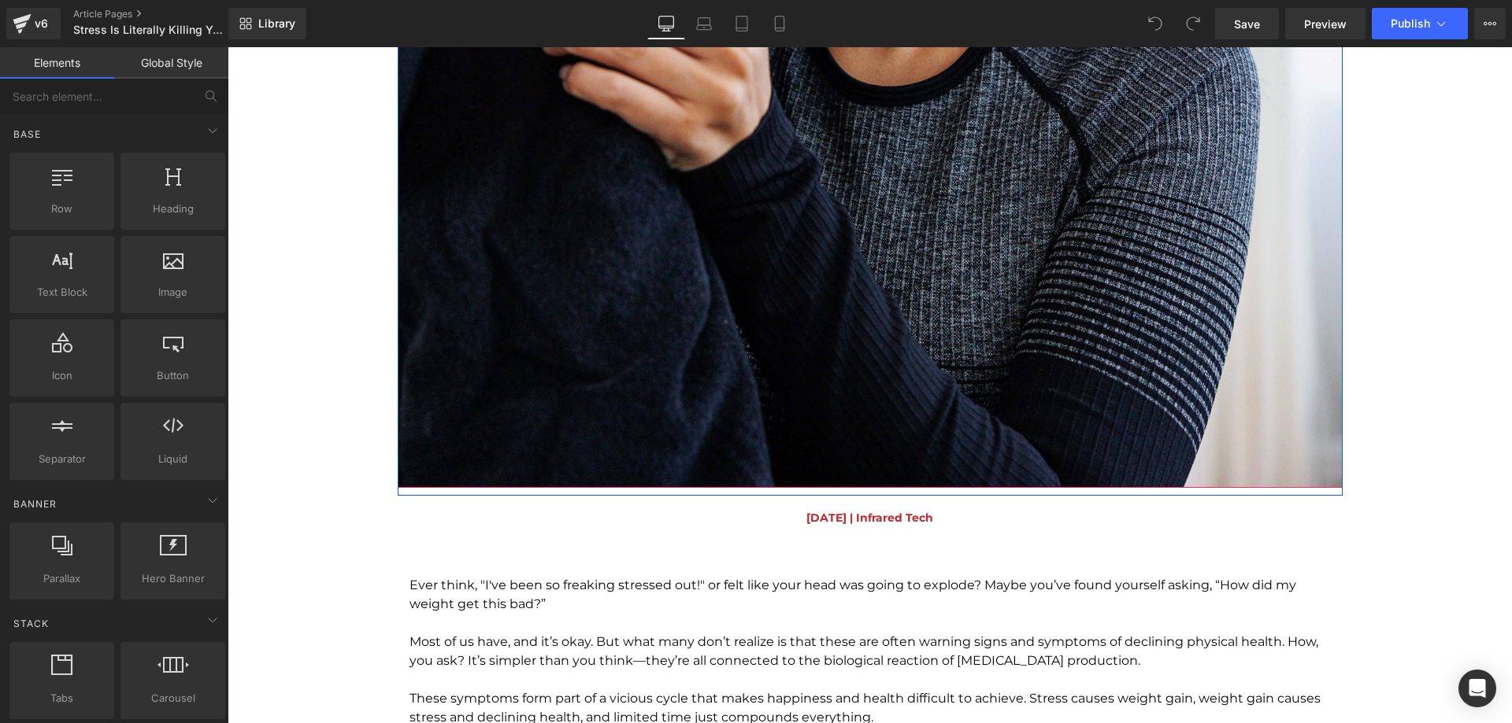
scroll to position [1653, 0]
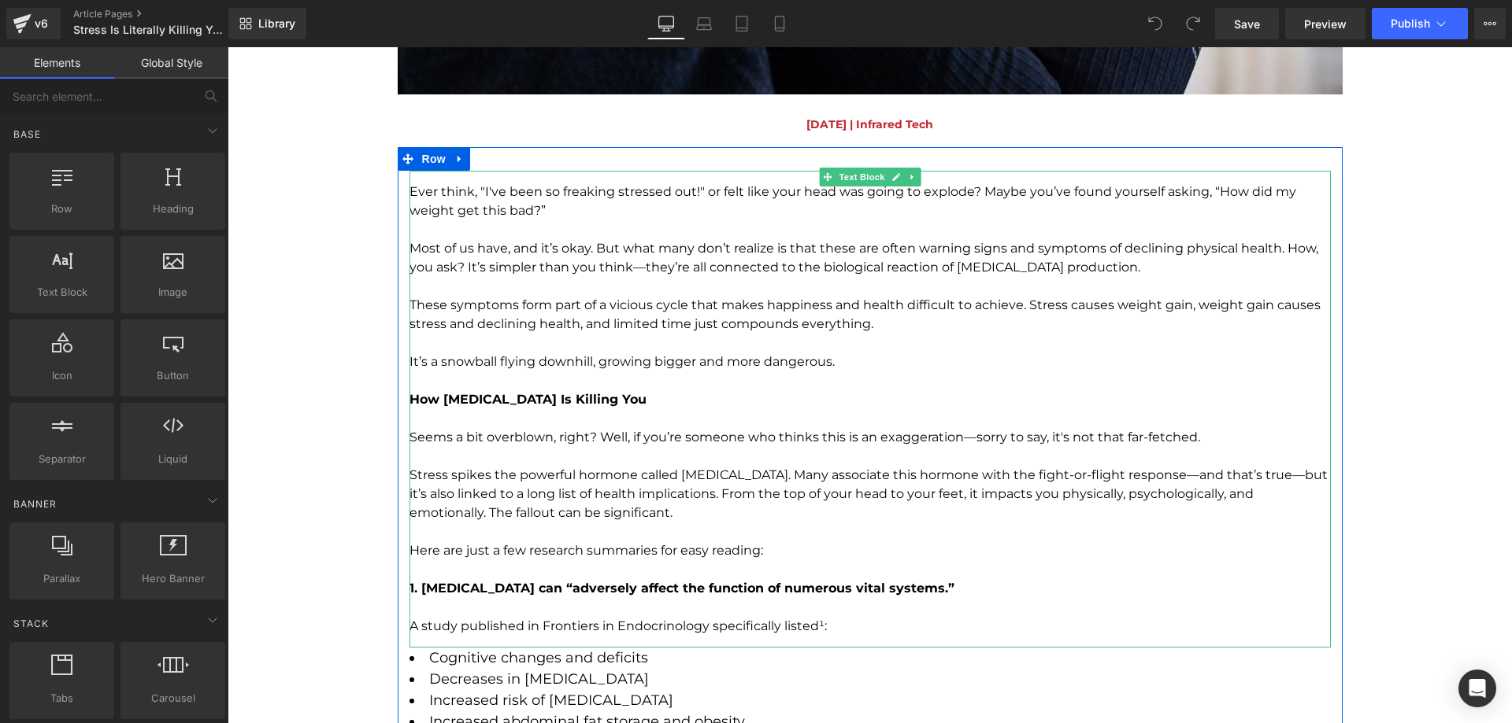
click at [638, 249] on p "Most of us have, and it’s okay. But what many don’t realize is that these are o…" at bounding box center [869, 258] width 921 height 38
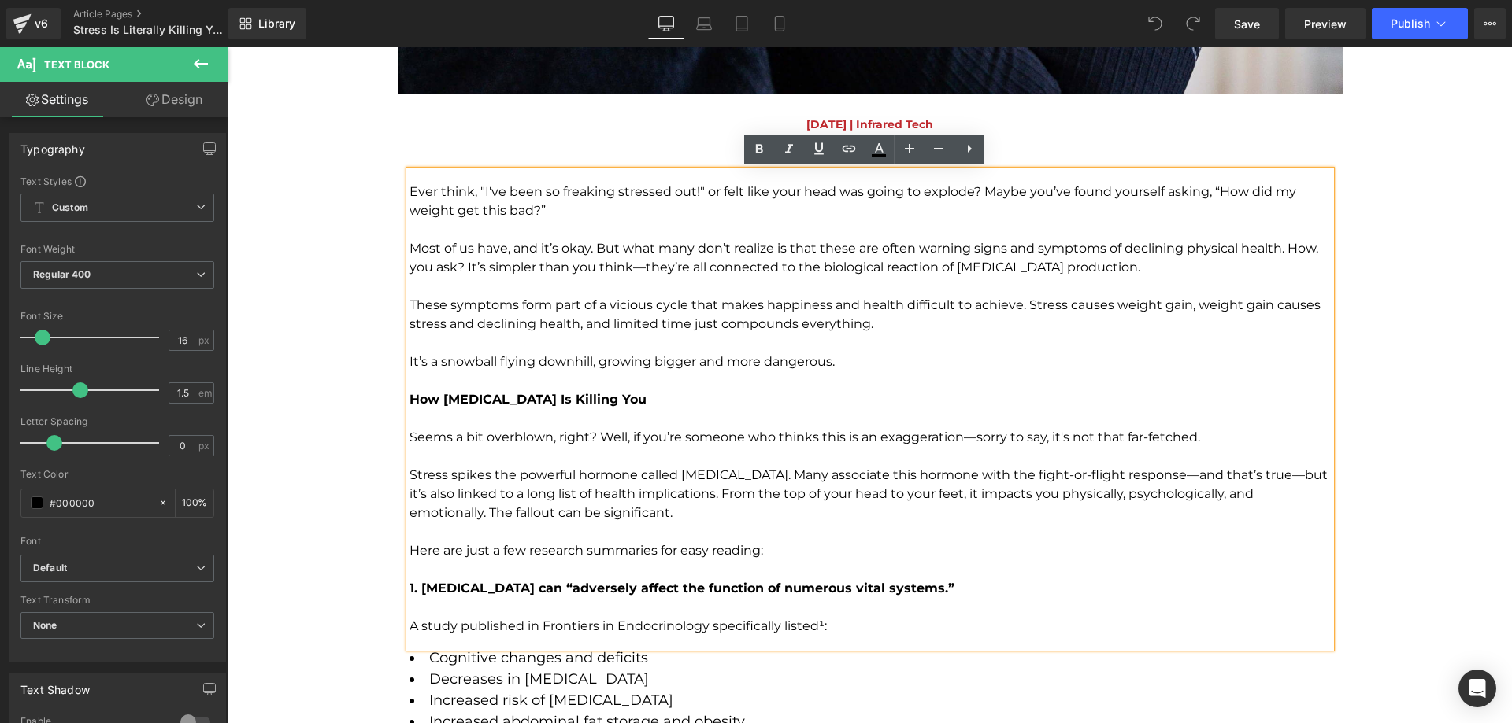
scroll to position [1889, 0]
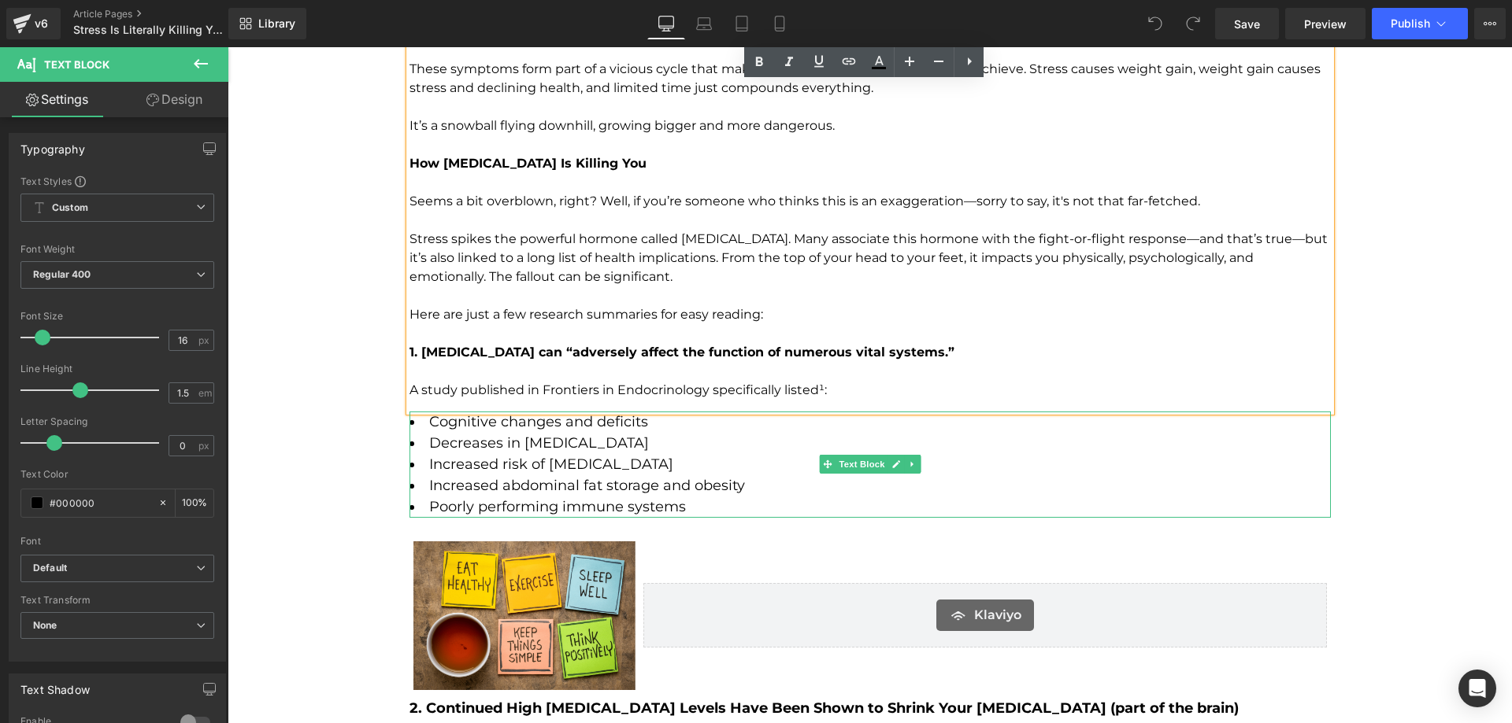
click at [646, 462] on li "Increased risk of diabetes" at bounding box center [869, 464] width 921 height 21
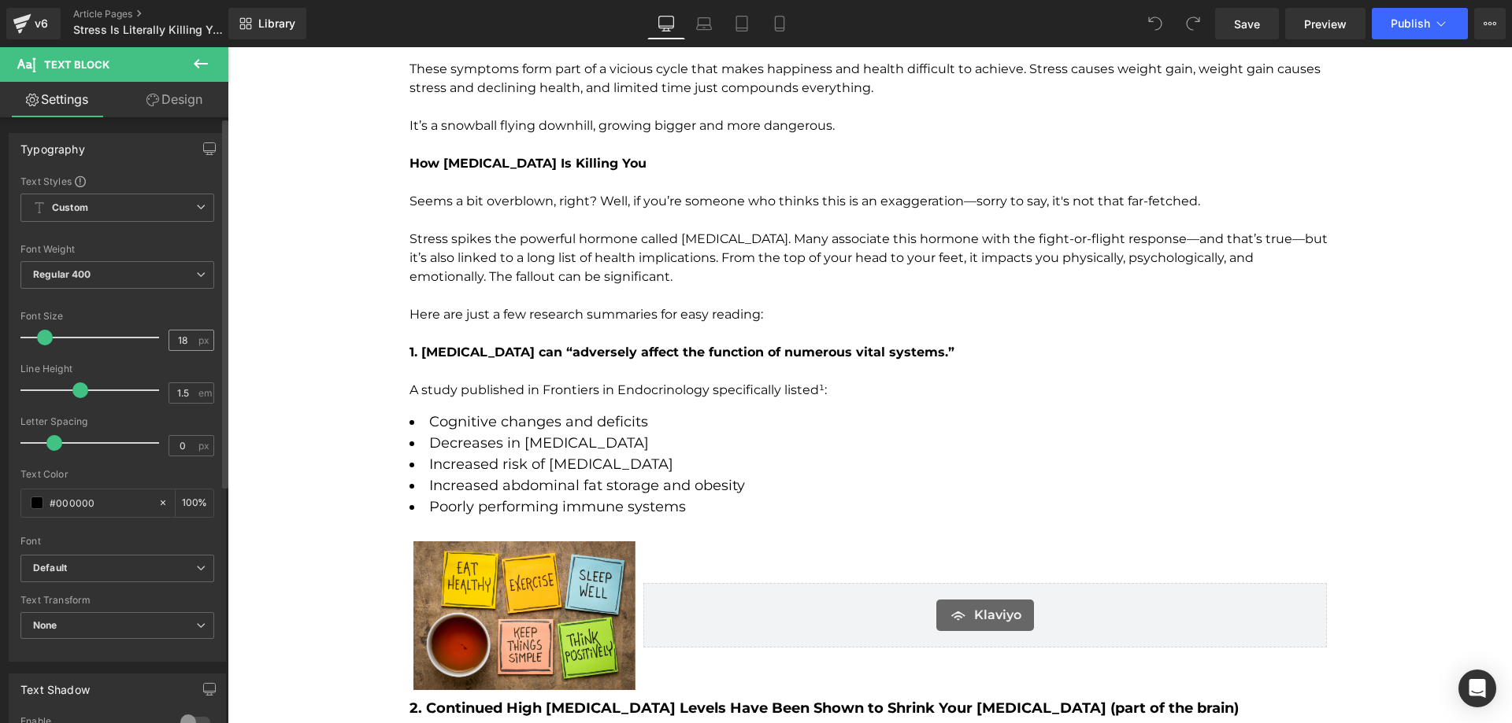
click at [174, 339] on input "18" at bounding box center [183, 341] width 28 height 20
type input "16"
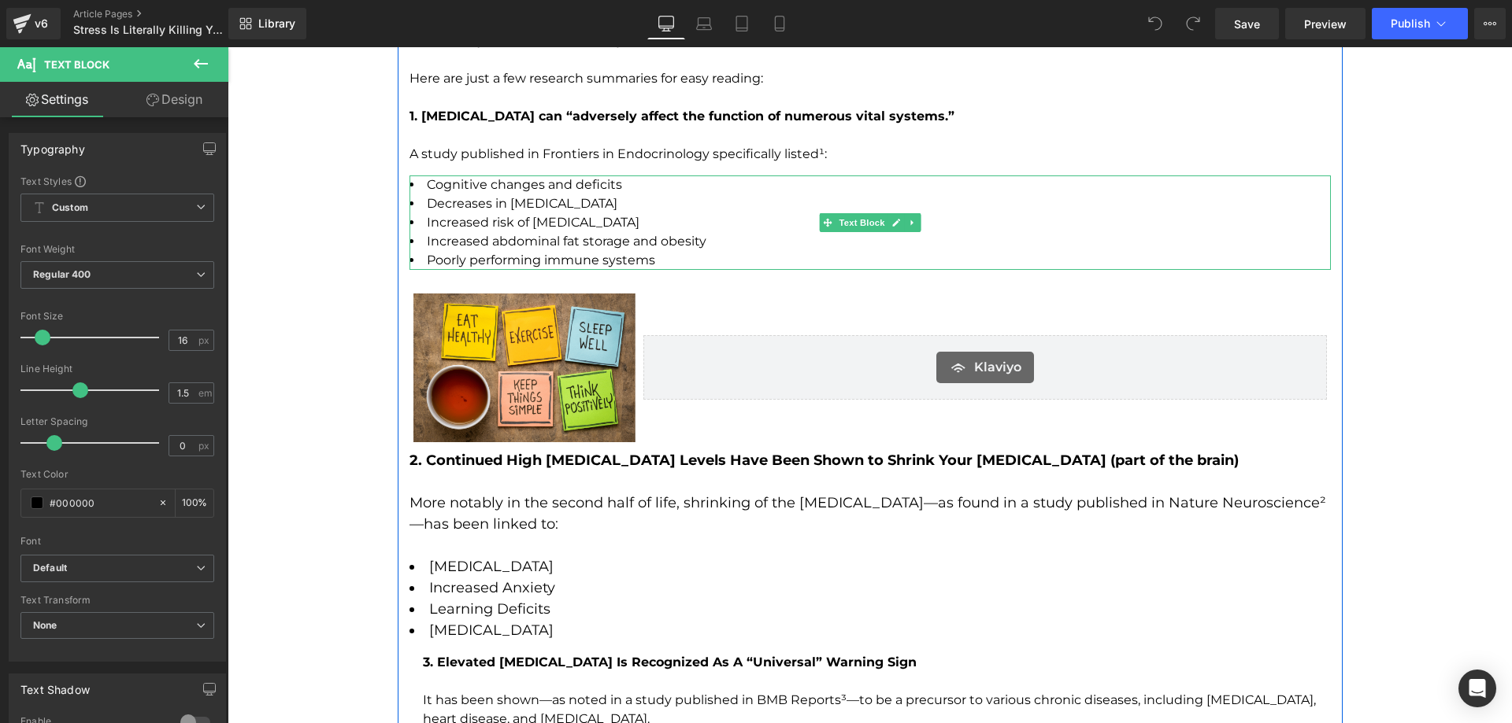
scroll to position [2204, 0]
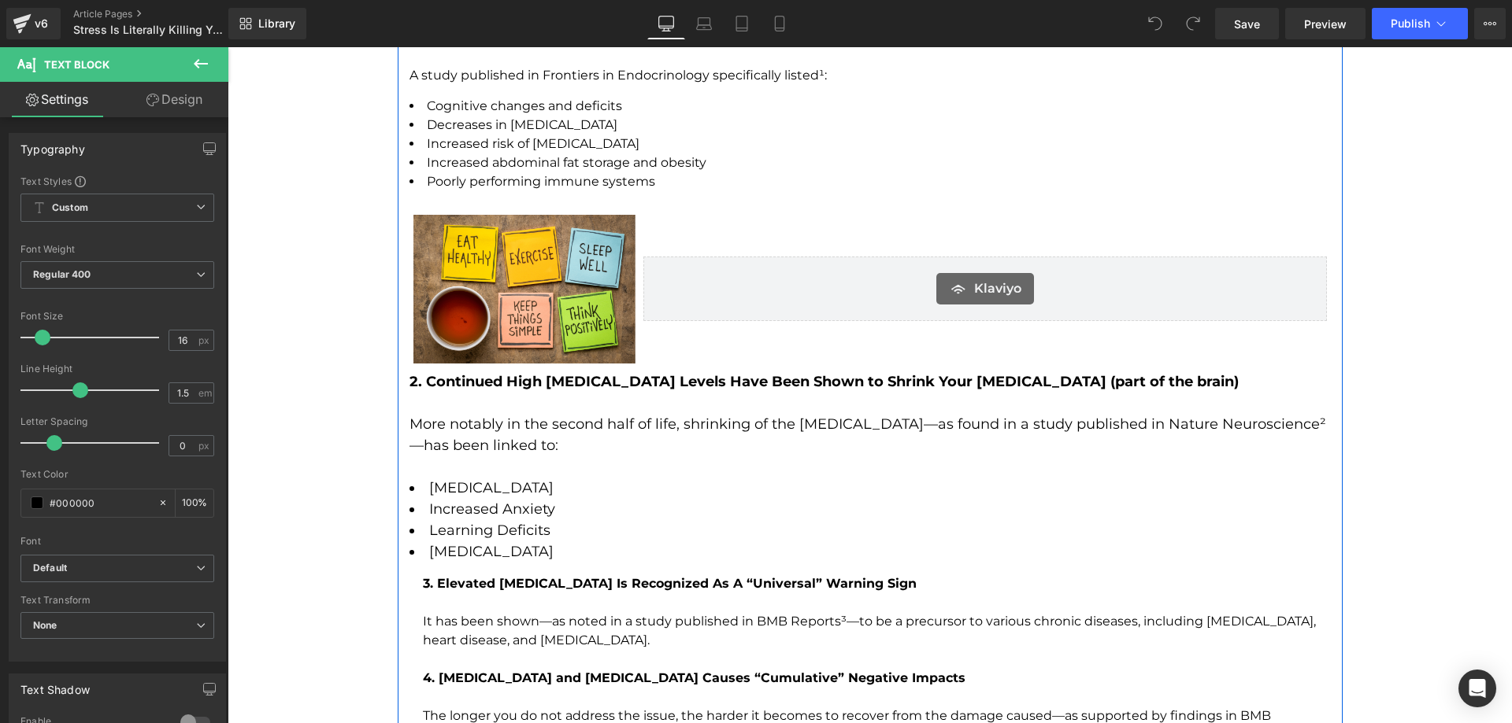
click at [665, 451] on p "More notably in the second half of life, shrinking of the hippocampus—as found …" at bounding box center [869, 435] width 921 height 43
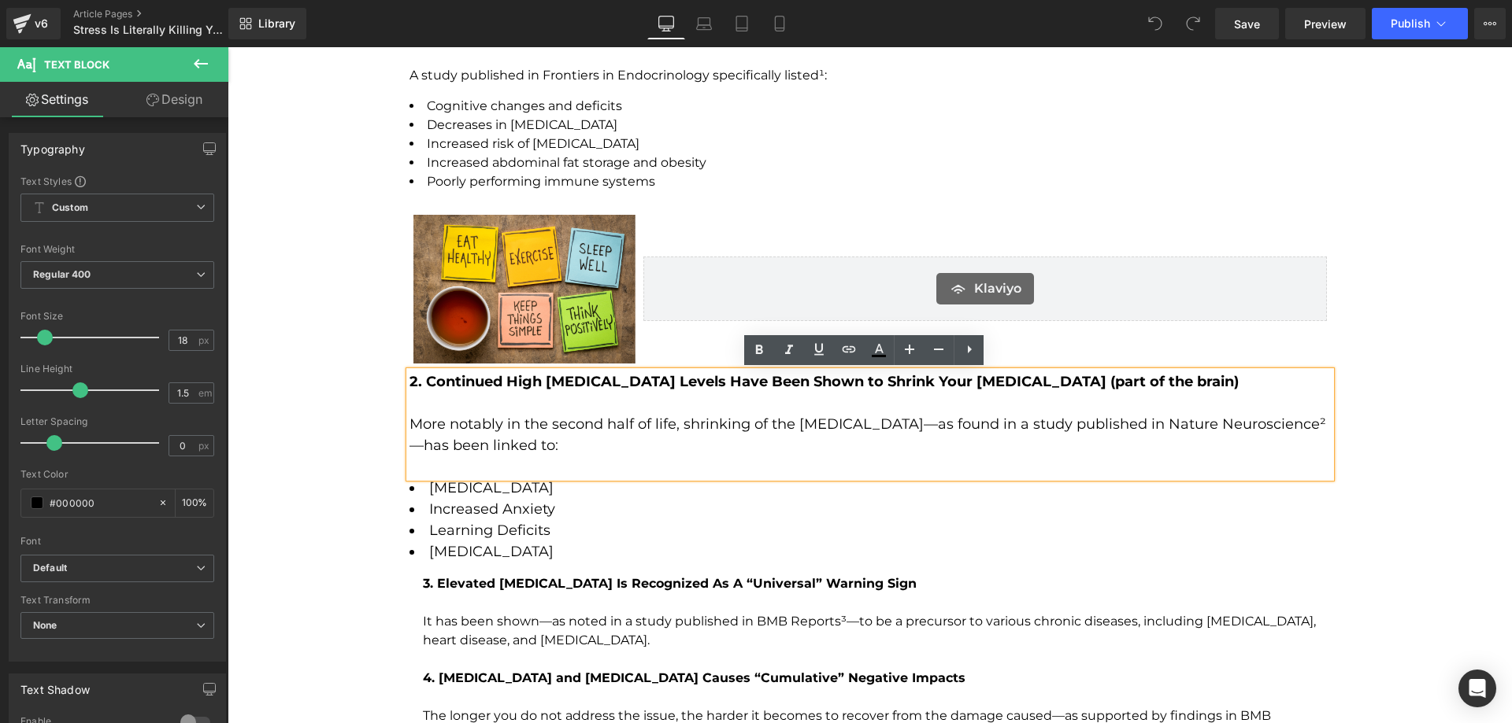
click at [585, 515] on li "Increased Anxiety" at bounding box center [869, 509] width 921 height 21
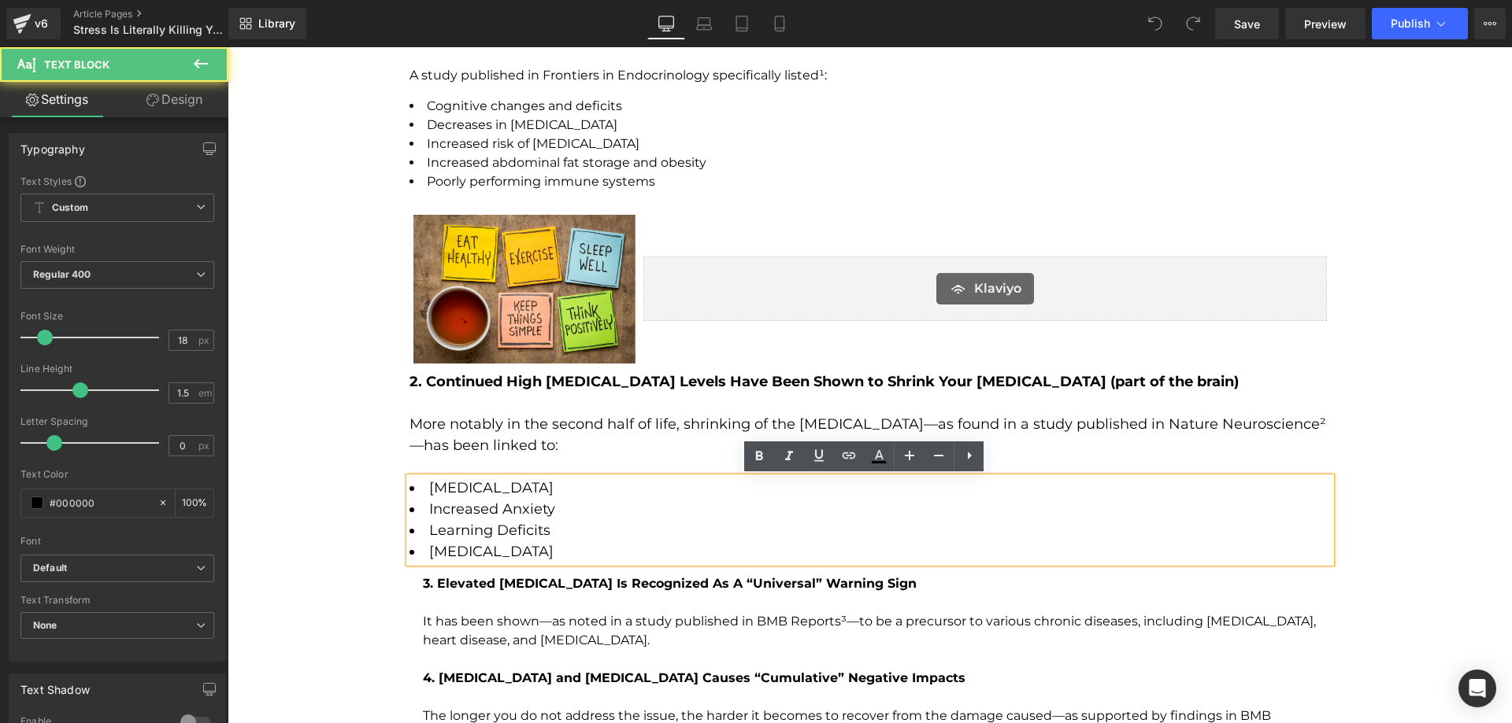
click at [584, 432] on p "More notably in the second half of life, shrinking of the [MEDICAL_DATA]—as fou…" at bounding box center [869, 435] width 921 height 43
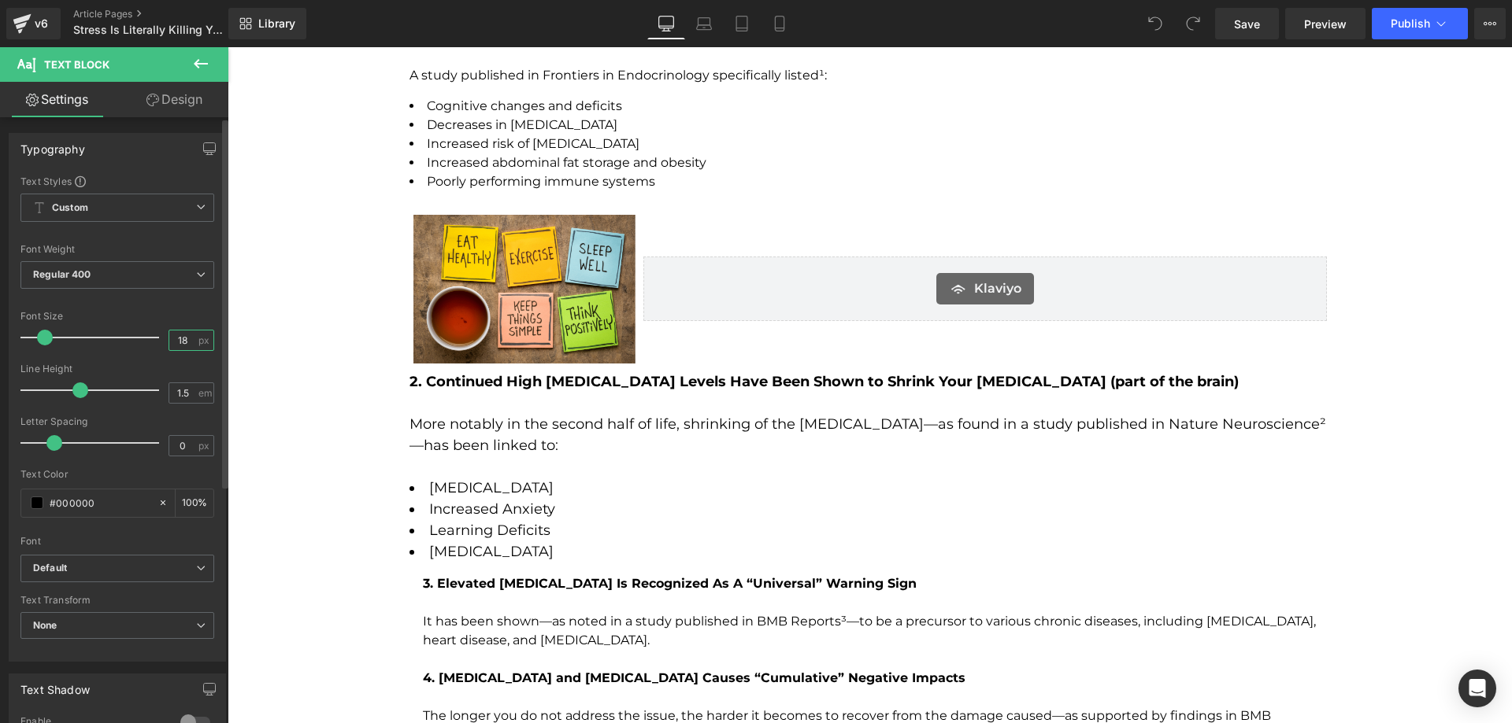
click at [179, 340] on input "18" at bounding box center [183, 341] width 28 height 20
type input "16"
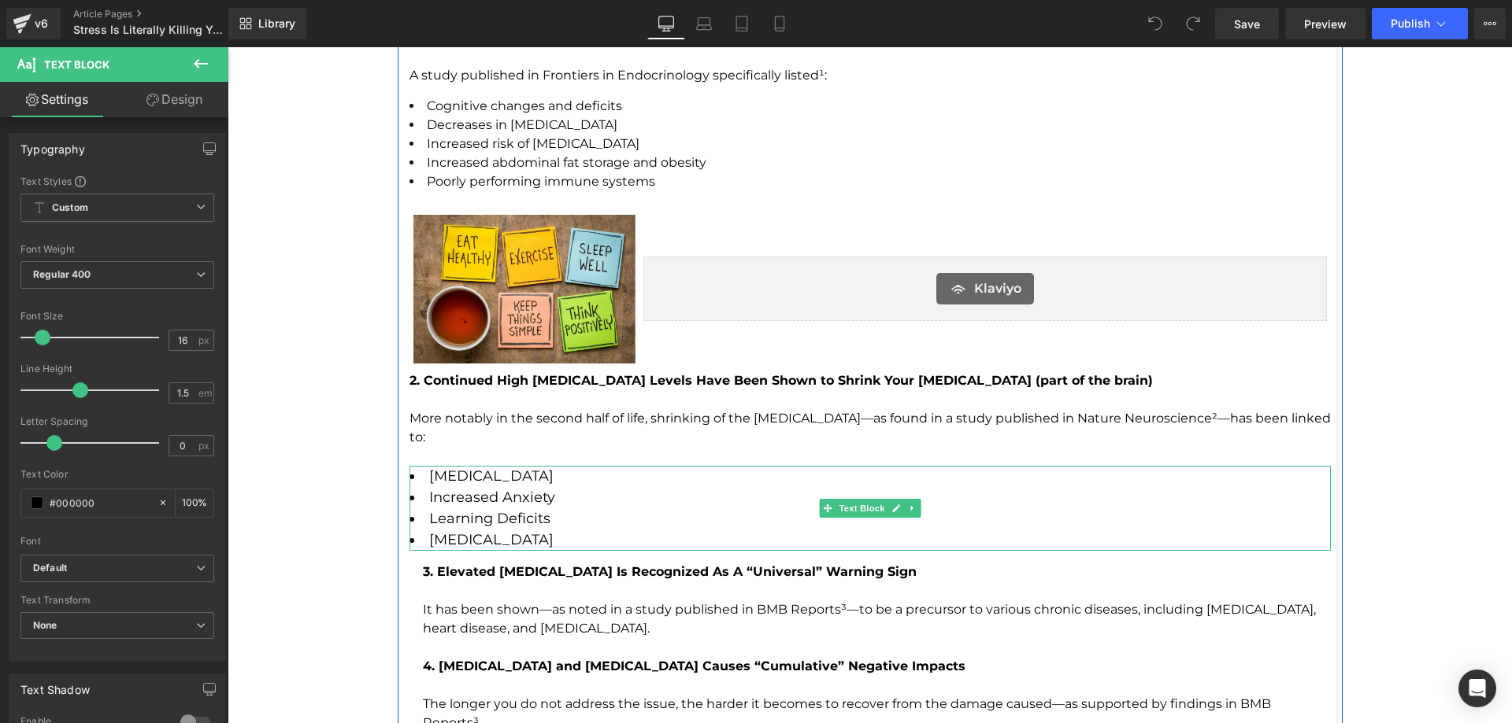
click at [476, 487] on li "Increased Anxiety" at bounding box center [869, 497] width 921 height 21
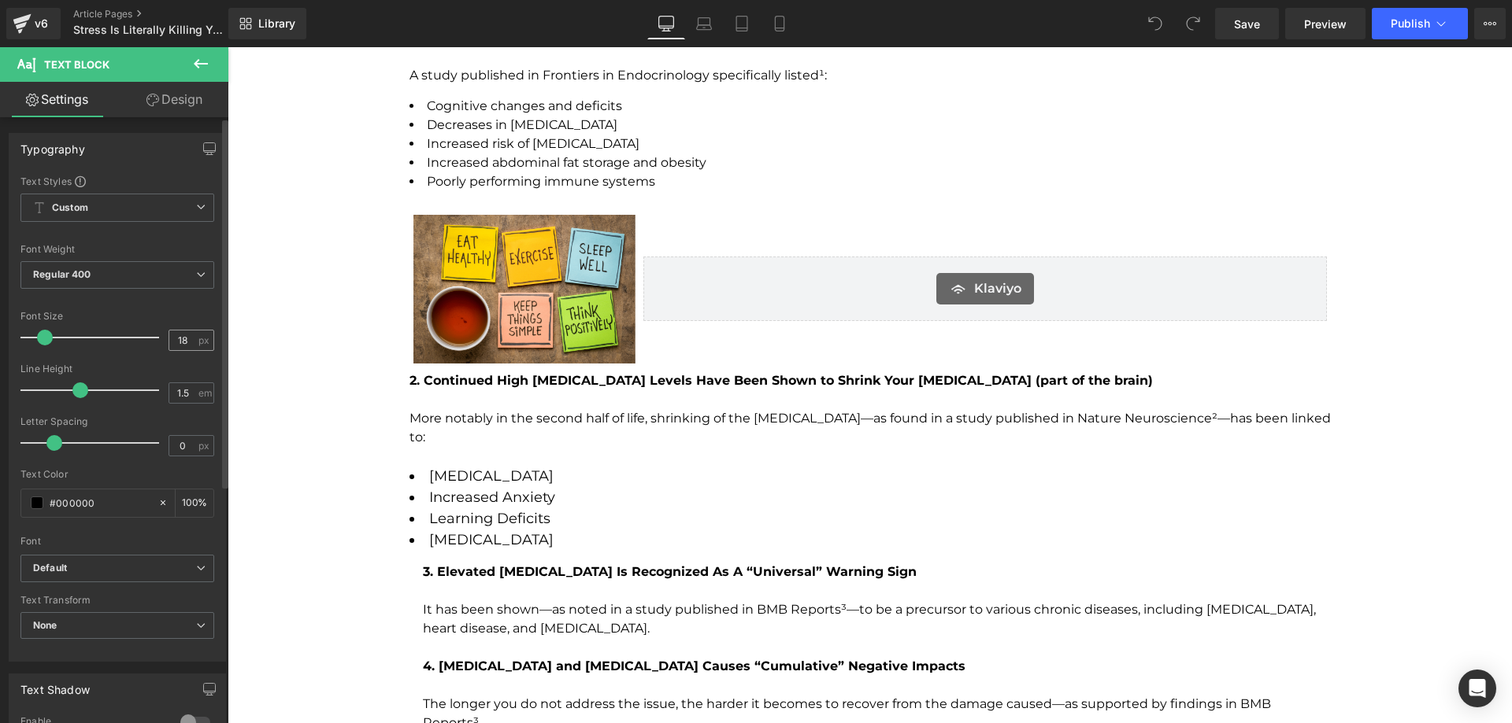
click at [180, 341] on input "18" at bounding box center [183, 341] width 28 height 20
type input "16"
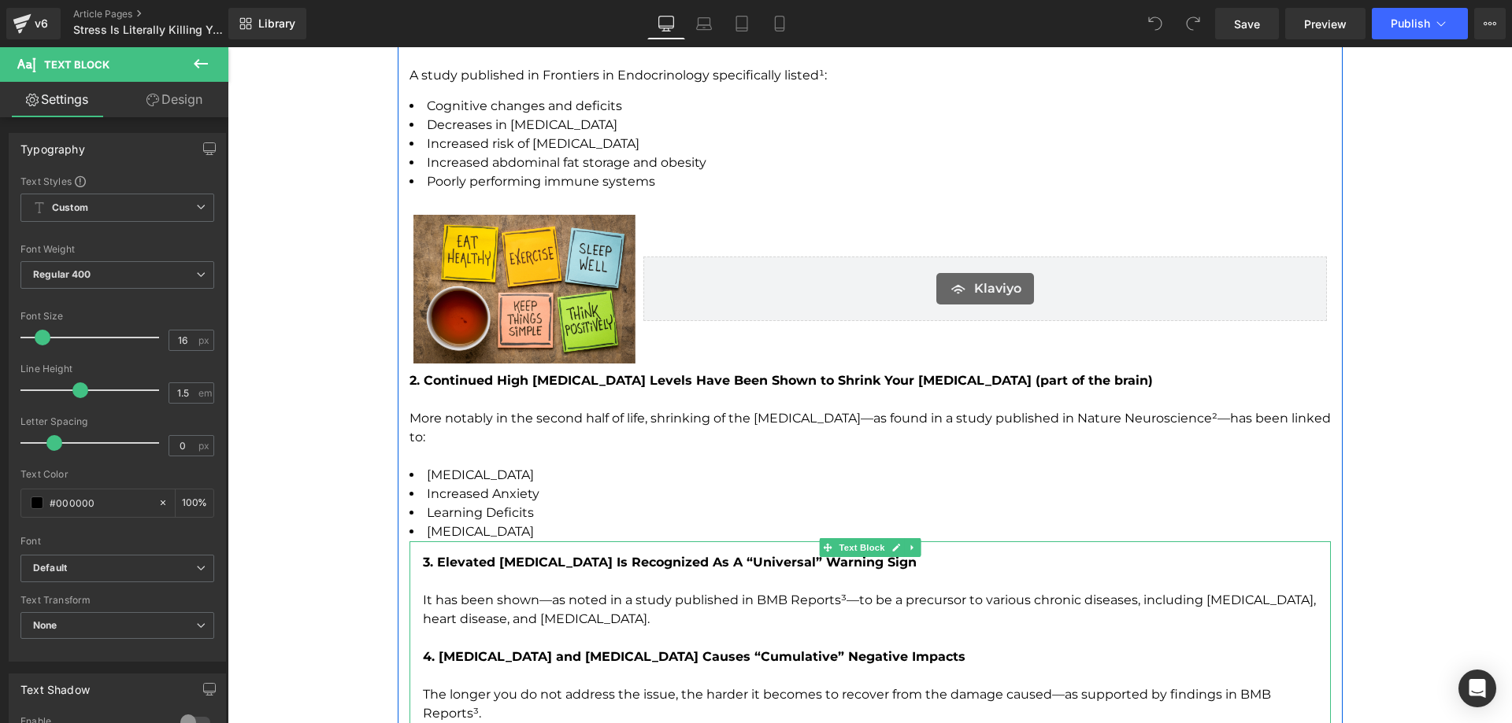
click at [636, 555] on b "3. Elevated [MEDICAL_DATA] Is Recognized As A “Universal” Warning Sign" at bounding box center [670, 562] width 494 height 15
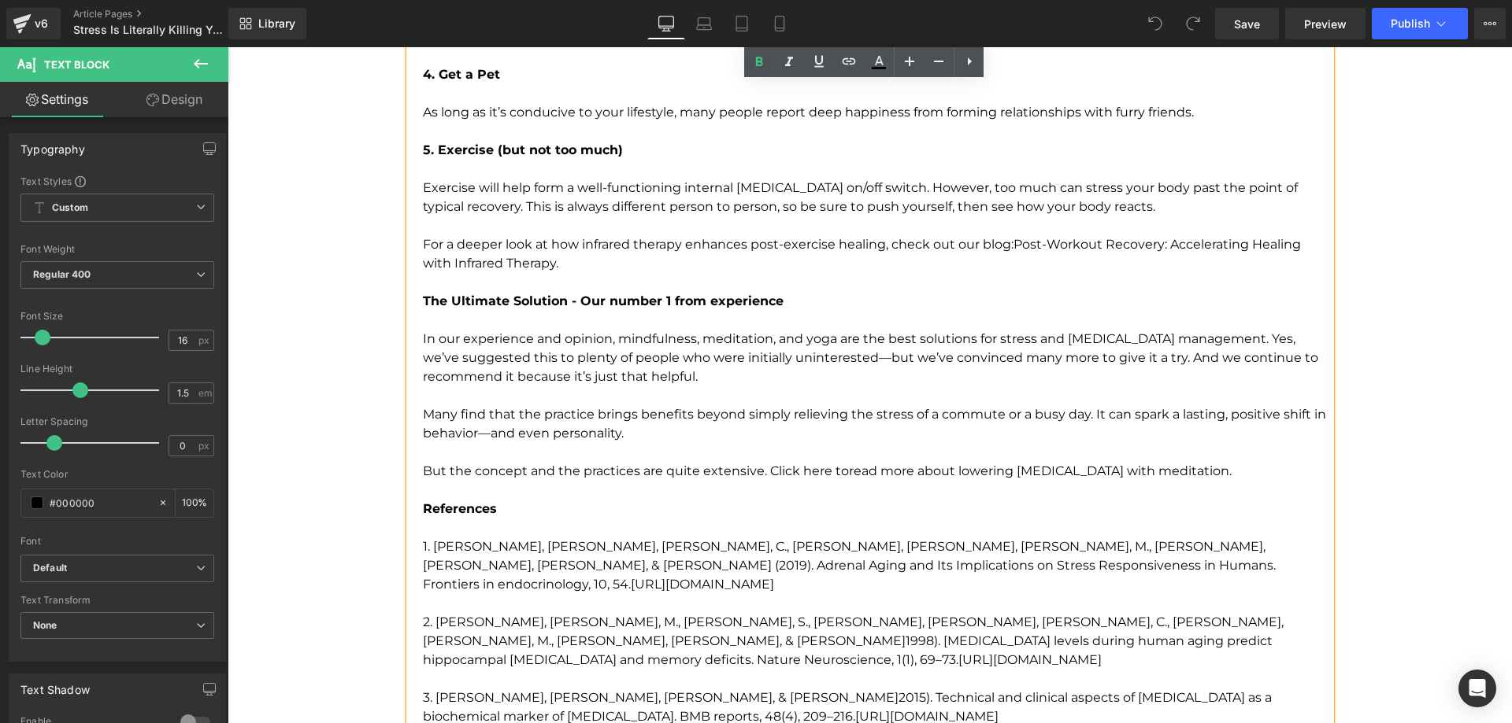
scroll to position [4330, 0]
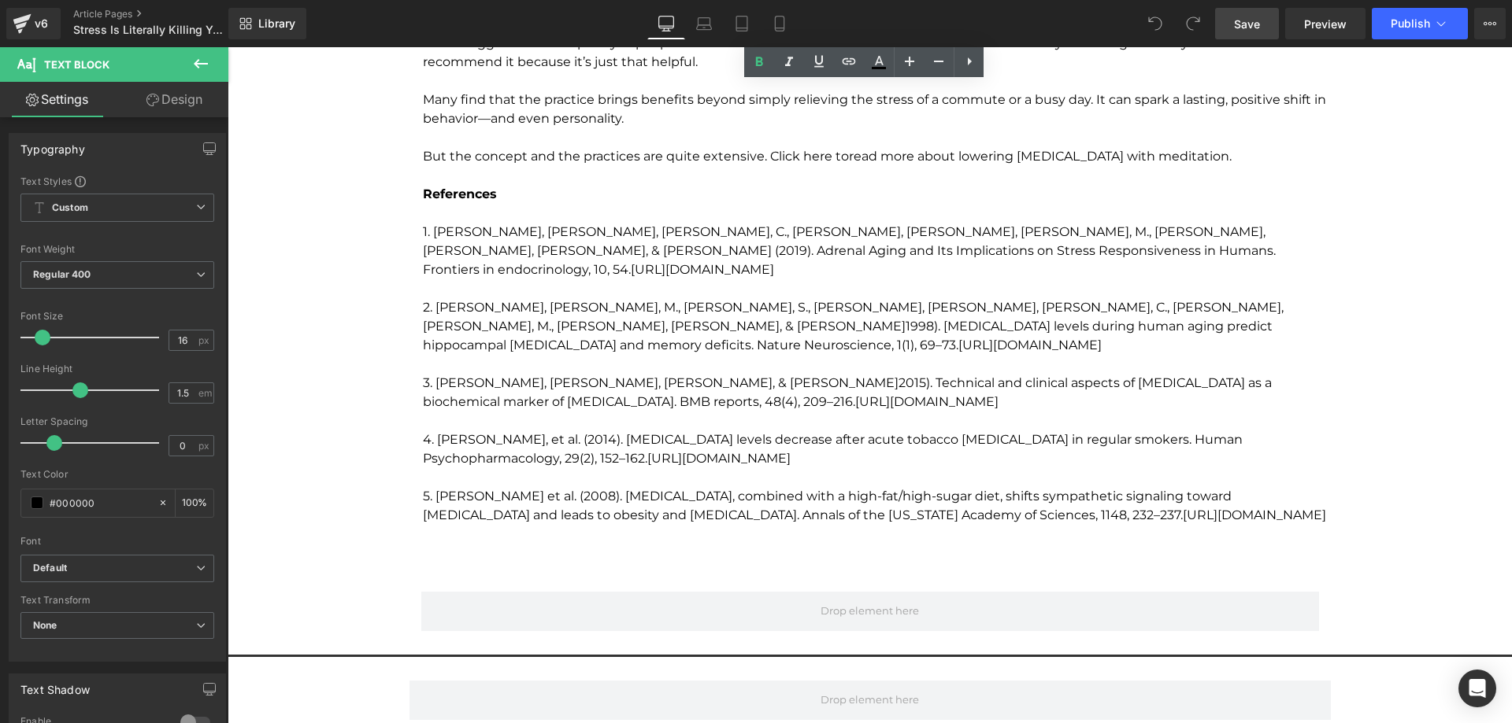
click at [1253, 30] on span "Save" at bounding box center [1247, 24] width 26 height 17
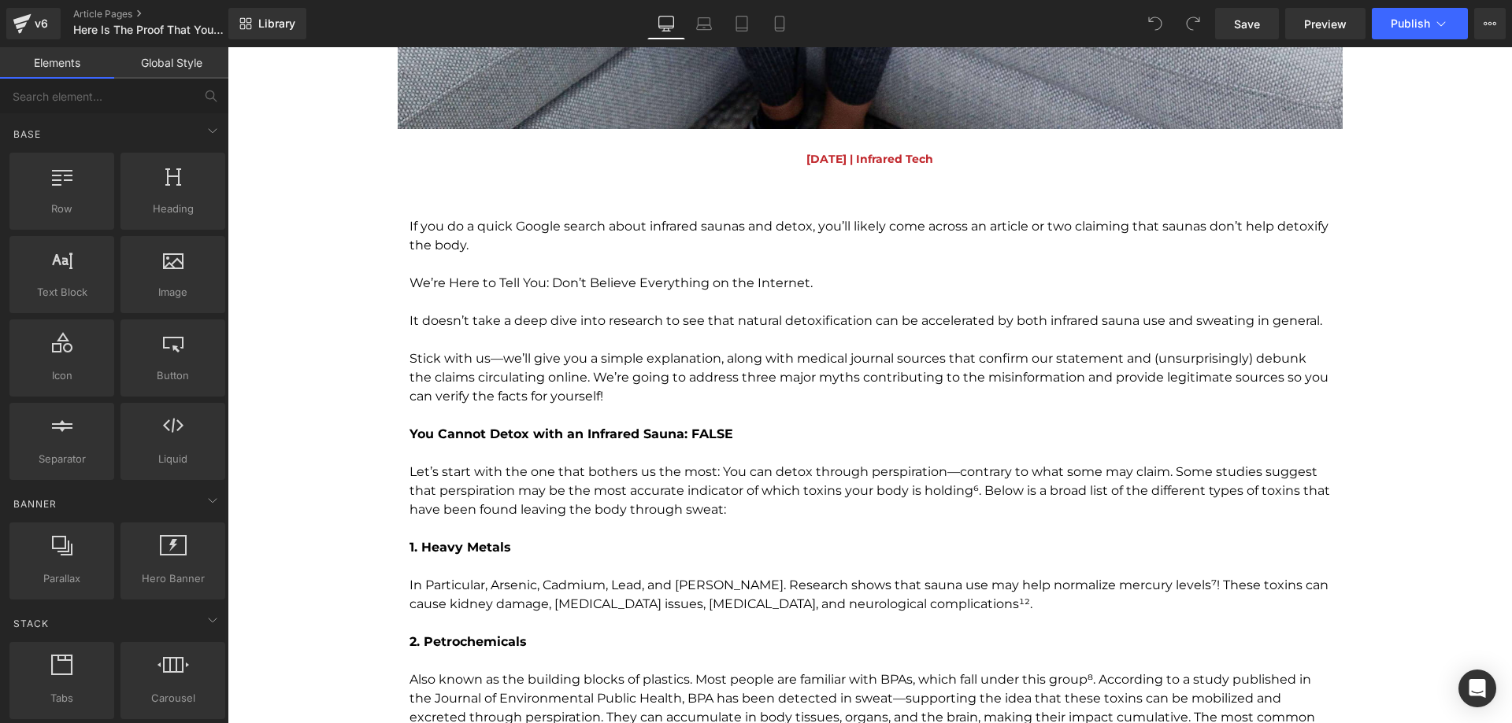
scroll to position [1732, 0]
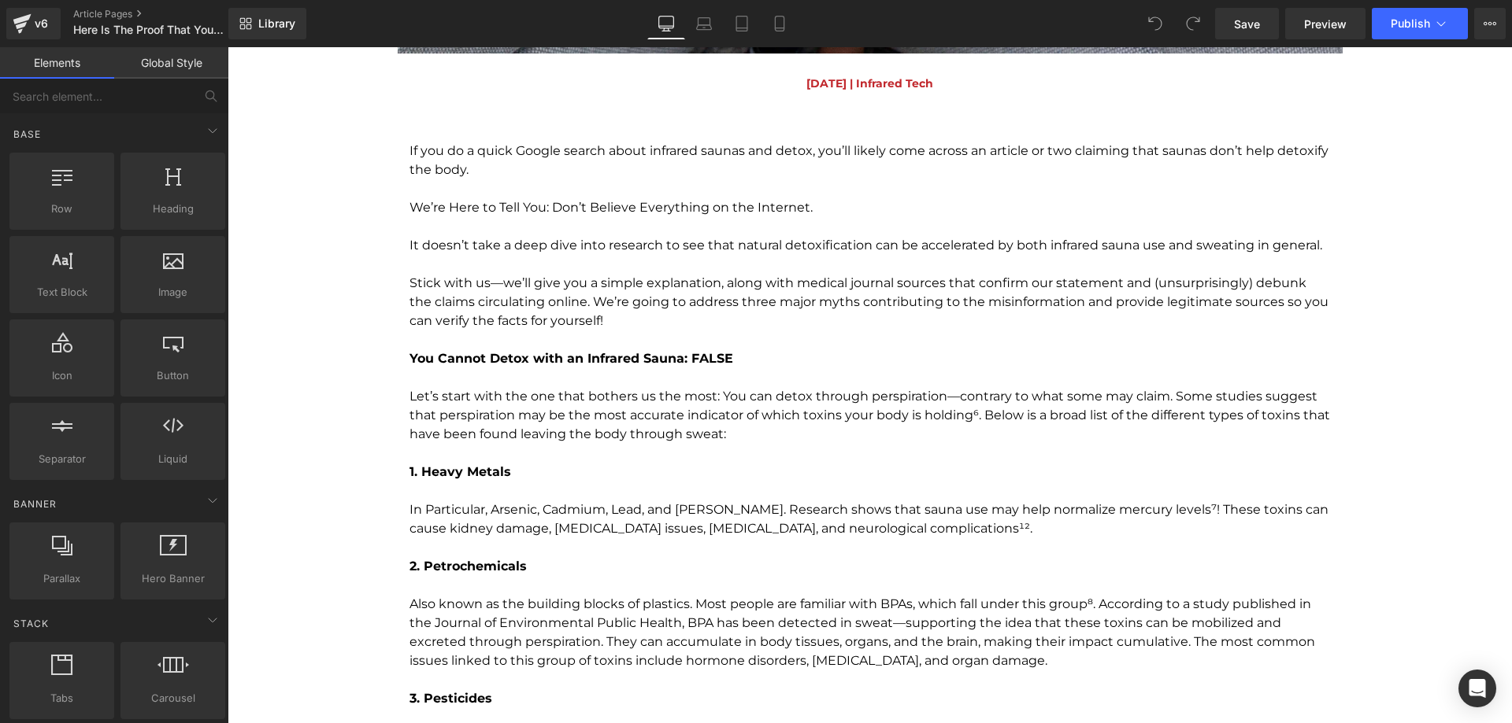
click at [693, 224] on p "To enrich screen reader interactions, please activate Accessibility in Grammarl…" at bounding box center [869, 226] width 921 height 19
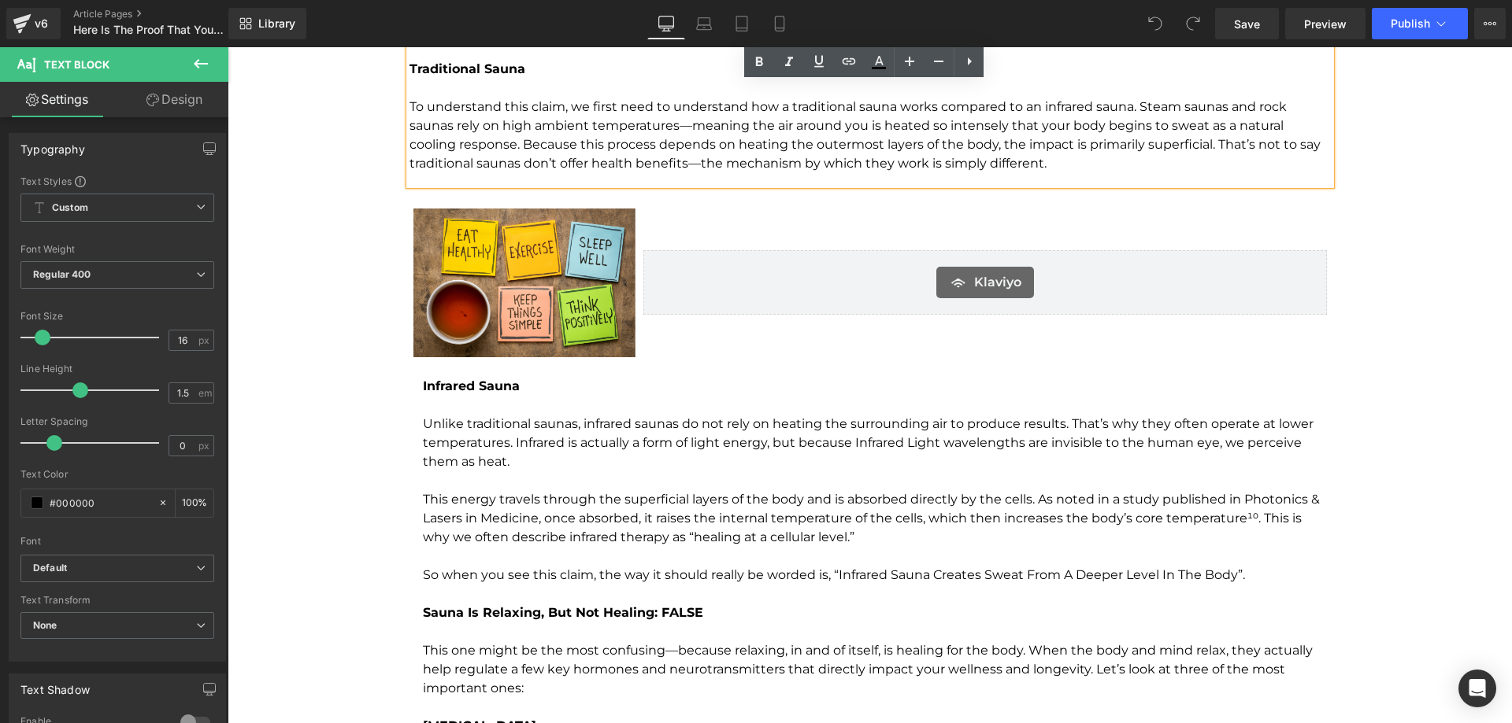
scroll to position [3070, 0]
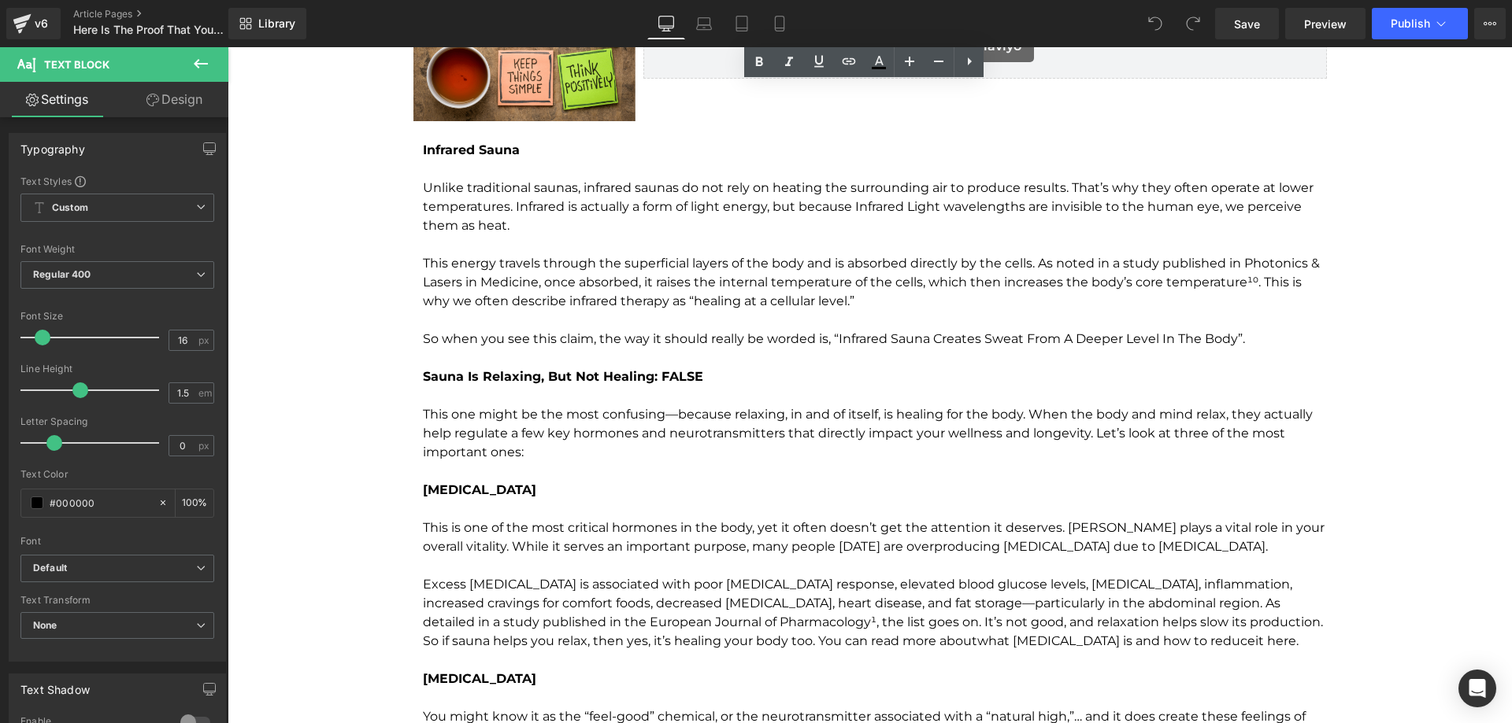
click at [655, 273] on p "This energy travels through the superficial layers of the body and is absorbed …" at bounding box center [877, 282] width 908 height 57
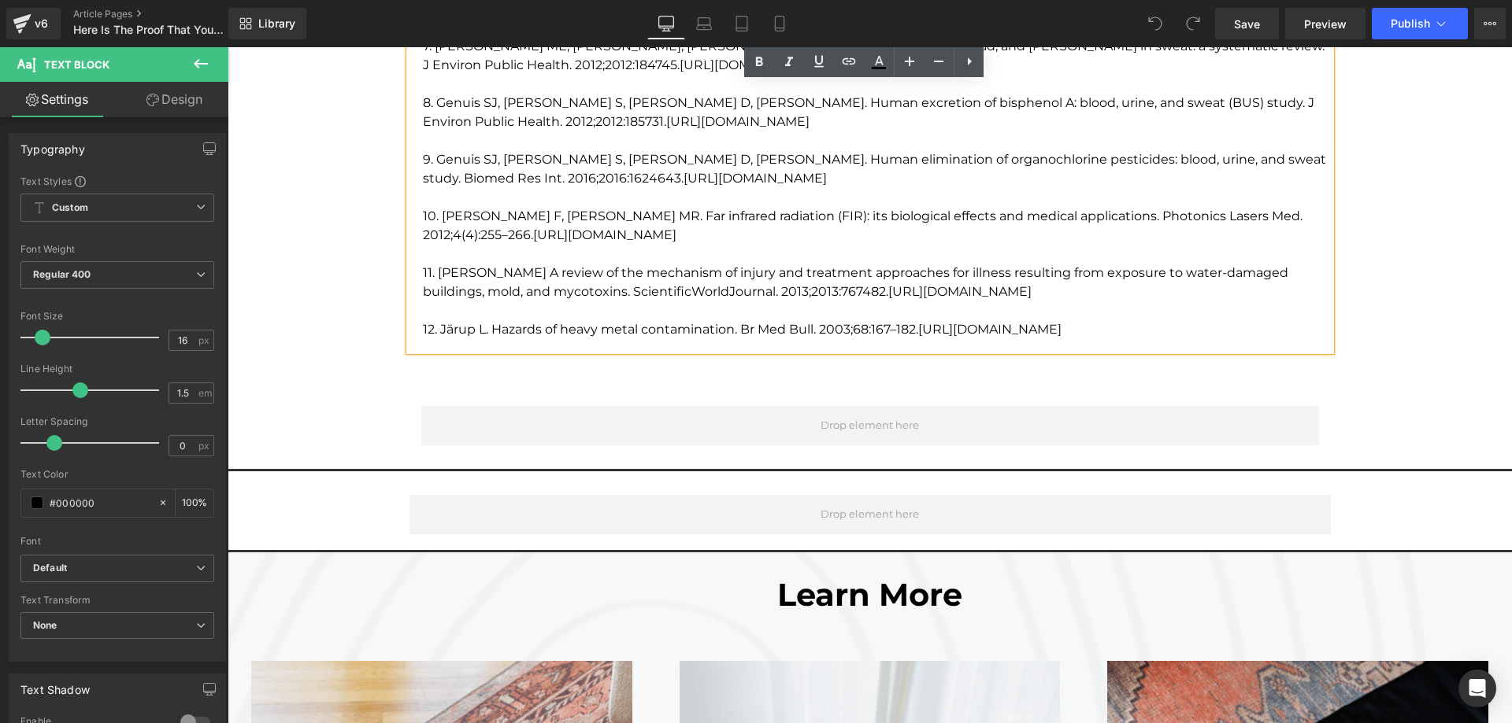
scroll to position [4802, 0]
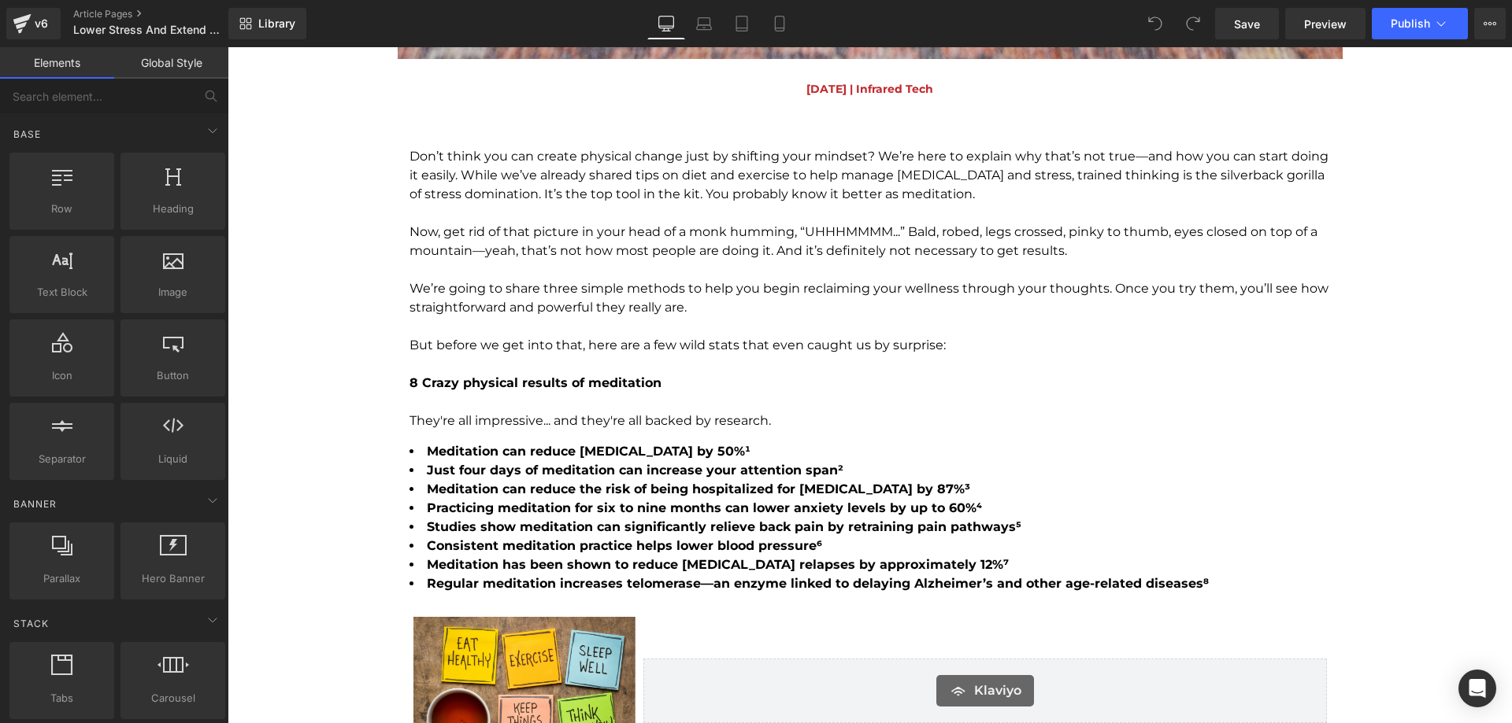
scroll to position [1811, 0]
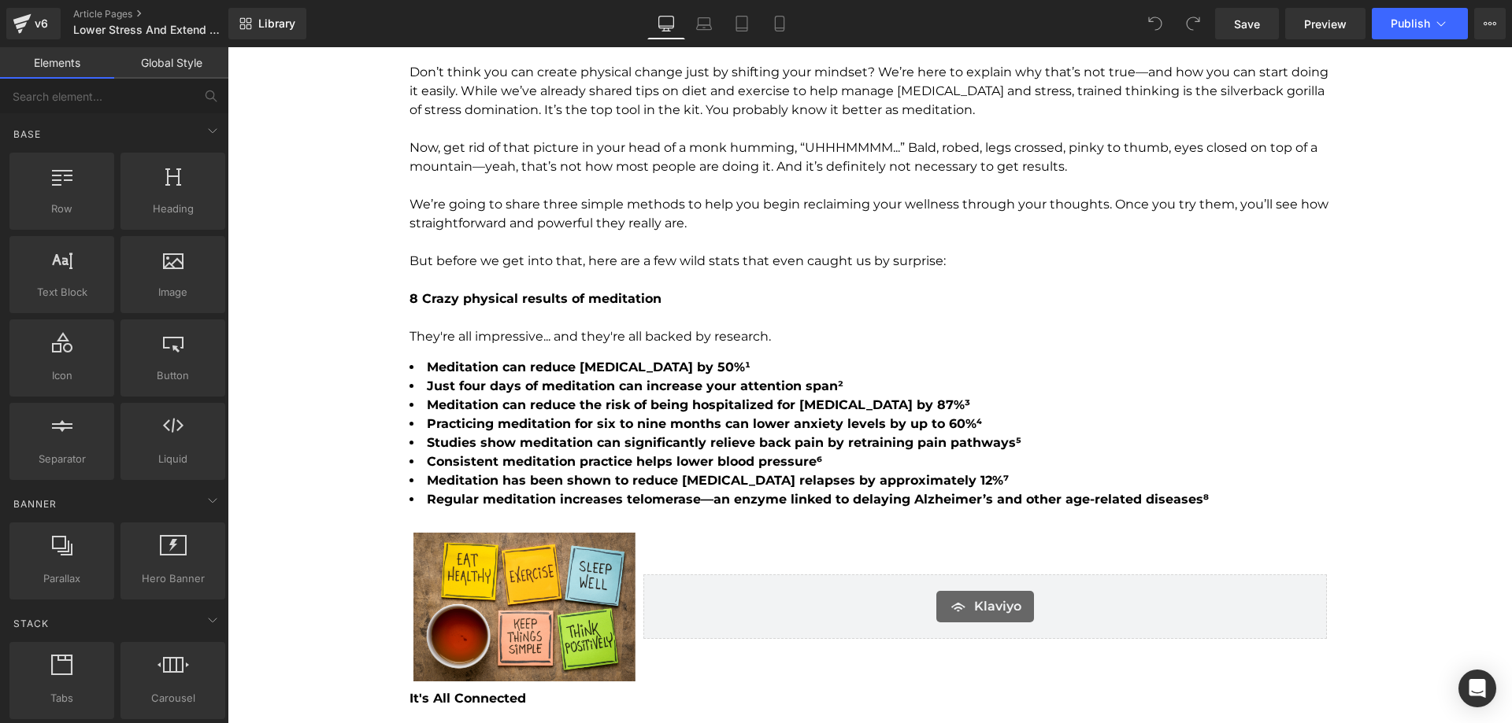
click at [768, 188] on p "To enrich screen reader interactions, please activate Accessibility in Grammarl…" at bounding box center [869, 185] width 921 height 19
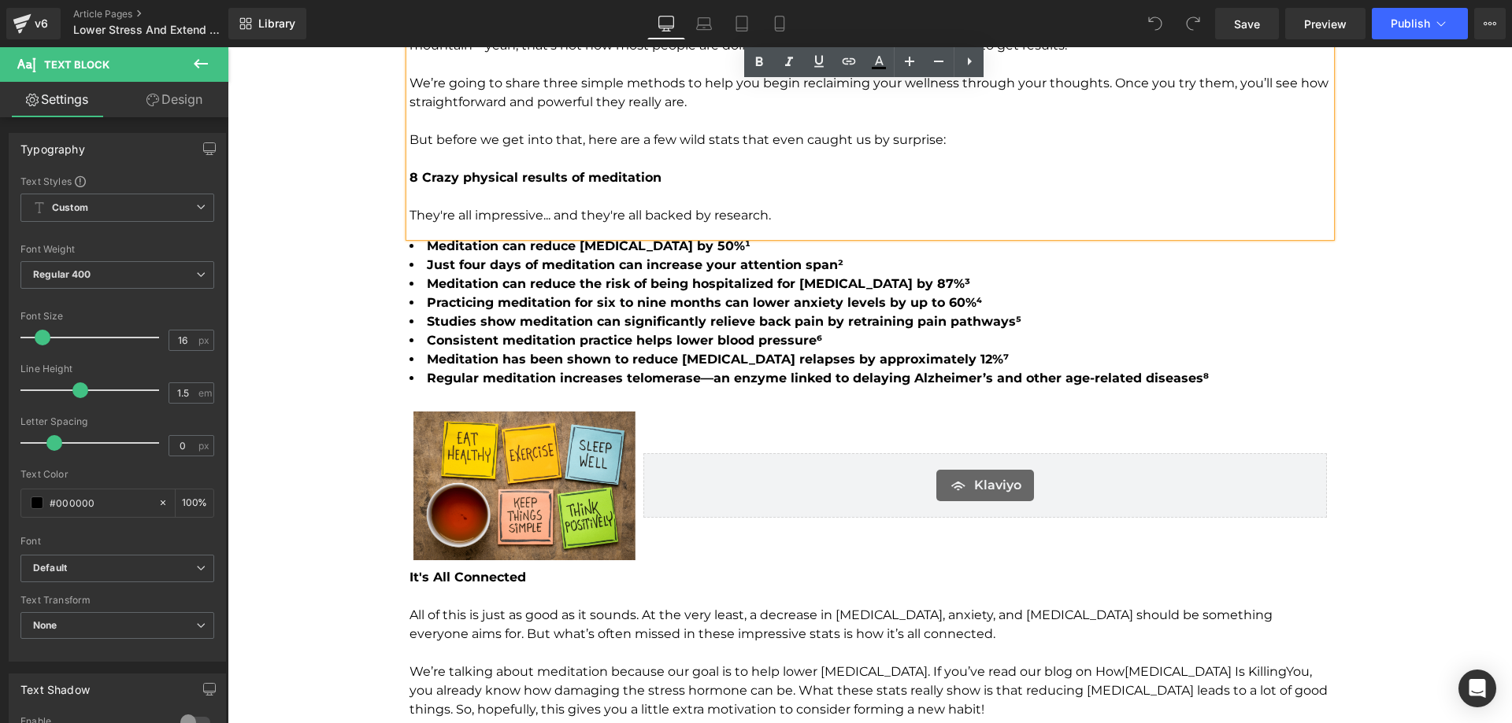
scroll to position [2047, 0]
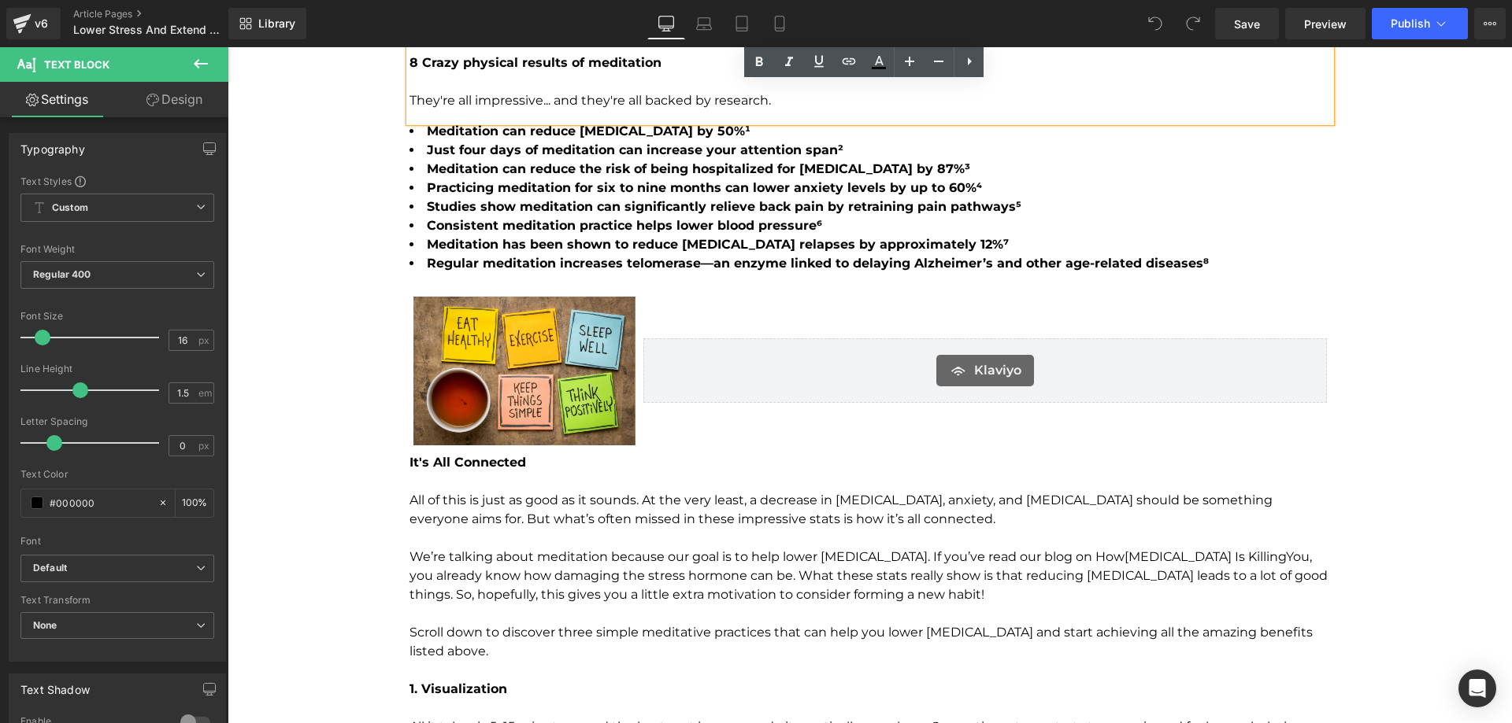
click at [815, 203] on div "Meditation can reduce insomnia by 50%¹ Just four days of meditation can increas…" at bounding box center [869, 197] width 921 height 151
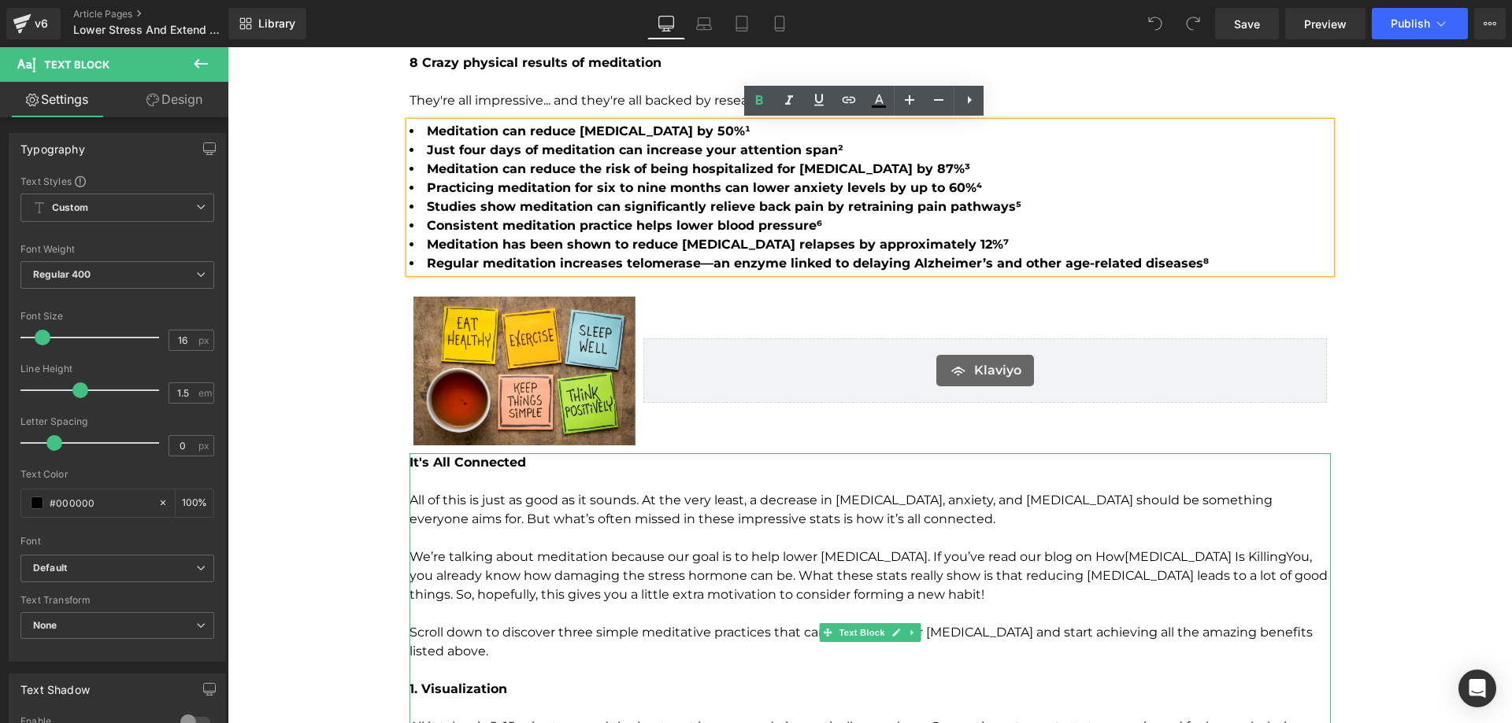
click at [712, 496] on p "All of this is just as good as it sounds. At the very least, a decrease in coro…" at bounding box center [869, 510] width 921 height 38
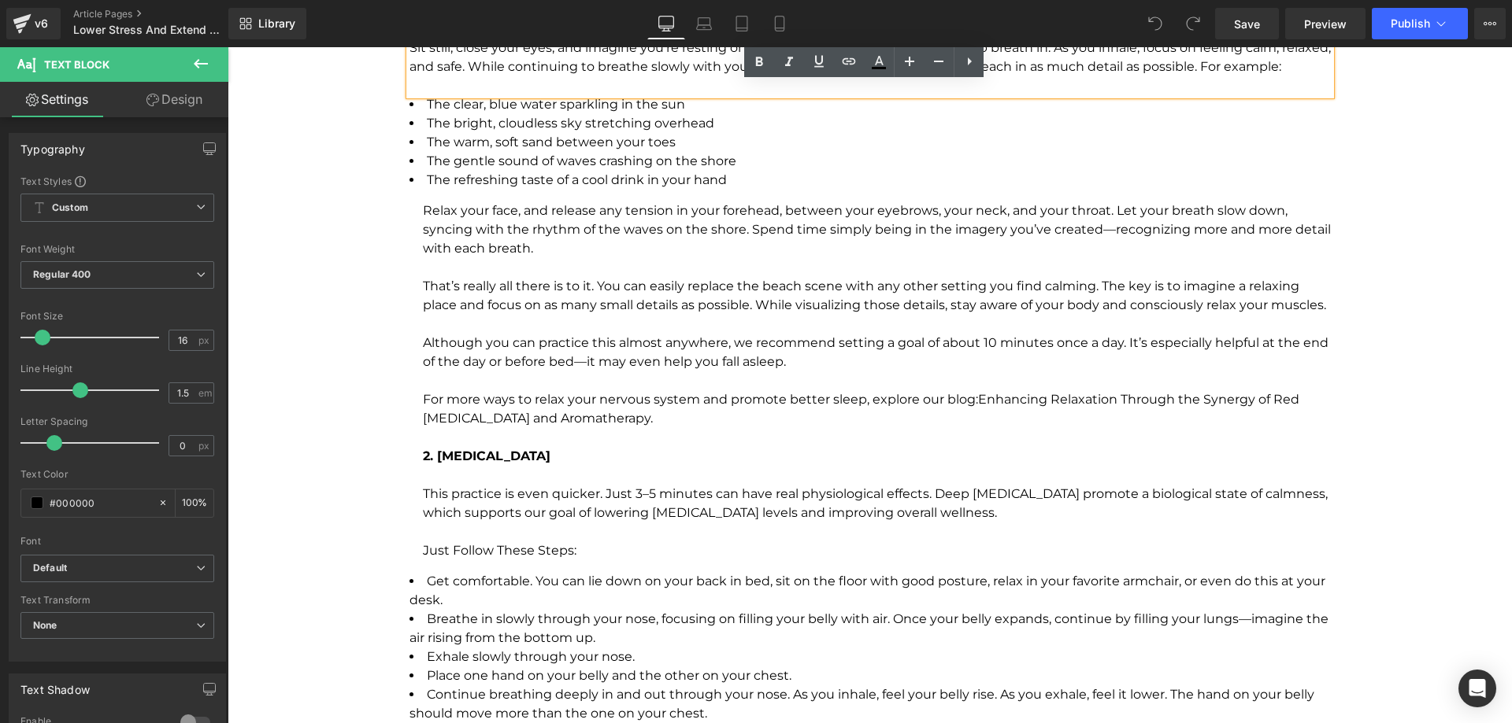
scroll to position [2677, 0]
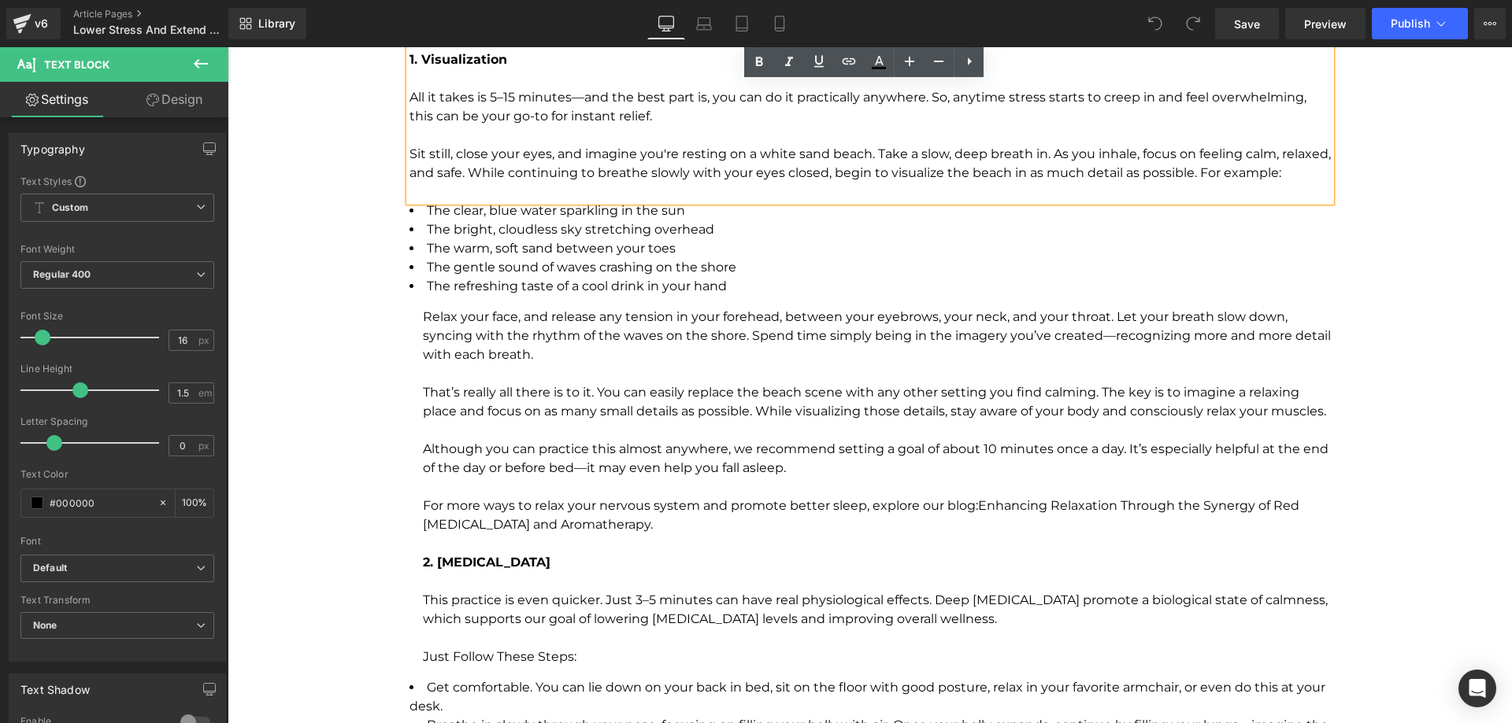
click at [716, 258] on li "The gentle sound of waves crashing on the shore" at bounding box center [869, 267] width 921 height 19
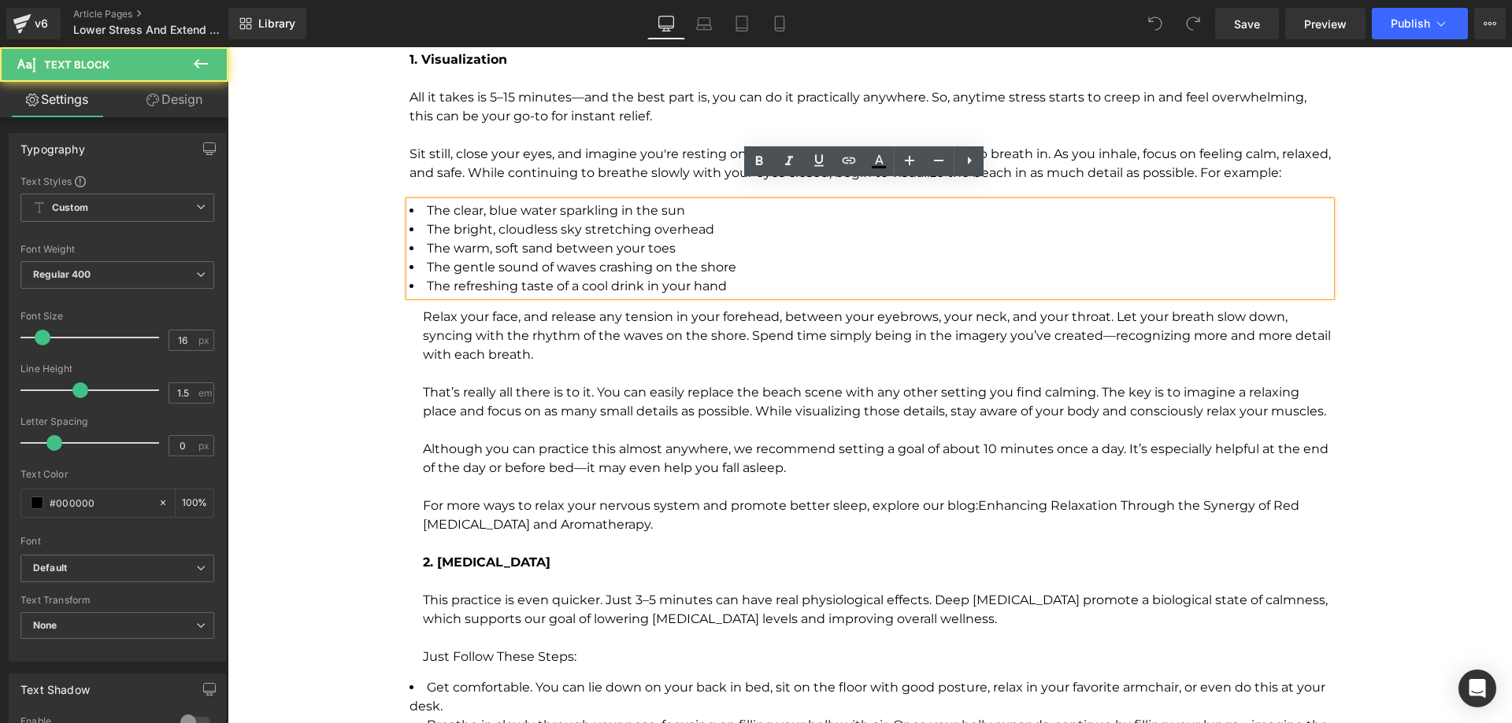
click at [675, 390] on p "That’s really all there is to it. You can easily replace the beach scene with a…" at bounding box center [877, 402] width 908 height 38
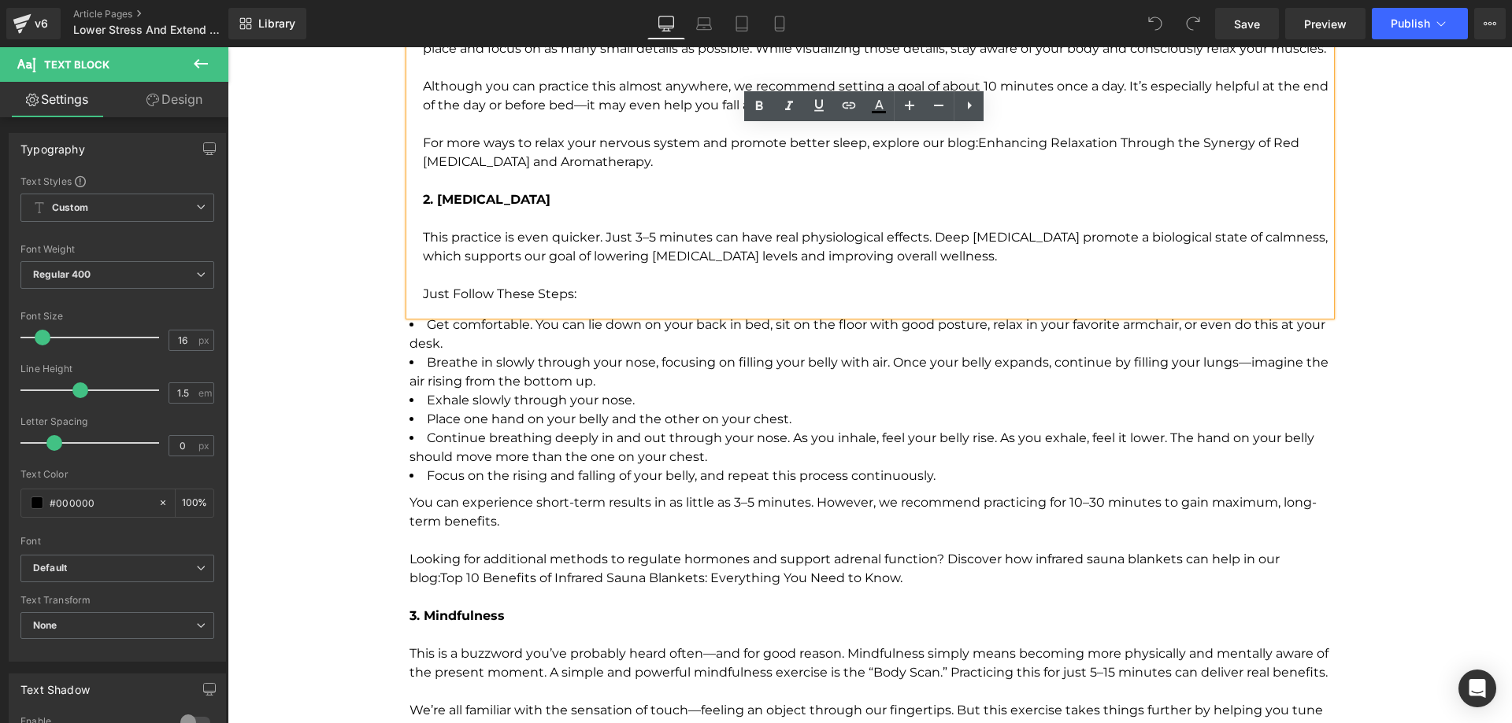
scroll to position [3070, 0]
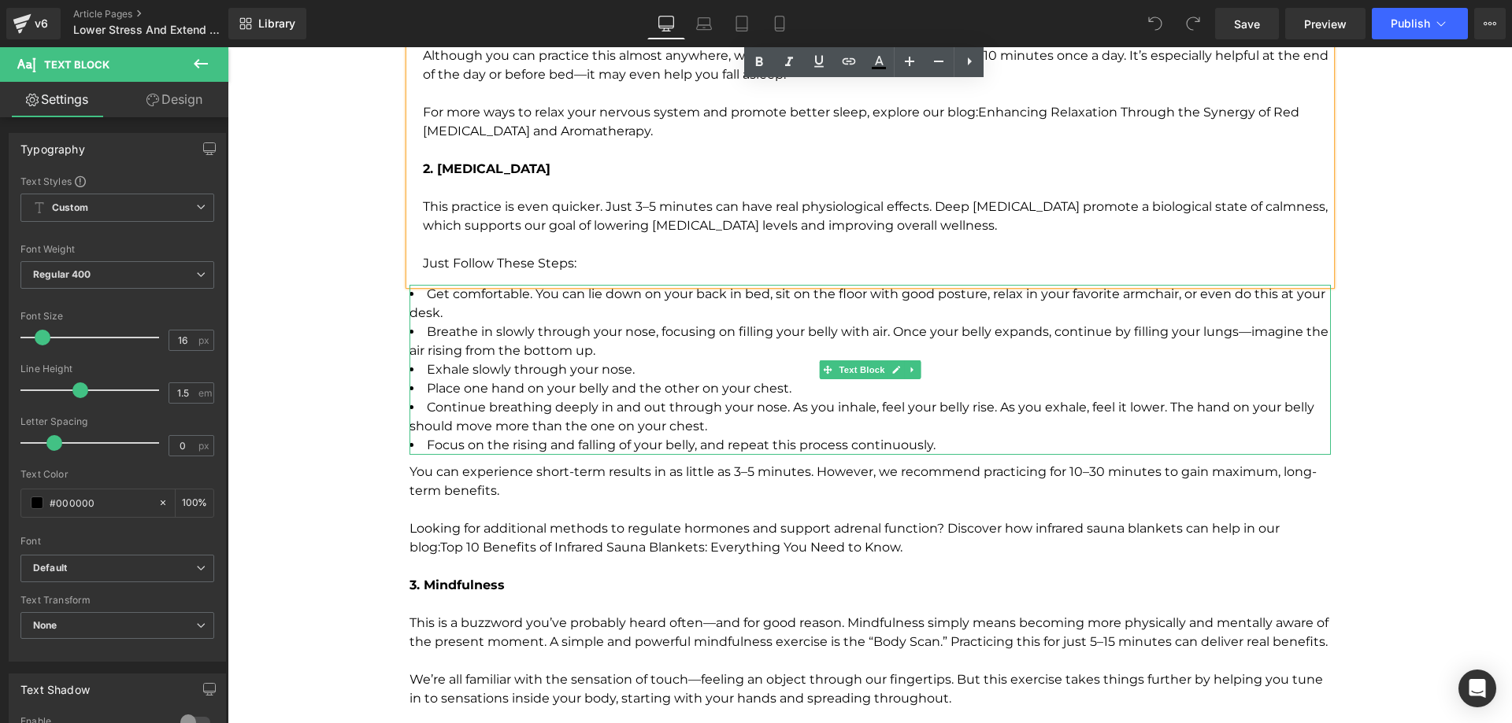
click at [664, 329] on li "Breathe in slowly through your nose, focusing on filling your belly with air. O…" at bounding box center [869, 342] width 921 height 38
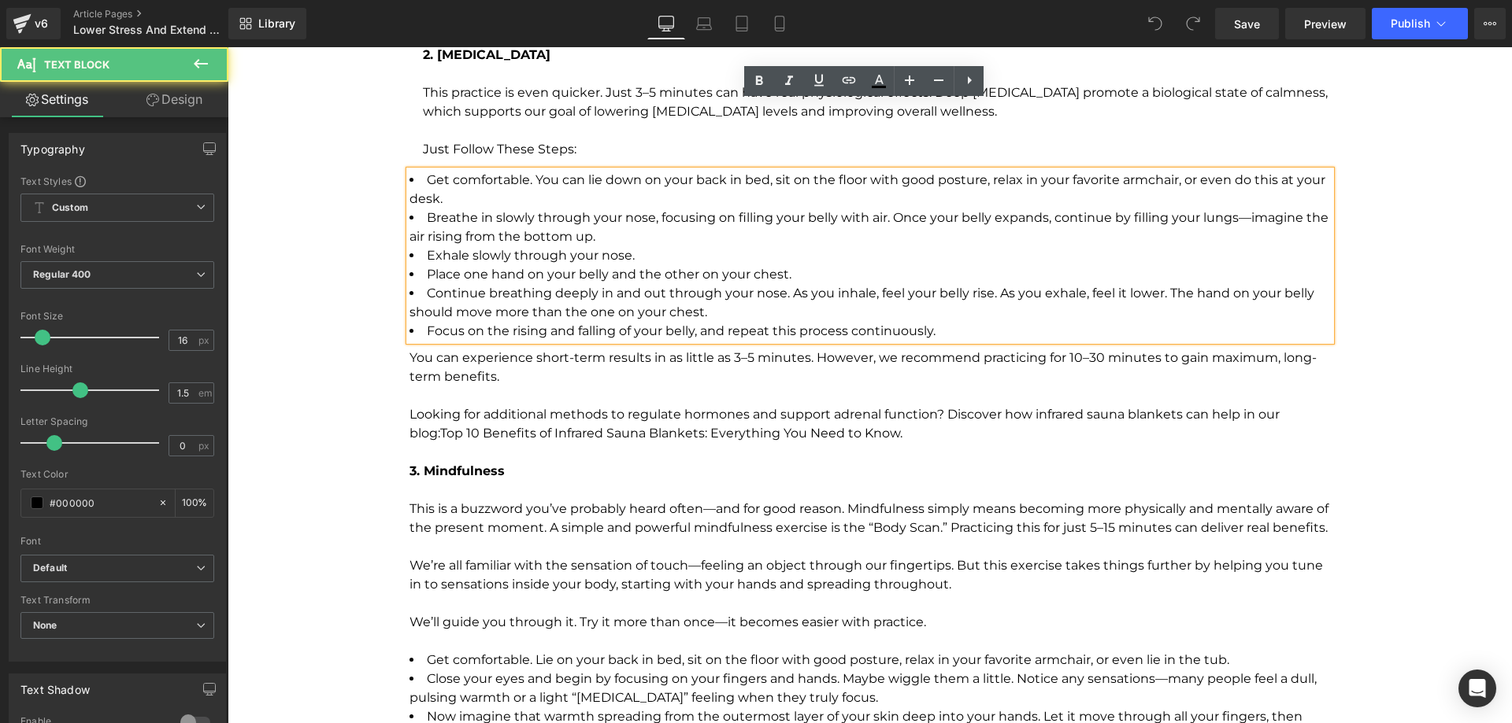
scroll to position [3385, 0]
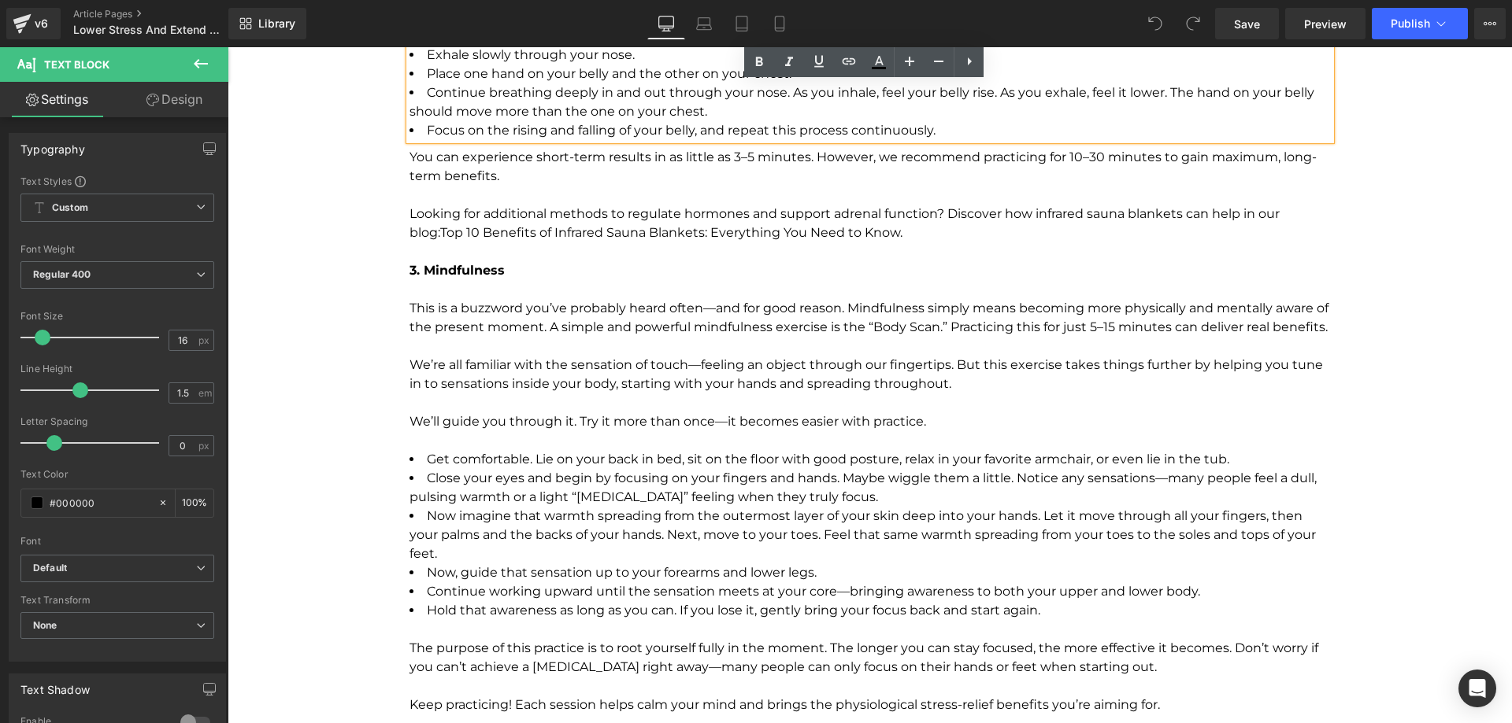
click at [705, 242] on p at bounding box center [869, 251] width 921 height 19
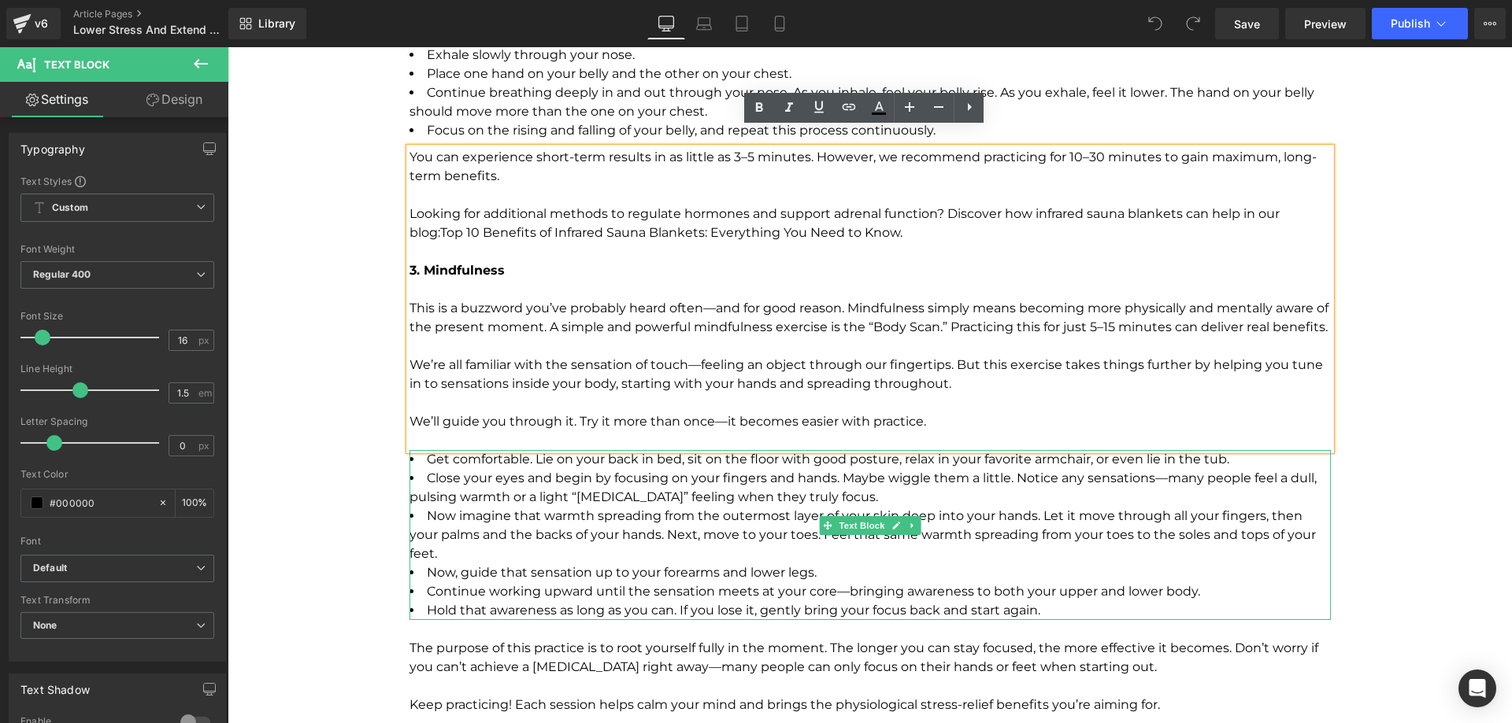
click at [668, 509] on li "Now imagine that warmth spreading from the outermost layer of your skin deep in…" at bounding box center [869, 535] width 921 height 57
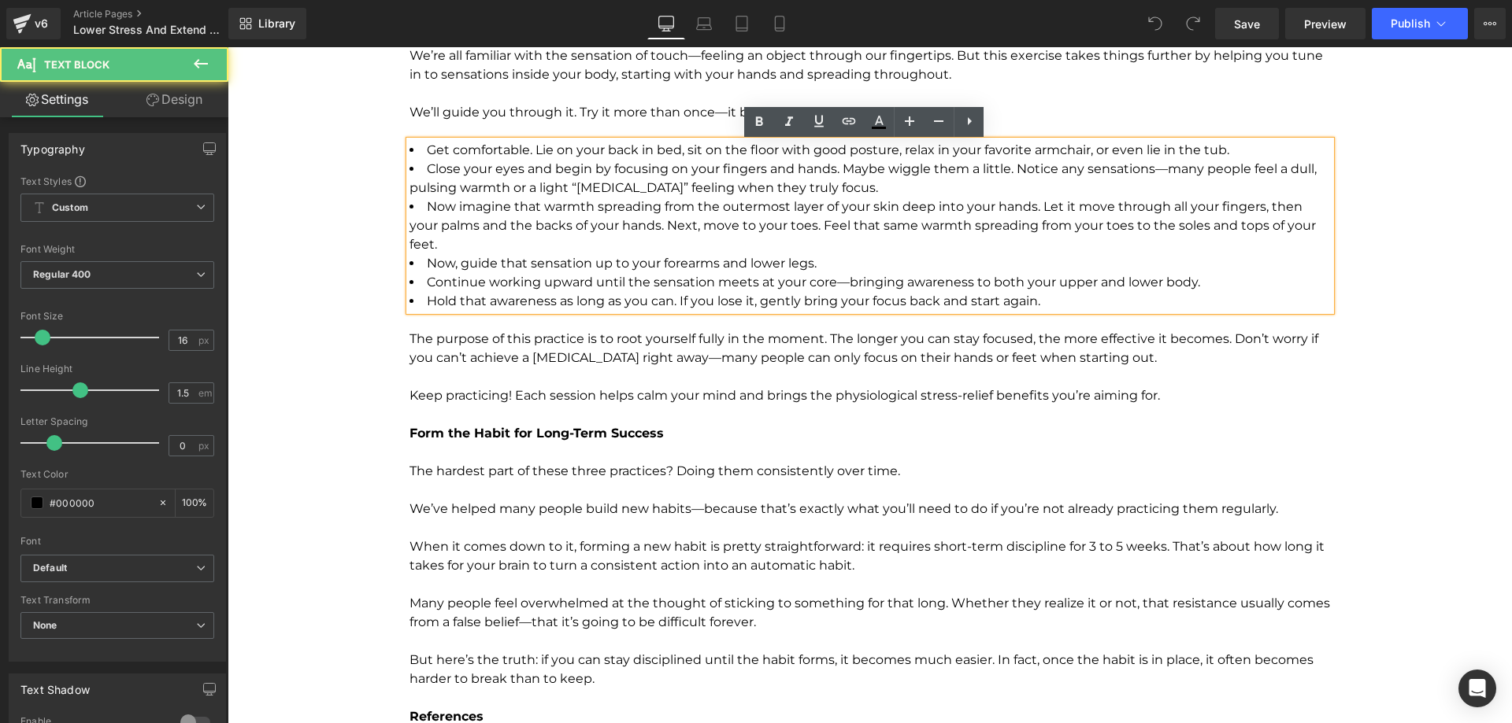
scroll to position [3700, 0]
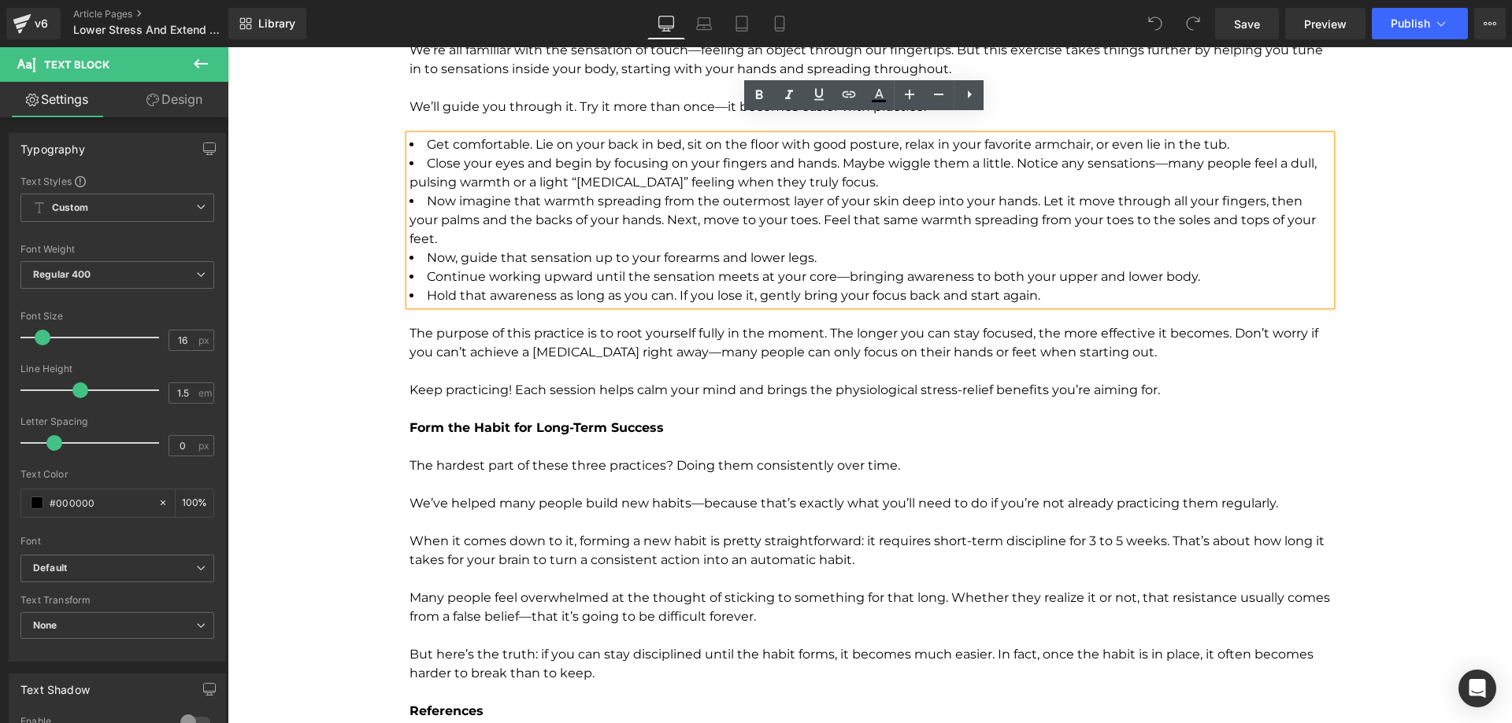
click at [698, 362] on p at bounding box center [869, 371] width 921 height 19
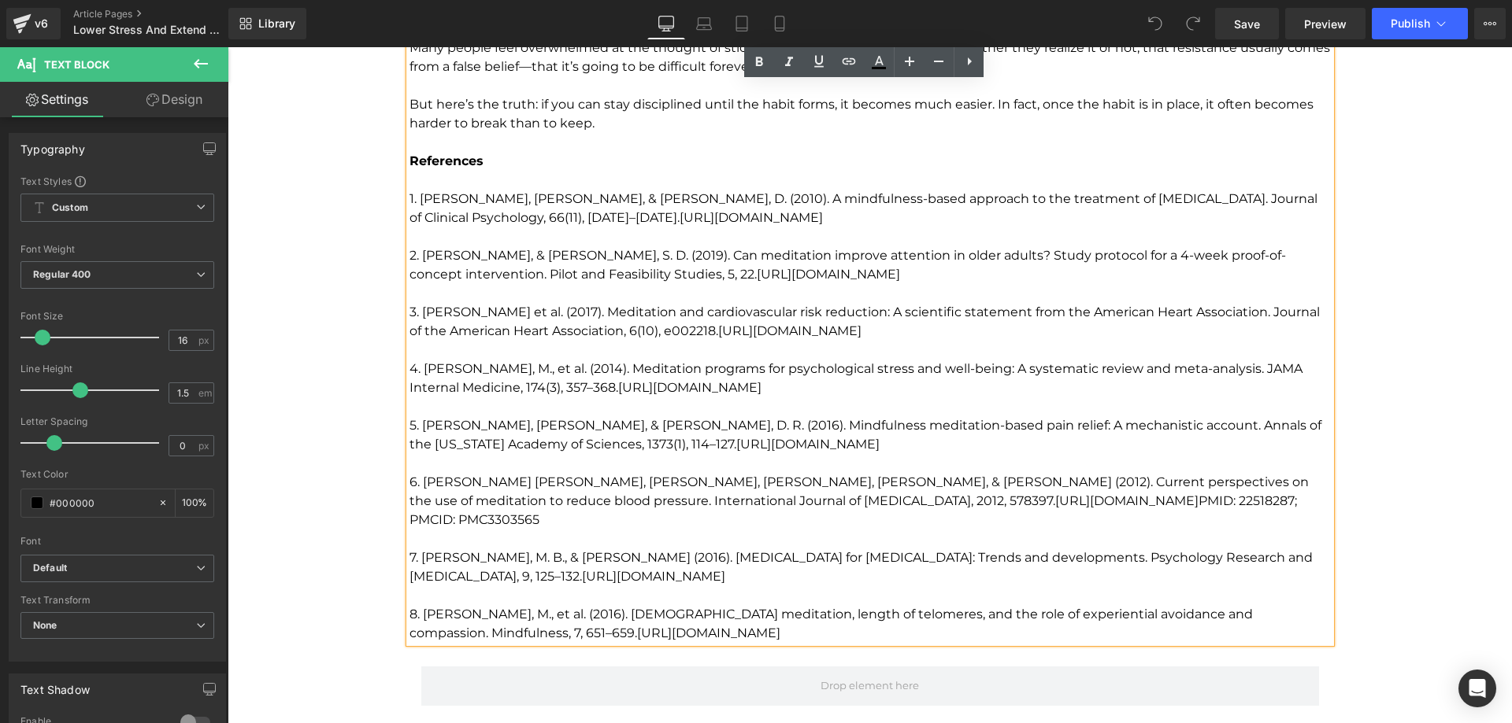
scroll to position [4409, 0]
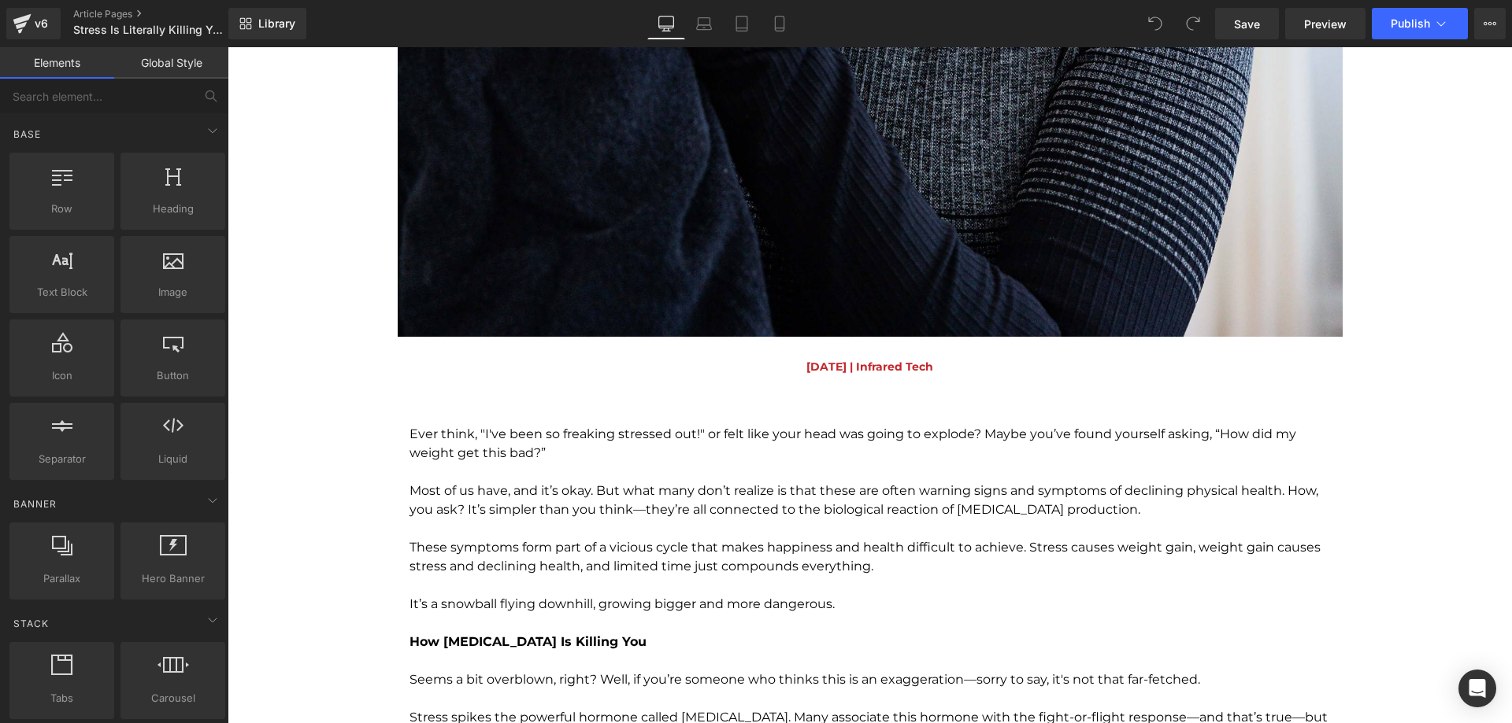
scroll to position [1496, 0]
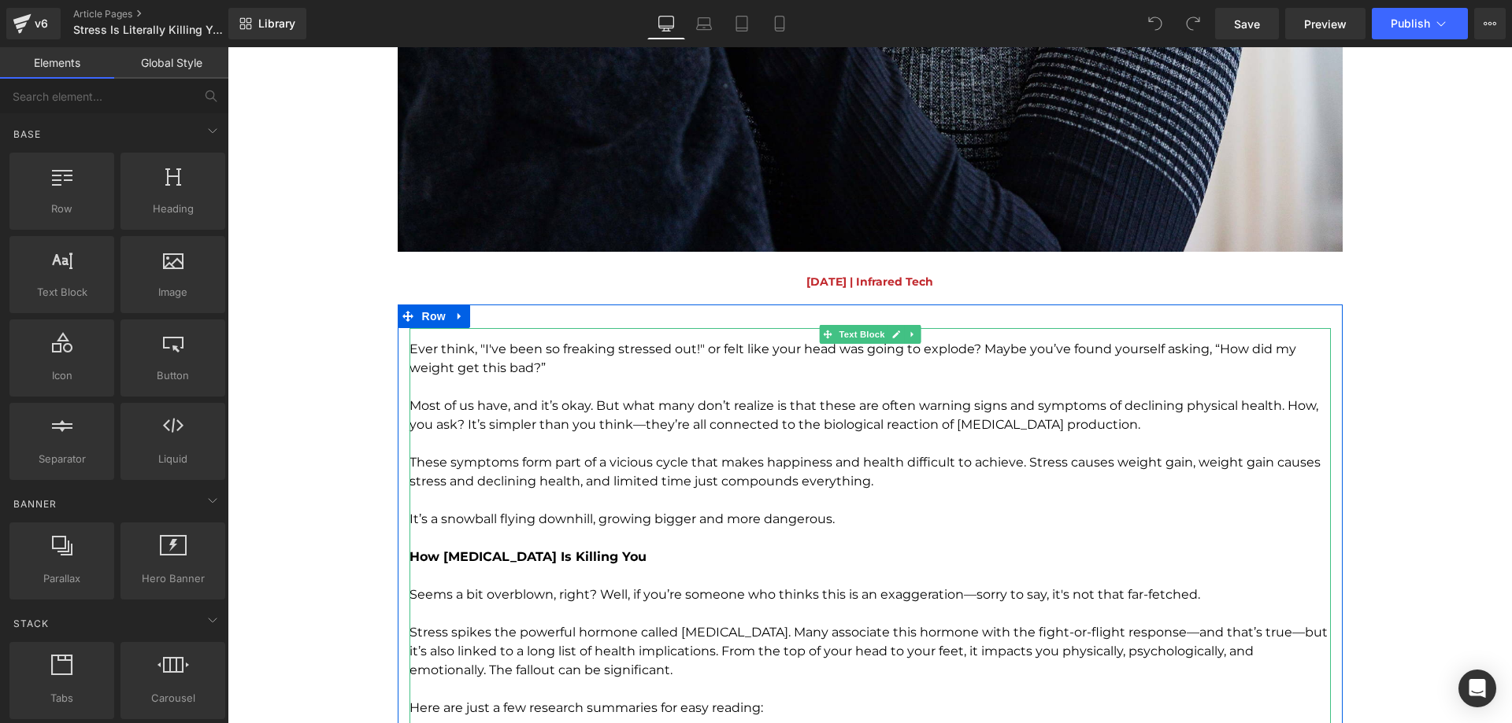
click at [716, 392] on p "To enrich screen reader interactions, please activate Accessibility in Grammarl…" at bounding box center [869, 387] width 921 height 19
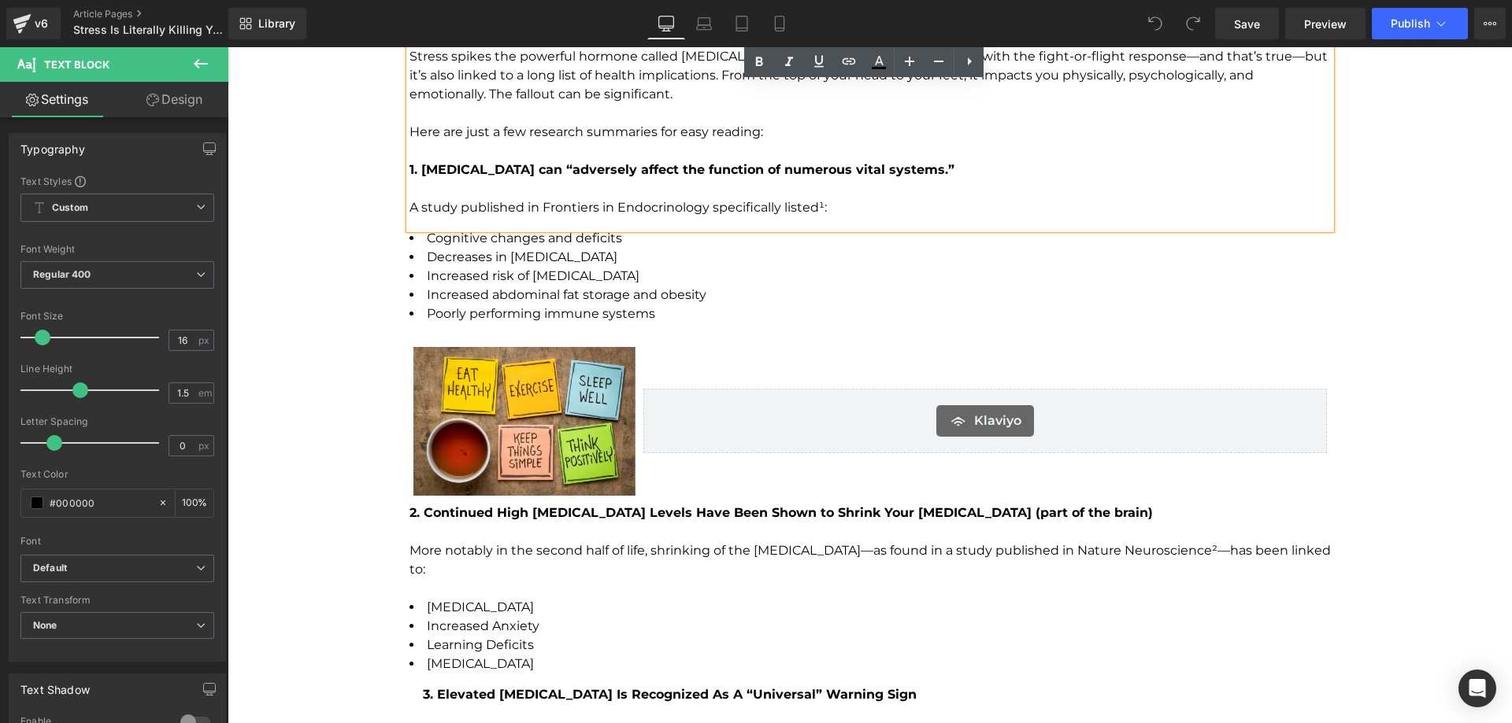
scroll to position [2204, 0]
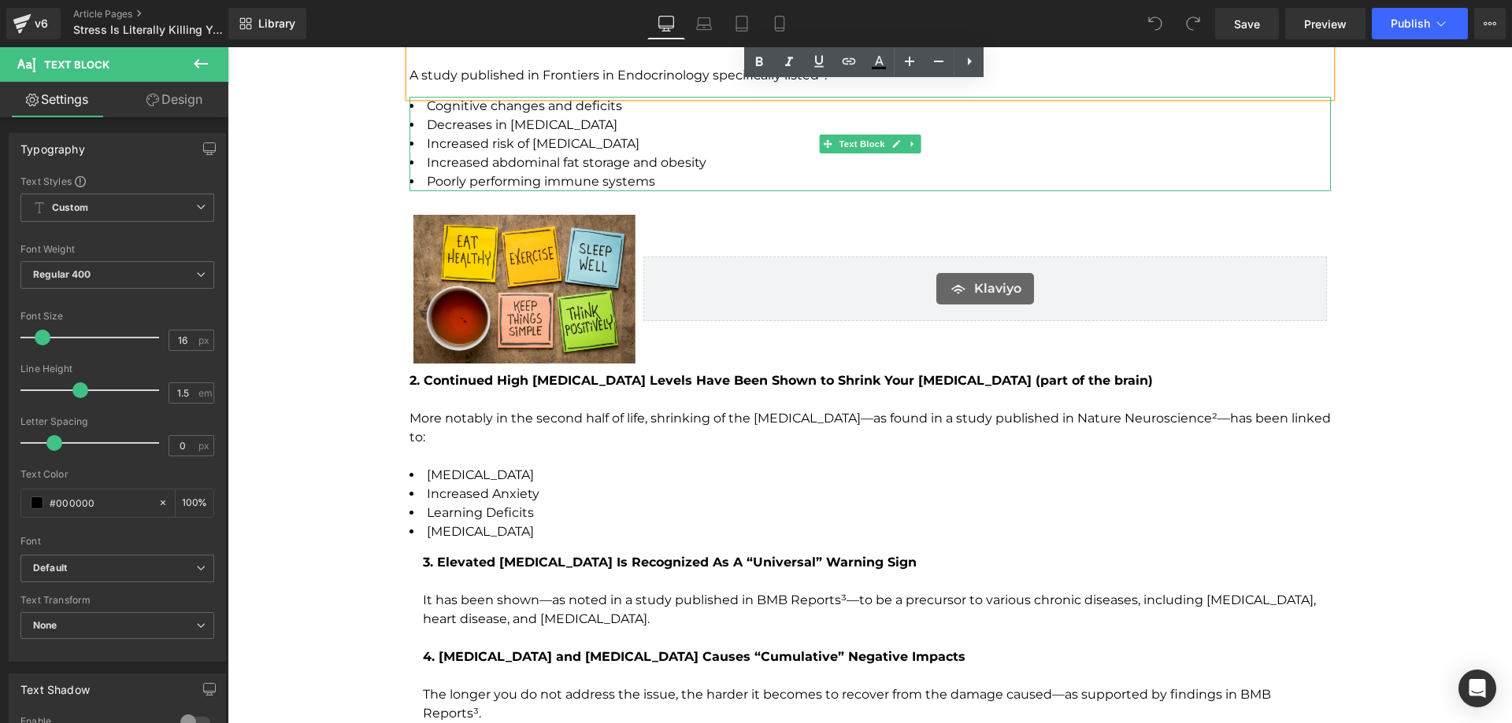
click at [753, 168] on li "Increased abdominal fat storage and obesity" at bounding box center [869, 163] width 921 height 19
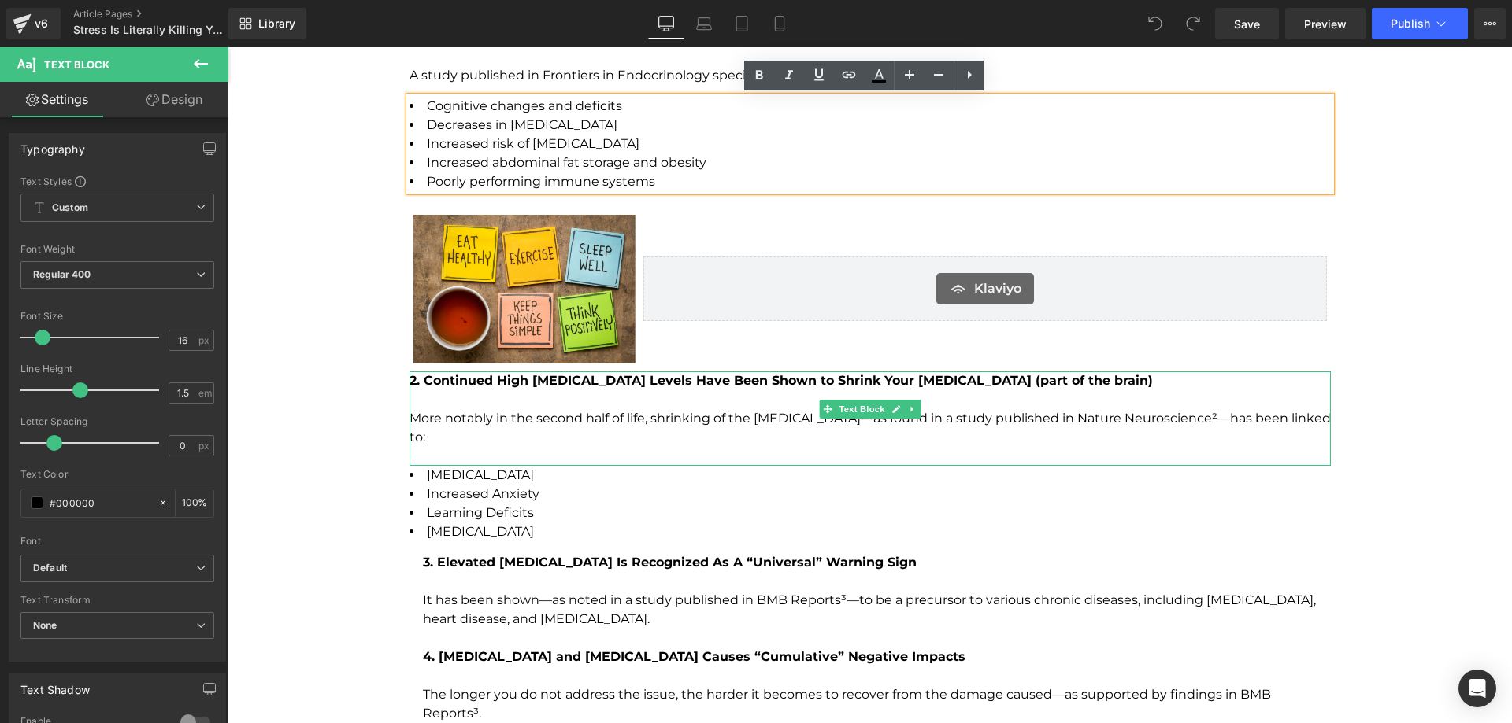
click at [601, 425] on p "More notably in the second half of life, shrinking of the hippocampus—as found …" at bounding box center [869, 428] width 921 height 38
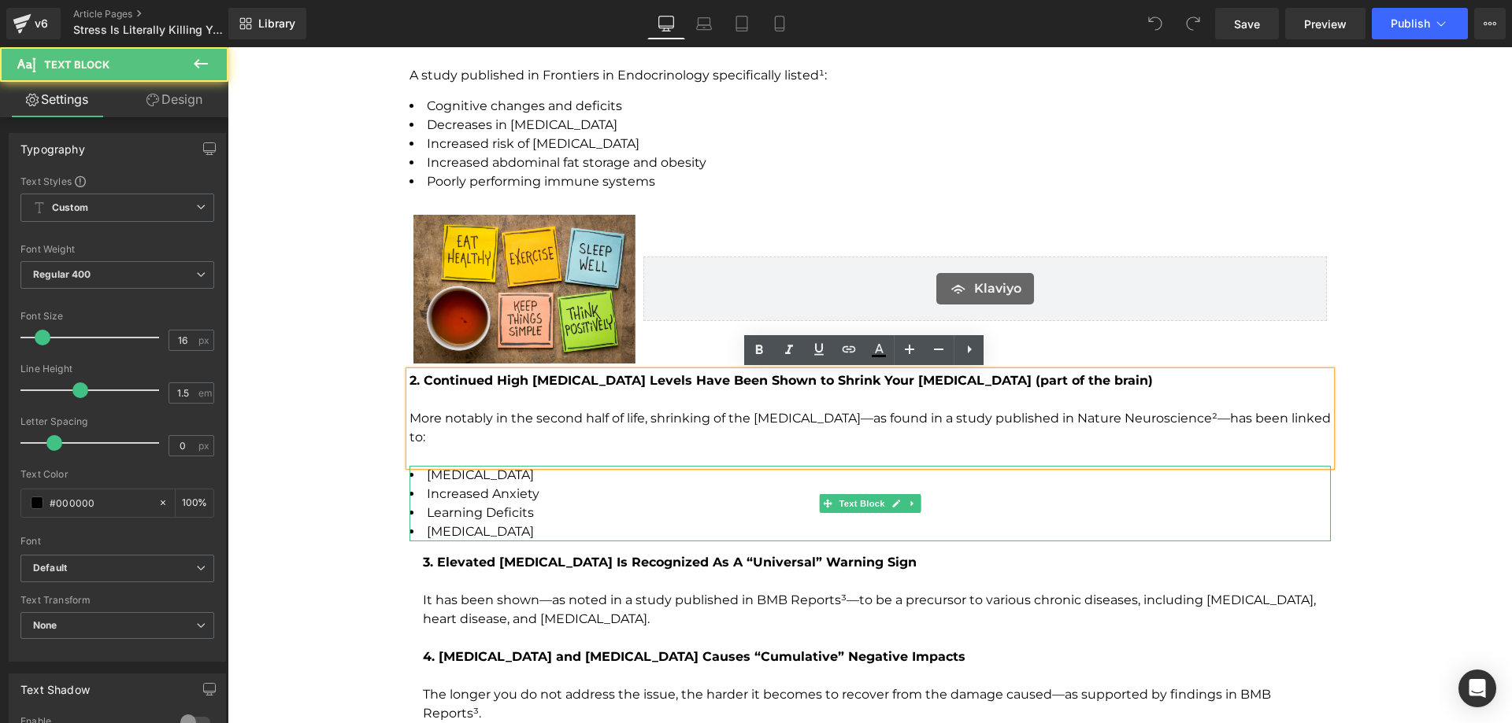
click at [594, 504] on li "Learning Deficits" at bounding box center [869, 513] width 921 height 19
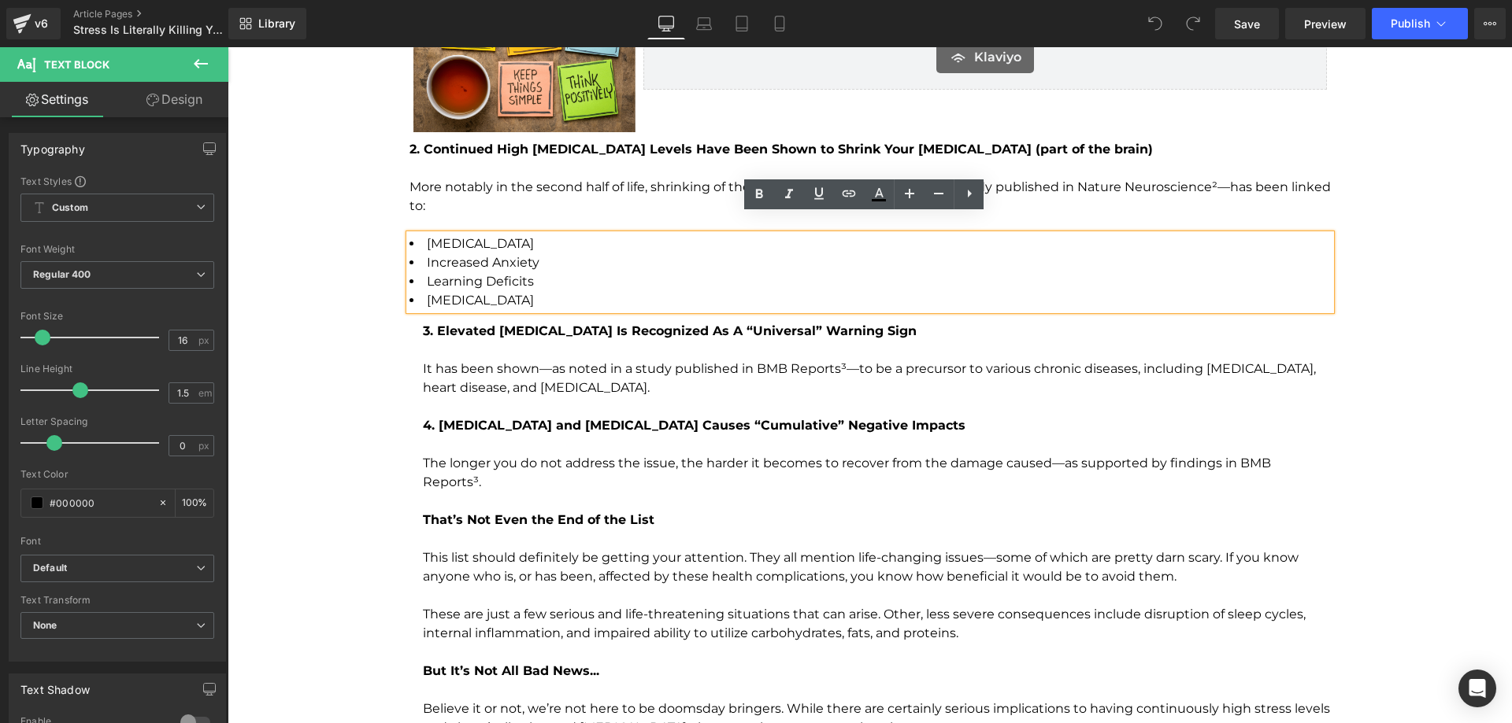
scroll to position [2441, 0]
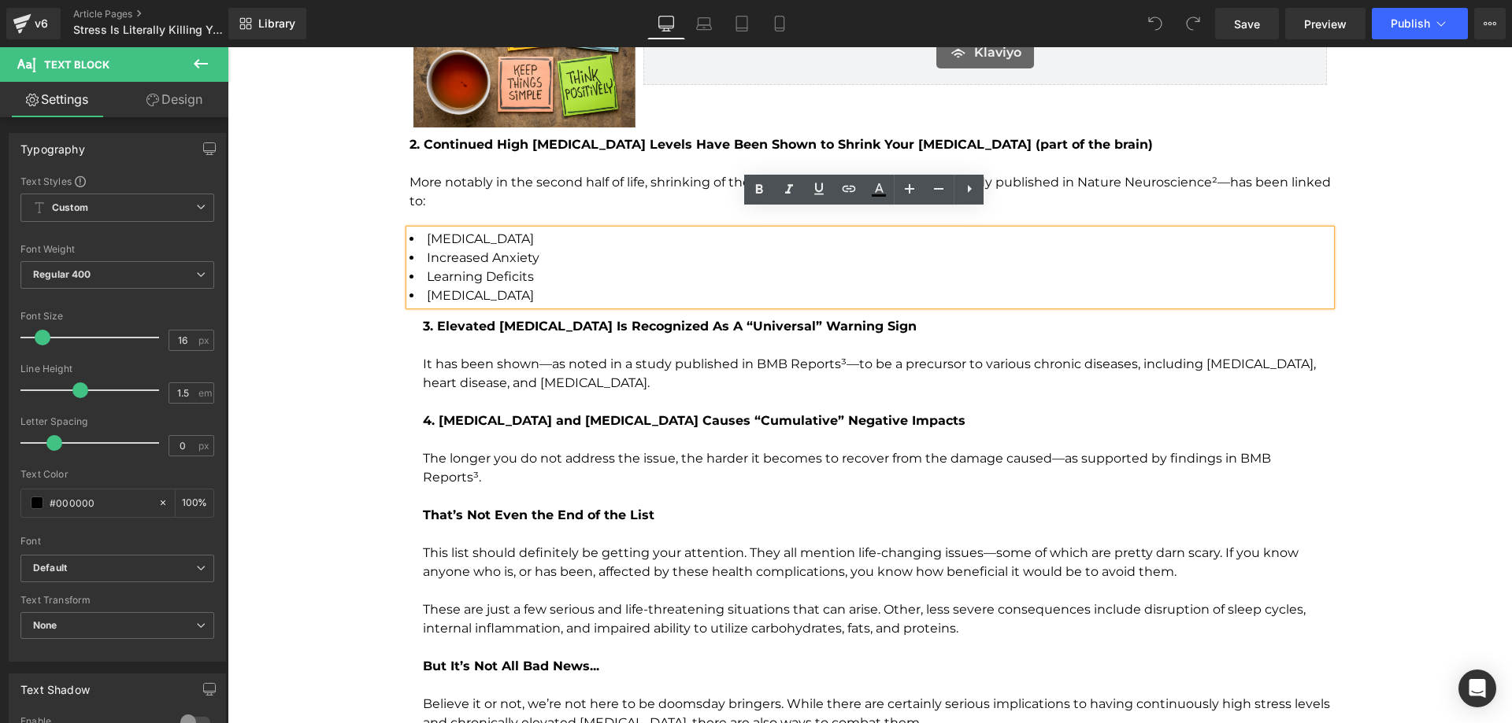
click at [602, 450] on p "The longer you do not address the issue, the harder it becomes to recover from …" at bounding box center [877, 469] width 908 height 38
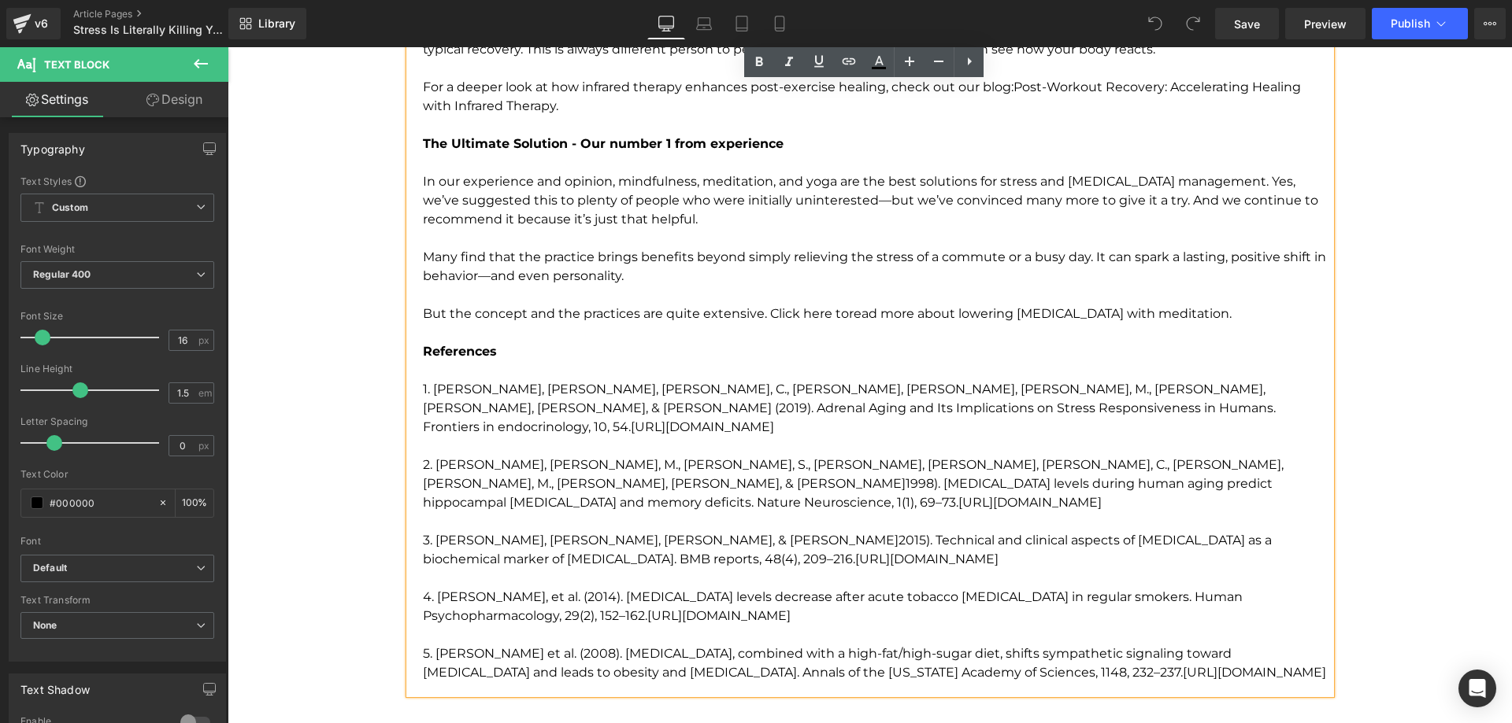
scroll to position [4645, 0]
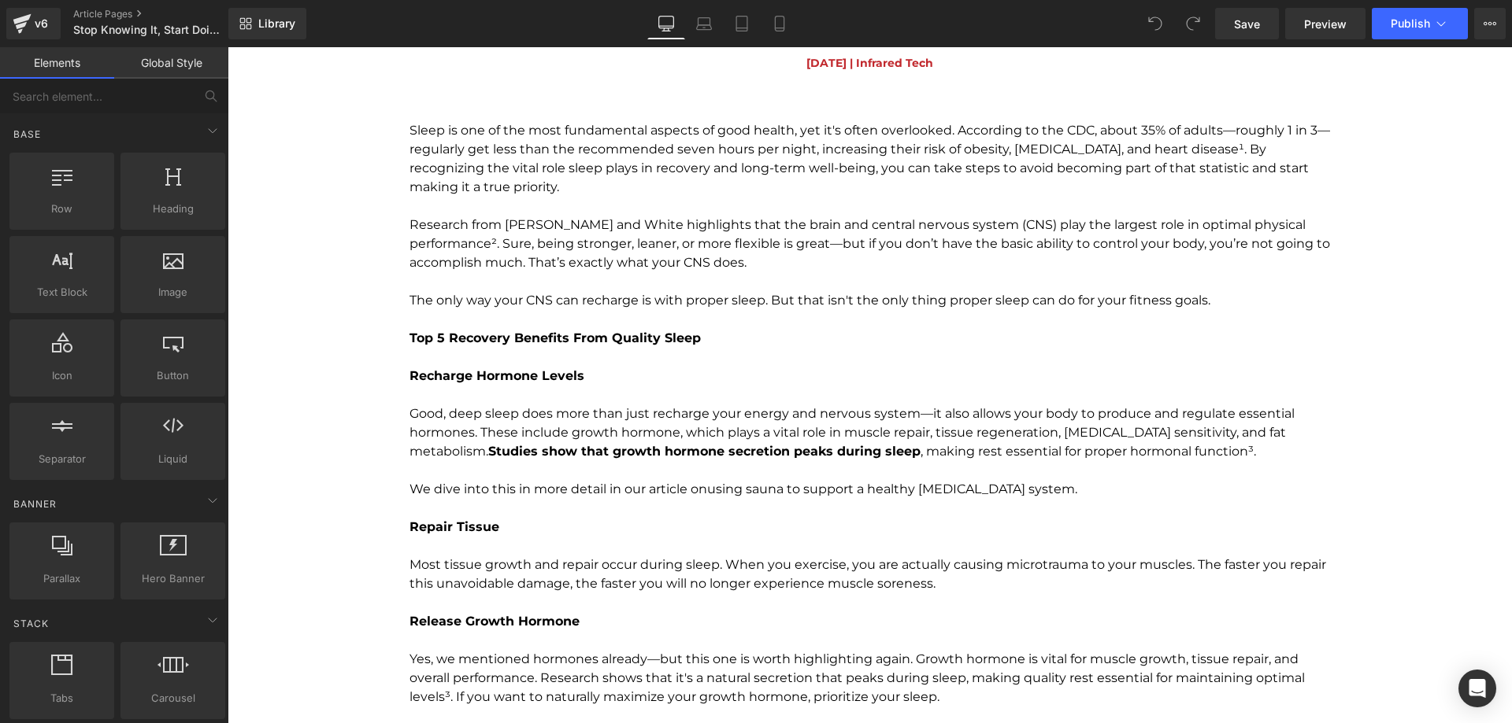
scroll to position [1811, 0]
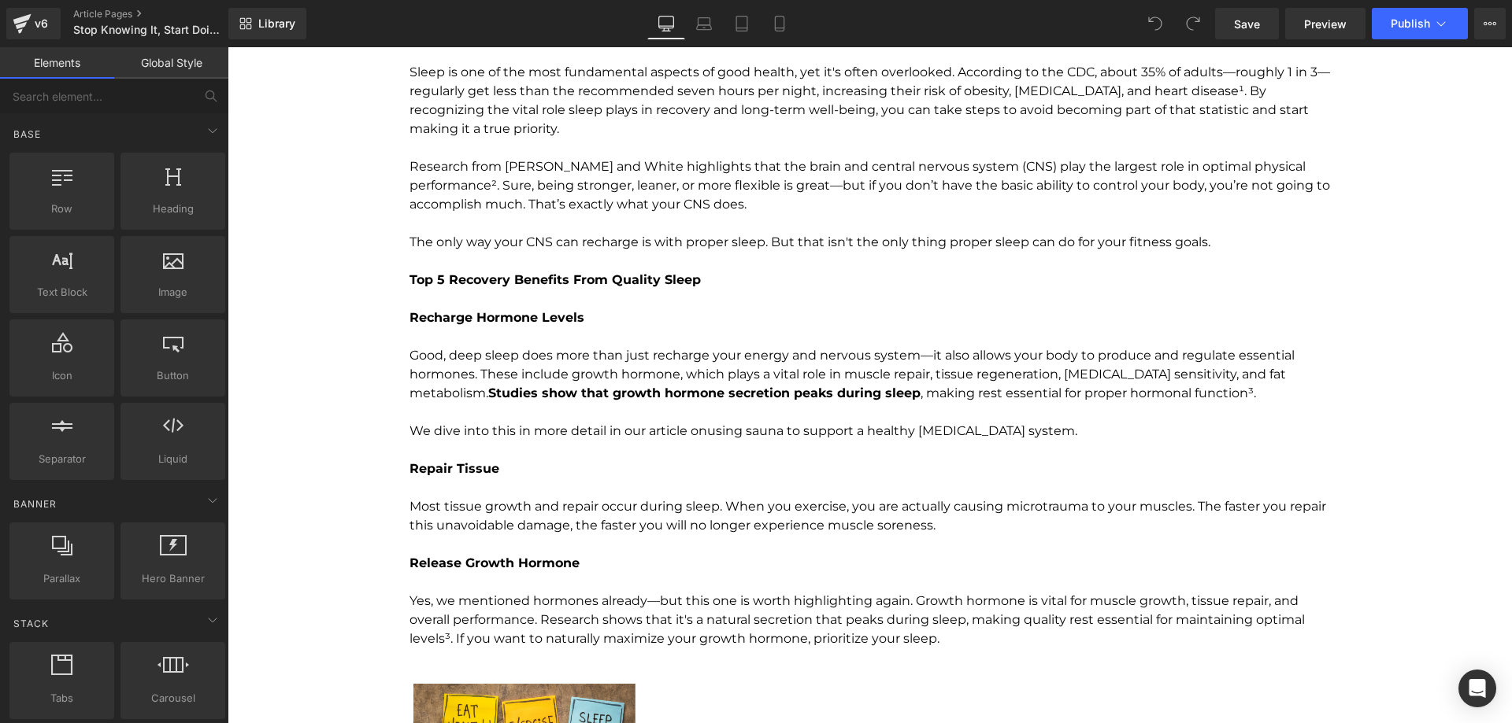
click at [838, 230] on p "To enrich screen reader interactions, please activate Accessibility in Grammarl…" at bounding box center [869, 223] width 921 height 19
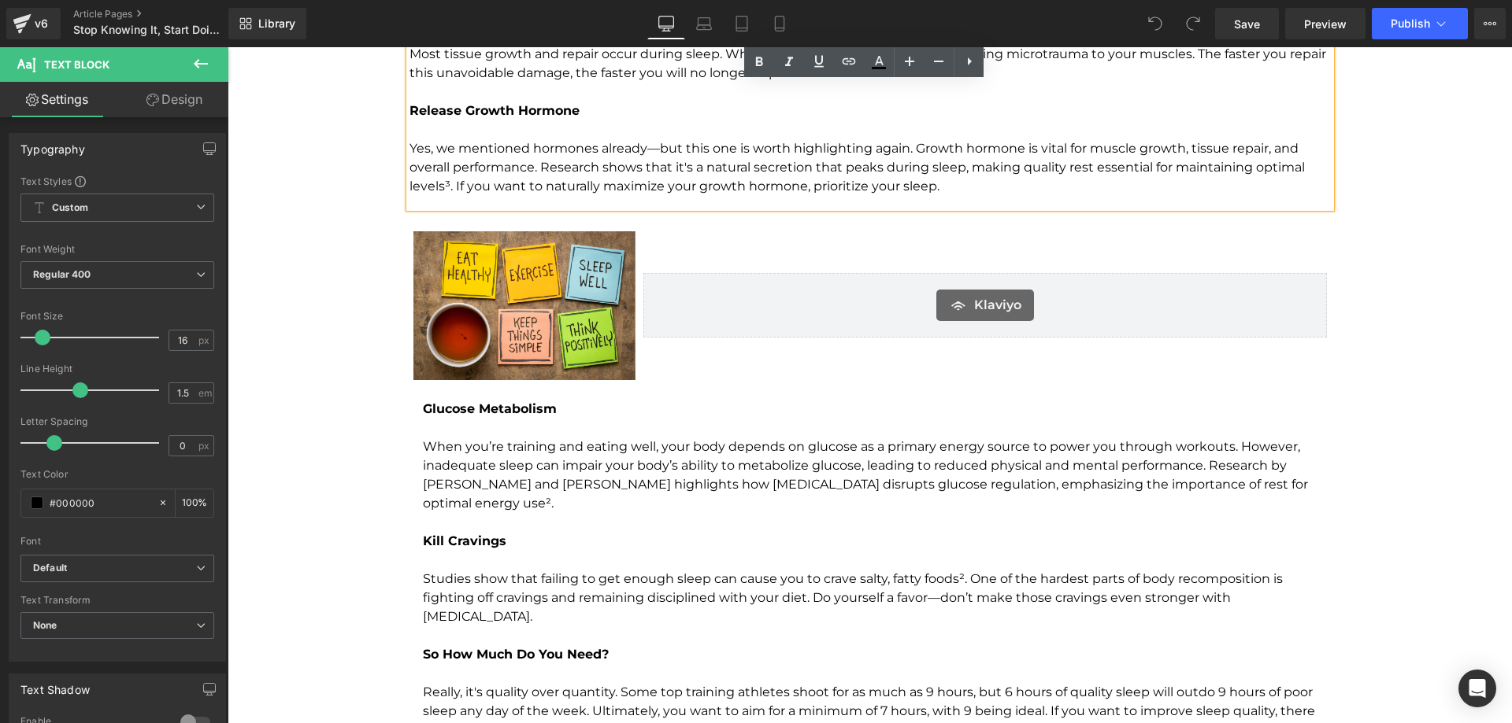
scroll to position [2362, 0]
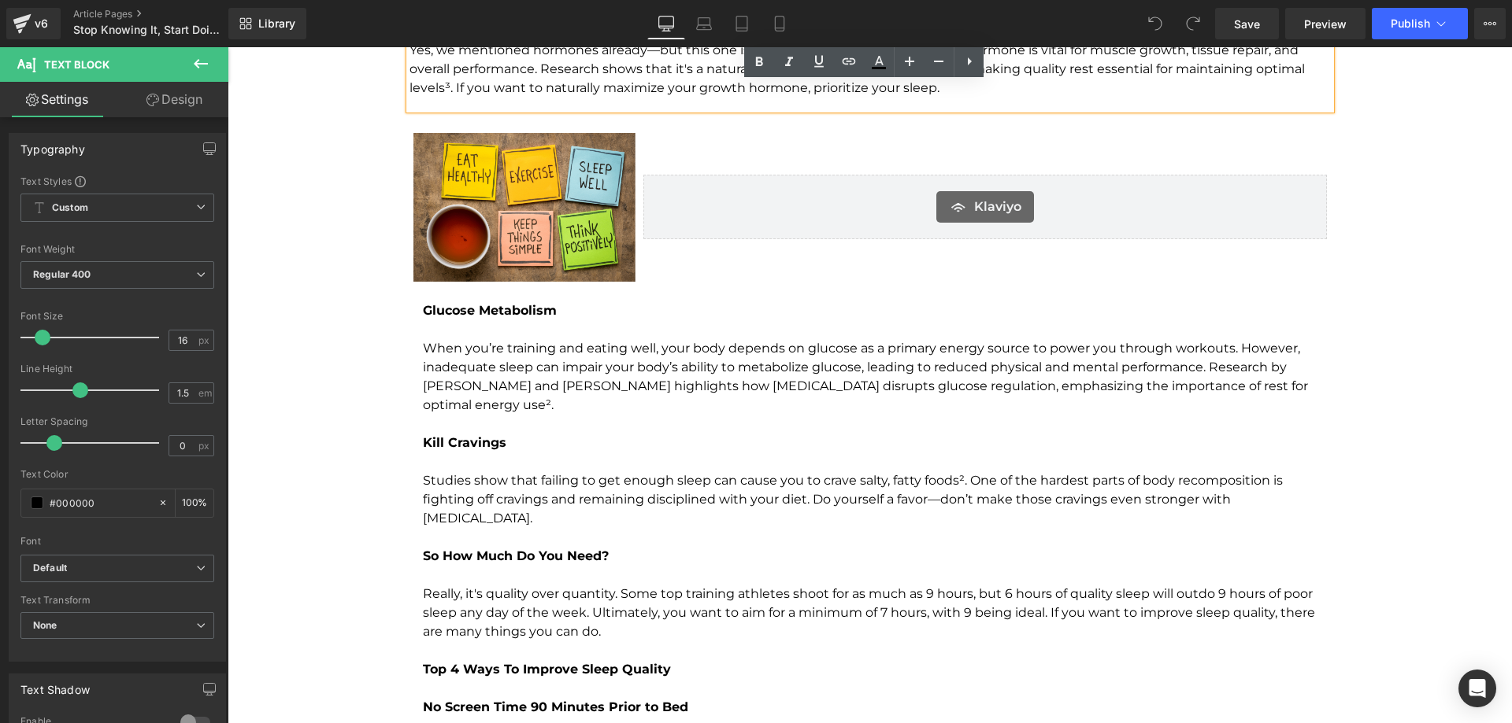
click at [820, 398] on p "When you’re training and eating well, your body depends on glucose as a primary…" at bounding box center [877, 377] width 908 height 76
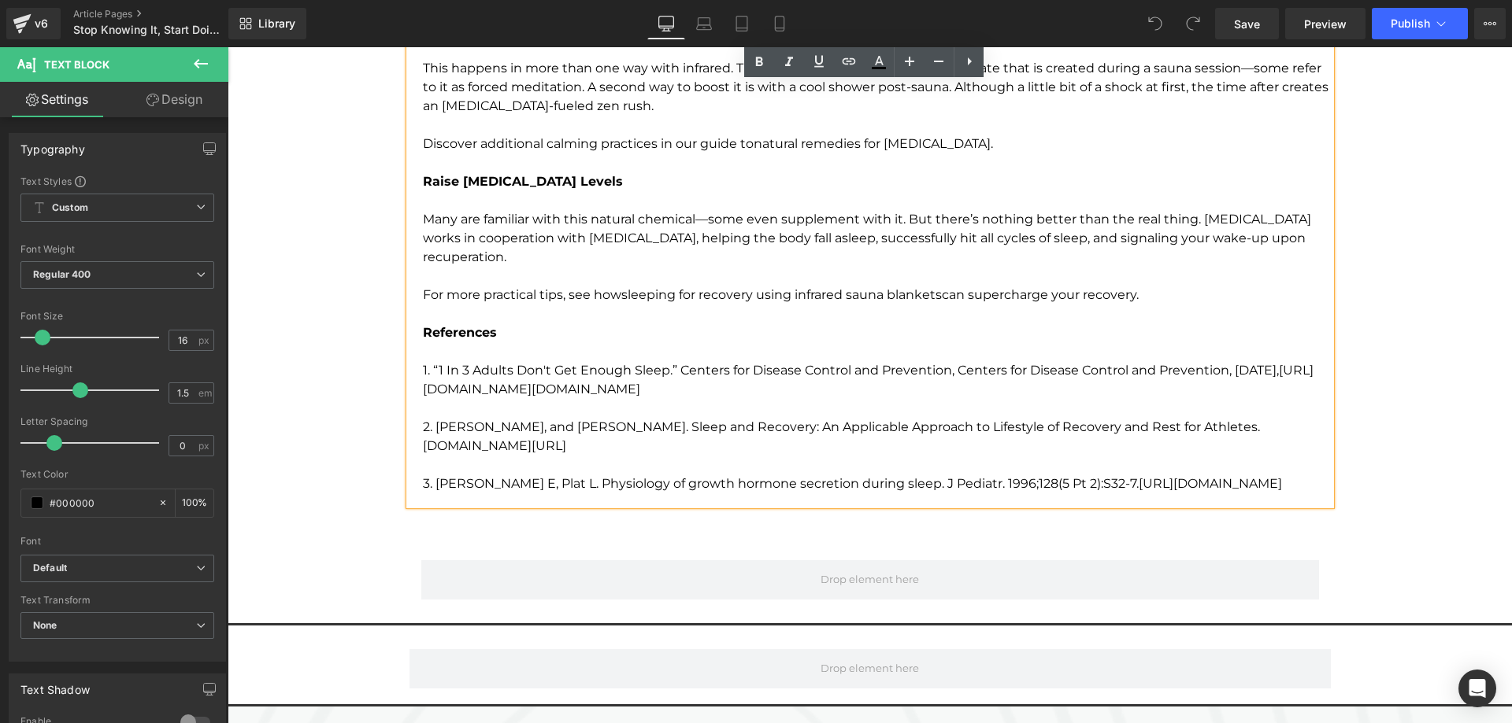
scroll to position [4094, 0]
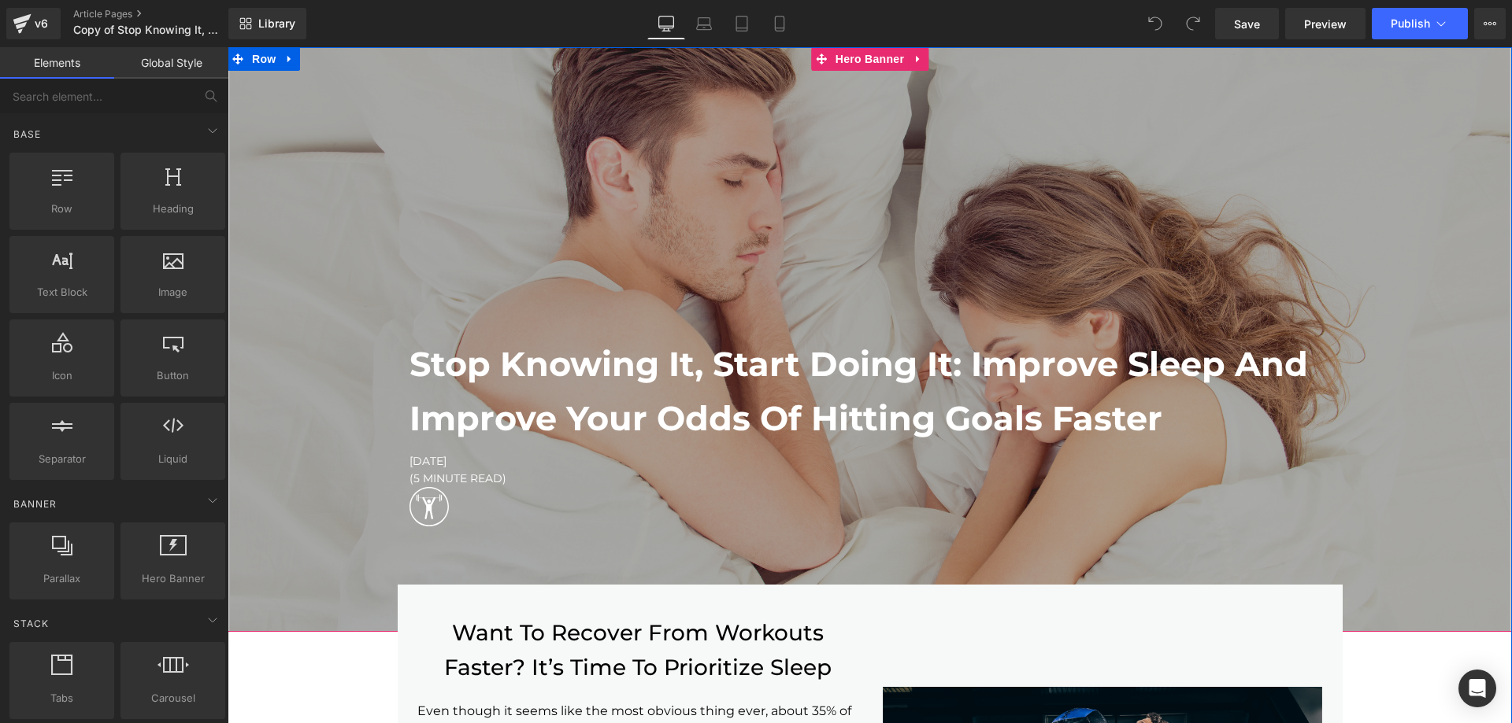
click at [754, 126] on div at bounding box center [870, 339] width 1284 height 585
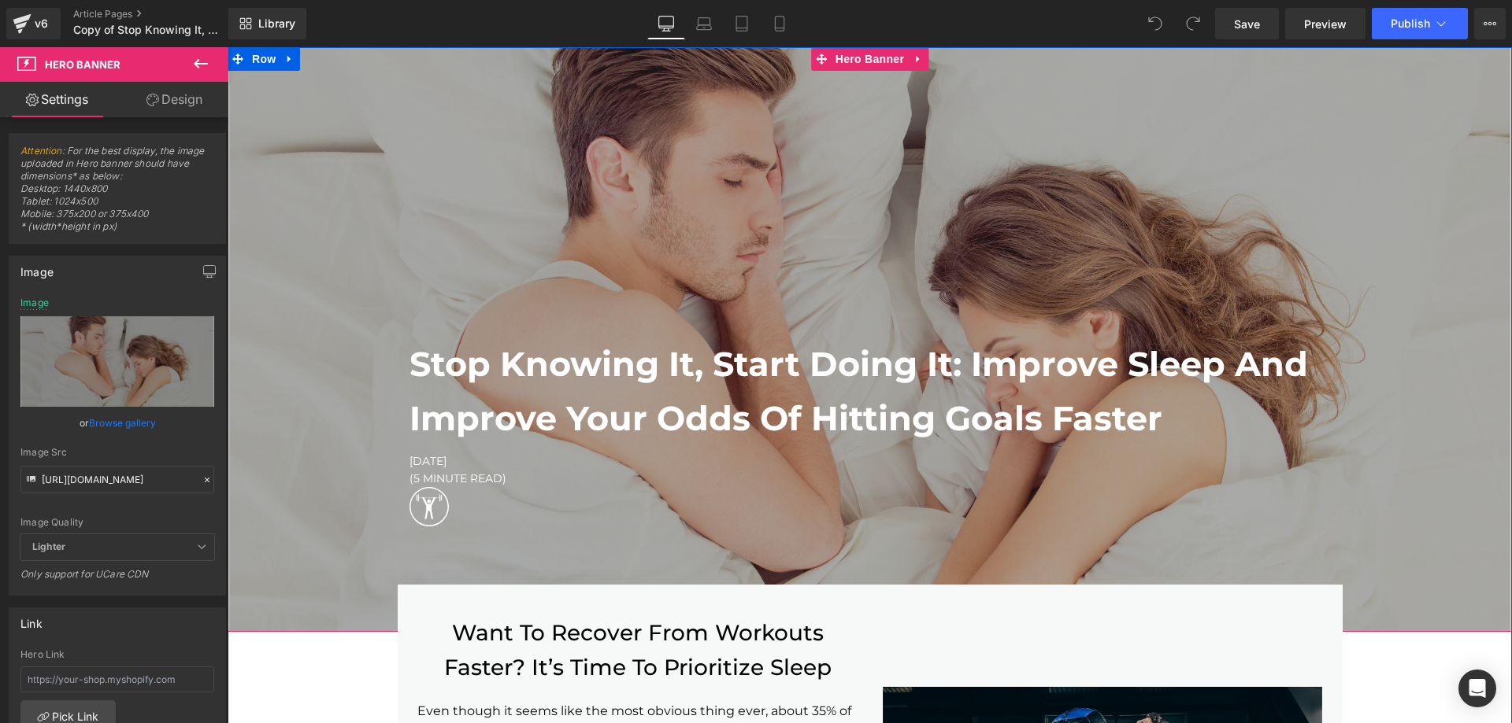
click at [757, 250] on div at bounding box center [870, 339] width 1284 height 585
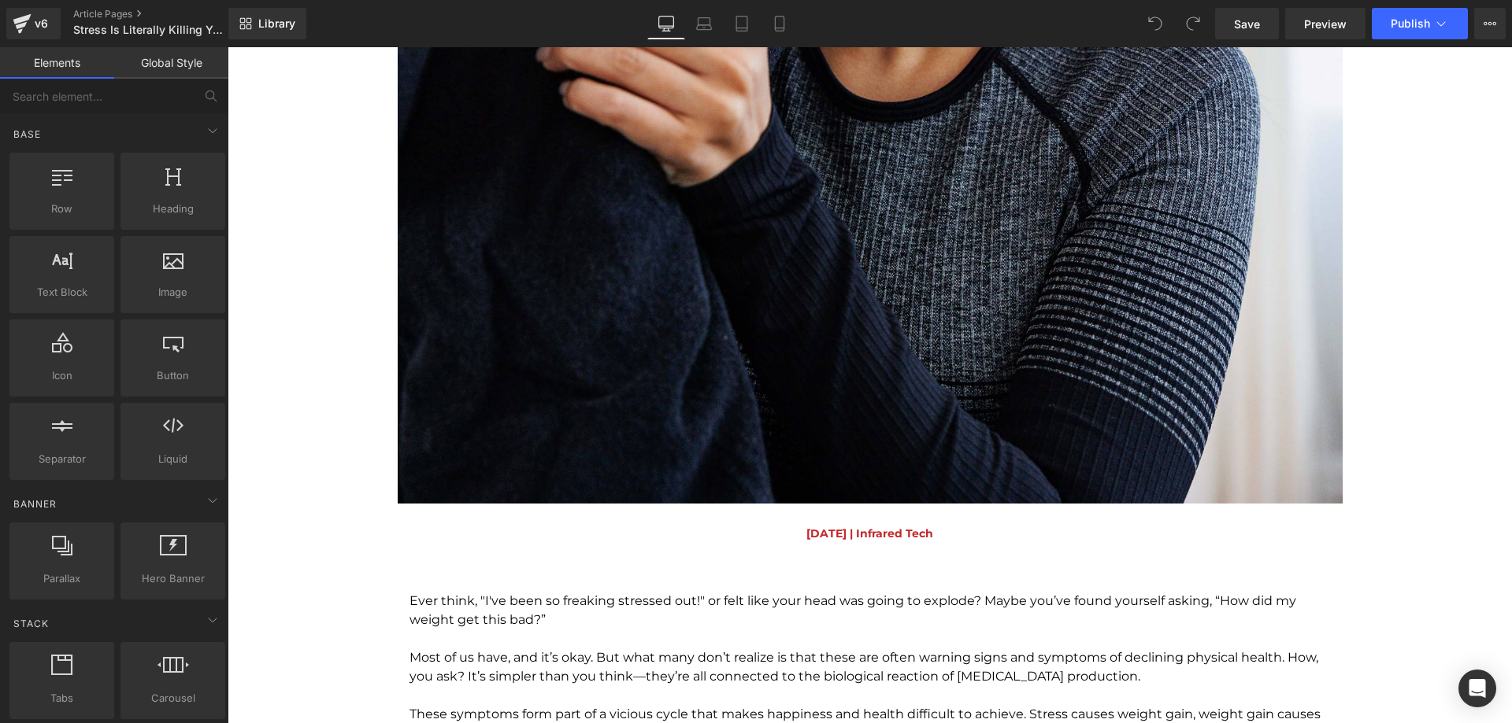
scroll to position [1417, 0]
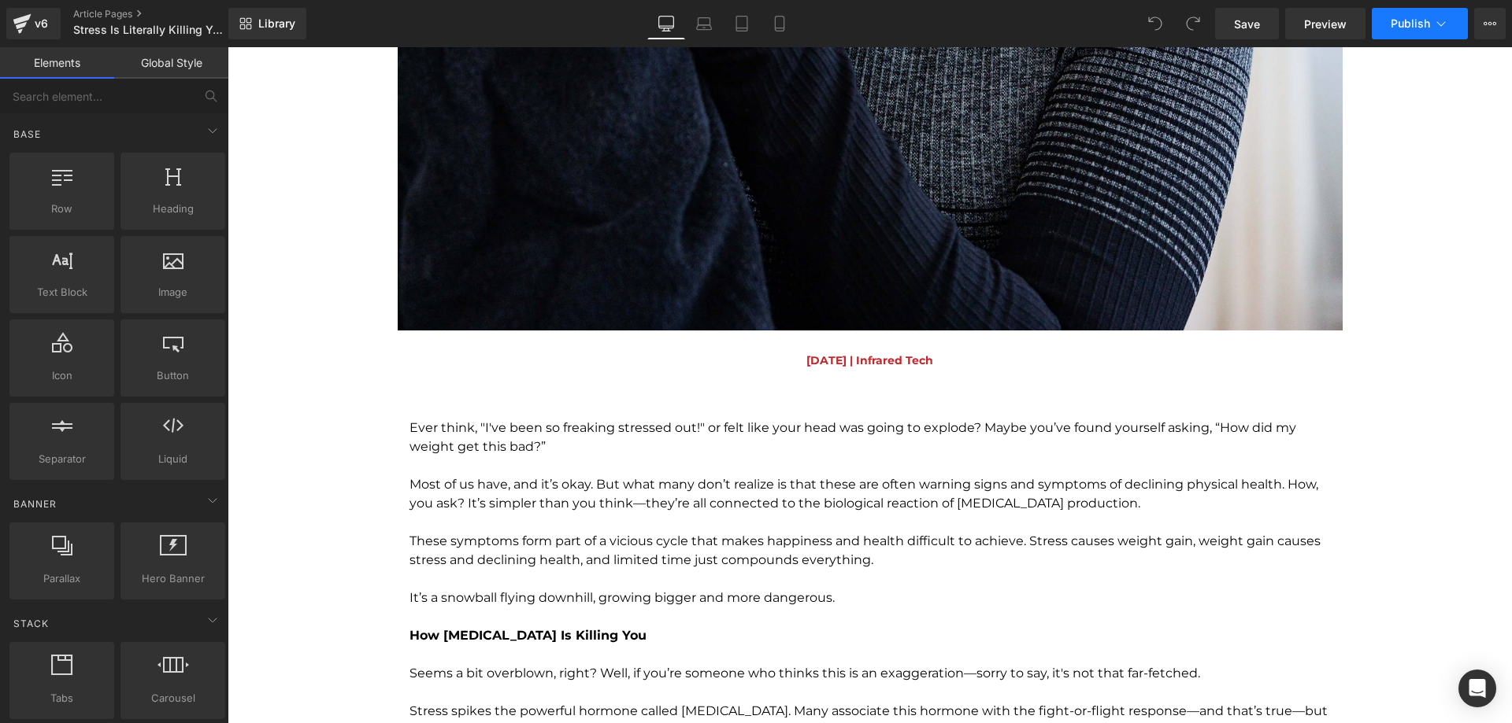
click at [1422, 24] on span "Publish" at bounding box center [1409, 23] width 39 height 13
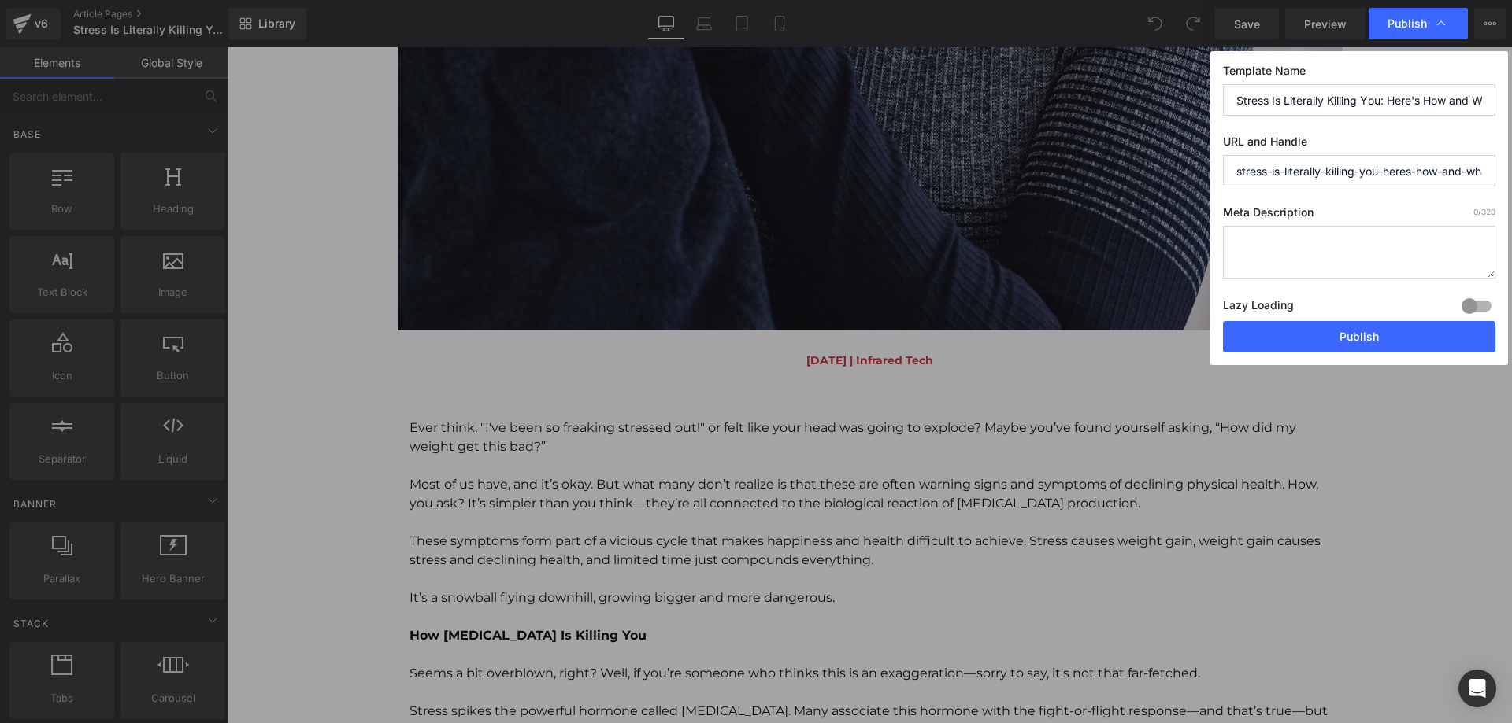
click at [1412, 105] on input "Stress Is Literally Killing You: Here's How and What to Do" at bounding box center [1359, 99] width 272 height 31
click at [1347, 179] on input "stress-is-literally-killing-you-heres-how-and-what-to-do" at bounding box center [1359, 170] width 272 height 31
click at [1366, 173] on input "stress-is-literally-killing-you-heres-how-and-what-to-do" at bounding box center [1359, 170] width 272 height 31
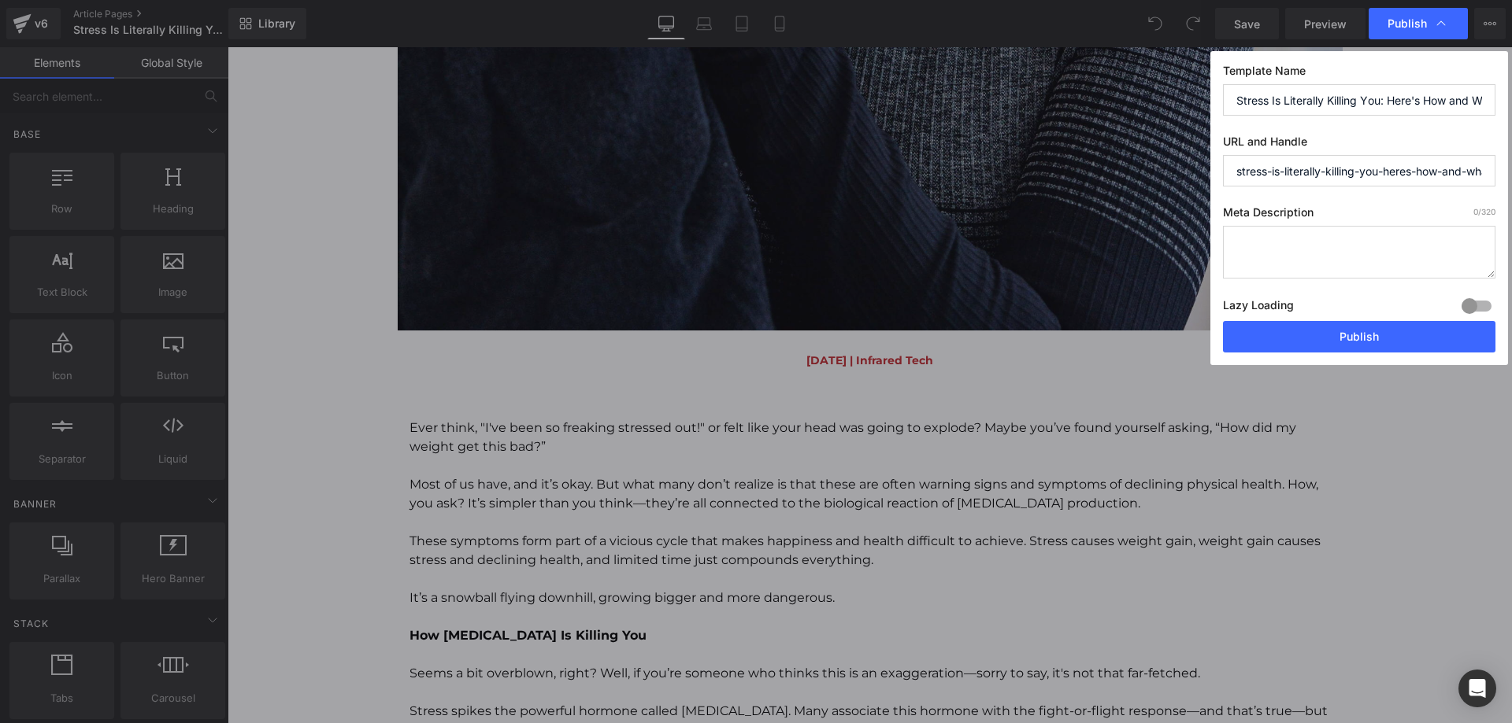
click at [1367, 173] on input "stress-is-literally-killing-you-heres-how-and-what-to-do" at bounding box center [1359, 170] width 272 height 31
click at [1268, 240] on textarea at bounding box center [1359, 252] width 272 height 53
paste textarea "Discover how quality sleep improves recovery, boosts hormones, reduces cravings…"
click at [1236, 242] on textarea "Discover how quality sleep improves recovery, boosts hormones, reduces cravings…" at bounding box center [1359, 252] width 272 height 53
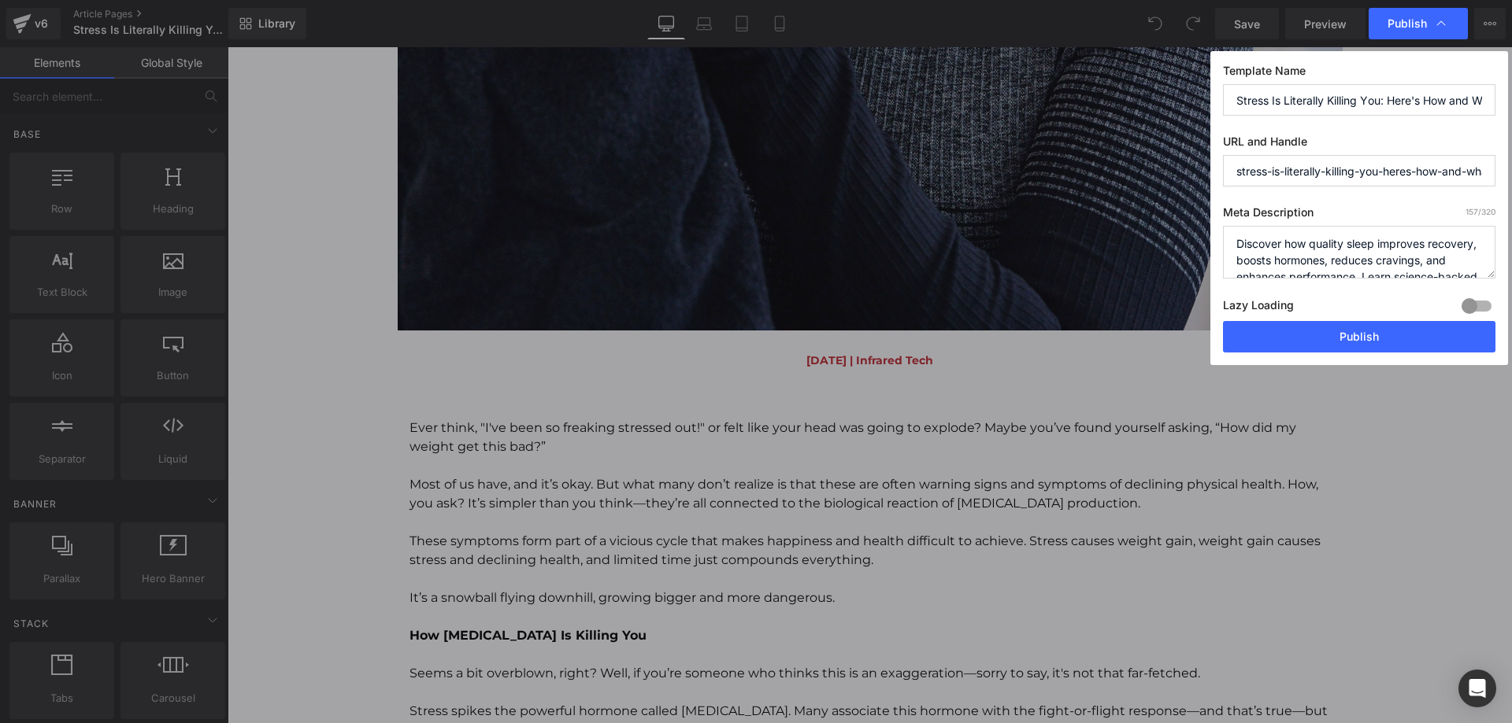
type textarea "Discover how quality sleep improves recovery, boosts hormones, reduces cravings…"
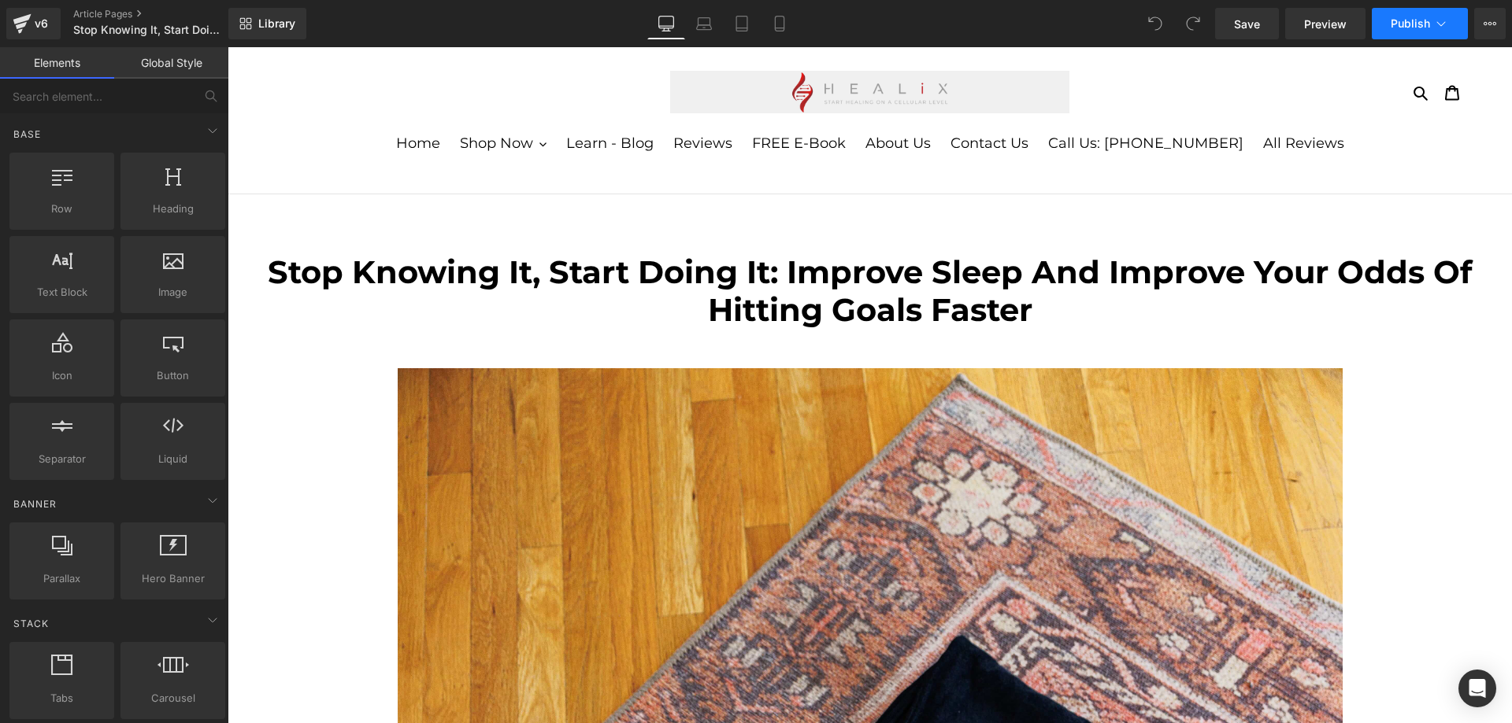
click at [1455, 34] on button "Publish" at bounding box center [1419, 23] width 96 height 31
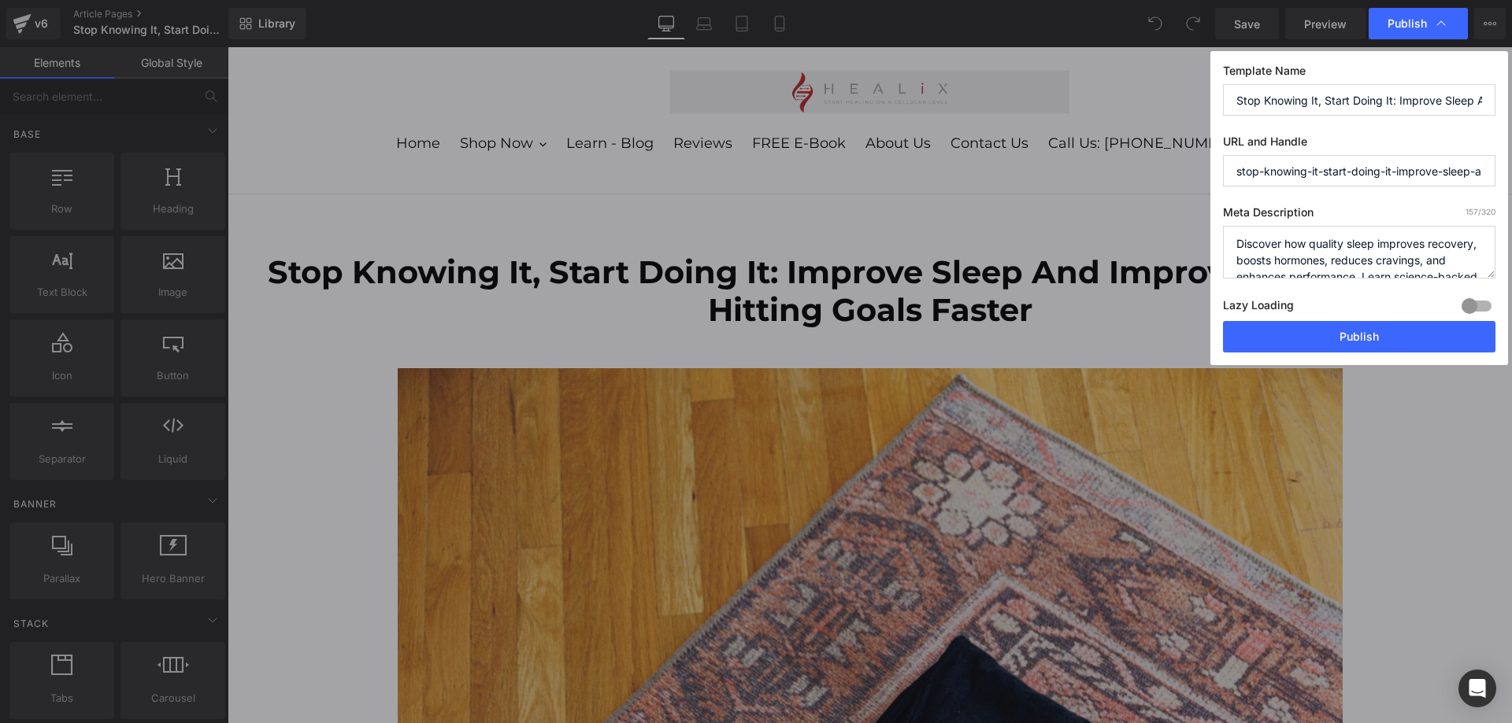
click at [1296, 250] on textarea "Discover how quality sleep improves recovery, boosts hormones, reduces cravings…" at bounding box center [1359, 252] width 272 height 53
click at [1280, 253] on textarea "Discover how quality sleep improves recovery, boosts hormones, reduces cravings…" at bounding box center [1359, 252] width 272 height 53
paste textarea
type textarea "Discover how quality sleep improves recovery, boosts hormones, reduces cravings…"
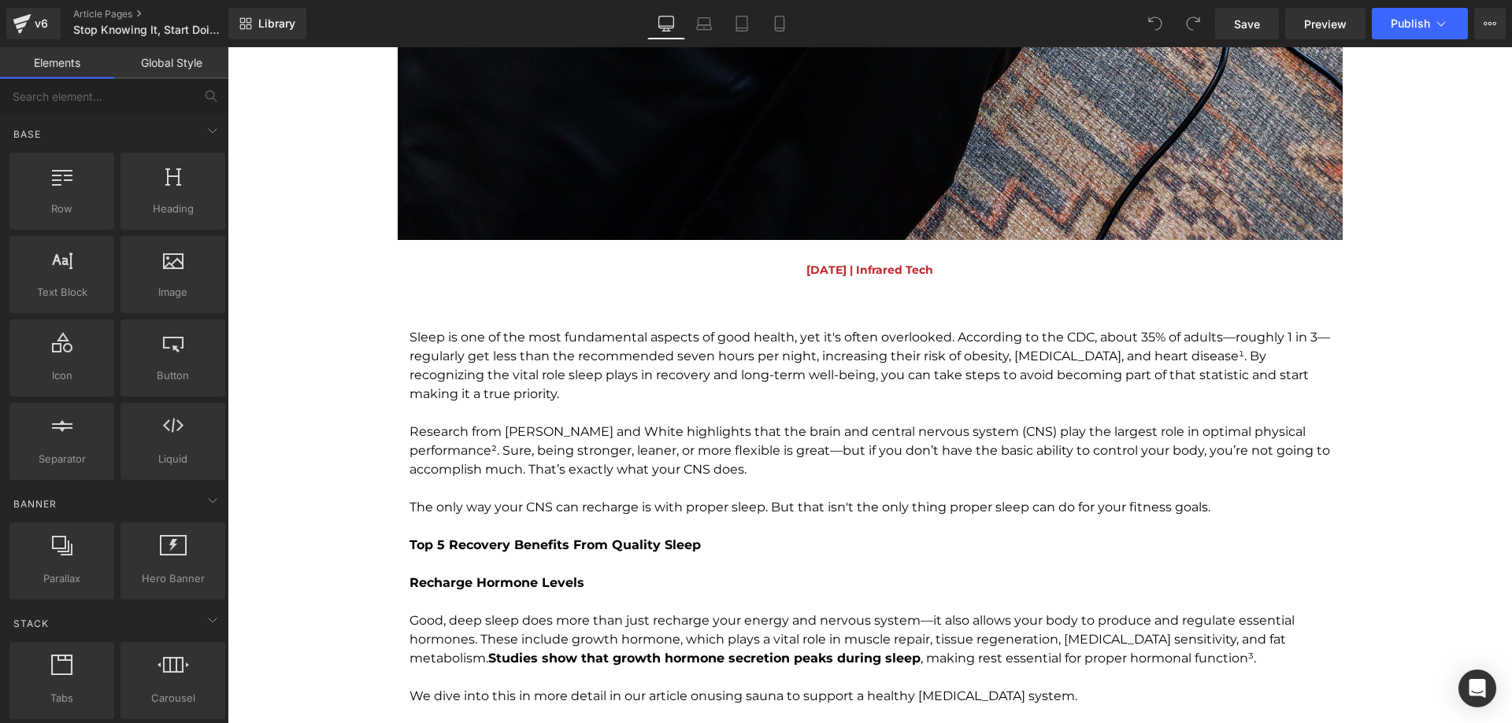
scroll to position [1732, 0]
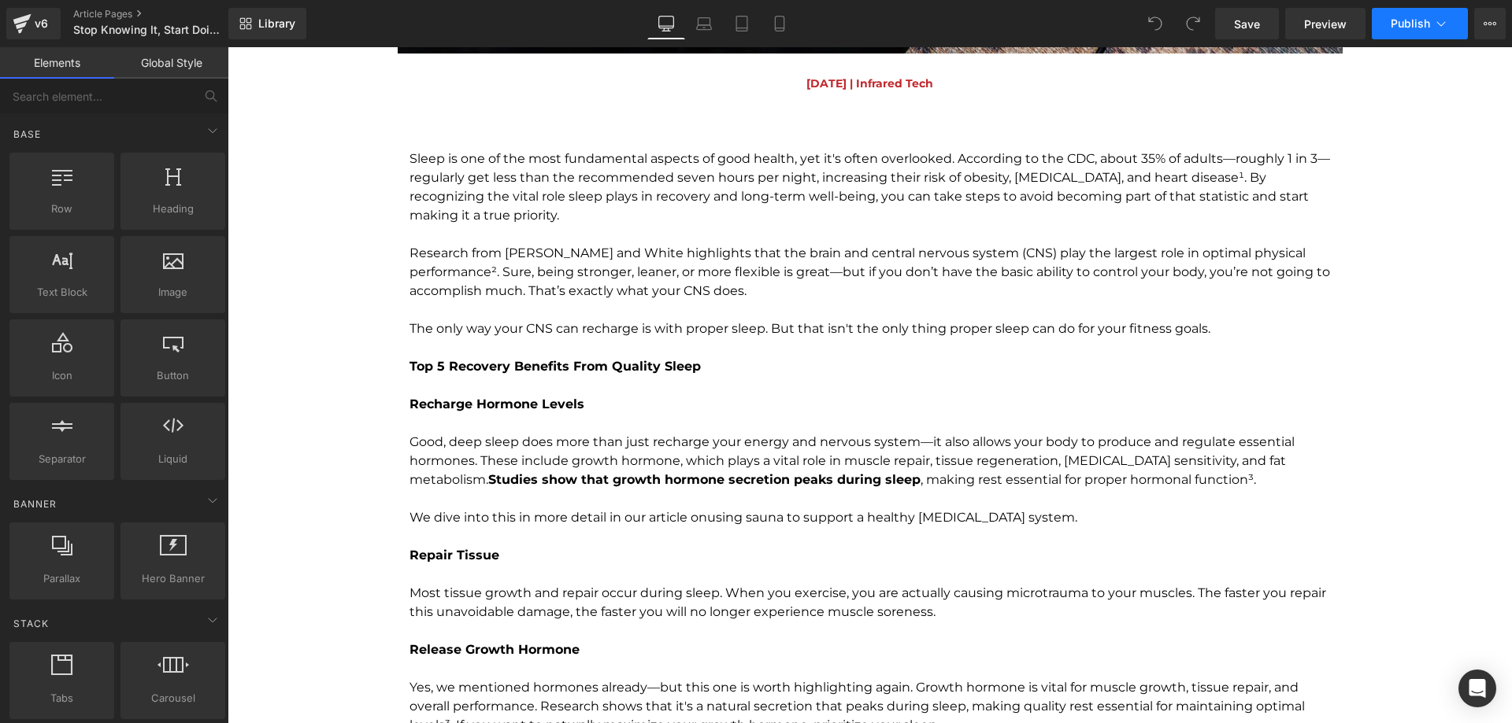
click at [1425, 28] on span "Publish" at bounding box center [1409, 23] width 39 height 13
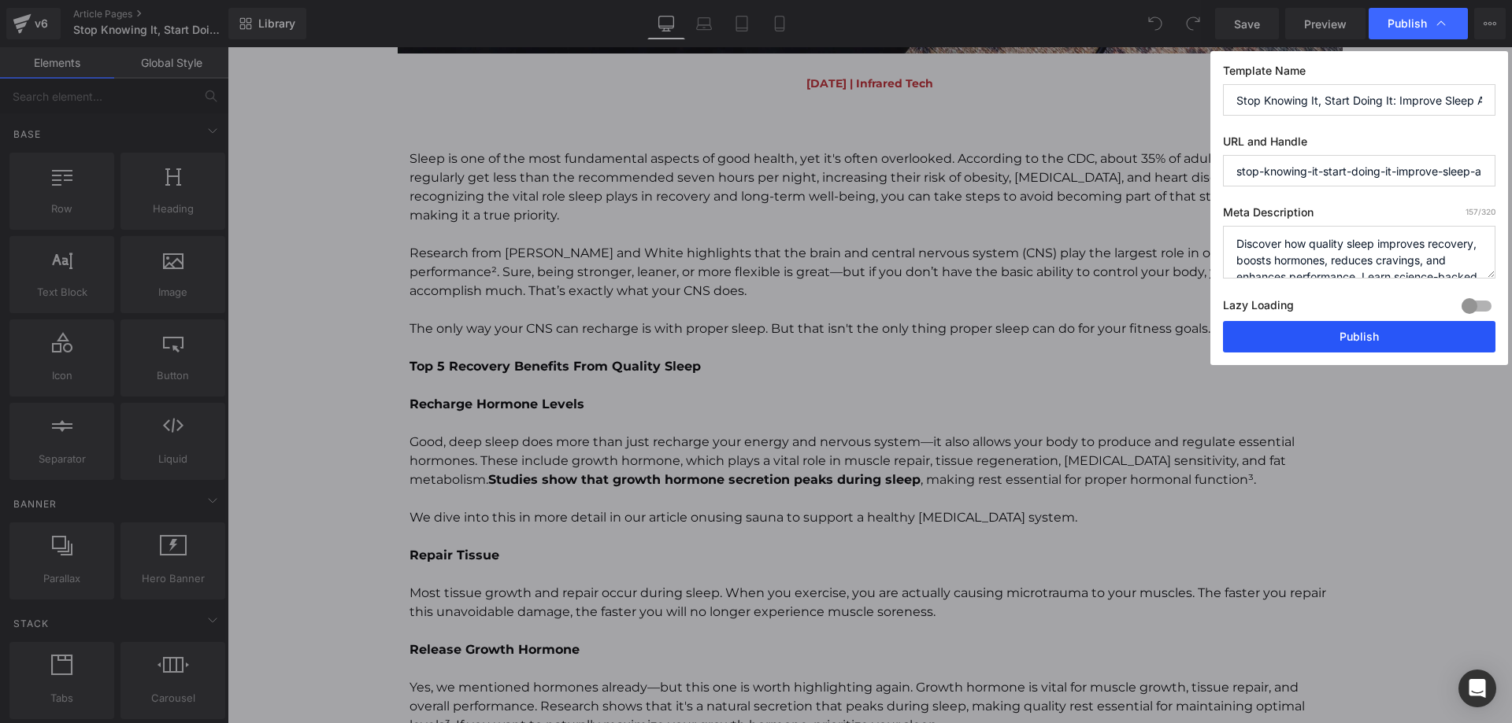
click at [1362, 351] on button "Publish" at bounding box center [1359, 336] width 272 height 31
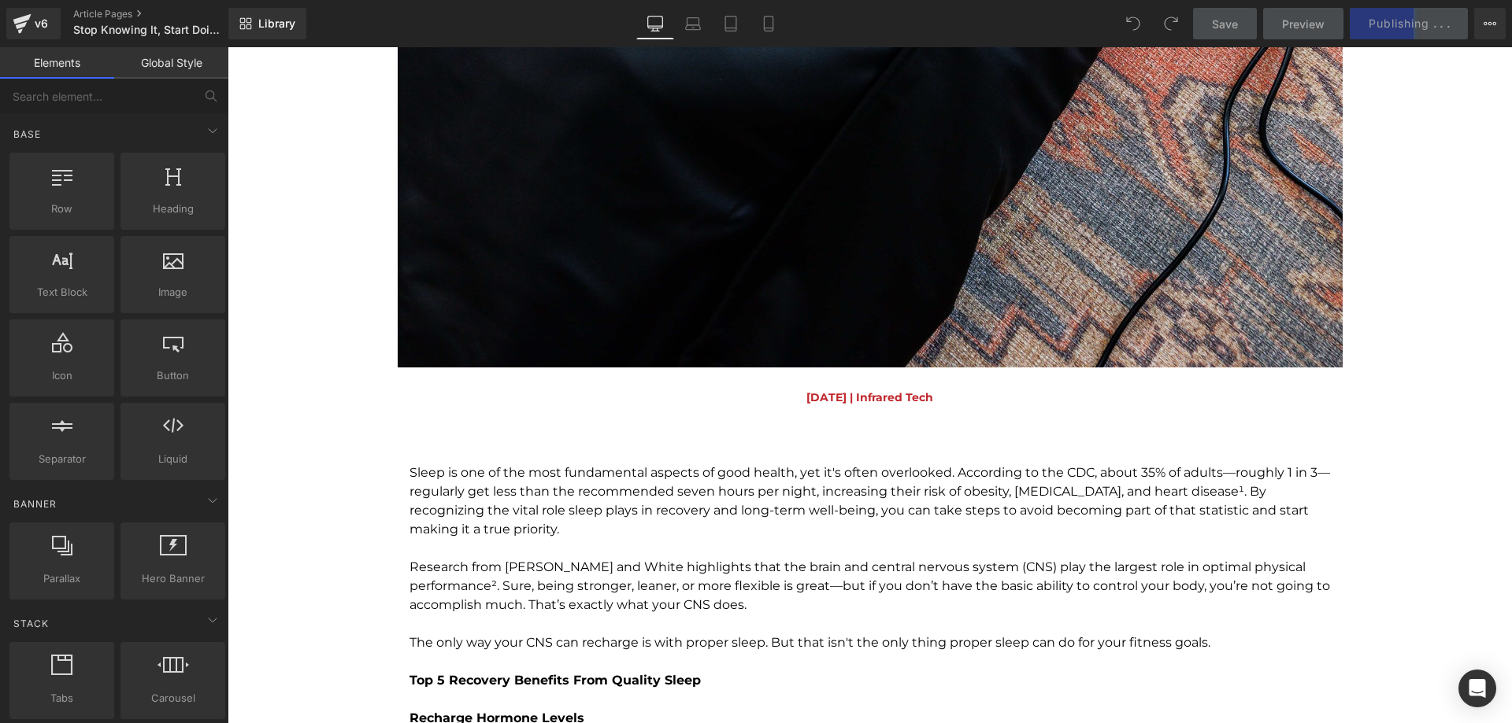
scroll to position [1417, 0]
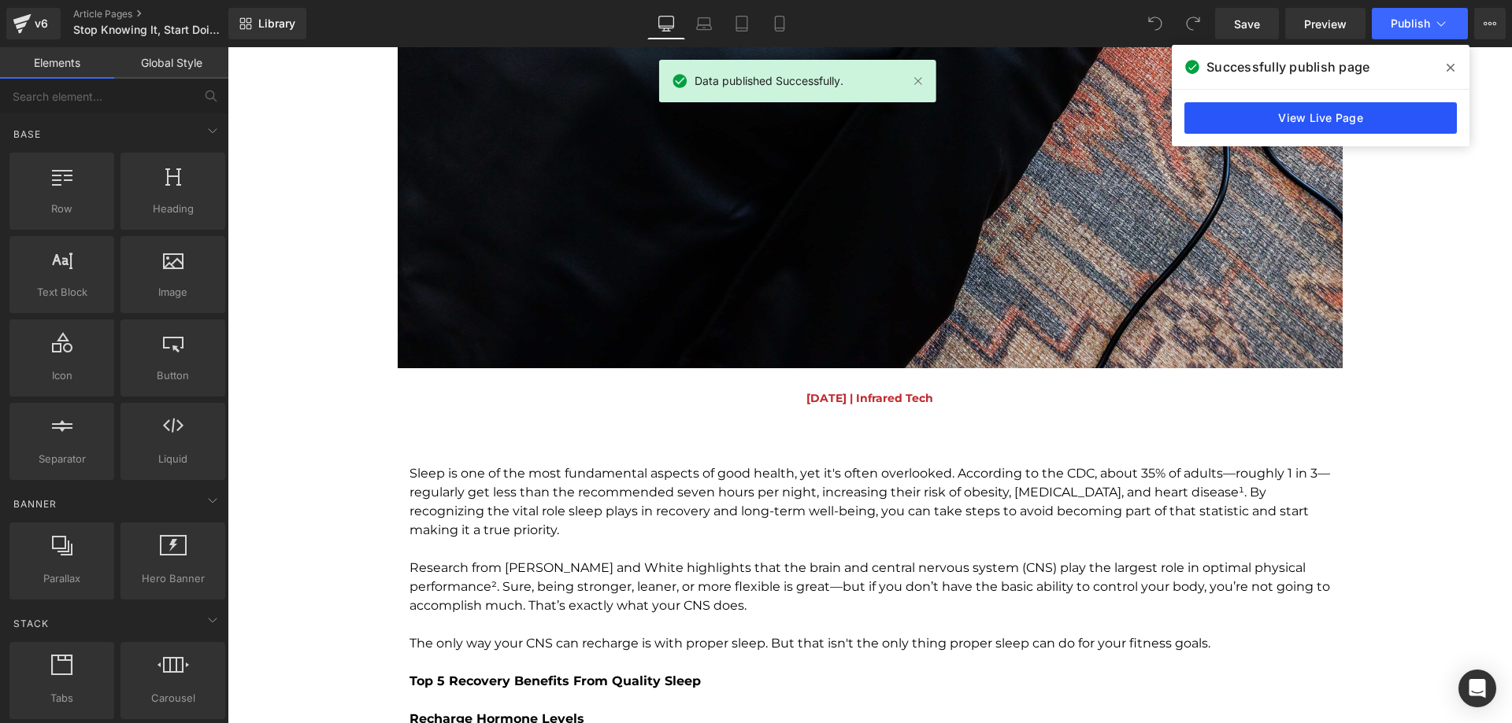
click at [1343, 122] on link "View Live Page" at bounding box center [1320, 117] width 272 height 31
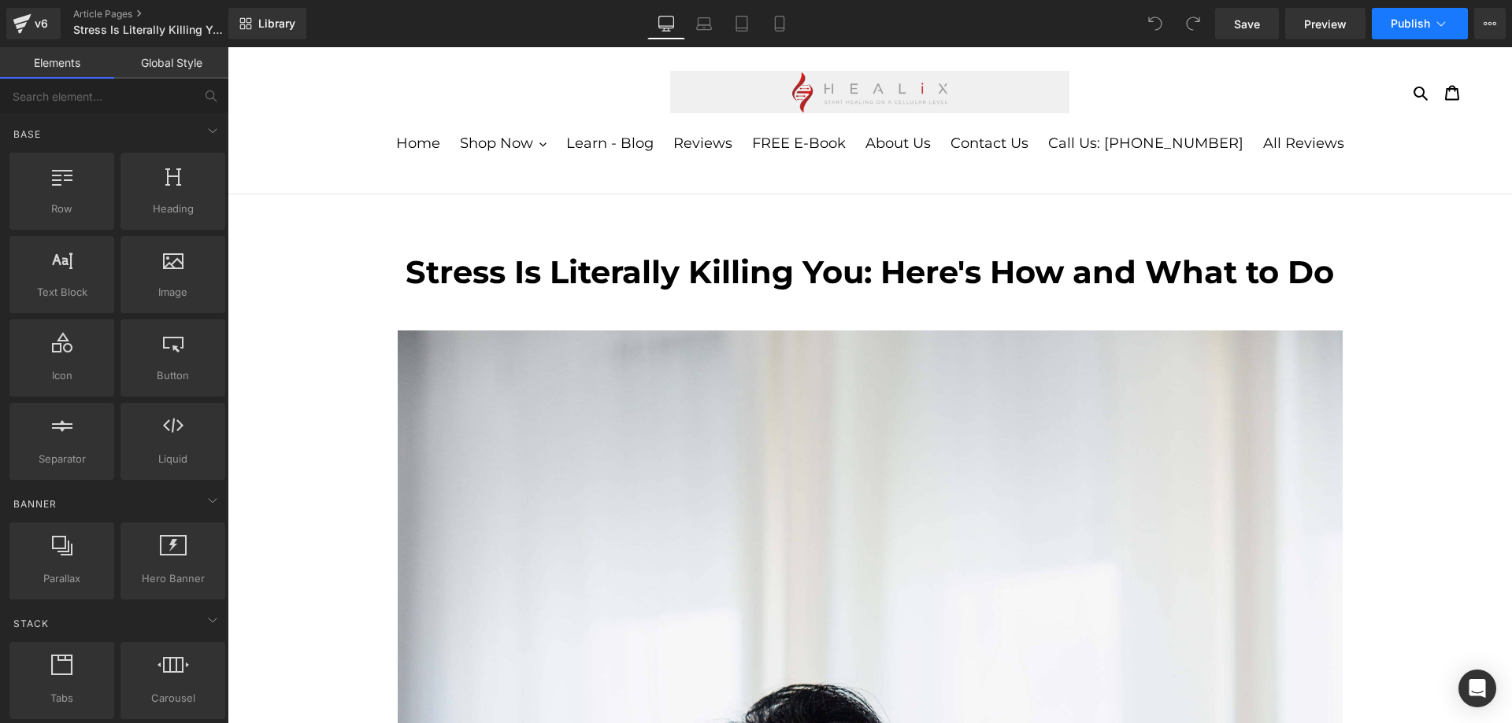
click at [1422, 25] on span "Publish" at bounding box center [1409, 23] width 39 height 13
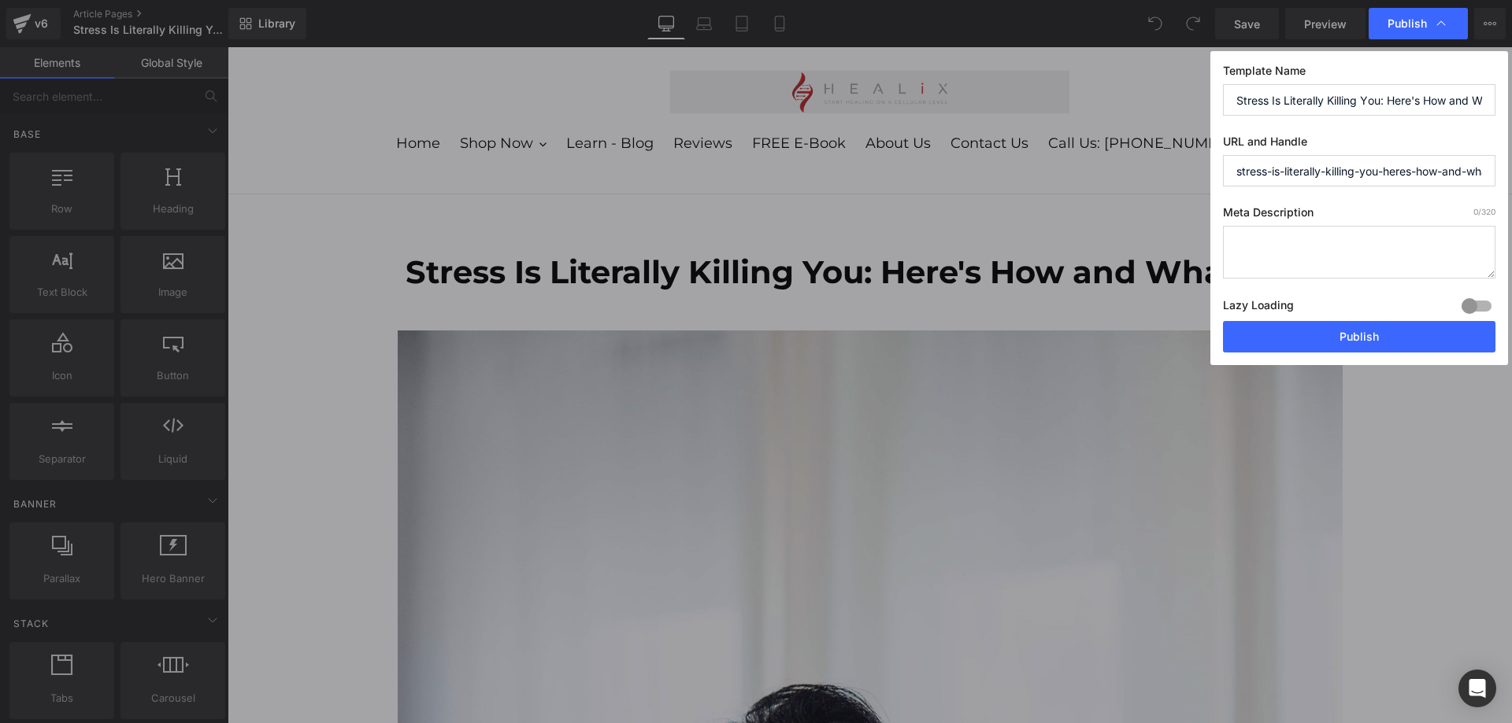
click at [1287, 258] on textarea at bounding box center [1359, 252] width 272 height 53
paste textarea "[MEDICAL_DATA] raises [MEDICAL_DATA], harming your brain, body, and health. Lea…"
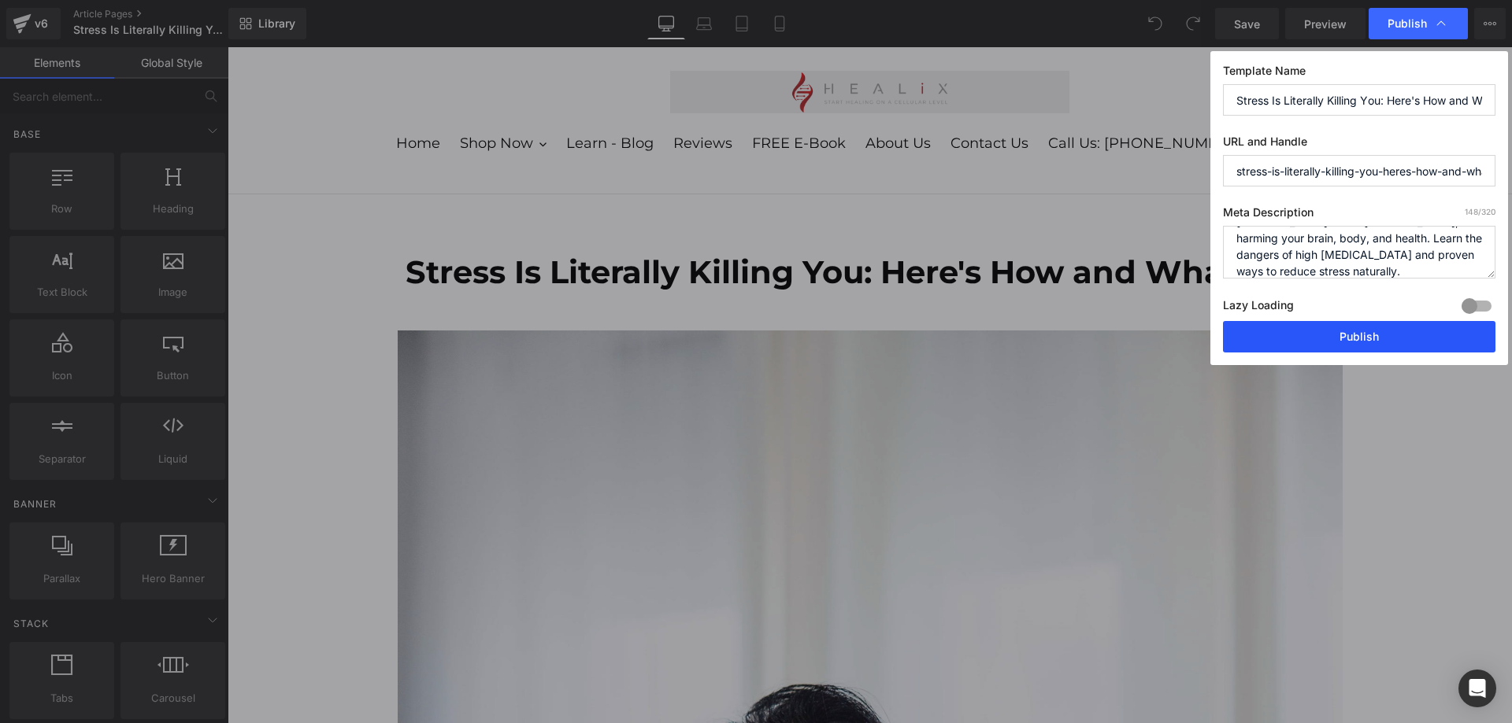
type textarea "[MEDICAL_DATA] raises [MEDICAL_DATA], harming your brain, body, and health. Lea…"
click at [1314, 344] on button "Publish" at bounding box center [1359, 336] width 272 height 31
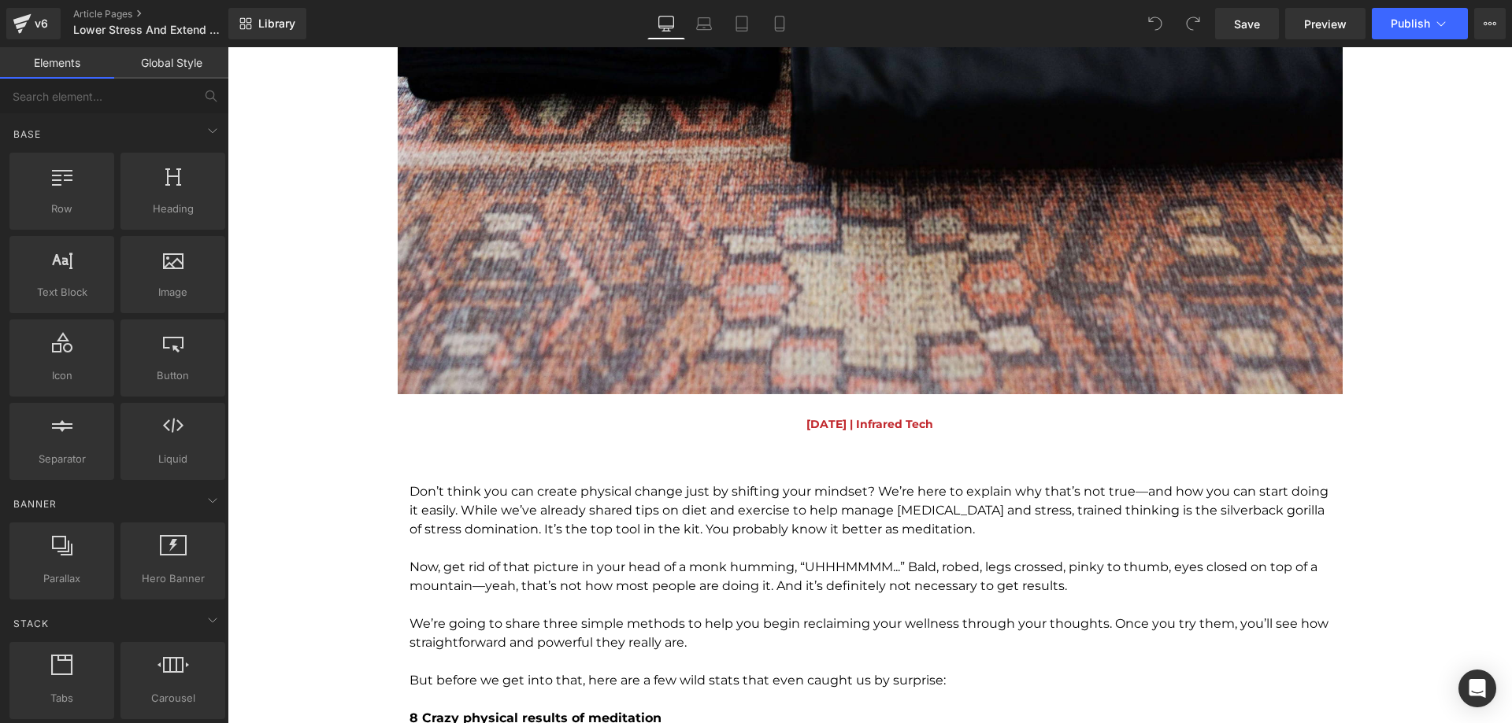
scroll to position [1575, 0]
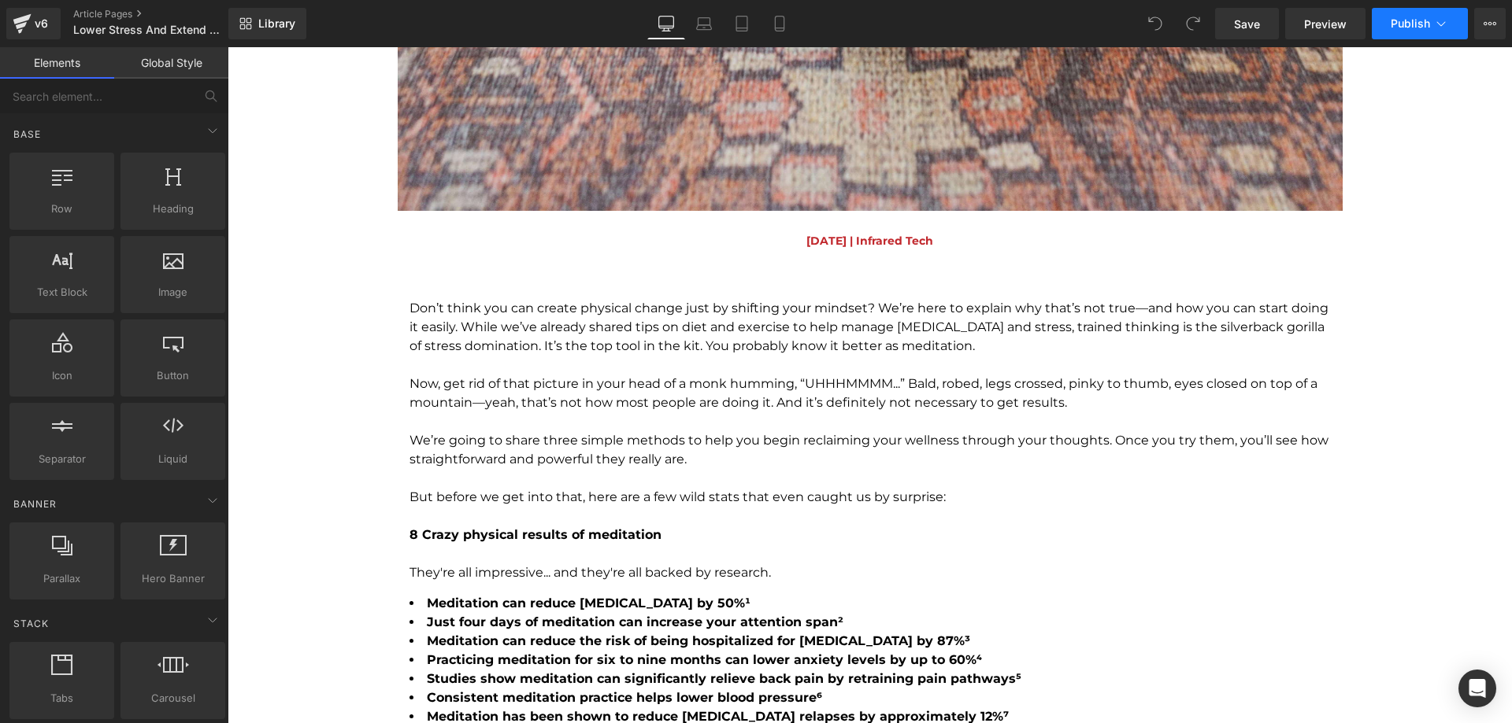
click at [1406, 26] on span "Publish" at bounding box center [1409, 23] width 39 height 13
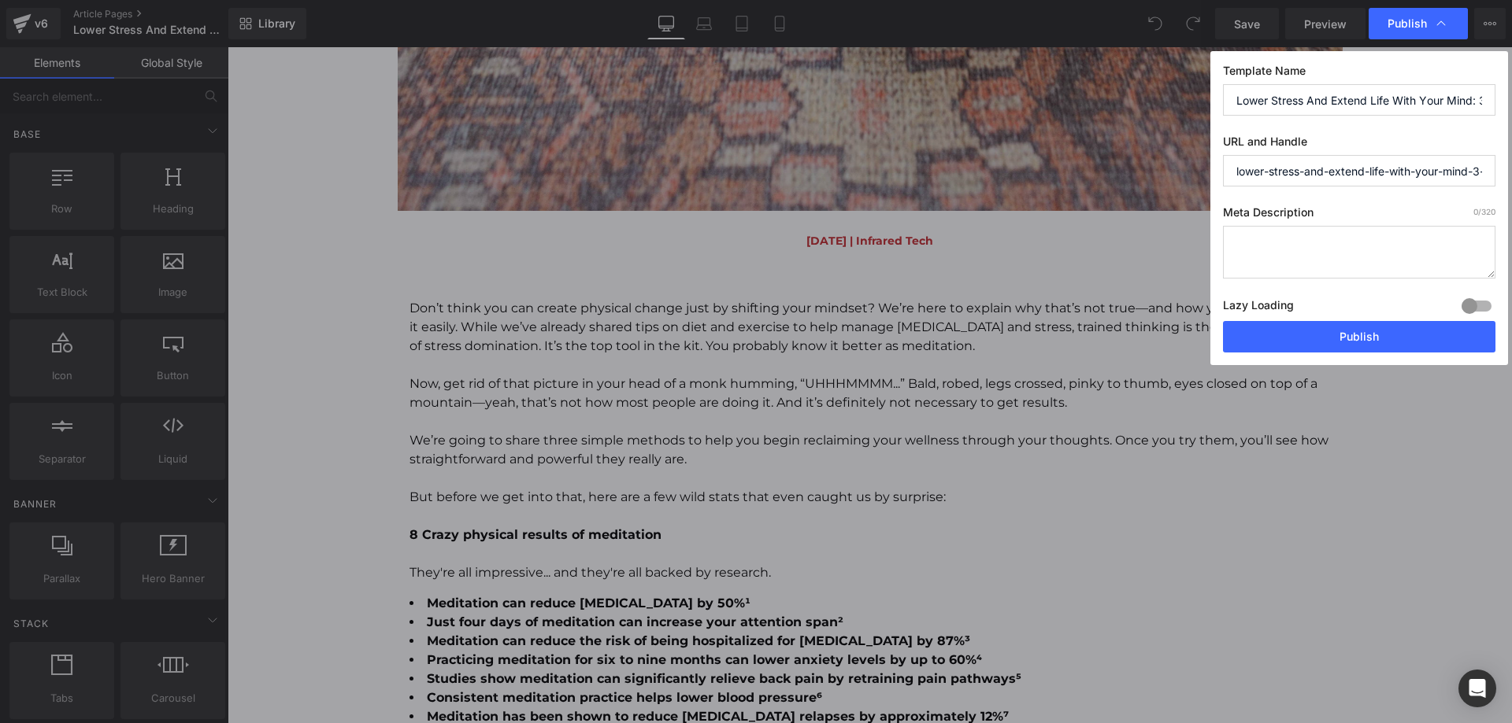
click at [1279, 252] on textarea at bounding box center [1359, 252] width 272 height 53
paste textarea "Learn 3 simple meditation practices—visualization, deep breathing, and mindfuln…"
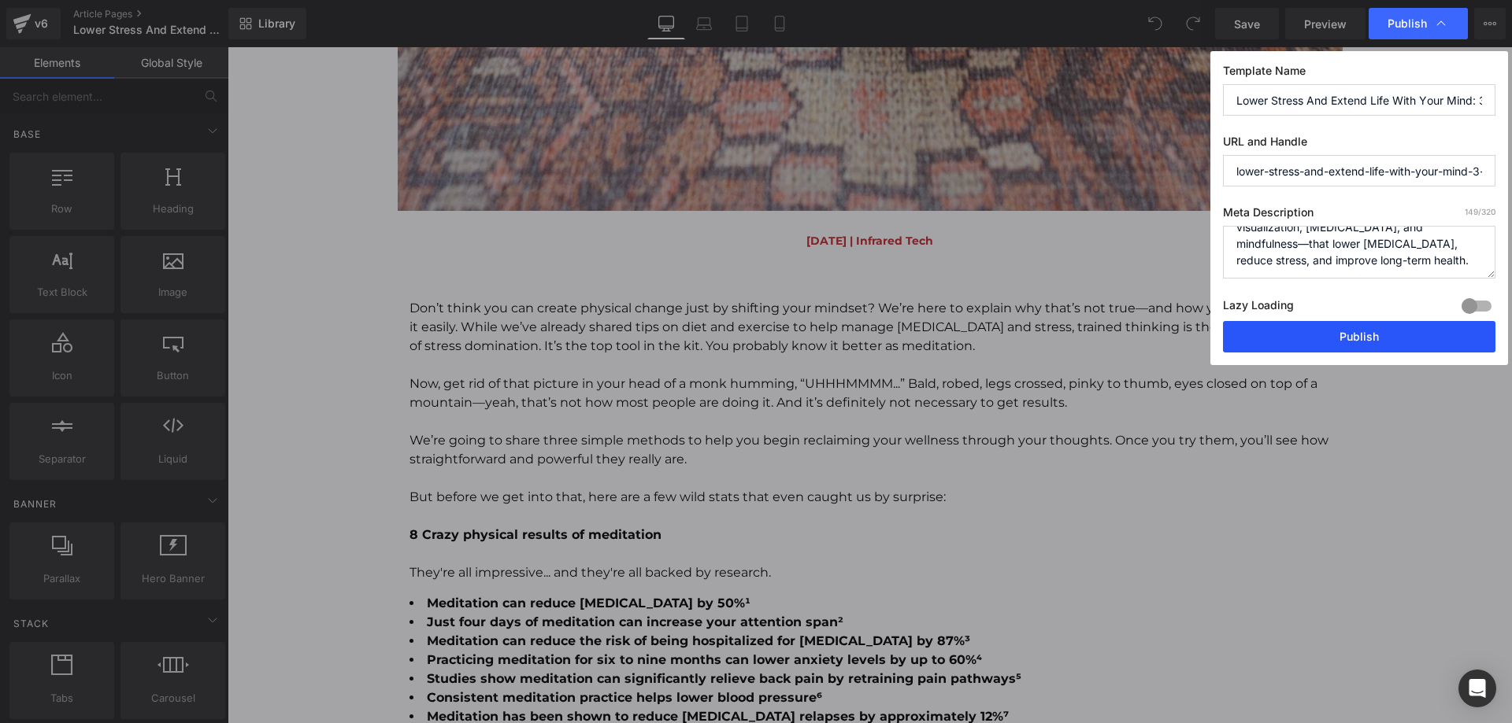
type textarea "Learn 3 simple meditation practices—visualization, deep breathing, and mindfuln…"
click at [1317, 348] on button "Publish" at bounding box center [1359, 336] width 272 height 31
